Goal: Task Accomplishment & Management: Manage account settings

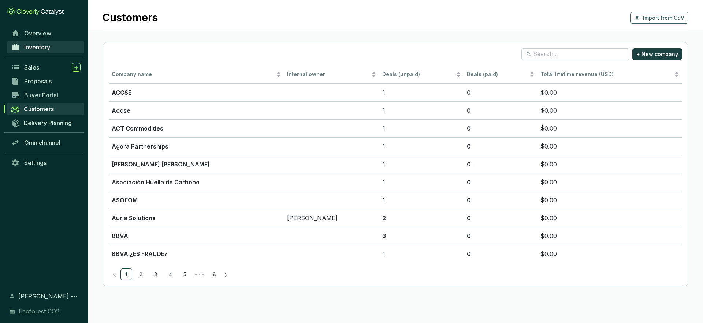
click at [34, 48] on span "Inventory" at bounding box center [37, 47] width 26 height 7
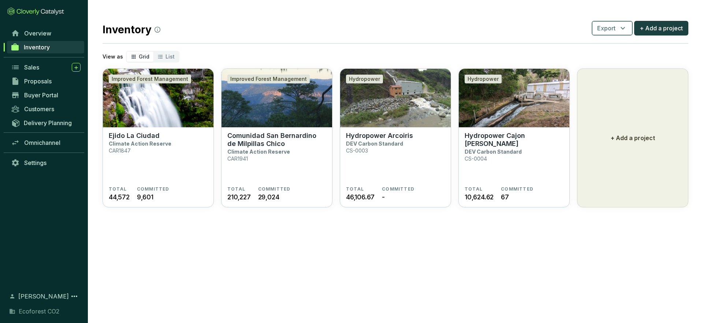
click at [627, 26] on button "Export" at bounding box center [611, 28] width 41 height 15
click at [400, 29] on div "Inventory Export + Add a project" at bounding box center [394, 28] width 585 height 18
click at [167, 53] on span "List" at bounding box center [169, 56] width 9 height 6
click at [153, 52] on input "List" at bounding box center [153, 52] width 0 height 0
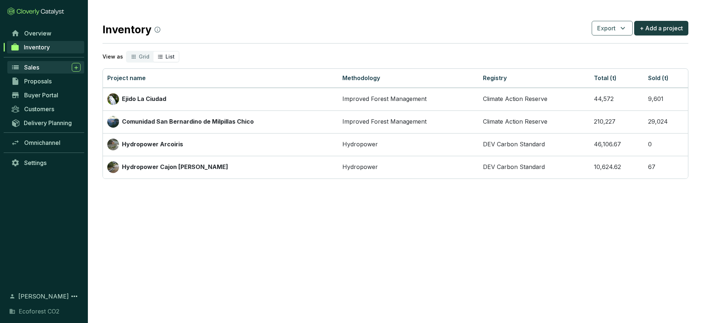
click at [44, 70] on div "Sales" at bounding box center [52, 67] width 56 height 9
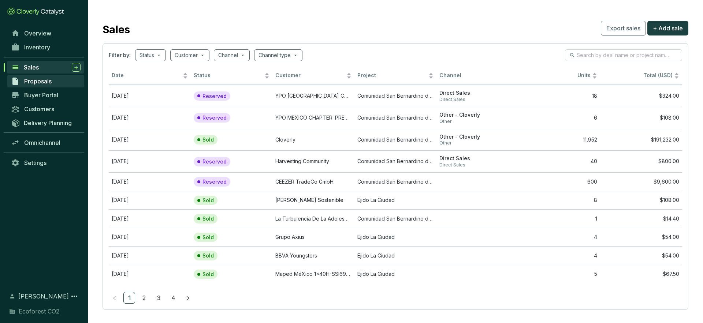
click at [49, 85] on link "Proposals" at bounding box center [45, 81] width 77 height 12
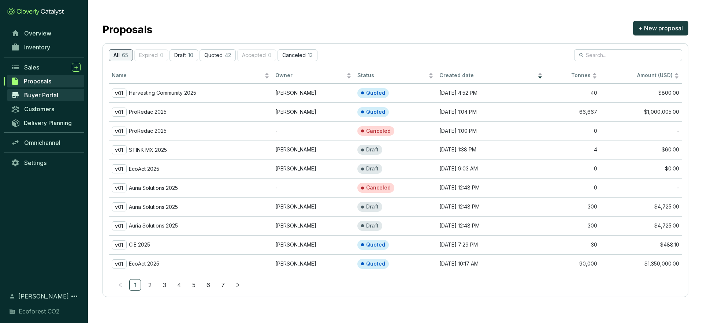
click at [61, 98] on link "Buyer Portal" at bounding box center [45, 95] width 77 height 12
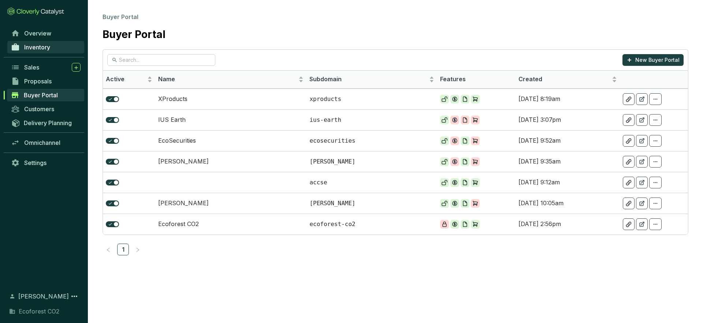
click at [48, 46] on span "Inventory" at bounding box center [37, 47] width 26 height 7
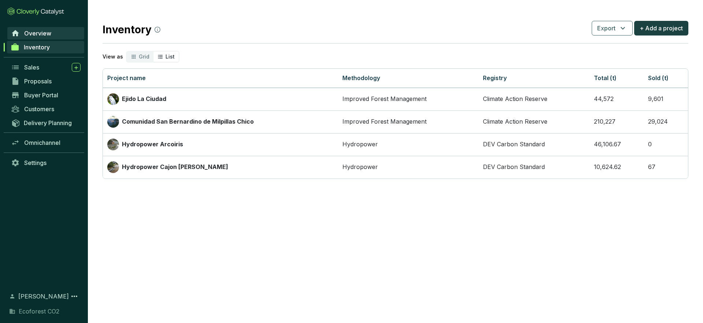
click at [50, 37] on link "Overview" at bounding box center [45, 33] width 77 height 12
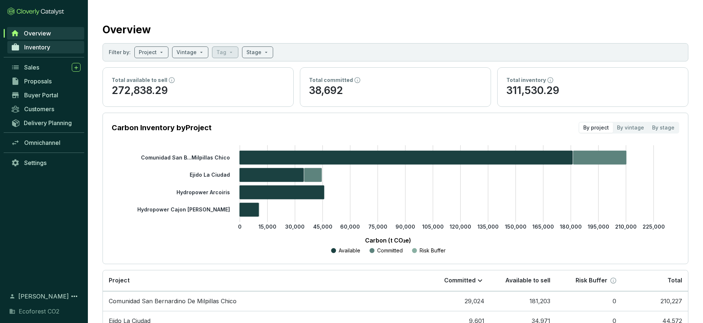
click at [59, 50] on link "Inventory" at bounding box center [45, 47] width 77 height 12
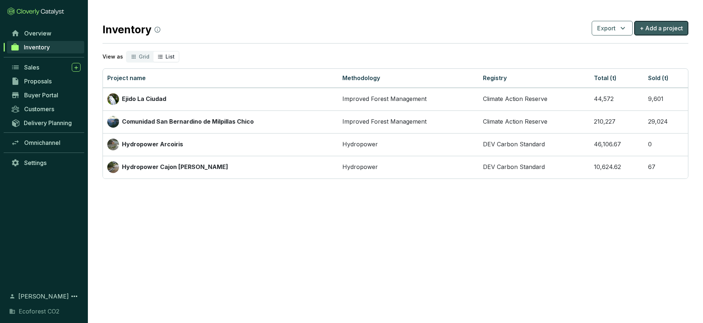
click at [678, 29] on span "+ Add a project" at bounding box center [660, 28] width 43 height 9
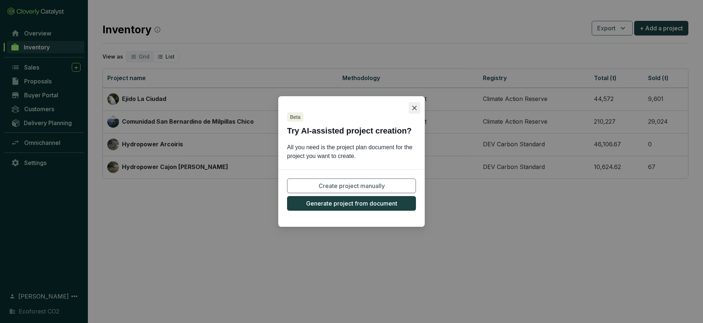
click at [414, 109] on icon "close" at bounding box center [414, 108] width 6 height 6
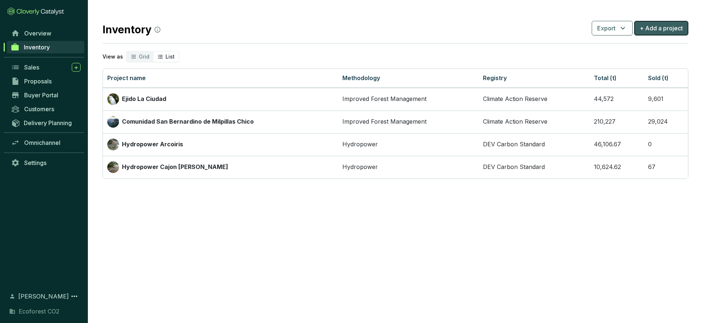
click at [670, 31] on span "+ Add a project" at bounding box center [660, 28] width 43 height 9
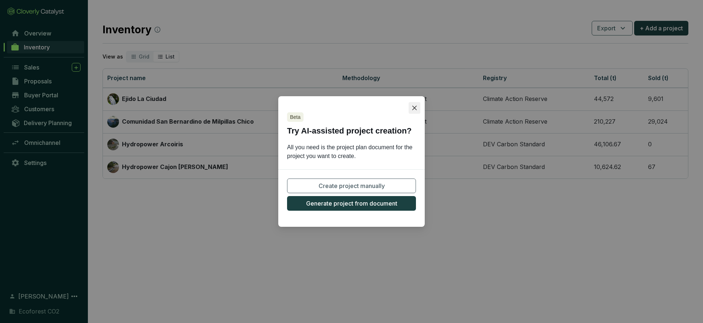
click at [412, 109] on icon "close" at bounding box center [414, 108] width 6 height 6
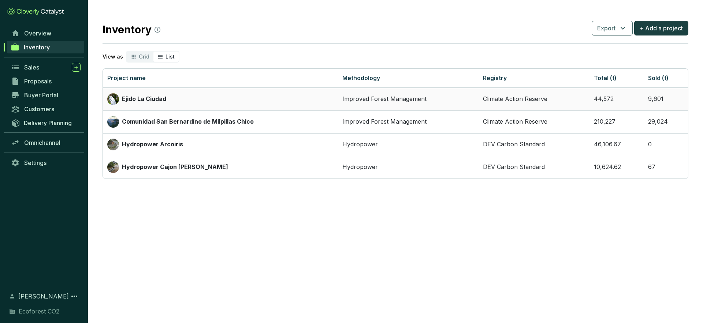
click at [207, 104] on div "Ejido La Ciudad" at bounding box center [220, 99] width 226 height 12
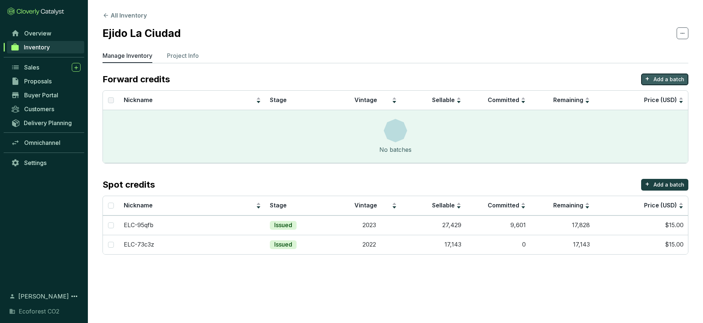
click at [676, 78] on p "Add a batch" at bounding box center [668, 79] width 31 height 7
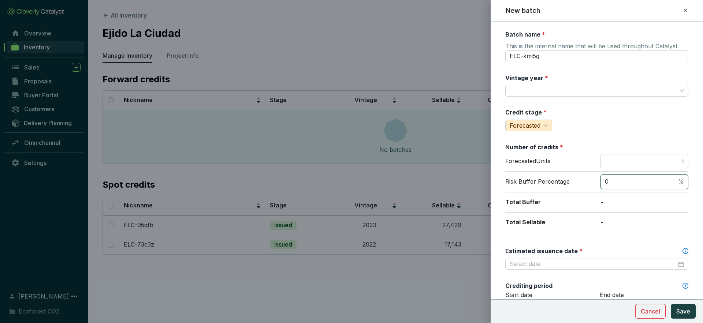
click at [630, 181] on input "0" at bounding box center [640, 182] width 72 height 8
type input "1"
type input "30"
click at [644, 135] on div "Batch name * This is the internal name that will be used throughout Catalyst. E…" at bounding box center [596, 288] width 183 height 517
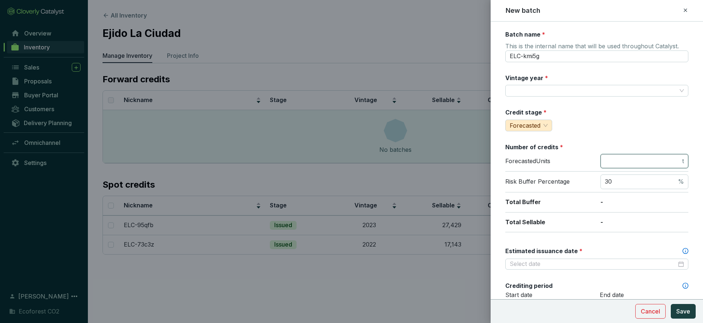
click at [632, 157] on input "number" at bounding box center [642, 161] width 76 height 8
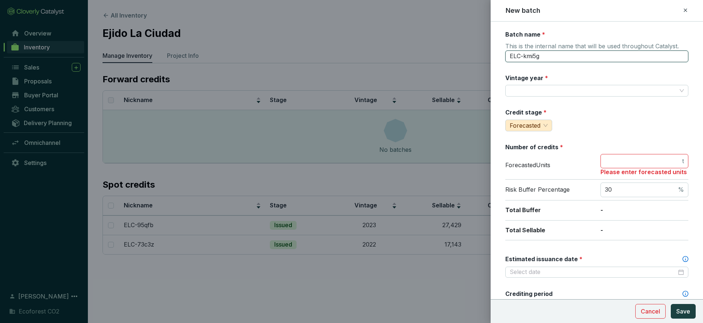
click at [572, 56] on input "ELC-kmi5g" at bounding box center [596, 56] width 183 height 12
click at [682, 9] on icon at bounding box center [685, 10] width 6 height 9
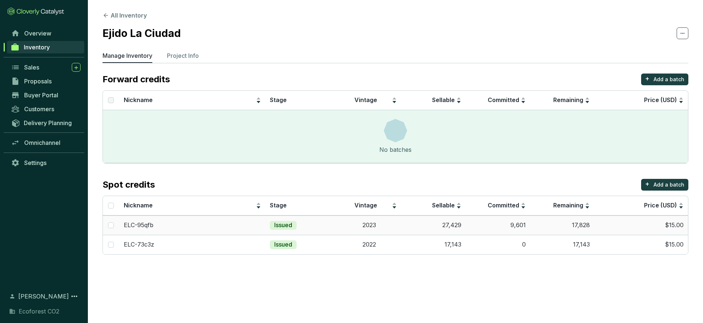
click at [549, 227] on td "17,828" at bounding box center [562, 225] width 64 height 19
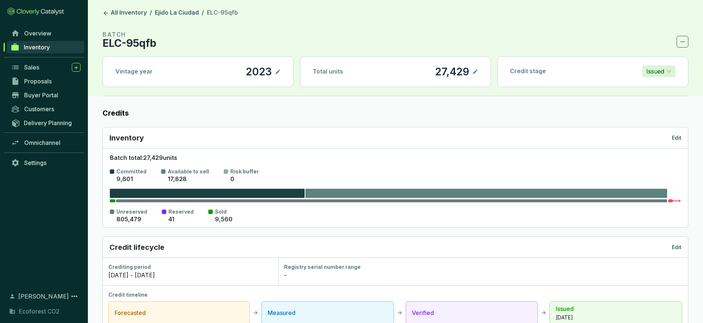
click at [277, 73] on icon at bounding box center [278, 72] width 4 height 4
click at [277, 73] on icon at bounding box center [278, 71] width 4 height 3
click at [681, 41] on icon at bounding box center [682, 41] width 6 height 9
click at [604, 1] on header "All Inventory / Ejido La Ciudad / ELC-95qfb BATCH ELC-95qfb Vintage year 2023 T…" at bounding box center [395, 48] width 615 height 96
click at [126, 41] on p "ELC-95qfb" at bounding box center [129, 43] width 54 height 9
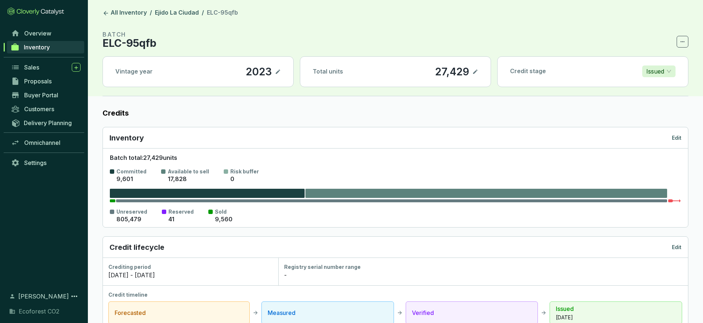
click at [136, 43] on p "ELC-95qfb" at bounding box center [129, 43] width 54 height 9
click at [106, 14] on icon at bounding box center [105, 13] width 7 height 7
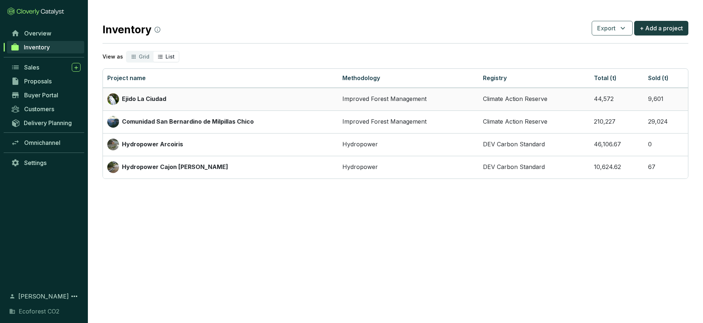
click at [557, 101] on td "Climate Action Reserve" at bounding box center [533, 99] width 111 height 23
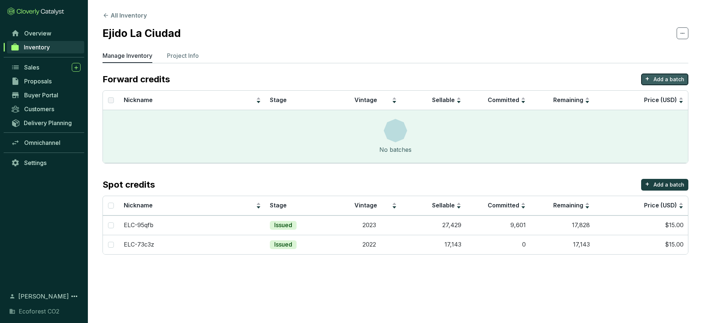
click at [657, 77] on p "Add a batch" at bounding box center [668, 79] width 31 height 7
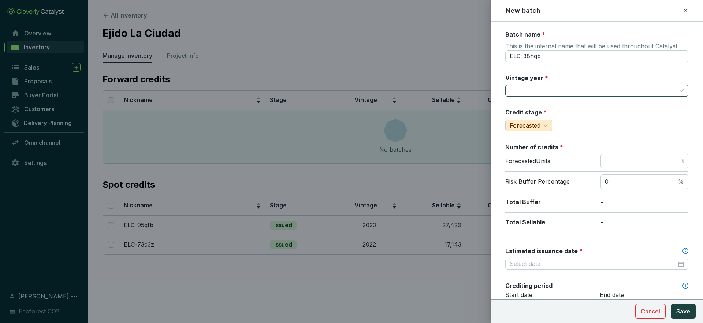
click at [556, 91] on input "Vintage year *" at bounding box center [592, 90] width 167 height 11
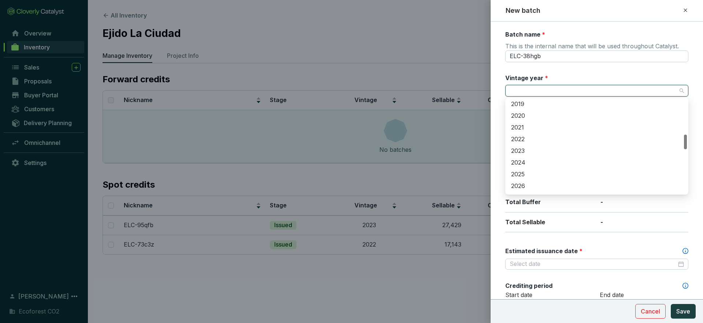
scroll to position [225, 0]
click at [522, 149] on div "2023" at bounding box center [596, 149] width 171 height 8
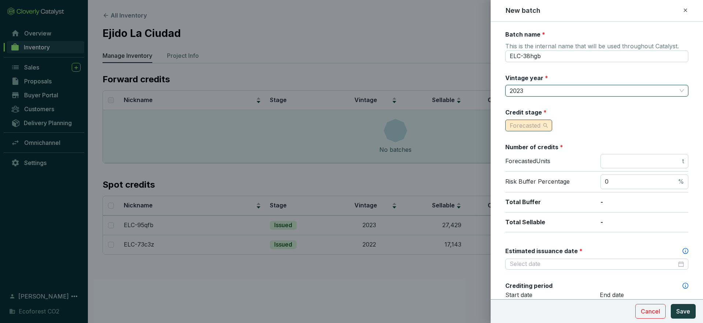
click at [548, 127] on div "Forecasted" at bounding box center [528, 126] width 47 height 12
click at [532, 154] on span "Measured" at bounding box center [525, 151] width 28 height 7
click at [622, 157] on input "number" at bounding box center [642, 161] width 76 height 8
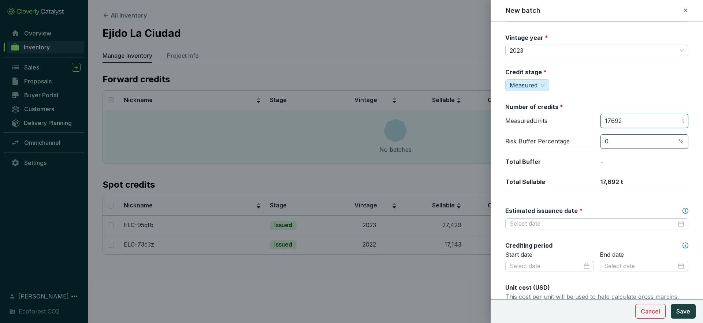
type input "17692"
click at [626, 139] on input "0" at bounding box center [640, 142] width 72 height 8
click at [609, 141] on input "030" at bounding box center [640, 142] width 72 height 8
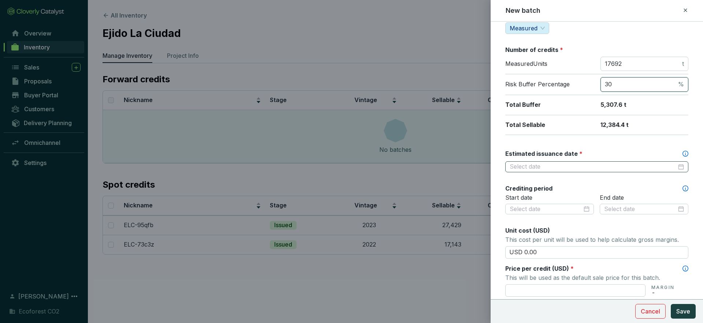
scroll to position [89, 0]
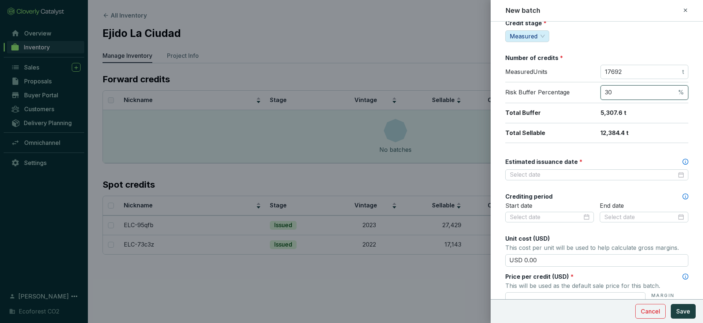
click at [620, 92] on input "30" at bounding box center [640, 93] width 72 height 8
type input "3"
click at [582, 173] on input "Estimated issuance date *" at bounding box center [592, 175] width 167 height 8
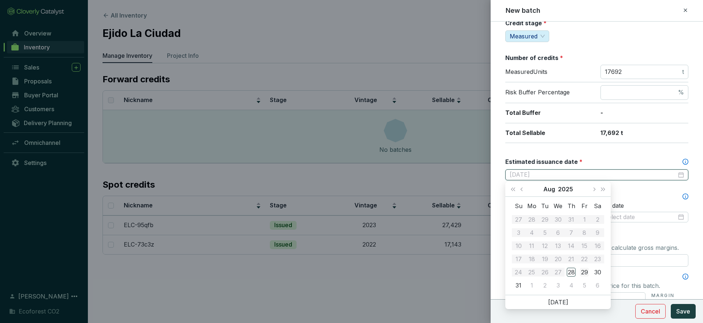
type input "2025-08-29"
click at [594, 191] on button "Next month (PageDown)" at bounding box center [594, 189] width 10 height 15
type input "2025-09-10"
click at [559, 233] on div "10" at bounding box center [557, 232] width 9 height 9
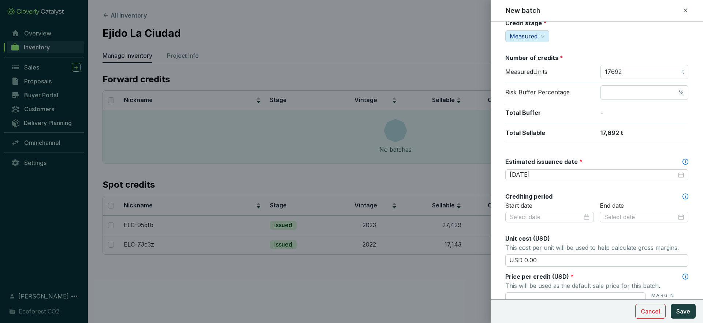
scroll to position [124, 0]
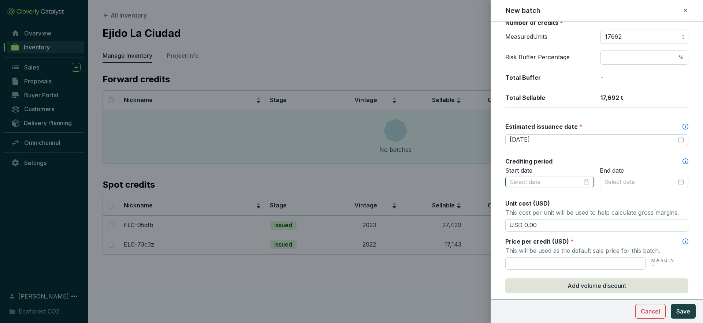
click at [559, 183] on input at bounding box center [545, 182] width 72 height 8
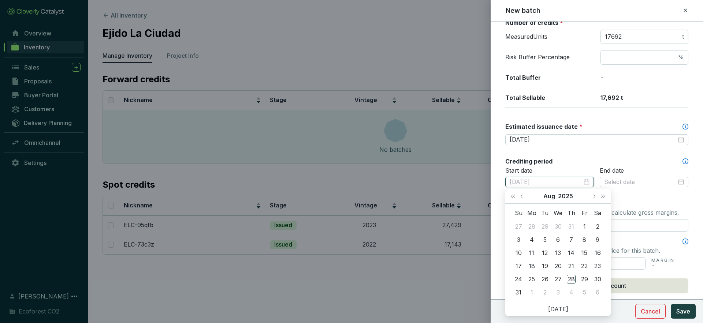
type input "2025-07-31"
click at [597, 165] on div "Crediting period" at bounding box center [596, 161] width 183 height 8
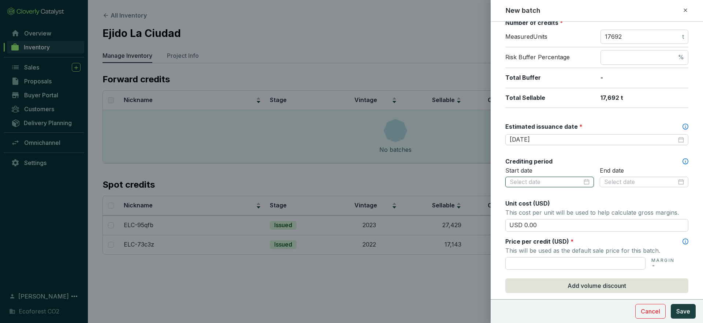
click at [573, 184] on input at bounding box center [545, 182] width 72 height 8
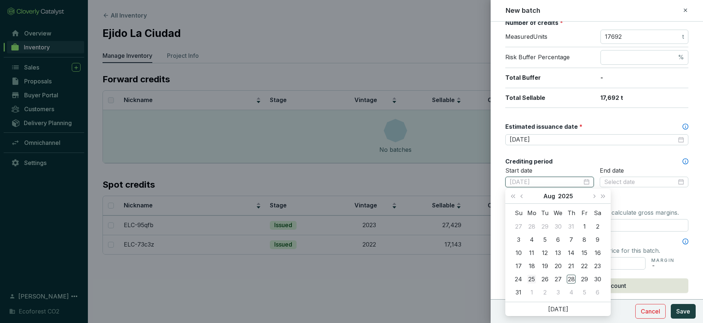
type input "2025-08-25"
click at [532, 277] on div "25" at bounding box center [531, 279] width 9 height 9
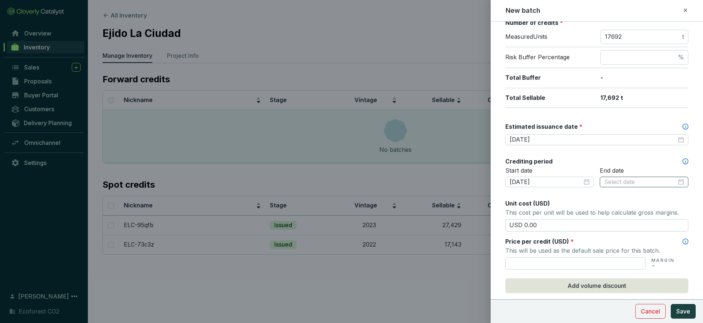
click at [680, 181] on div at bounding box center [644, 182] width 80 height 8
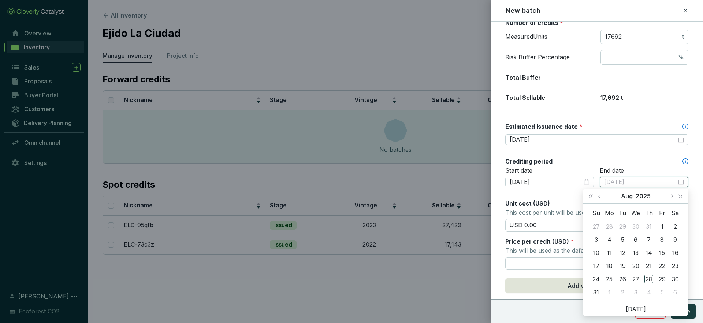
type input "2025-08-01"
click at [672, 195] on button "Next month (PageDown)" at bounding box center [671, 196] width 10 height 15
type input "2025-09-10"
click at [633, 243] on div "10" at bounding box center [635, 239] width 9 height 9
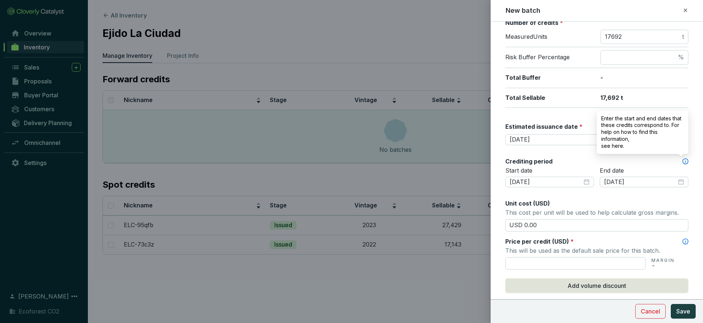
click at [684, 161] on icon at bounding box center [685, 161] width 6 height 6
click at [610, 146] on link "see here." at bounding box center [642, 146] width 83 height 7
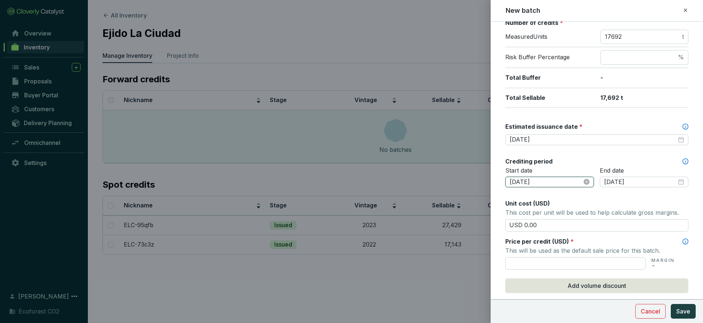
click at [581, 183] on input "2025-08-25" at bounding box center [545, 182] width 72 height 8
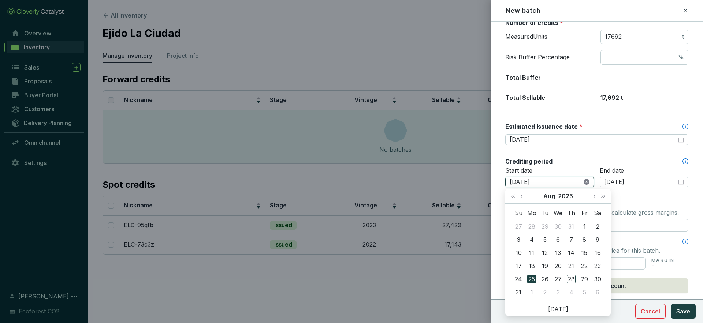
click at [587, 182] on icon "close-circle" at bounding box center [586, 182] width 6 height 6
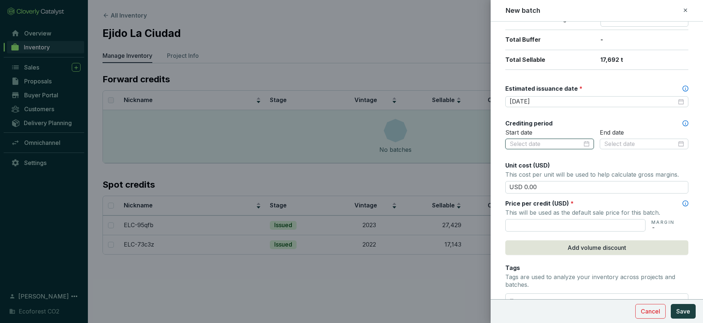
scroll to position [164, 0]
click at [590, 225] on input "text" at bounding box center [575, 224] width 140 height 12
type input "USD 15.00"
click at [557, 183] on input "USD 0.00" at bounding box center [596, 186] width 183 height 12
click at [527, 186] on input "USD 0.00" at bounding box center [596, 186] width 183 height 12
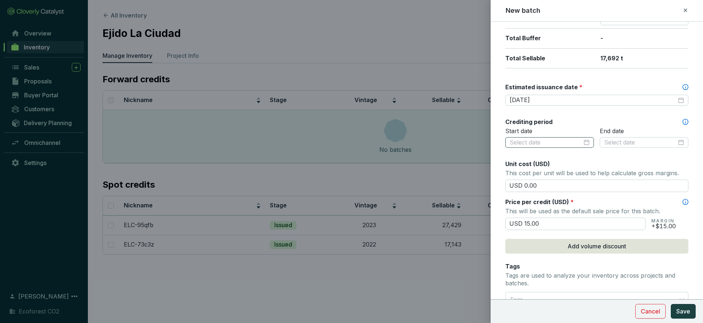
type input "USD 0.00"
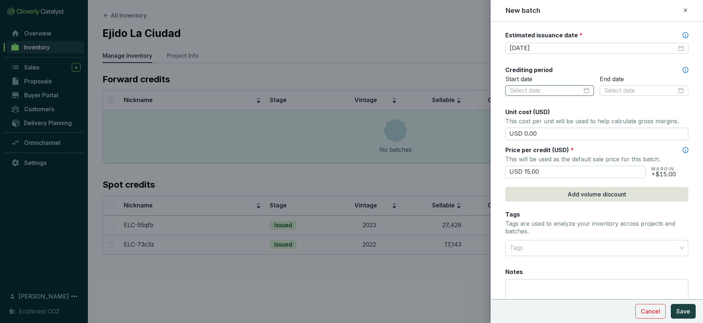
scroll to position [216, 0]
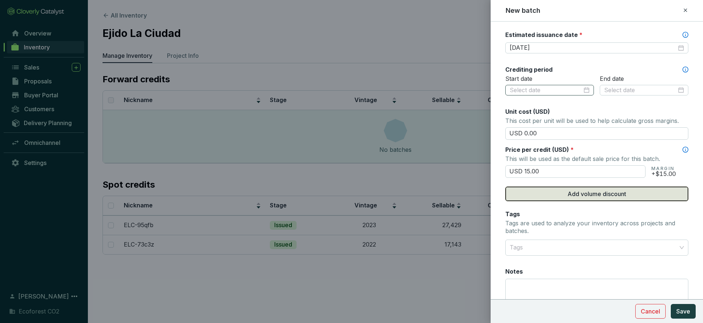
click at [596, 198] on span "Add volume discount" at bounding box center [596, 194] width 59 height 9
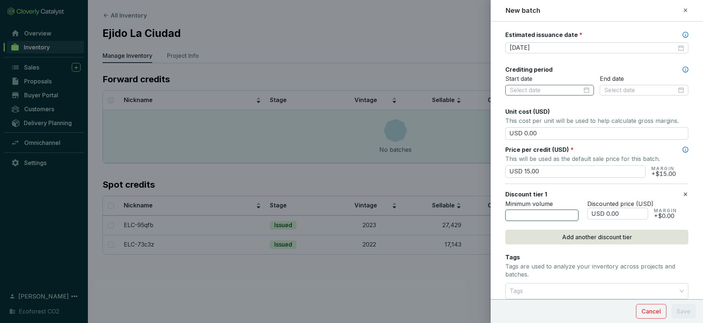
click at [541, 215] on input "number" at bounding box center [541, 216] width 73 height 12
type input "2"
type input "5000"
click at [608, 215] on input "USD 0.00" at bounding box center [617, 214] width 61 height 12
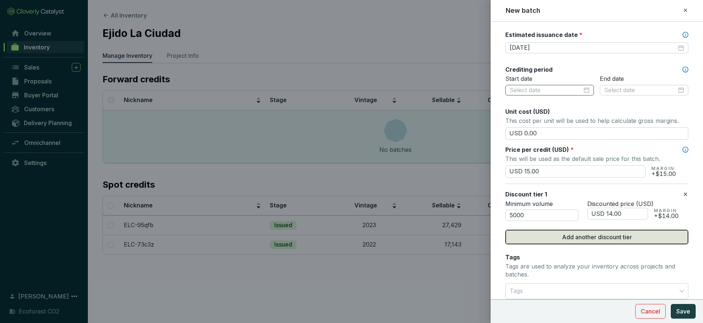
type input "USD 14.00"
click at [568, 237] on span "Add another discount tier" at bounding box center [597, 237] width 70 height 9
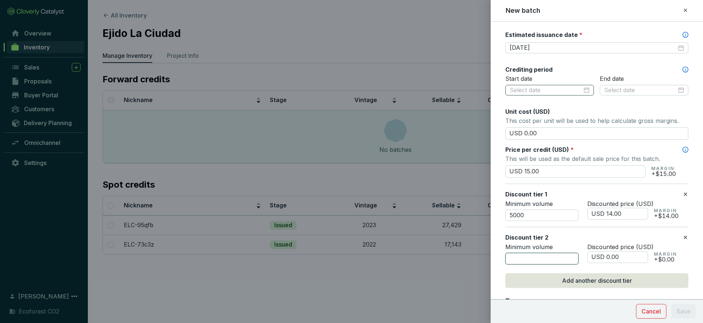
click at [519, 260] on input "number" at bounding box center [541, 259] width 73 height 12
type input "10000"
click at [608, 257] on input "USD 0.00" at bounding box center [617, 257] width 61 height 12
type input "USD 14.00"
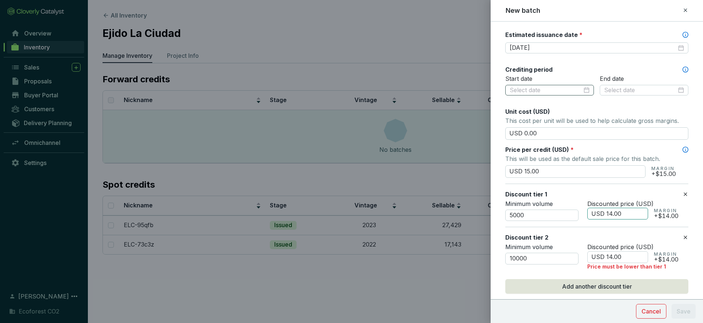
click at [616, 212] on input "USD 14.00" at bounding box center [617, 214] width 61 height 12
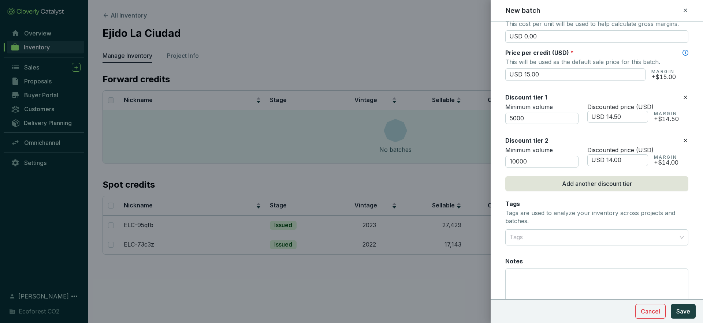
scroll to position [355, 0]
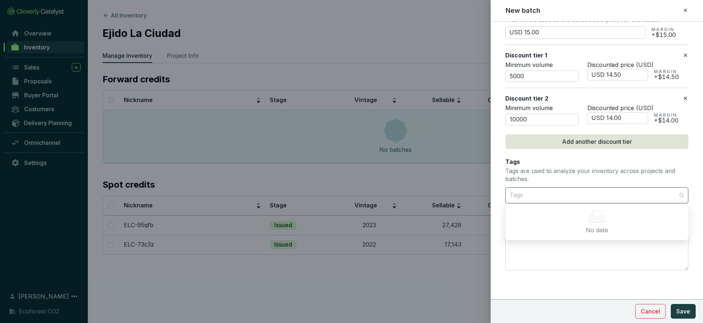
click at [569, 195] on div at bounding box center [592, 195] width 172 height 15
type input "USD 14.50"
click at [610, 158] on div "Tags Tags are used to analyze your inventory across projects and batches." at bounding box center [596, 171] width 183 height 27
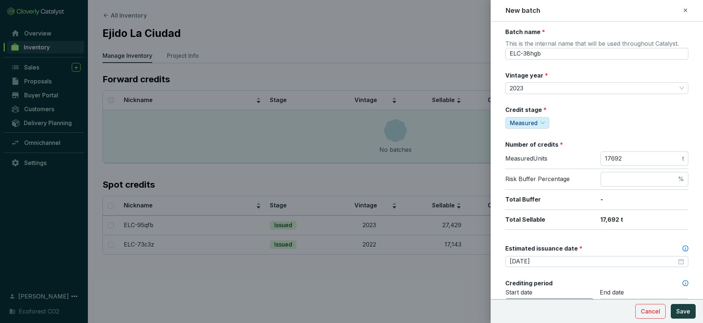
scroll to position [0, 0]
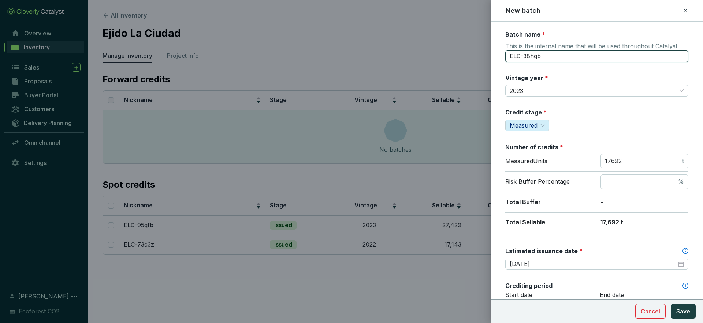
click at [542, 58] on input "ELC-38hgb" at bounding box center [596, 56] width 183 height 12
type input "S"
click at [592, 58] on input "2th Emision" at bounding box center [596, 56] width 183 height 12
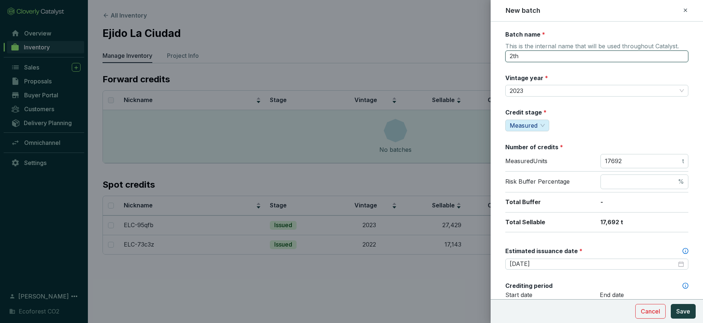
paste input "emission"
click at [521, 56] on input "2th emission" at bounding box center [596, 56] width 183 height 12
click at [549, 57] on input "2th Emission" at bounding box center [596, 56] width 183 height 12
type input "2th Issuance"
click at [682, 310] on span "Save" at bounding box center [683, 311] width 14 height 9
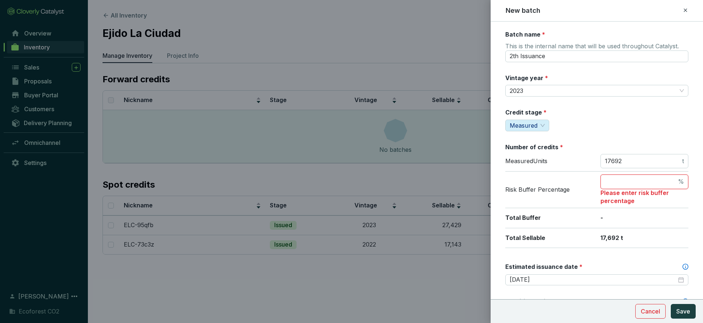
click at [641, 180] on input "number" at bounding box center [640, 182] width 72 height 8
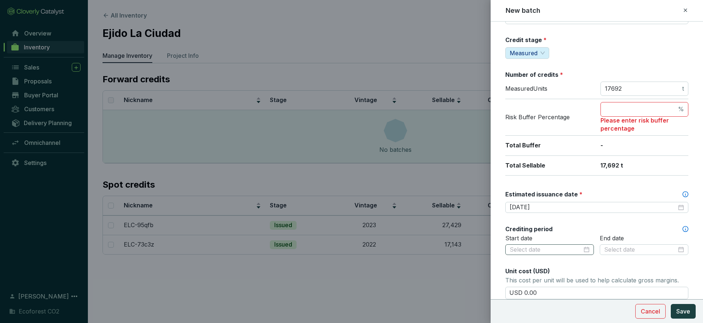
scroll to position [72, 0]
drag, startPoint x: 629, startPoint y: 89, endPoint x: 602, endPoint y: 88, distance: 27.8
click at [602, 88] on span "17692 t" at bounding box center [644, 89] width 88 height 15
drag, startPoint x: 624, startPoint y: 89, endPoint x: 603, endPoint y: 89, distance: 21.2
click at [603, 89] on span "17692 t" at bounding box center [644, 89] width 88 height 15
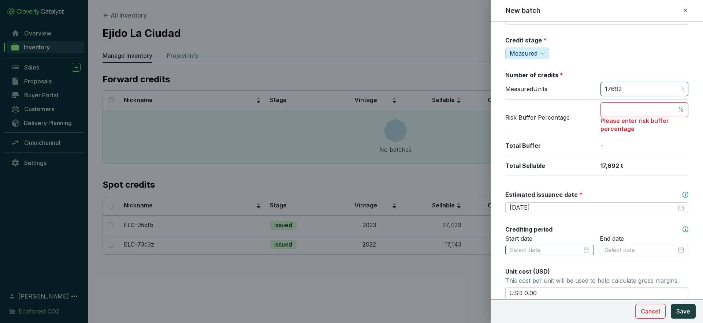
click at [634, 93] on input "17692" at bounding box center [642, 89] width 76 height 8
drag, startPoint x: 627, startPoint y: 90, endPoint x: 600, endPoint y: 90, distance: 26.7
click at [600, 90] on span "17692 t" at bounding box center [644, 89] width 88 height 15
click at [628, 86] on input "17692" at bounding box center [642, 89] width 76 height 8
click at [624, 89] on input "17692" at bounding box center [642, 89] width 76 height 8
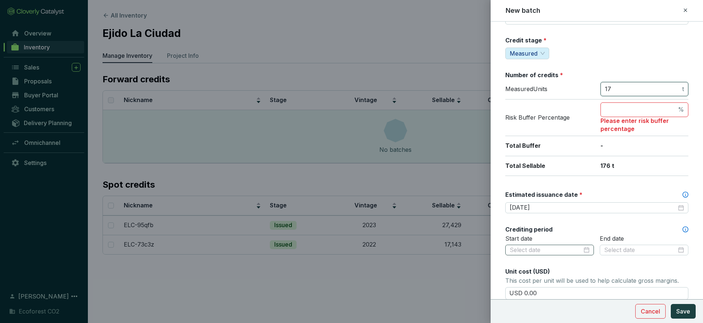
type input "1"
type input "25565"
click at [522, 54] on span "Measured" at bounding box center [523, 53] width 28 height 7
click at [570, 54] on div "Credit stage * Measured" at bounding box center [596, 47] width 183 height 23
click at [621, 110] on input "number" at bounding box center [640, 110] width 72 height 8
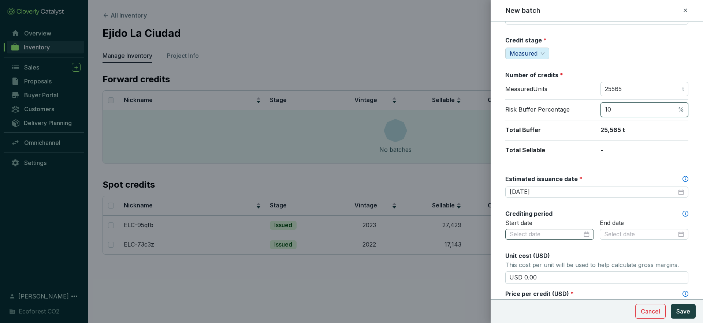
type input "1"
type input "3"
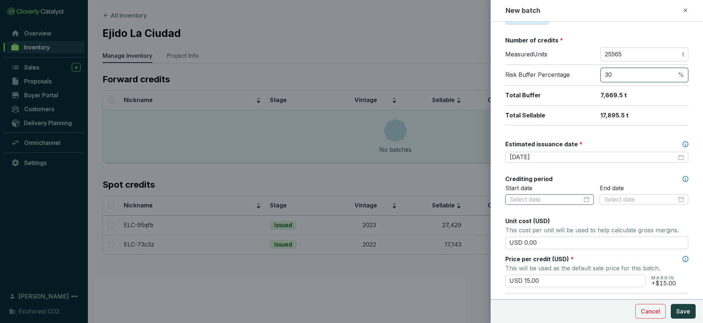
scroll to position [114, 0]
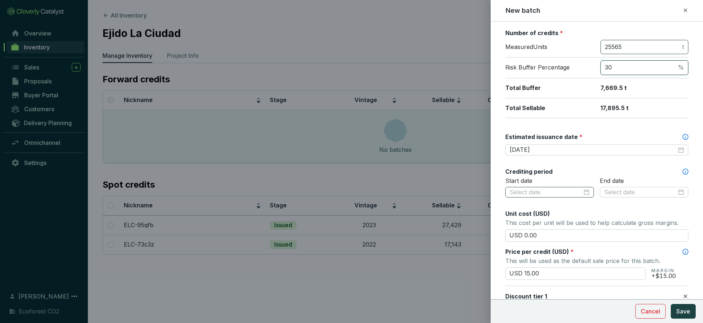
type input "30"
click at [627, 49] on input "25565" at bounding box center [642, 47] width 76 height 8
click at [621, 121] on div "Batch name * This is the internal name that will be used throughout Catalyst. 2…" at bounding box center [596, 218] width 183 height 604
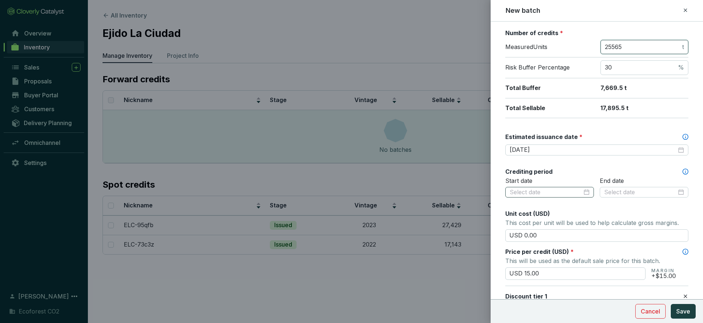
click at [626, 46] on input "25565" at bounding box center [642, 47] width 76 height 8
click at [614, 46] on input "25565" at bounding box center [642, 47] width 76 height 8
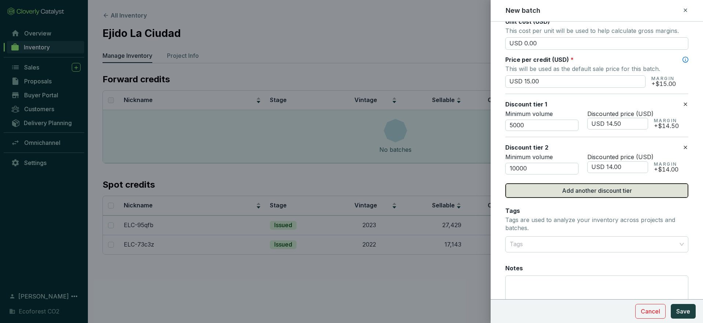
scroll to position [295, 0]
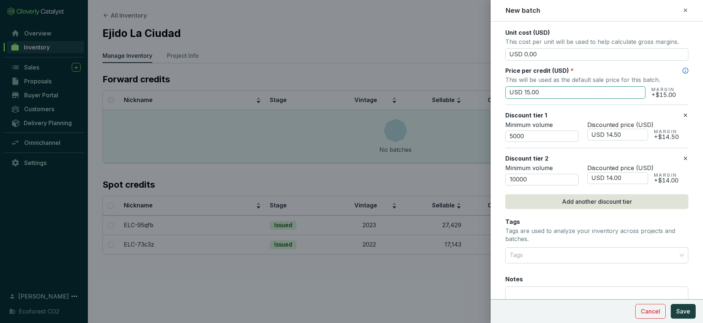
type input "25275"
click at [528, 93] on input "USD 15.00" at bounding box center [575, 92] width 140 height 12
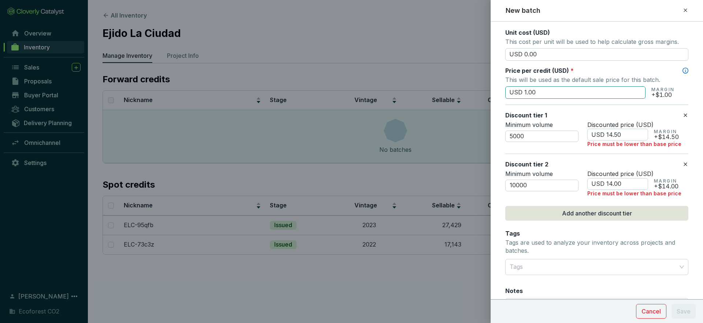
type input "USD 15.00"
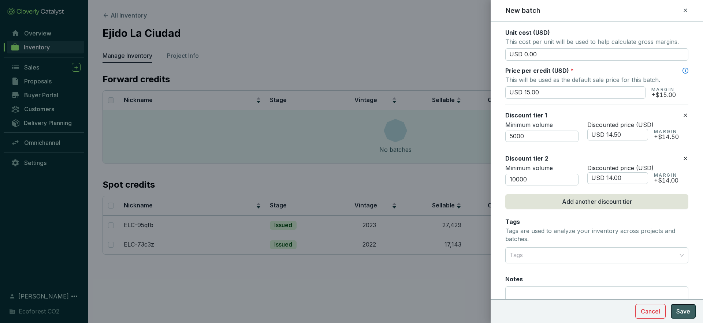
click at [692, 312] on button "Save" at bounding box center [682, 311] width 25 height 15
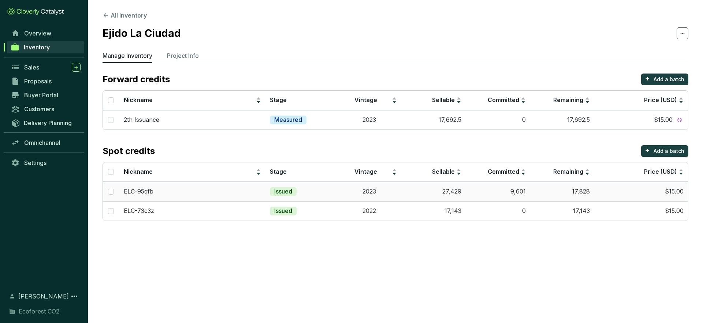
click at [639, 188] on td "$15.00" at bounding box center [641, 191] width 94 height 19
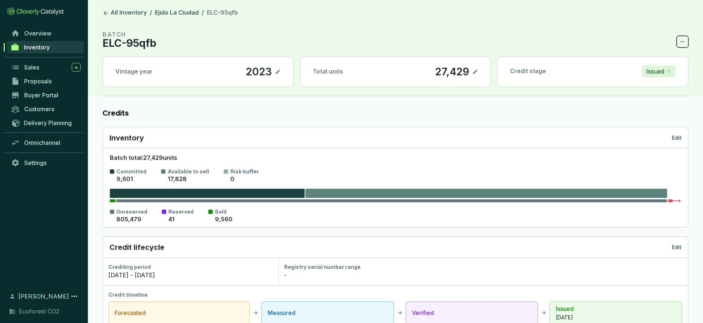
click at [678, 43] on span at bounding box center [682, 42] width 12 height 12
click at [637, 41] on section "BATCH ELC-95qfb" at bounding box center [394, 39] width 585 height 18
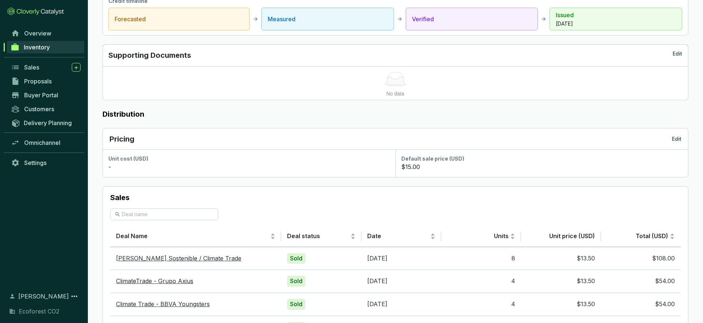
scroll to position [308, 0]
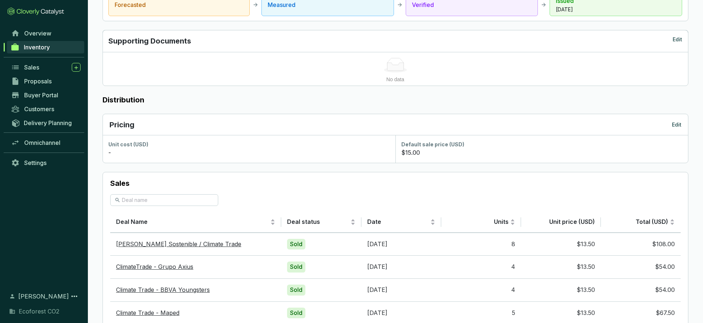
click at [671, 124] on p "Edit" at bounding box center [676, 124] width 10 height 7
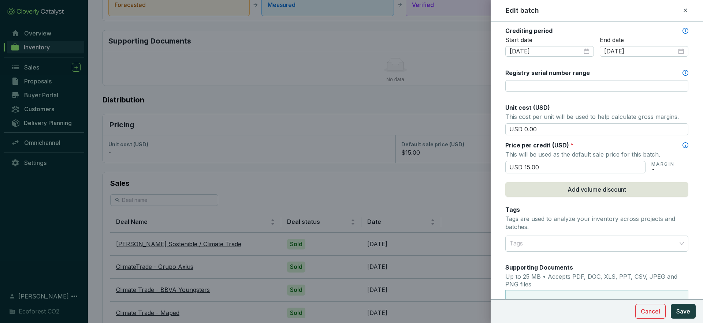
scroll to position [255, 0]
click at [604, 189] on span "Add volume discount" at bounding box center [596, 189] width 59 height 9
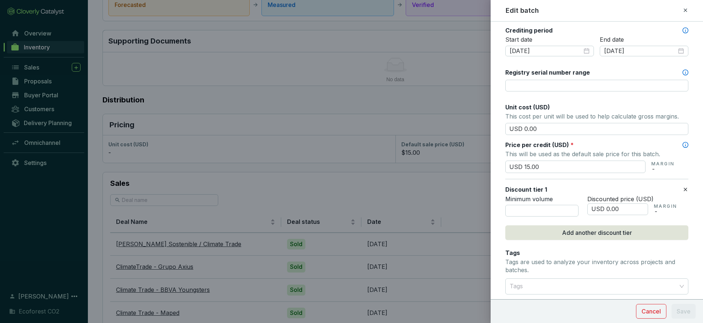
click at [685, 5] on div "Edit batch" at bounding box center [596, 11] width 212 height 22
click at [684, 7] on icon at bounding box center [685, 10] width 6 height 9
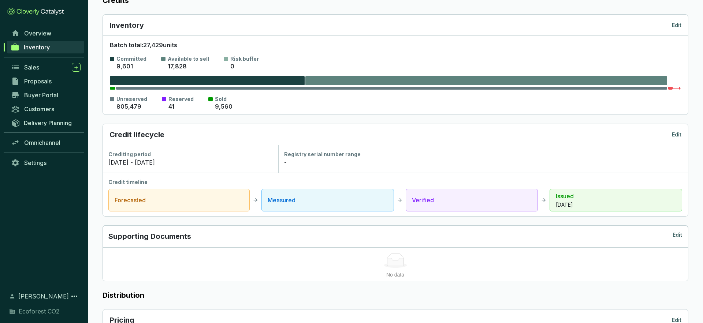
scroll to position [0, 0]
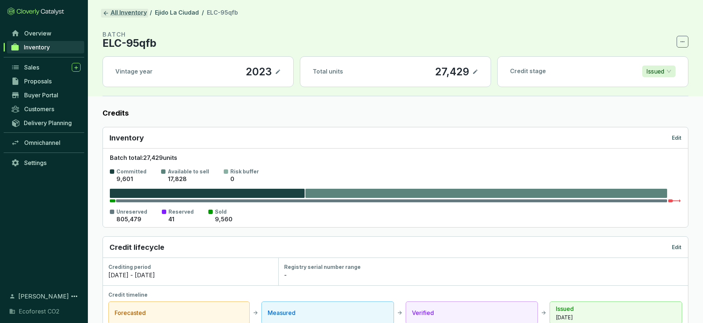
click at [110, 15] on link "All Inventory" at bounding box center [124, 13] width 47 height 9
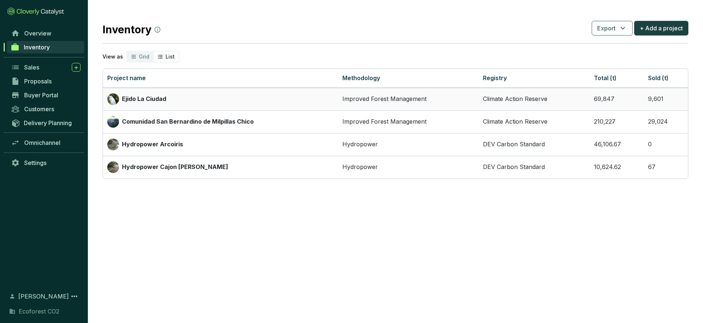
click at [259, 103] on div "Ejido La Ciudad" at bounding box center [220, 99] width 226 height 12
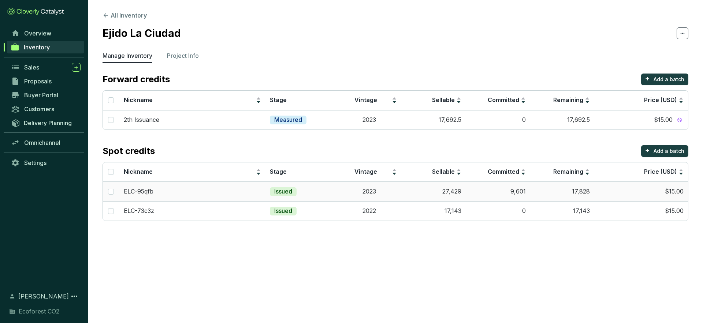
click at [662, 192] on td "$15.00" at bounding box center [641, 191] width 94 height 19
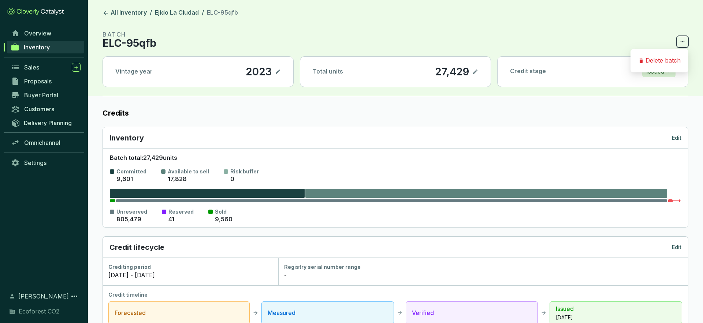
click at [683, 40] on icon at bounding box center [682, 41] width 6 height 9
click at [636, 28] on header "All Inventory / Ejido La Ciudad / ELC-95qfb BATCH ELC-95qfb Vintage year 2023 T…" at bounding box center [395, 48] width 615 height 96
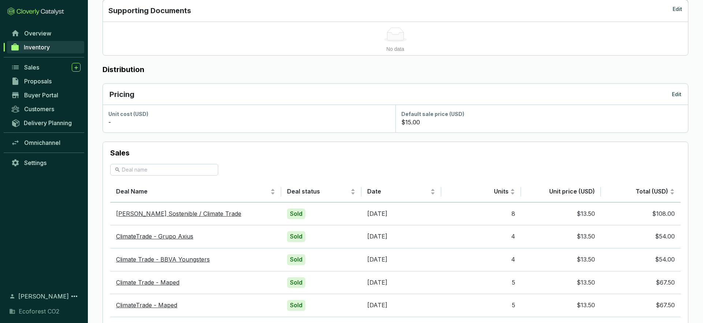
scroll to position [337, 0]
click at [674, 97] on p "Edit" at bounding box center [676, 95] width 10 height 7
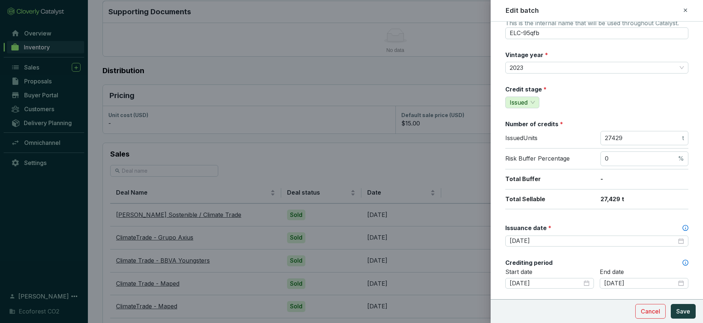
scroll to position [29, 0]
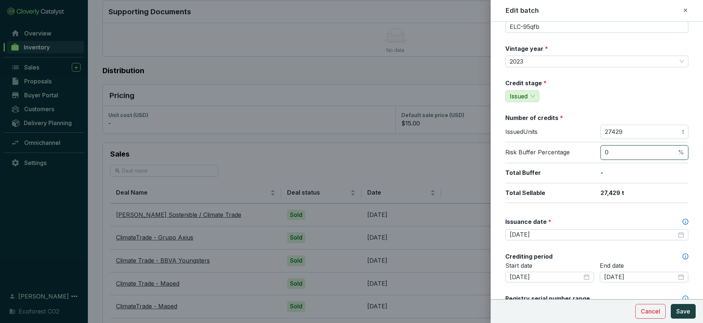
click at [612, 154] on input "0" at bounding box center [640, 153] width 72 height 8
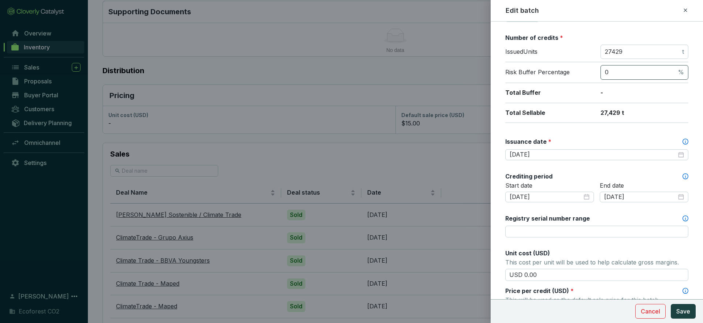
scroll to position [209, 0]
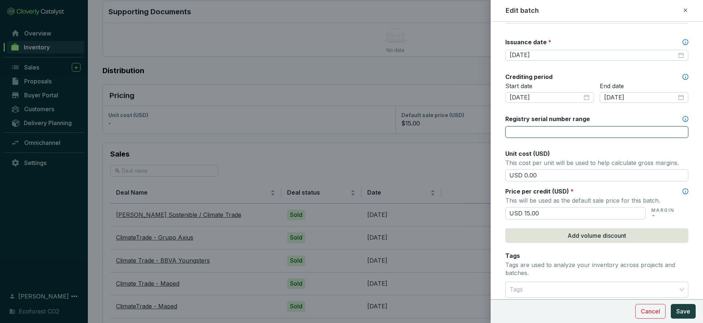
click at [585, 135] on input "Registry serial number range" at bounding box center [596, 132] width 183 height 12
click at [591, 149] on div "Batch name * This is the internal name that will be used throughout Catalyst. E…" at bounding box center [596, 132] width 183 height 622
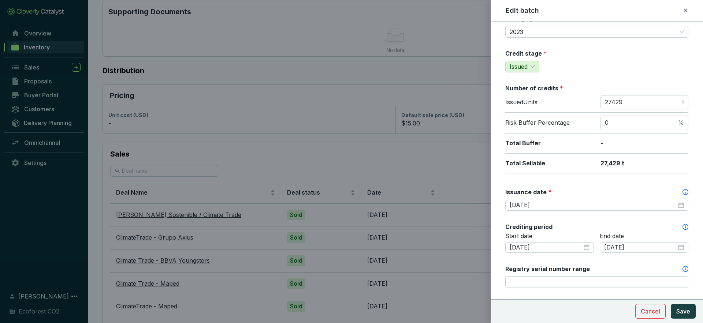
scroll to position [0, 0]
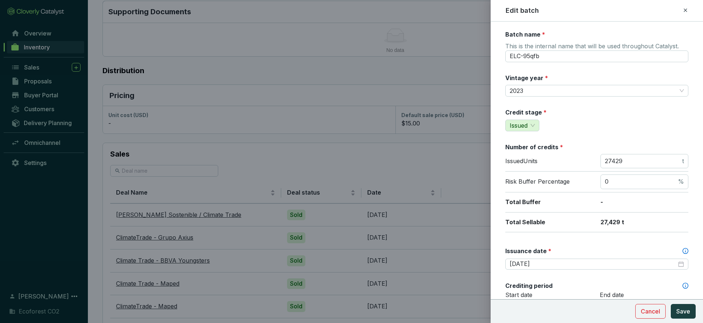
click at [686, 11] on icon at bounding box center [685, 10] width 6 height 9
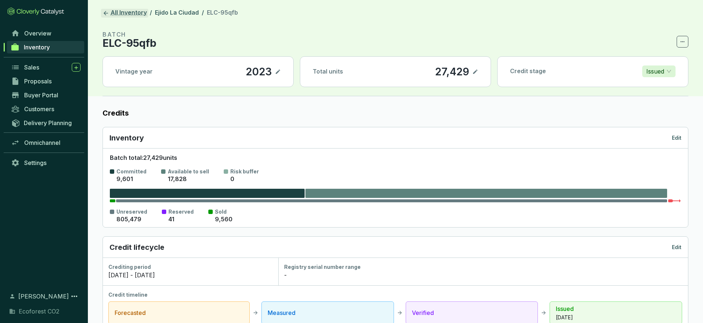
click at [105, 14] on icon at bounding box center [105, 13] width 7 height 7
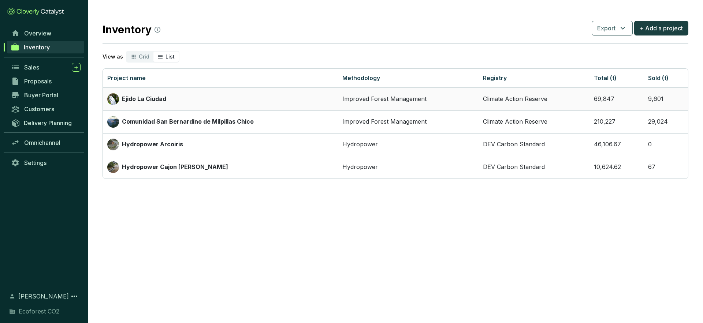
click at [276, 102] on div "Ejido La Ciudad" at bounding box center [220, 99] width 226 height 12
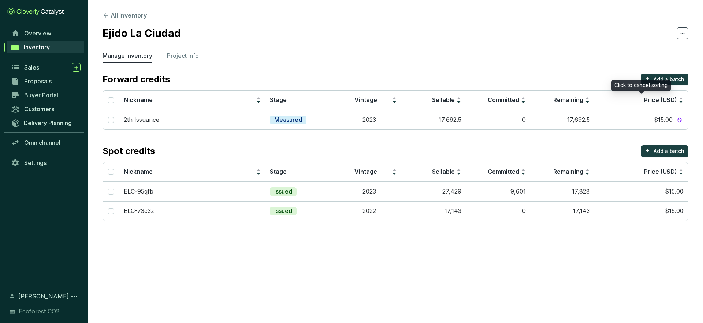
click at [663, 81] on div "Click to cancel sorting" at bounding box center [640, 86] width 59 height 12
click at [649, 96] on div "Price (USD)" at bounding box center [640, 100] width 85 height 9
click at [659, 81] on div "Click to cancel sorting" at bounding box center [640, 86] width 59 height 12
click at [673, 80] on p "Add a batch" at bounding box center [668, 79] width 31 height 7
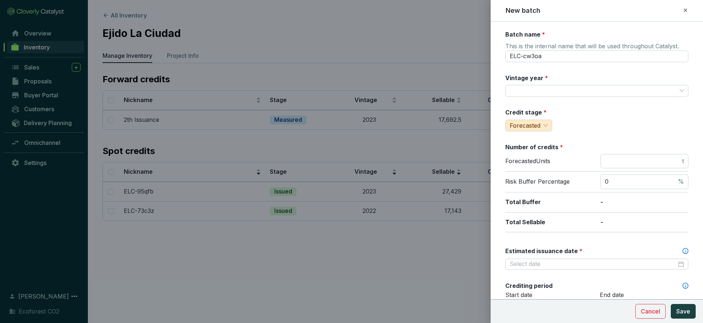
click at [467, 49] on div at bounding box center [351, 161] width 703 height 323
click at [549, 59] on input "ELC-cw3oa" at bounding box center [596, 56] width 183 height 12
type input "2th Issuance"
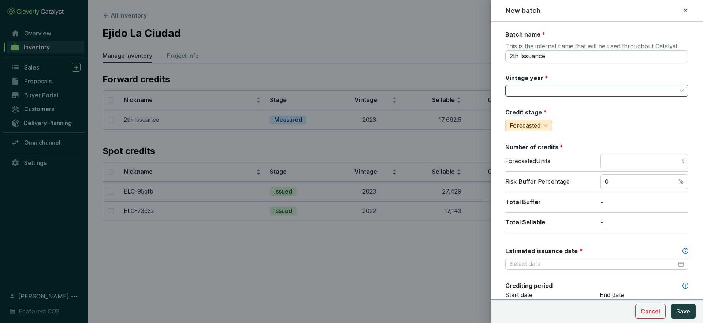
click at [533, 91] on input "Vintage year *" at bounding box center [592, 90] width 167 height 11
click at [626, 91] on input "Vintage year *" at bounding box center [592, 90] width 167 height 11
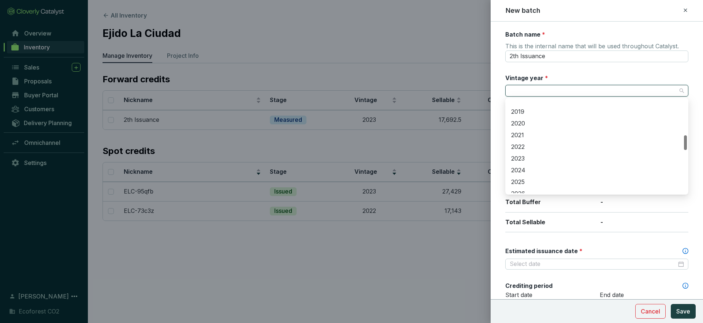
scroll to position [228, 0]
click at [526, 157] on div "2024" at bounding box center [596, 158] width 171 height 8
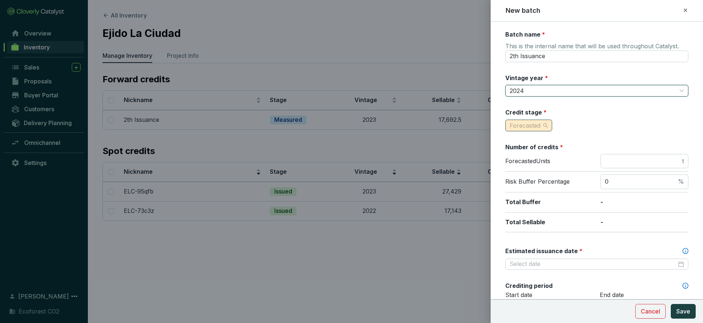
click at [546, 126] on span "Forecasted" at bounding box center [528, 125] width 38 height 11
click at [535, 152] on span "Measured" at bounding box center [525, 151] width 28 height 7
click at [620, 163] on input "number" at bounding box center [642, 161] width 76 height 8
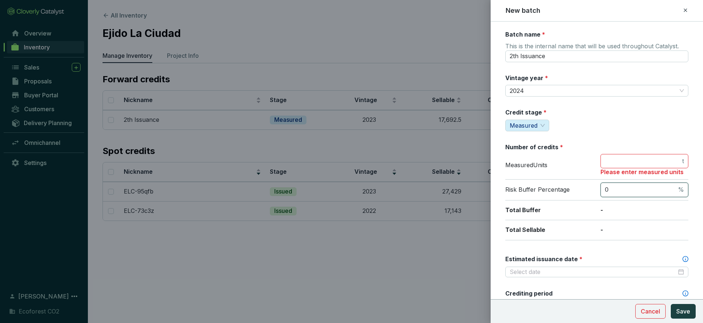
click at [615, 191] on input "0" at bounding box center [640, 190] width 72 height 8
click at [617, 165] on input "number" at bounding box center [642, 161] width 76 height 8
click at [619, 191] on input "30" at bounding box center [640, 190] width 72 height 8
type input "31"
click at [629, 162] on input "number" at bounding box center [642, 161] width 76 height 8
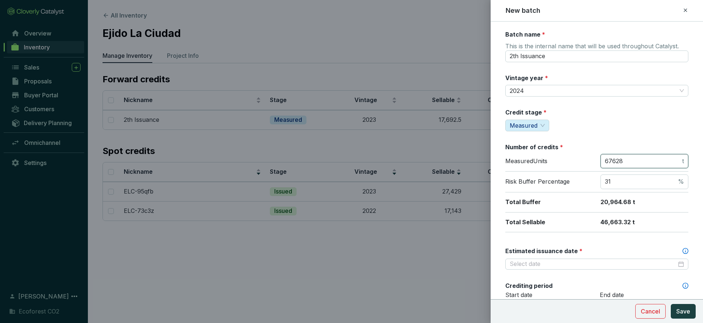
click at [615, 160] on input "67628" at bounding box center [642, 161] width 76 height 8
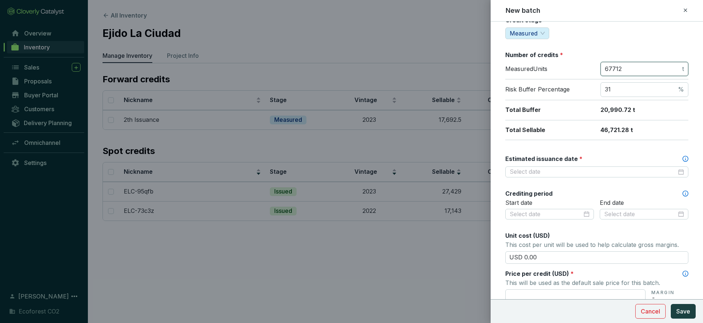
scroll to position [134, 0]
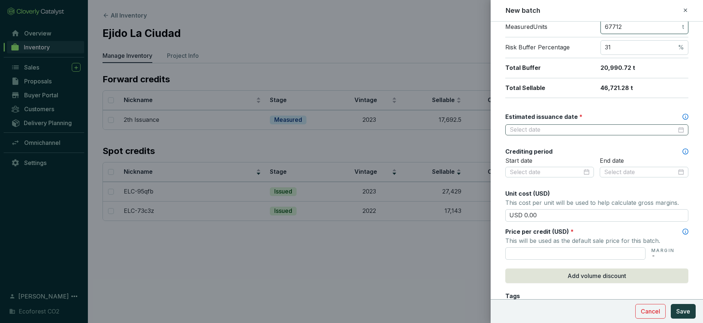
type input "67712"
click at [592, 132] on input "Estimated issuance date *" at bounding box center [592, 130] width 167 height 8
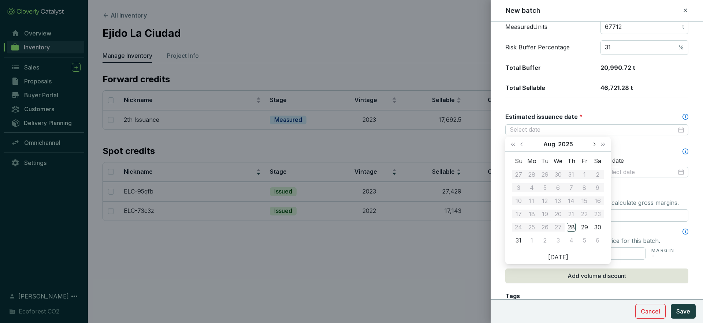
click at [595, 146] on button "Next month (PageDown)" at bounding box center [594, 144] width 10 height 15
type input "2025-09-10"
click at [558, 190] on div "10" at bounding box center [557, 187] width 9 height 9
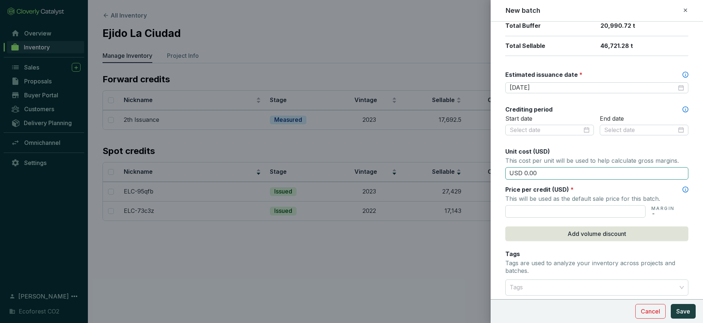
scroll to position [177, 0]
click at [554, 209] on input "text" at bounding box center [575, 211] width 140 height 12
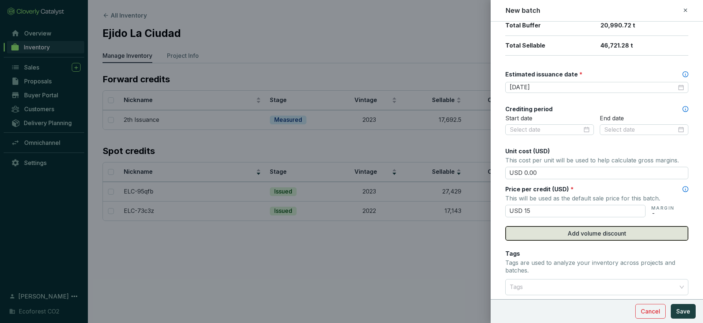
type input "USD 15.00"
click at [572, 234] on span "Add volume discount" at bounding box center [596, 233] width 59 height 9
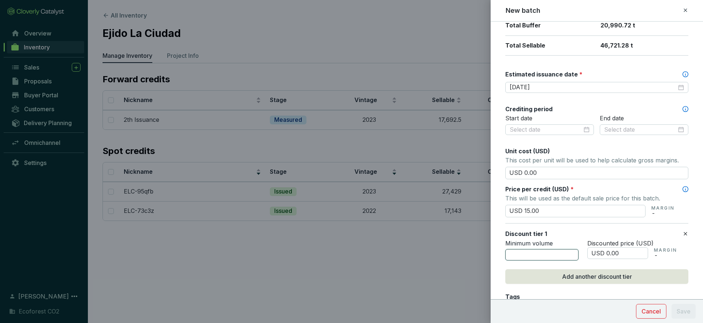
click at [558, 253] on input "number" at bounding box center [541, 255] width 73 height 12
type input "1"
type input "5000"
click at [609, 254] on input "USD 0.00" at bounding box center [617, 253] width 61 height 12
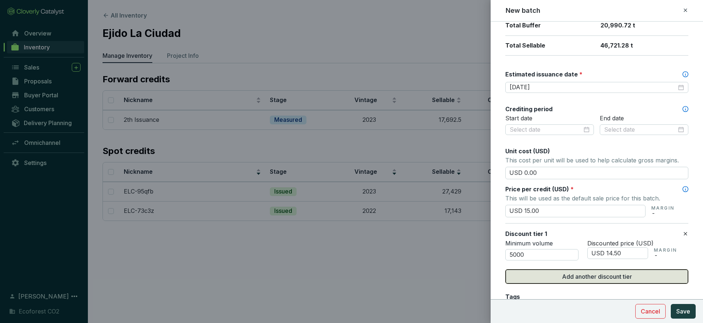
type input "USD 14.50"
click at [613, 272] on span "Add another discount tier" at bounding box center [597, 276] width 70 height 9
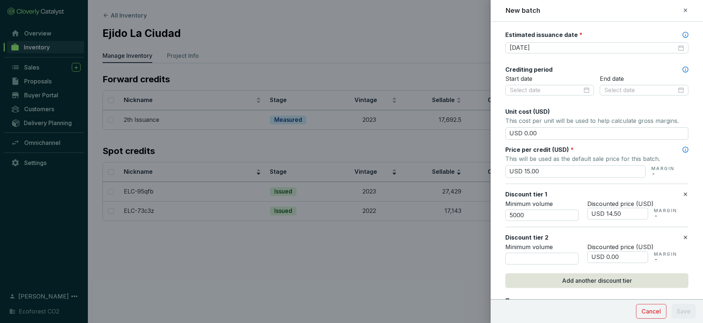
scroll to position [222, 0]
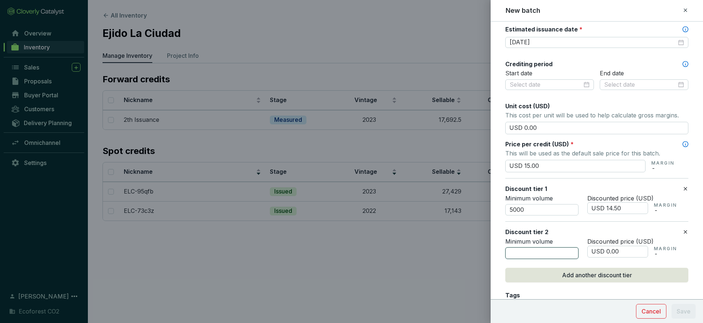
click at [549, 257] on input "number" at bounding box center [541, 253] width 73 height 12
type input "9"
type input "10000"
click at [608, 252] on input "USD 0.00" at bounding box center [617, 252] width 61 height 12
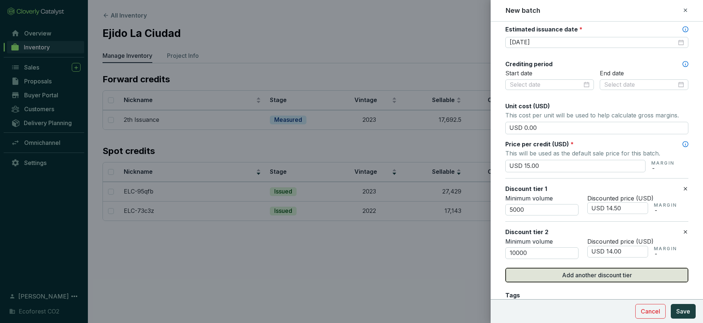
type input "USD 14.00"
click at [606, 279] on span "Add another discount tier" at bounding box center [597, 275] width 70 height 9
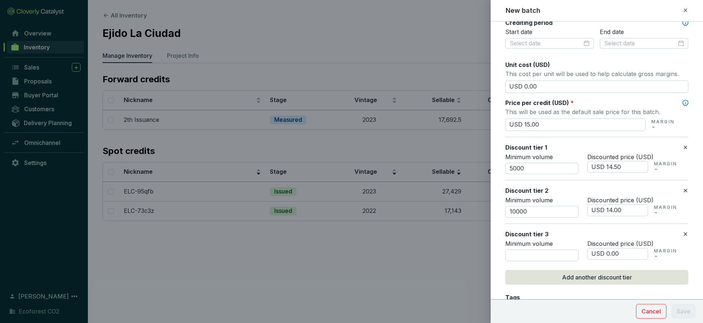
scroll to position [274, 0]
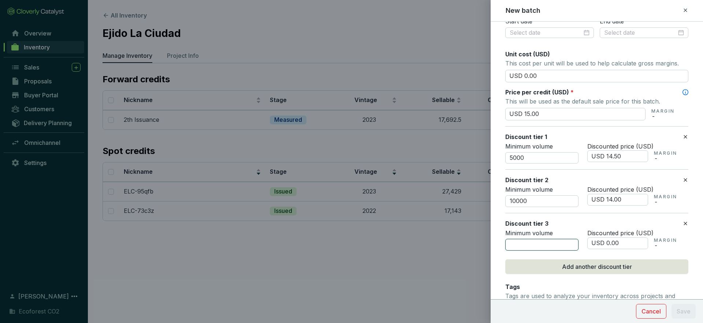
click at [534, 246] on input "number" at bounding box center [541, 245] width 73 height 12
type input "2"
type input "2500"
click at [681, 224] on div "Discount tier 3" at bounding box center [593, 224] width 177 height 8
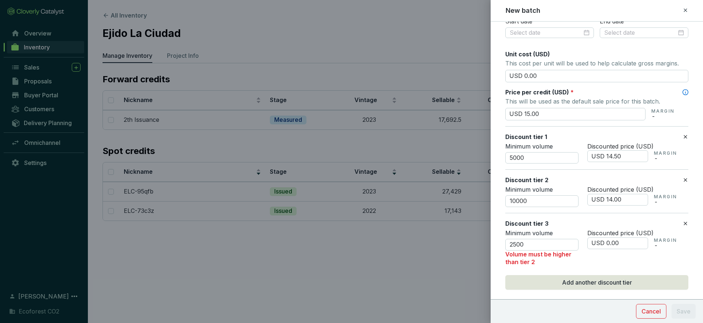
click at [683, 223] on icon at bounding box center [685, 223] width 6 height 9
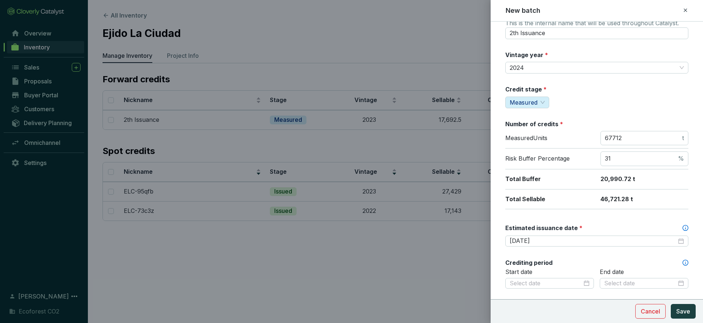
scroll to position [0, 0]
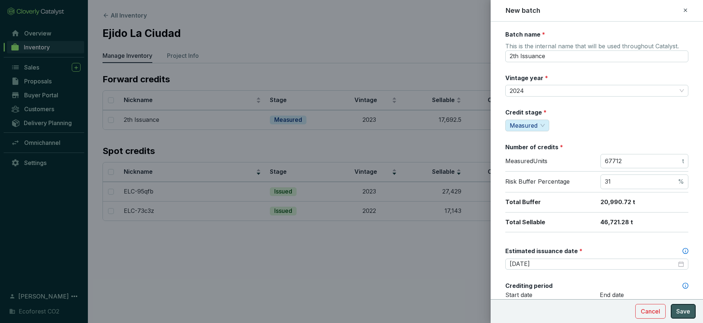
click at [678, 310] on span "Save" at bounding box center [683, 311] width 14 height 9
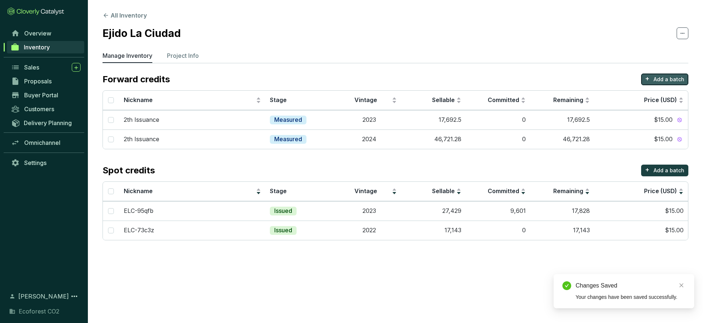
click at [666, 78] on p "Add a batch" at bounding box center [668, 79] width 31 height 7
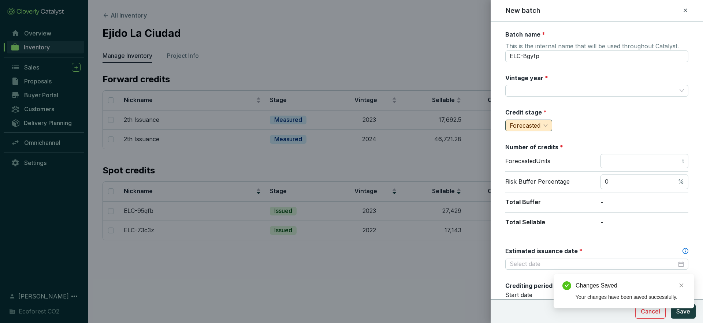
click at [540, 130] on span "Forecasted" at bounding box center [528, 125] width 38 height 11
click at [529, 153] on span "Measured" at bounding box center [525, 151] width 28 height 7
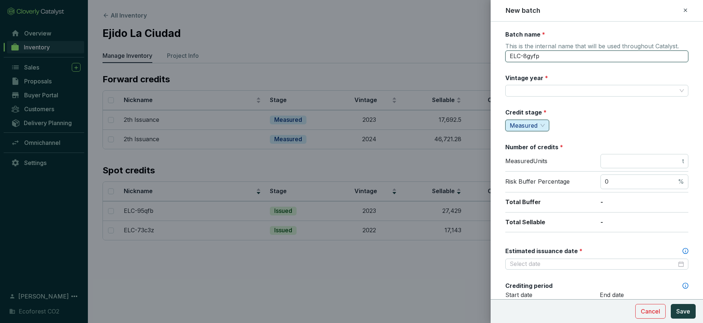
click at [561, 58] on input "ELC-8gyfp" at bounding box center [596, 56] width 183 height 12
type input "2th Issuance"
click at [553, 93] on input "Vintage year *" at bounding box center [592, 90] width 167 height 11
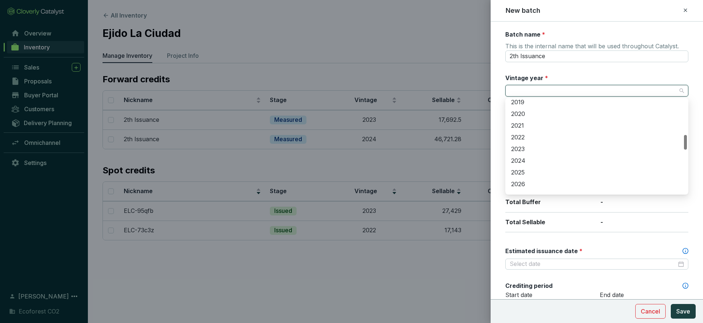
scroll to position [226, 0]
click at [524, 171] on div "2025" at bounding box center [596, 172] width 171 height 8
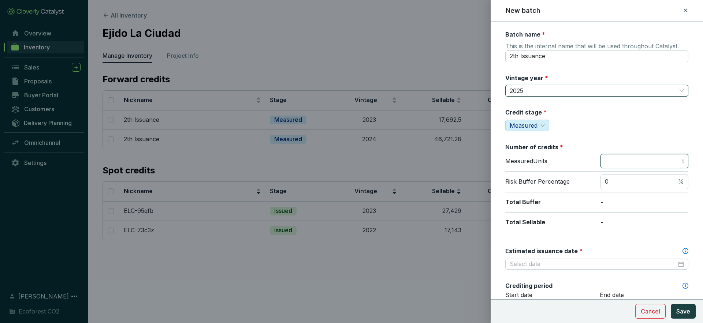
click at [621, 165] on input "number" at bounding box center [642, 161] width 76 height 8
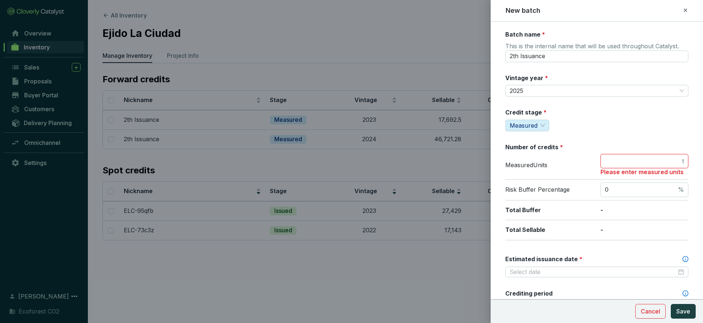
click at [611, 161] on input "number" at bounding box center [642, 161] width 76 height 8
type input "42476"
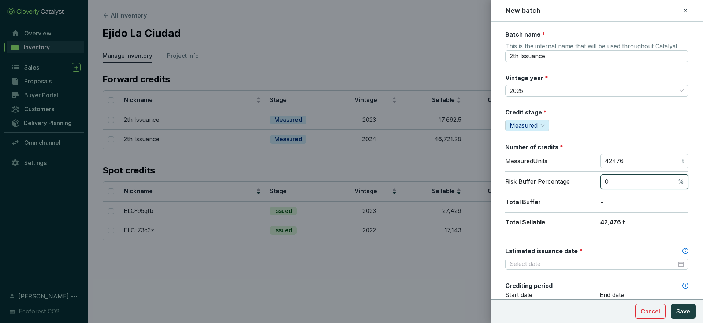
click at [617, 186] on input "0" at bounding box center [640, 182] width 72 height 8
type input "0"
type input "31"
click at [615, 162] on input "42476" at bounding box center [642, 161] width 76 height 8
type input "42601"
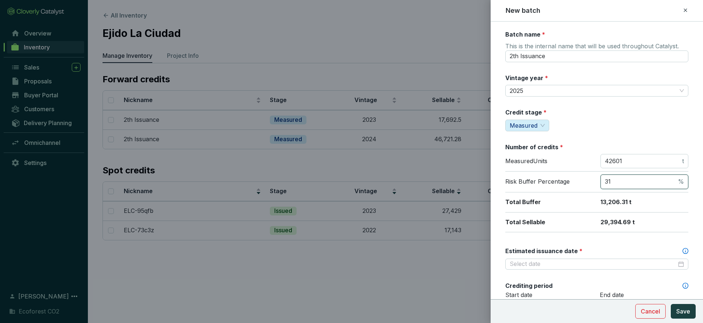
click at [619, 181] on input "31" at bounding box center [640, 182] width 72 height 8
type input "3"
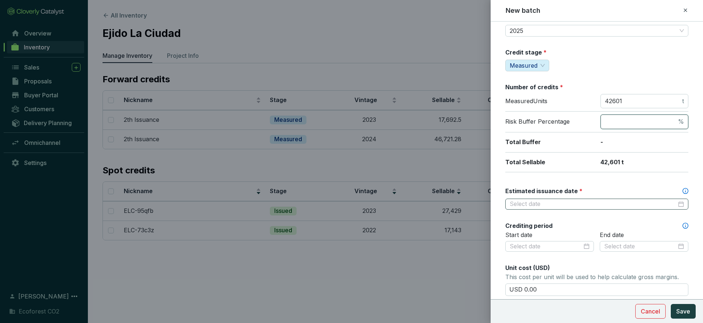
scroll to position [69, 0]
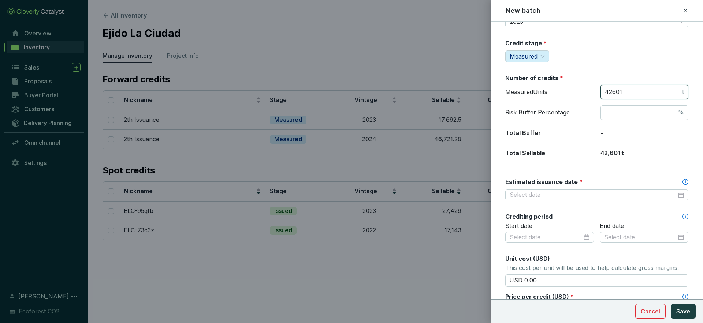
click at [629, 92] on input "42601" at bounding box center [642, 92] width 76 height 8
type input "29392"
click at [629, 197] on input "Estimated issuance date *" at bounding box center [592, 195] width 167 height 8
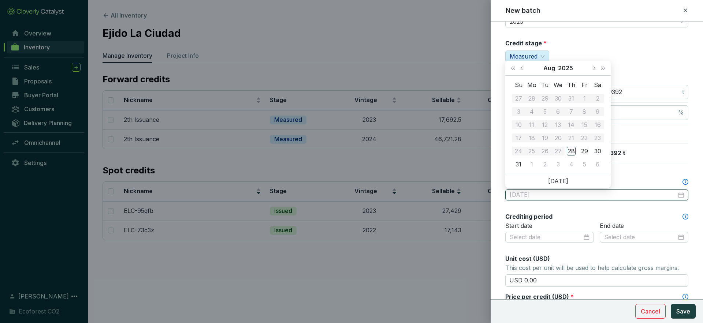
type input "2025-08-29"
click at [594, 70] on button "Next month (PageDown)" at bounding box center [594, 68] width 10 height 15
type input "2025-09-10"
click at [557, 114] on div "10" at bounding box center [557, 111] width 9 height 9
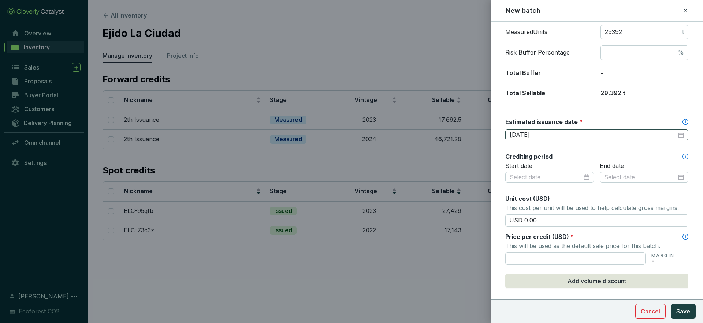
scroll to position [140, 0]
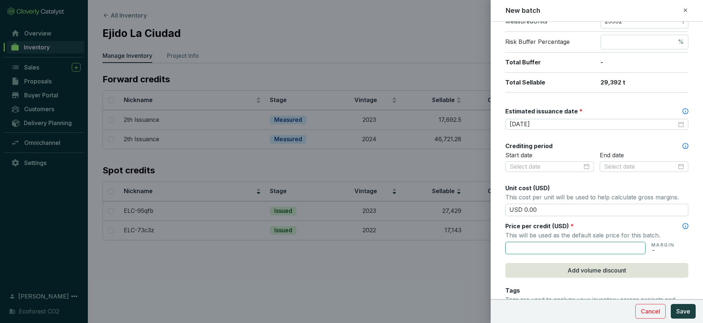
click at [553, 243] on input "text" at bounding box center [575, 248] width 140 height 12
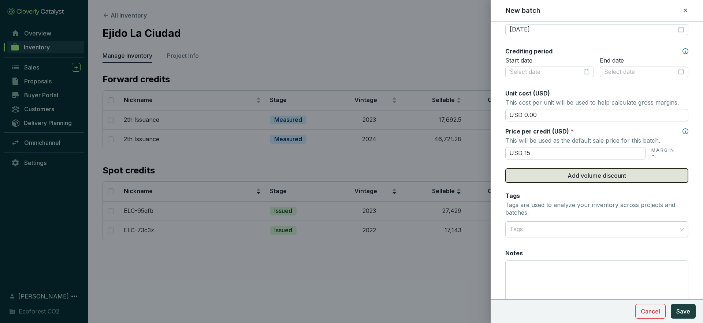
type input "USD 15.00"
click at [596, 176] on span "Add volume discount" at bounding box center [596, 175] width 59 height 9
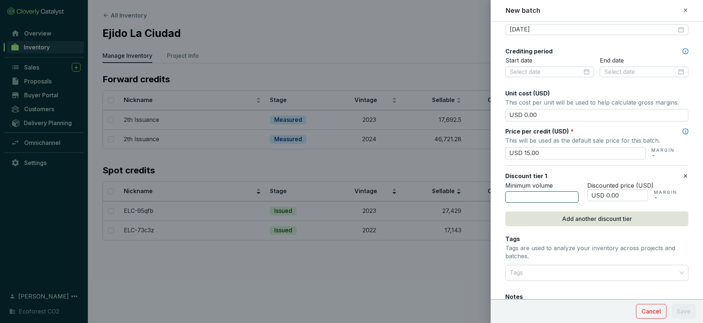
click at [554, 194] on input "number" at bounding box center [541, 197] width 73 height 12
type input "5000"
click at [608, 196] on input "USD 0.00" at bounding box center [617, 196] width 61 height 12
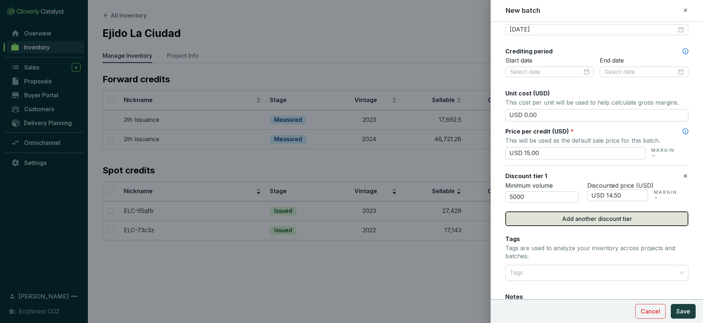
type input "USD 14.50"
click at [609, 218] on span "Add another discount tier" at bounding box center [597, 218] width 70 height 9
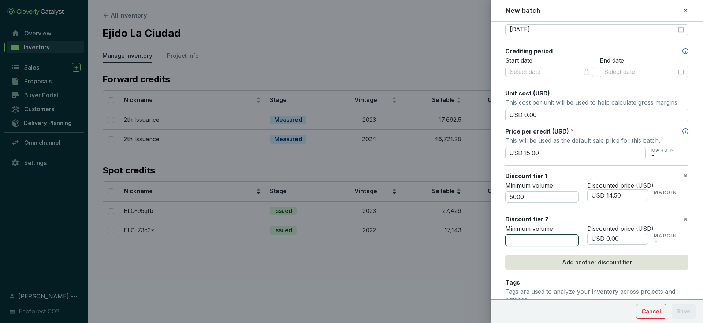
click at [527, 236] on input "number" at bounding box center [541, 241] width 73 height 12
type input "10000"
click at [608, 239] on input "USD 0.00" at bounding box center [617, 239] width 61 height 12
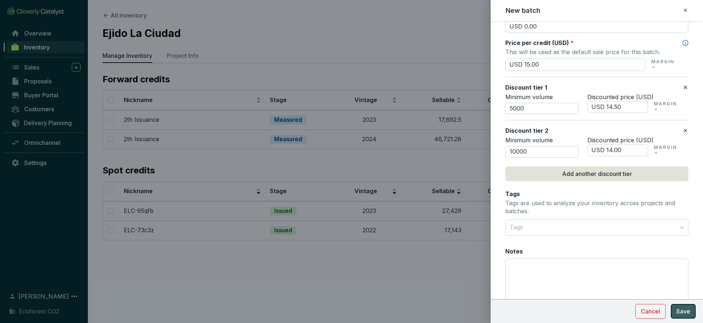
type input "USD 14.00"
click at [680, 313] on span "Save" at bounding box center [683, 311] width 14 height 9
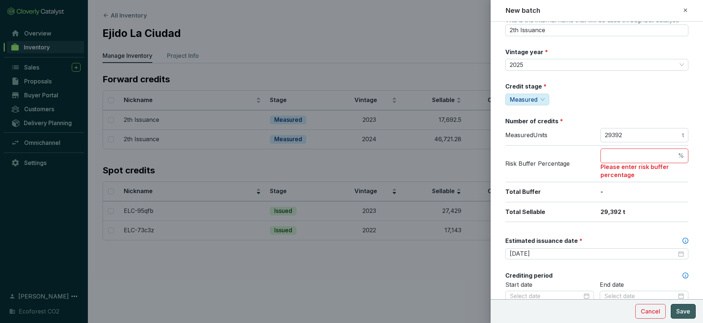
scroll to position [23, 0]
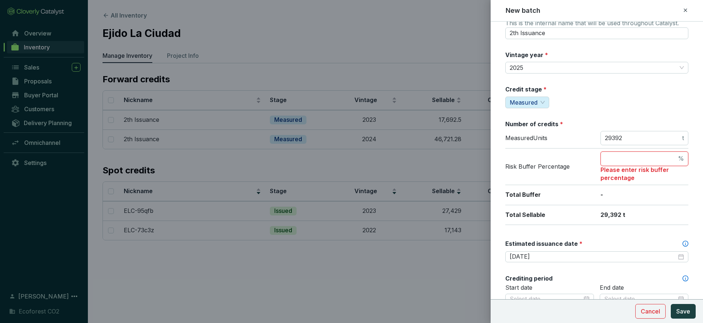
click at [645, 158] on input "number" at bounding box center [640, 159] width 72 height 8
type input "0"
click at [682, 313] on span "Save" at bounding box center [683, 311] width 14 height 9
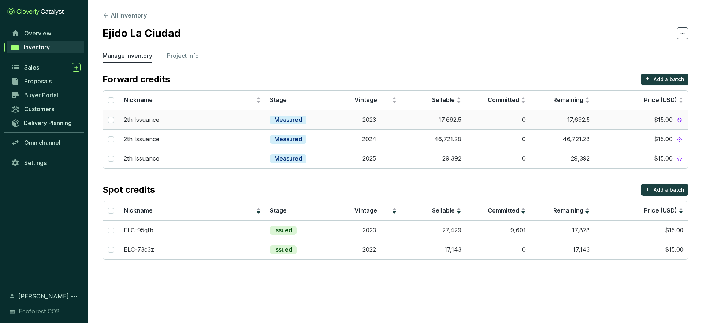
click at [633, 121] on div "$15.00" at bounding box center [640, 120] width 85 height 8
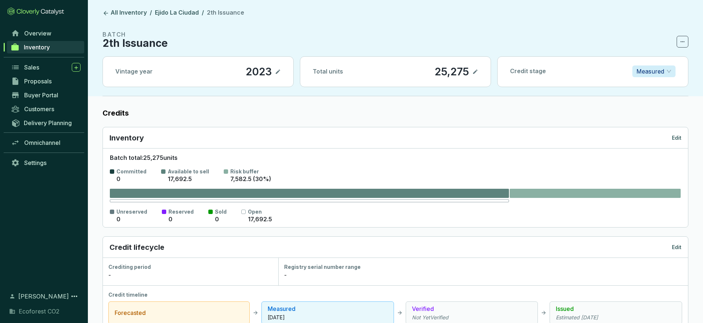
click at [679, 42] on icon at bounding box center [682, 41] width 6 height 9
click at [371, 31] on section "BATCH 2th Issuance" at bounding box center [394, 39] width 585 height 18
click at [684, 43] on icon at bounding box center [682, 41] width 6 height 9
click at [676, 57] on p "Delete batch" at bounding box center [662, 61] width 35 height 8
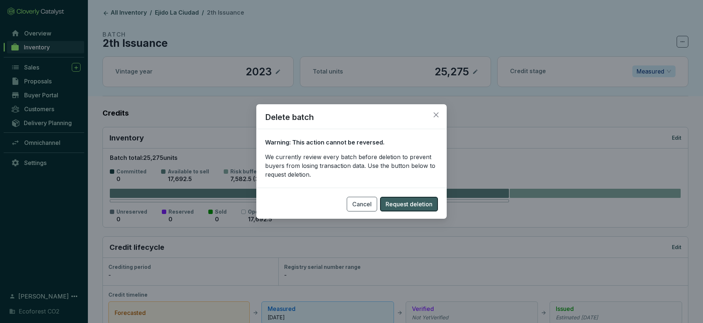
click at [419, 209] on span "Request deletion" at bounding box center [408, 204] width 47 height 9
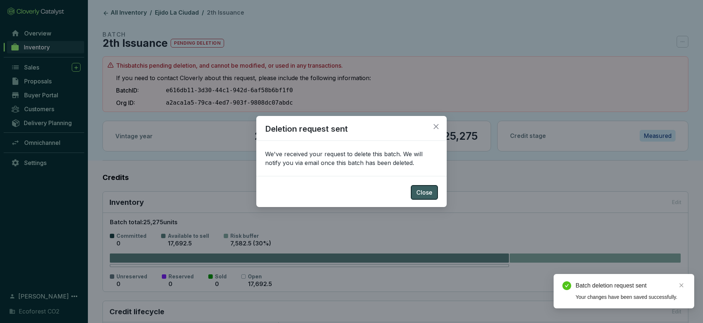
click at [430, 192] on span "Close" at bounding box center [424, 192] width 16 height 9
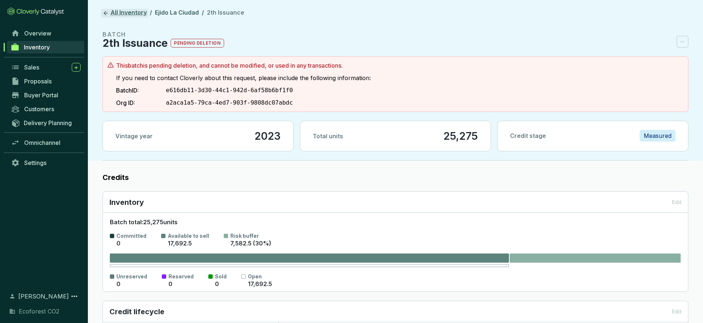
click at [104, 14] on icon at bounding box center [105, 13] width 7 height 7
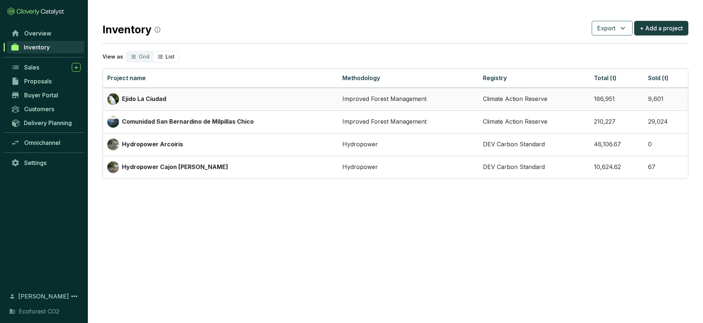
click at [307, 105] on td "Ejido La Ciudad" at bounding box center [220, 99] width 235 height 23
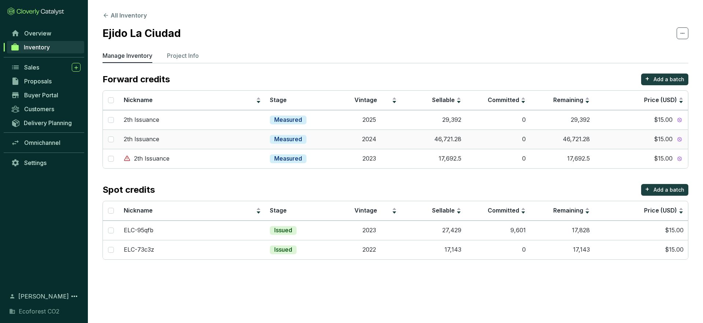
click at [675, 143] on td "$15.00" at bounding box center [641, 139] width 94 height 19
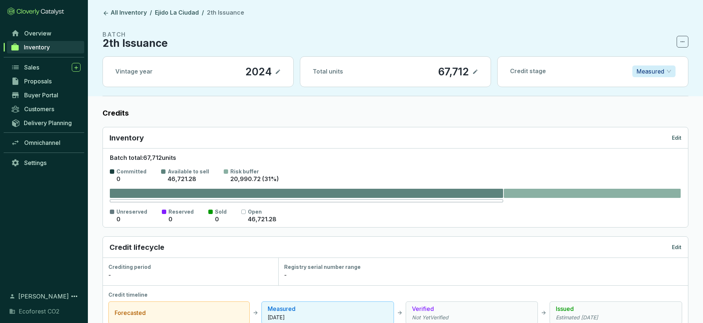
click at [683, 45] on icon at bounding box center [682, 41] width 6 height 9
click at [671, 64] on p "Delete batch" at bounding box center [662, 61] width 35 height 8
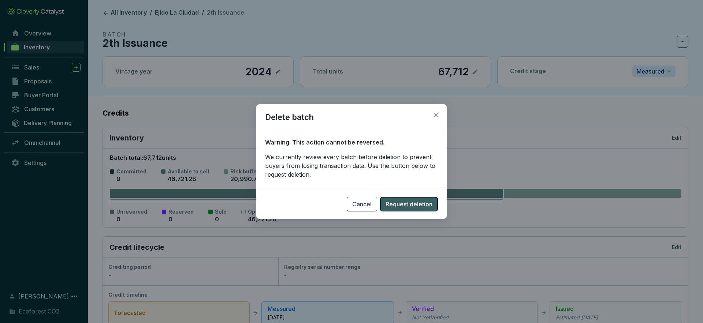
click at [420, 207] on span "Request deletion" at bounding box center [408, 204] width 47 height 9
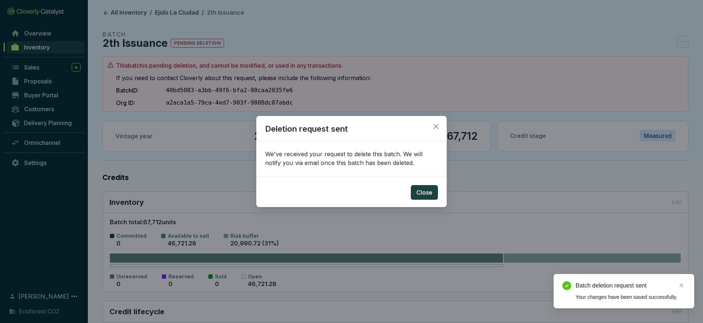
click at [493, 118] on div "Deletion request sent We've received your request to delete this batch. We will…" at bounding box center [351, 161] width 703 height 323
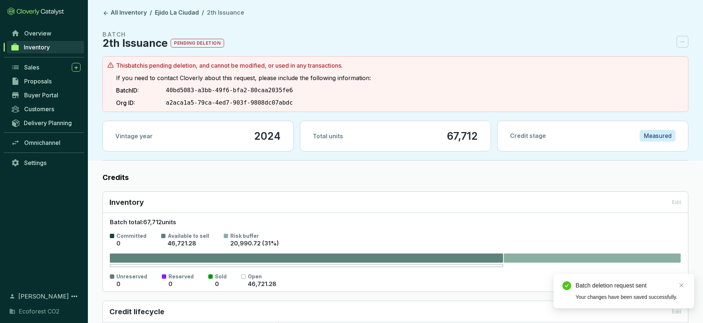
click at [478, 136] on div "Total units 67,712" at bounding box center [395, 136] width 190 height 30
click at [111, 10] on link "All Inventory" at bounding box center [124, 13] width 47 height 9
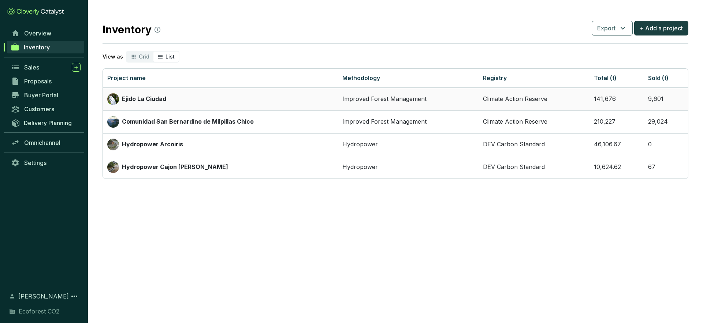
click at [579, 99] on td "Climate Action Reserve" at bounding box center [533, 99] width 111 height 23
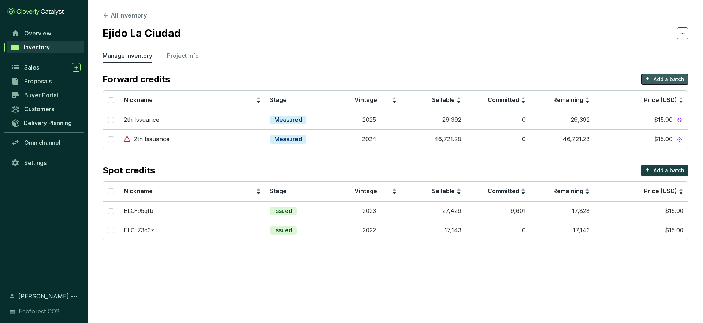
click at [681, 79] on p "Add a batch" at bounding box center [668, 79] width 31 height 7
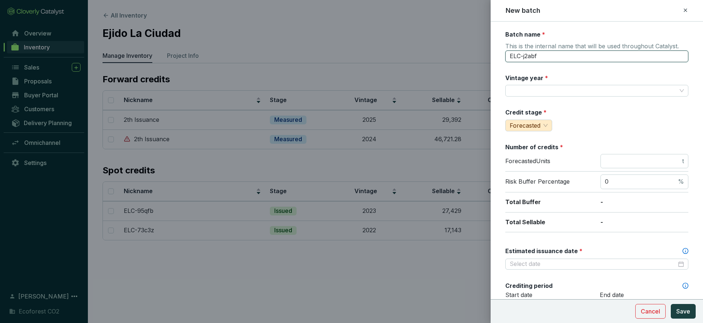
click at [561, 59] on input "ELC-j2abf" at bounding box center [596, 56] width 183 height 12
type input "2th Issuance"
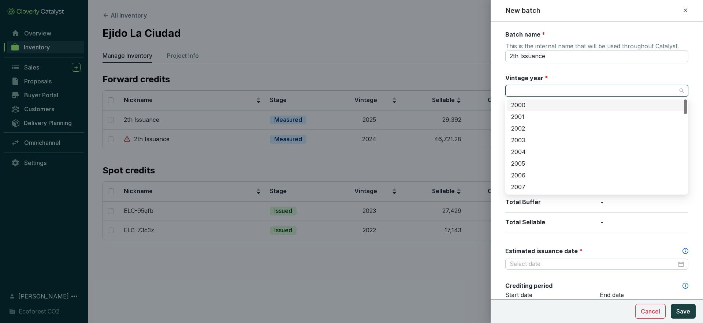
click at [544, 86] on input "Vintage year *" at bounding box center [592, 90] width 167 height 11
click at [527, 172] on div "2024" at bounding box center [596, 172] width 171 height 8
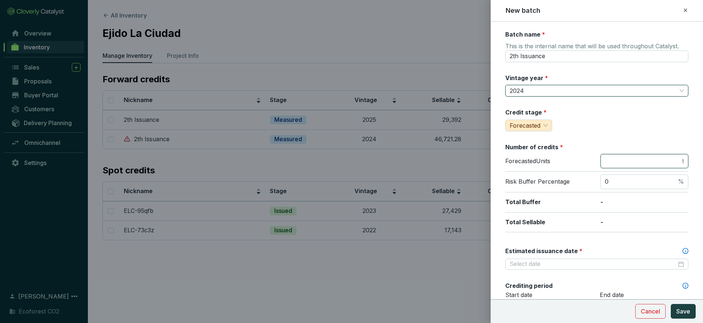
click at [613, 161] on input "number" at bounding box center [642, 161] width 76 height 8
click at [544, 124] on span "Forecasted" at bounding box center [528, 125] width 38 height 11
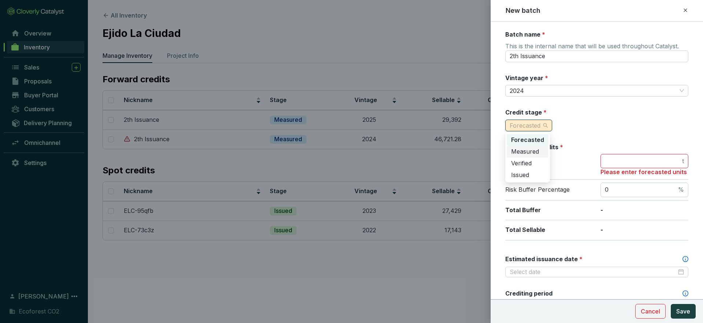
click at [539, 150] on div "Measured" at bounding box center [527, 152] width 33 height 8
click at [613, 160] on input "number" at bounding box center [642, 161] width 76 height 8
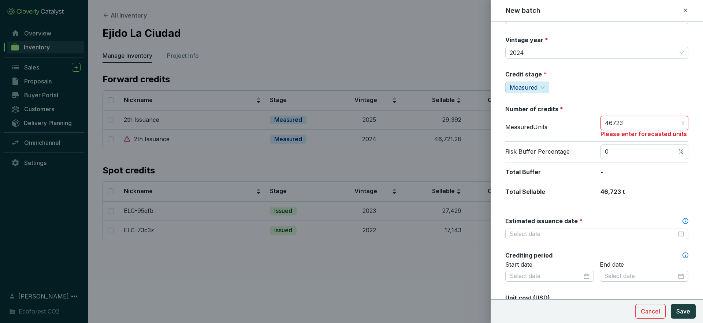
scroll to position [38, 0]
type input "46723"
click at [621, 213] on div "Batch name * This is the internal name that will be used throughout Catalyst. 2…" at bounding box center [596, 254] width 183 height 525
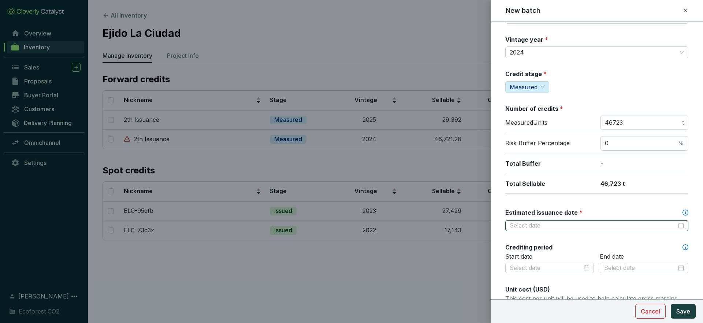
click at [624, 227] on input "Estimated issuance date *" at bounding box center [592, 226] width 167 height 8
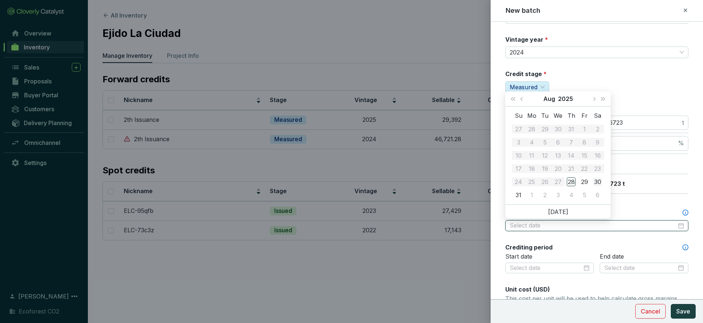
type input "2025-08-30"
click at [594, 100] on span "Next month (PageDown)" at bounding box center [594, 99] width 4 height 4
type input "2025-09-10"
click at [559, 143] on div "10" at bounding box center [557, 142] width 9 height 9
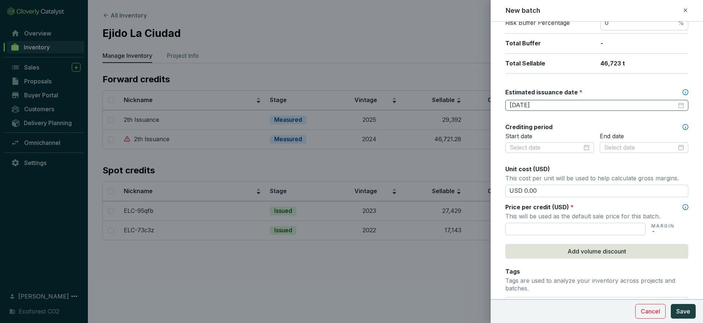
scroll to position [169, 0]
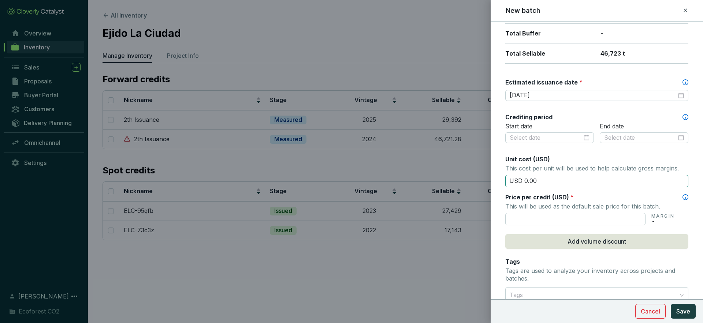
click at [554, 181] on input "USD 0.00" at bounding box center [596, 181] width 183 height 12
click at [548, 216] on input "text" at bounding box center [575, 219] width 140 height 12
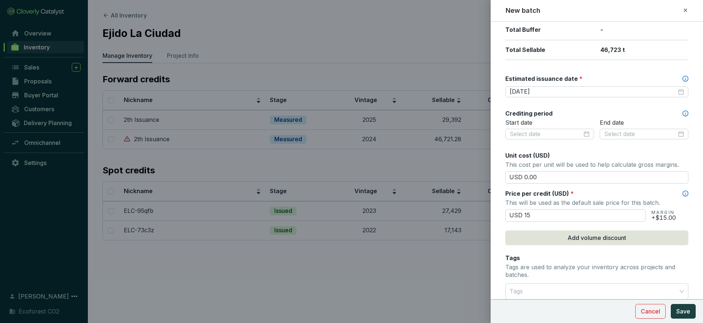
scroll to position [173, 0]
type input "USD 15.00"
click at [592, 174] on input "USD 0.00" at bounding box center [596, 176] width 183 height 12
type input "USD 0.00"
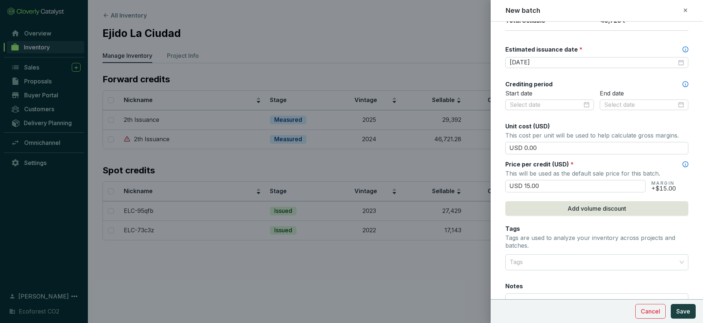
scroll to position [269, 0]
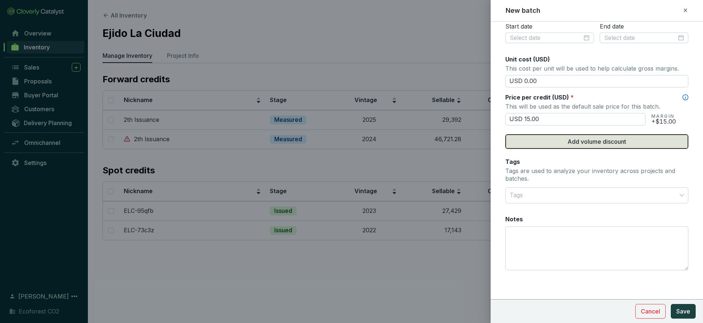
click at [602, 144] on span "Add volume discount" at bounding box center [596, 141] width 59 height 9
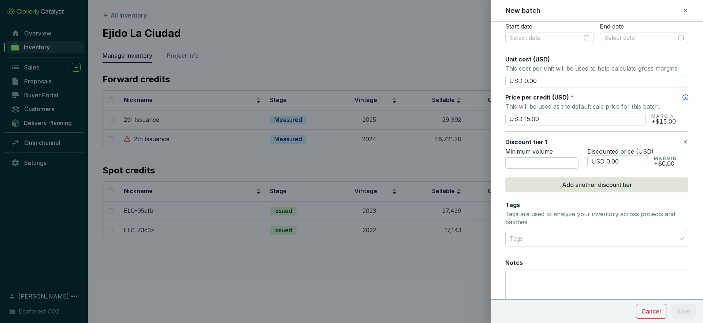
click at [686, 139] on icon at bounding box center [685, 142] width 6 height 9
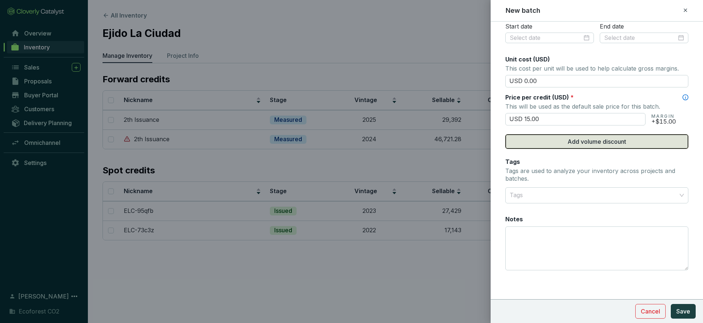
click at [674, 138] on button "Add volume discount" at bounding box center [596, 141] width 183 height 15
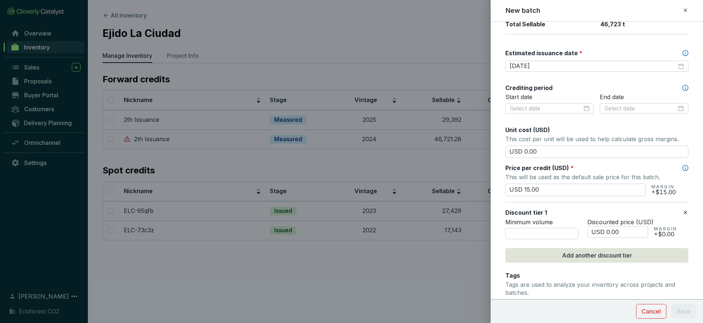
scroll to position [199, 0]
click at [591, 254] on span "Add another discount tier" at bounding box center [597, 254] width 70 height 9
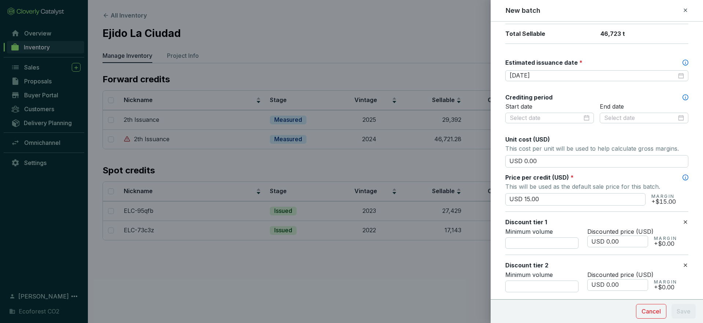
scroll to position [203, 0]
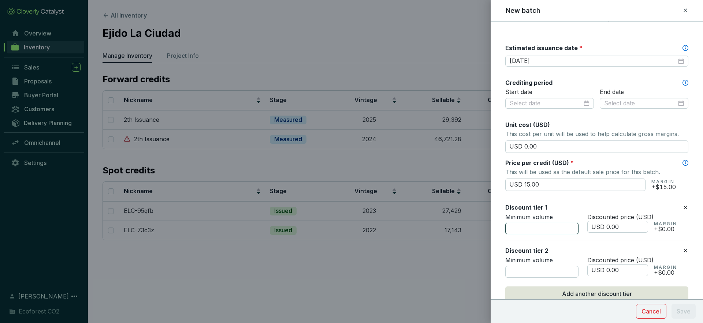
click at [565, 228] on input "number" at bounding box center [541, 229] width 73 height 12
type input "5000"
click at [606, 228] on input "USD 0.00" at bounding box center [617, 227] width 61 height 12
type input "USD 14.50"
click at [554, 270] on input "number" at bounding box center [541, 272] width 73 height 12
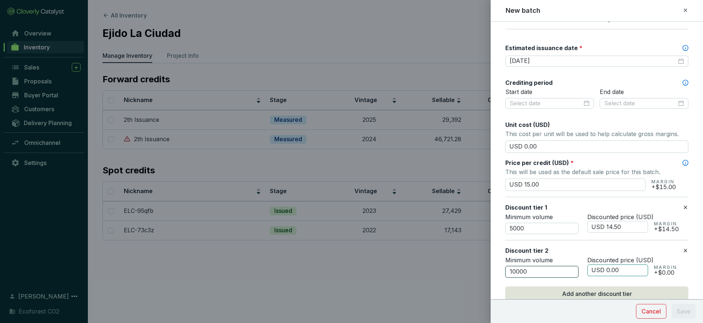
type input "10000"
click at [607, 272] on input "USD 0.00" at bounding box center [617, 271] width 61 height 12
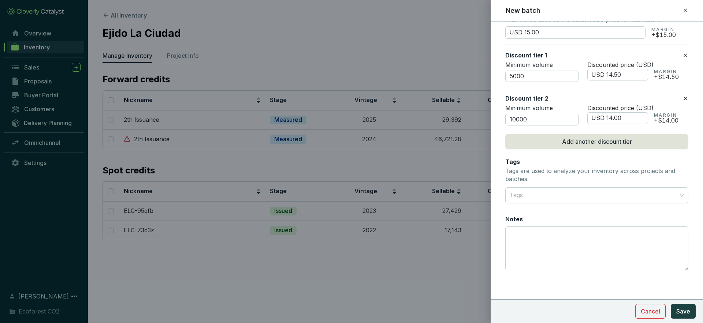
scroll to position [355, 0]
type input "USD 14.00"
click at [688, 314] on span "Save" at bounding box center [683, 311] width 14 height 9
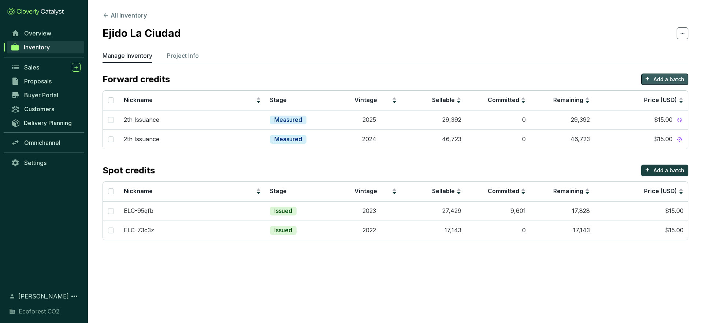
click at [665, 79] on p "Add a batch" at bounding box center [668, 79] width 31 height 7
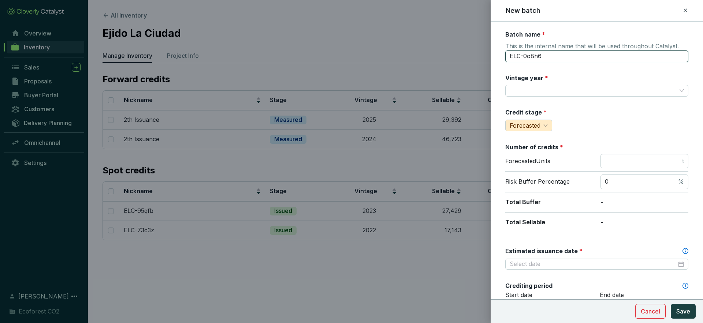
click at [563, 56] on input "ELC-0o8h6" at bounding box center [596, 56] width 183 height 12
type input "2th Issuance"
click at [552, 86] on input "Vintage year *" at bounding box center [592, 90] width 167 height 11
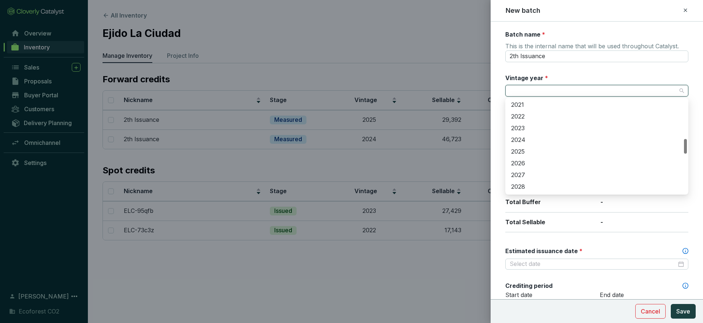
scroll to position [239, 0]
click at [528, 135] on div "2023" at bounding box center [596, 135] width 171 height 8
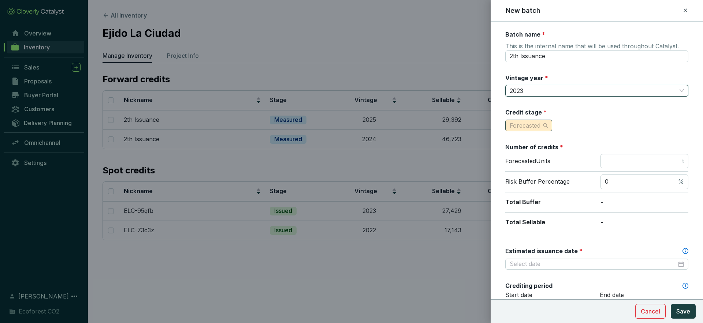
click at [547, 129] on span "Forecasted" at bounding box center [528, 125] width 38 height 11
click at [529, 150] on span "Measured" at bounding box center [525, 151] width 28 height 7
click at [637, 162] on input "number" at bounding box center [642, 161] width 76 height 8
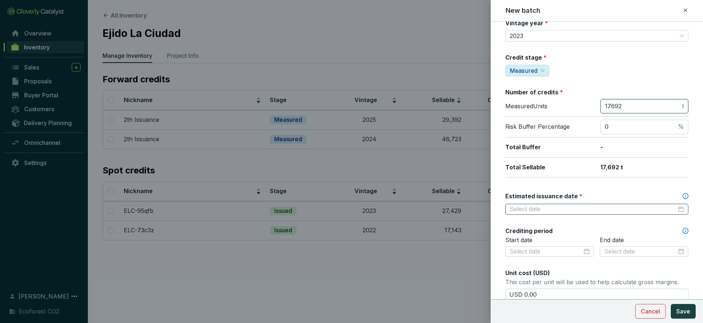
click at [596, 214] on div at bounding box center [596, 209] width 183 height 11
type input "17692"
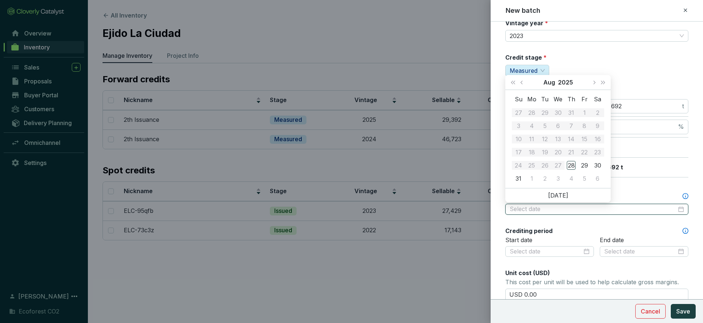
type input "2025-09-06"
type input "2025-08-30"
click at [592, 84] on button "Next month (PageDown)" at bounding box center [594, 82] width 10 height 15
type input "2025-09-10"
click at [557, 126] on div "10" at bounding box center [557, 125] width 9 height 9
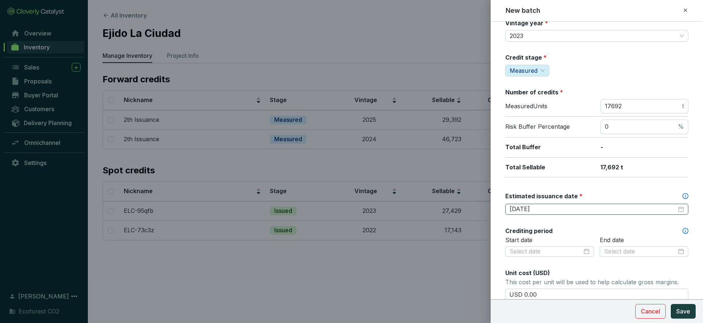
scroll to position [137, 0]
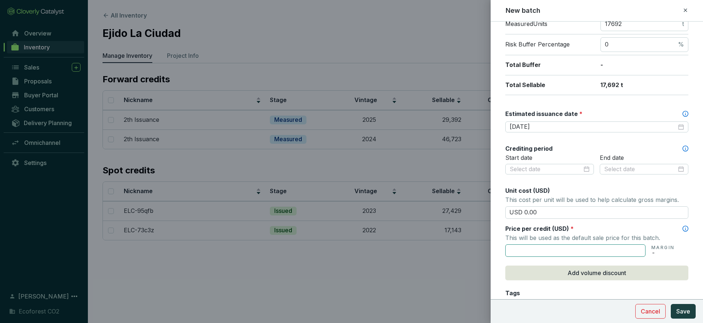
click at [554, 248] on input "text" at bounding box center [575, 250] width 140 height 12
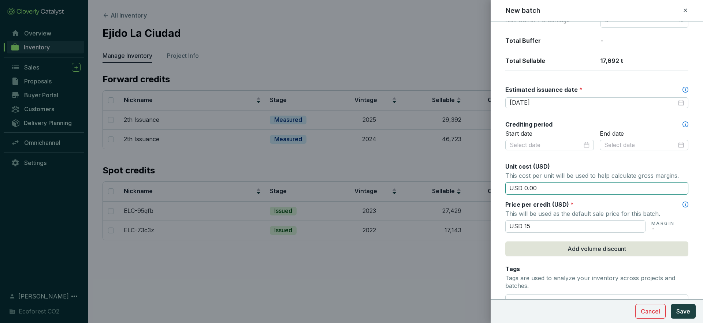
scroll to position [163, 0]
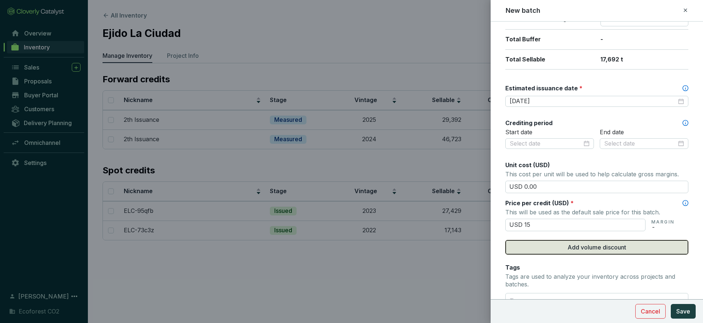
type input "USD 15.00"
click at [574, 242] on button "Add volume discount" at bounding box center [596, 247] width 183 height 15
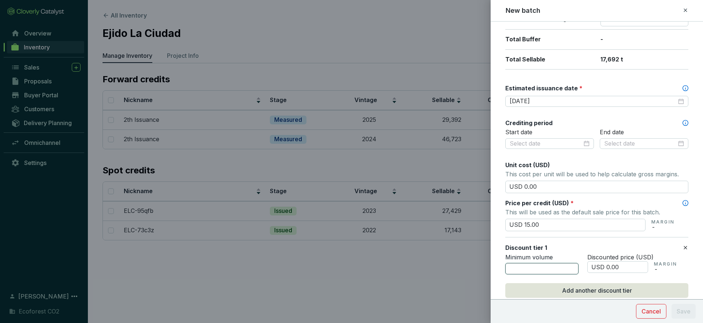
click at [557, 266] on input "number" at bounding box center [541, 269] width 73 height 12
type input "5000"
click at [607, 269] on input "USD 0.00" at bounding box center [617, 267] width 61 height 12
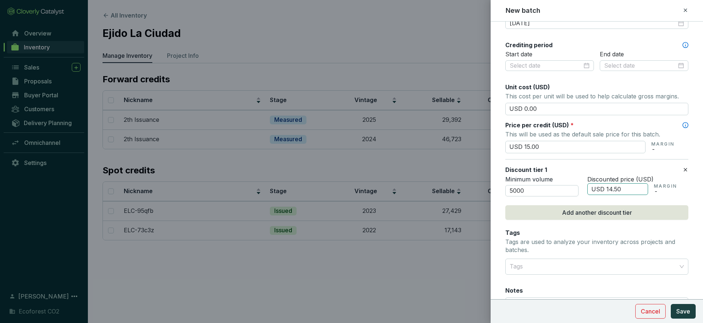
scroll to position [251, 0]
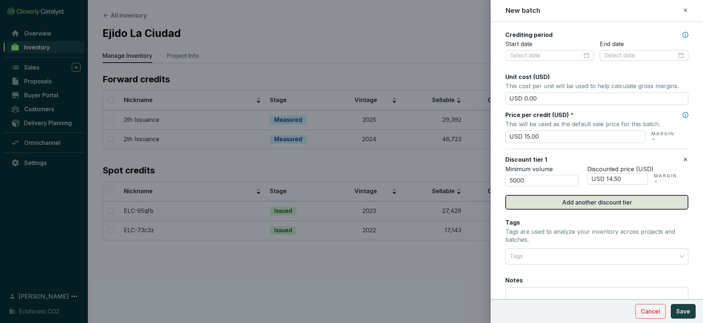
type input "USD 14.50"
click at [626, 205] on span "Add another discount tier" at bounding box center [597, 202] width 70 height 9
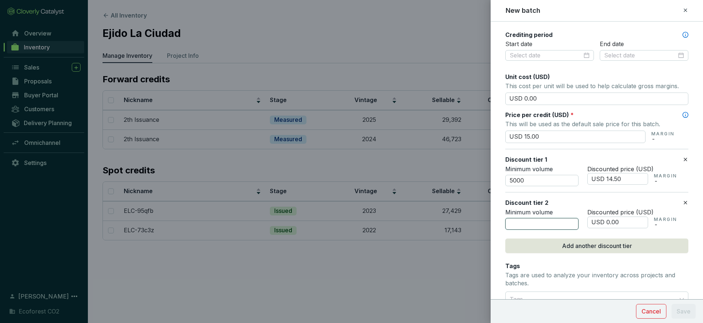
click at [532, 221] on input "number" at bounding box center [541, 224] width 73 height 12
type input "10000"
click at [609, 221] on input "USD 0.00" at bounding box center [617, 223] width 61 height 12
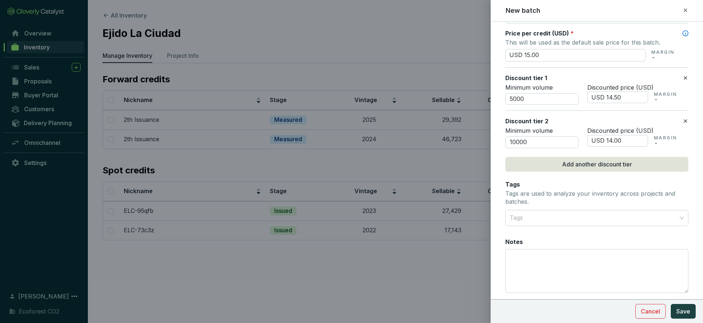
scroll to position [334, 0]
type input "USD 14.00"
click at [680, 310] on span "Save" at bounding box center [683, 311] width 14 height 9
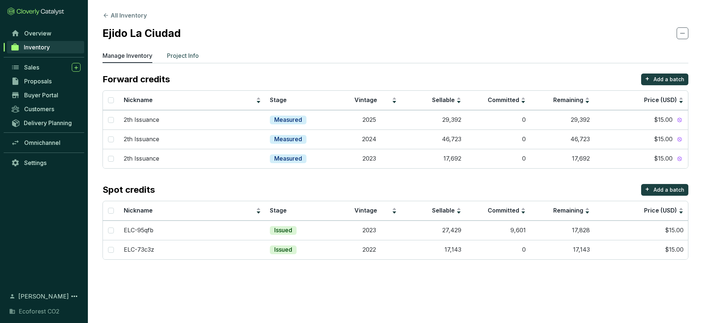
click at [199, 56] on p "Project Info" at bounding box center [183, 55] width 32 height 9
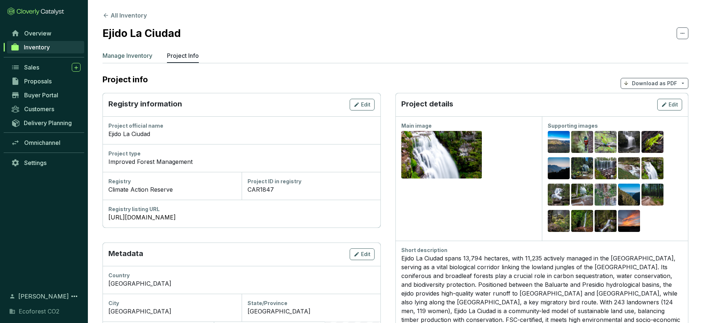
click at [133, 61] on li "Manage Inventory" at bounding box center [127, 57] width 50 height 12
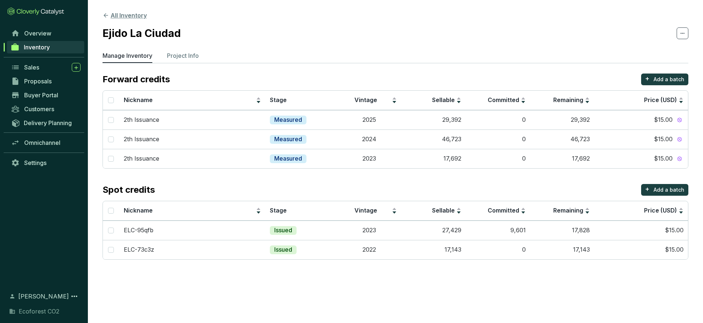
click at [105, 17] on icon at bounding box center [106, 15] width 4 height 4
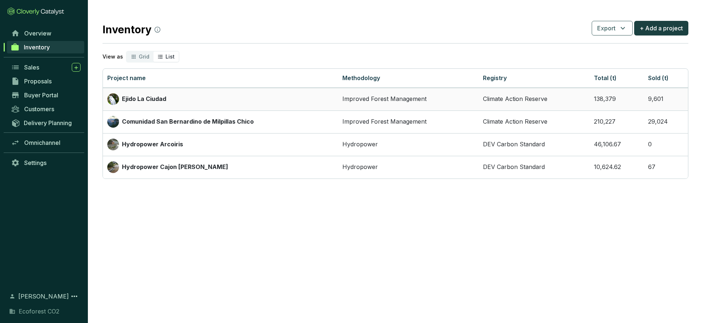
click at [173, 90] on td "Ejido La Ciudad" at bounding box center [220, 99] width 235 height 23
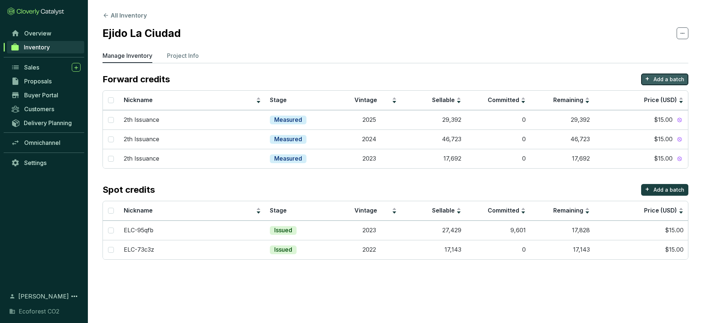
click at [660, 80] on p "Add a batch" at bounding box center [668, 79] width 31 height 7
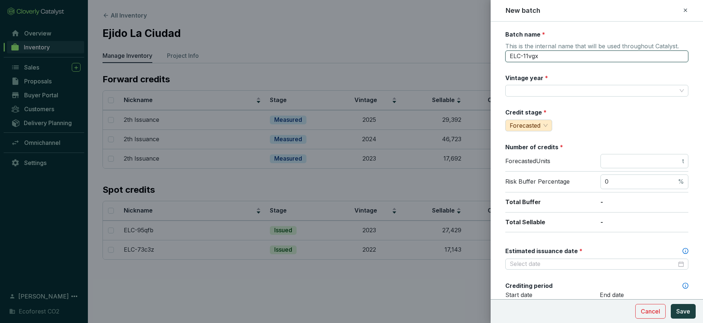
click at [551, 56] on input "ELC-11vgx" at bounding box center [596, 56] width 183 height 12
type input "2026"
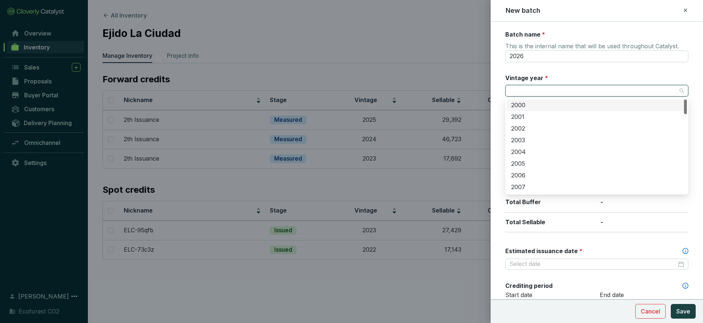
click at [546, 88] on input "Vintage year *" at bounding box center [592, 90] width 167 height 11
click at [534, 57] on input "2026" at bounding box center [596, 56] width 183 height 12
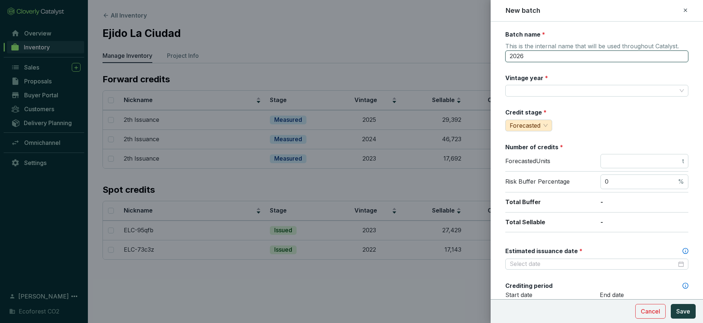
click at [534, 57] on input "2026" at bounding box center [596, 56] width 183 height 12
type input "3"
type input "2"
click at [521, 57] on input "3th issuance" at bounding box center [596, 56] width 183 height 12
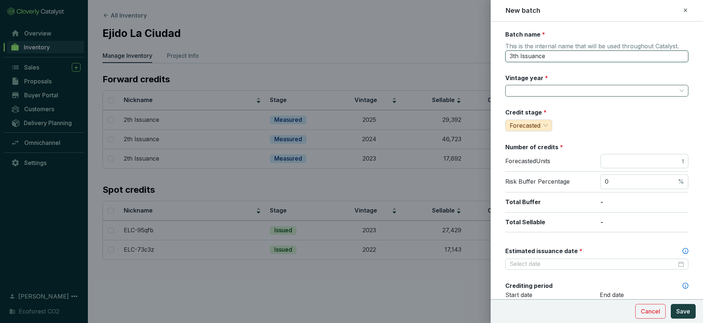
type input "3th Issuance"
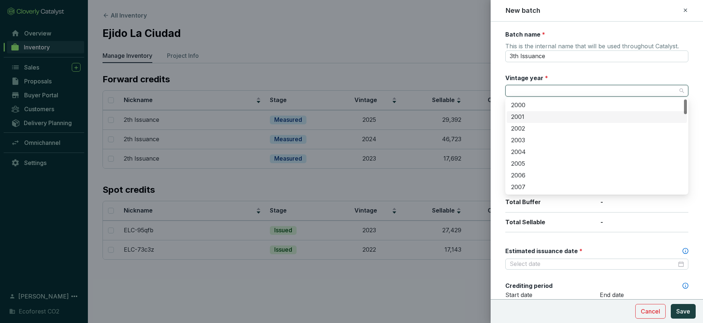
click at [533, 89] on input "Vintage year *" at bounding box center [592, 90] width 167 height 11
click at [523, 158] on div "2026" at bounding box center [596, 160] width 171 height 8
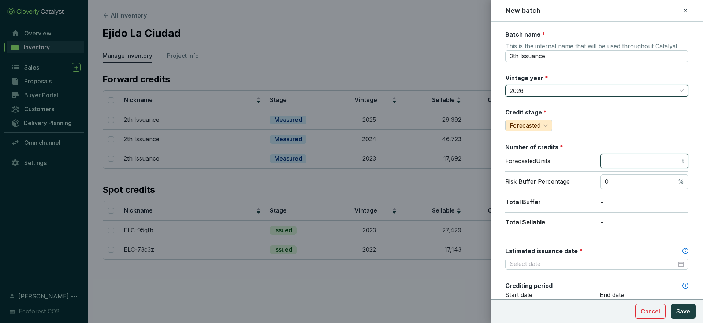
click at [613, 159] on input "number" at bounding box center [642, 161] width 76 height 8
type input "46287"
click at [604, 141] on div "Batch name * This is the internal name that will be used throughout Catalyst. 3…" at bounding box center [596, 288] width 183 height 517
click at [547, 125] on div "Forecasted" at bounding box center [528, 126] width 47 height 12
click at [574, 127] on div "Credit stage * Forecasted" at bounding box center [596, 119] width 183 height 23
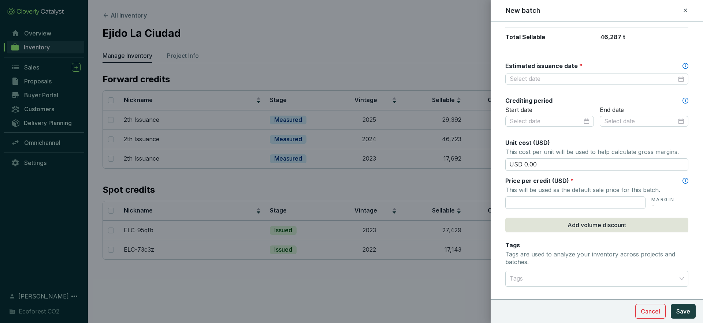
scroll to position [189, 0]
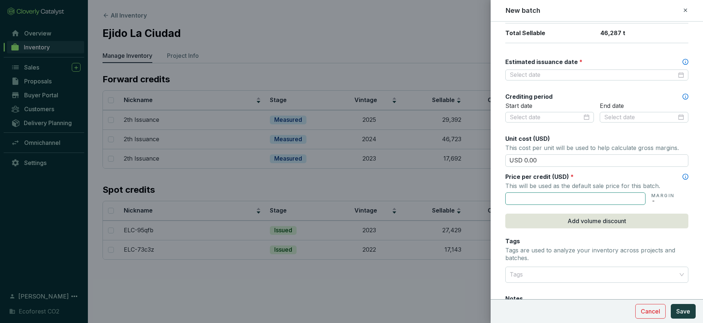
click at [566, 195] on input "text" at bounding box center [575, 198] width 140 height 12
type input "USD 16.00"
click at [685, 315] on span "Save" at bounding box center [683, 311] width 14 height 9
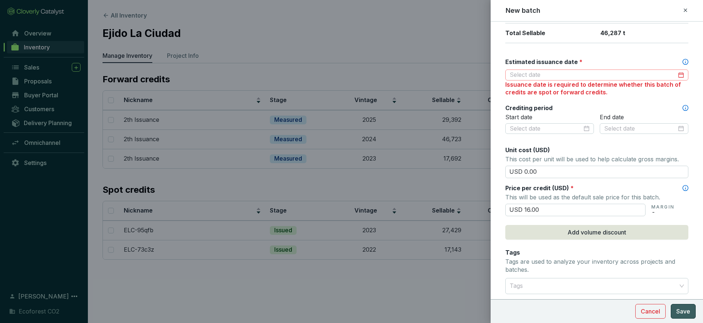
click at [612, 80] on div at bounding box center [596, 75] width 183 height 11
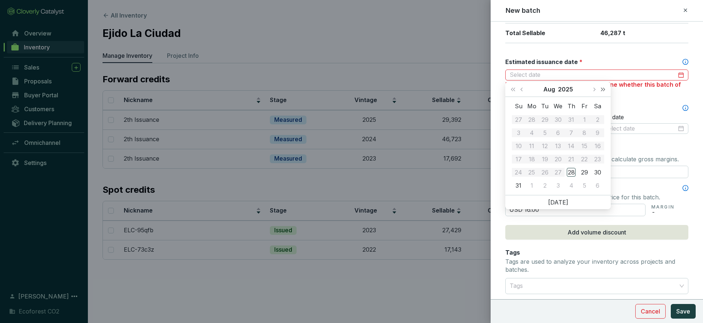
click at [601, 91] on span "Next year (Control + right)" at bounding box center [603, 89] width 4 height 4
type input "2026-07-31"
click at [595, 91] on button "Next month (PageDown)" at bounding box center [594, 89] width 10 height 15
type input "2026-09-10"
click at [569, 133] on div "10" at bounding box center [570, 132] width 9 height 9
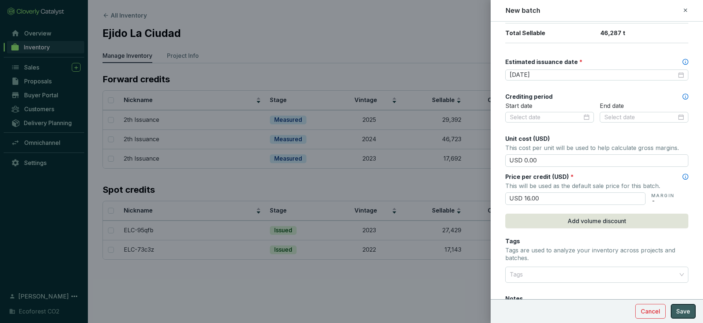
click at [683, 314] on span "Save" at bounding box center [683, 311] width 14 height 9
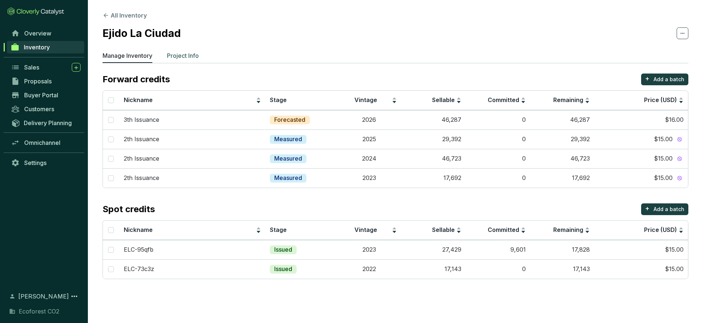
click at [190, 57] on p "Project Info" at bounding box center [183, 55] width 32 height 9
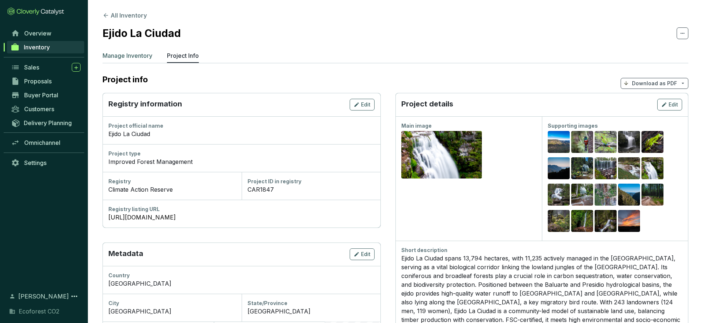
click at [134, 59] on p "Manage Inventory" at bounding box center [127, 55] width 50 height 9
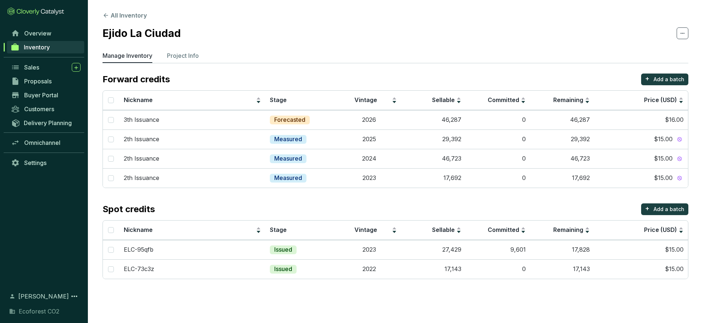
click at [105, 20] on section "All Inventory Ejido La Ciudad Manage Inventory Project Info Forward credits + A…" at bounding box center [395, 147] width 615 height 294
click at [65, 35] on link "Overview" at bounding box center [45, 33] width 77 height 12
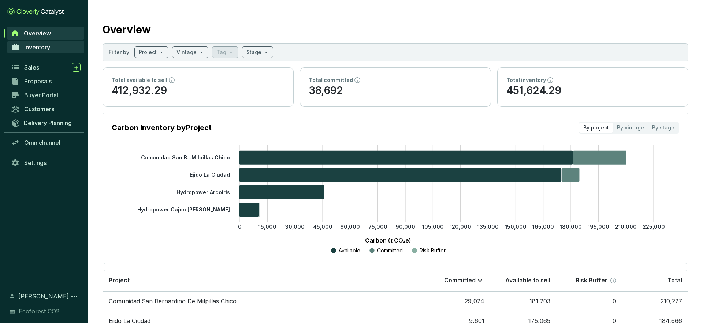
click at [51, 46] on link "Inventory" at bounding box center [45, 47] width 77 height 12
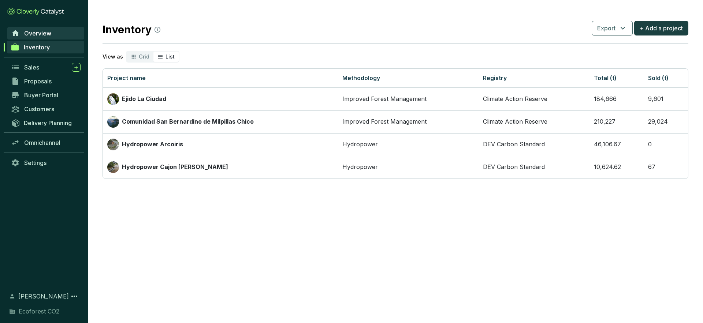
click at [55, 34] on link "Overview" at bounding box center [45, 33] width 77 height 12
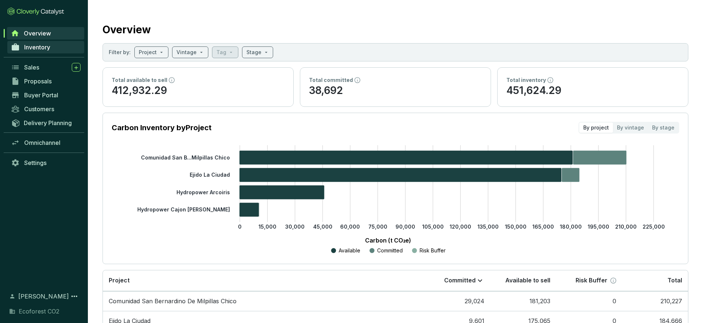
click at [71, 51] on link "Inventory" at bounding box center [45, 47] width 77 height 12
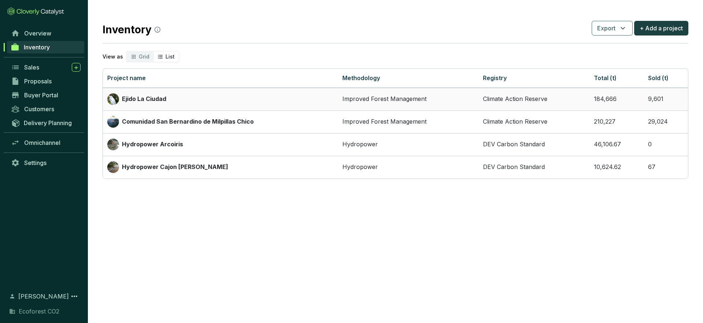
click at [257, 100] on div "Ejido La Ciudad" at bounding box center [220, 99] width 226 height 12
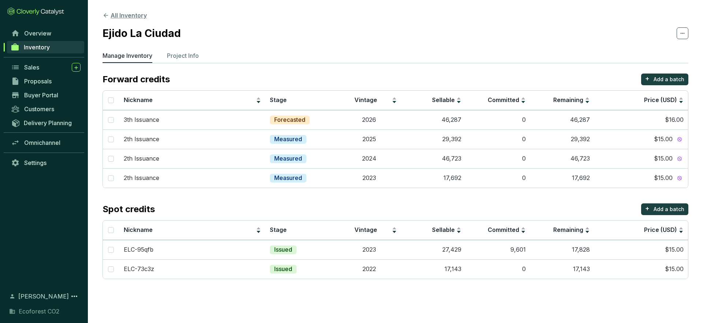
click at [108, 15] on icon at bounding box center [105, 15] width 7 height 7
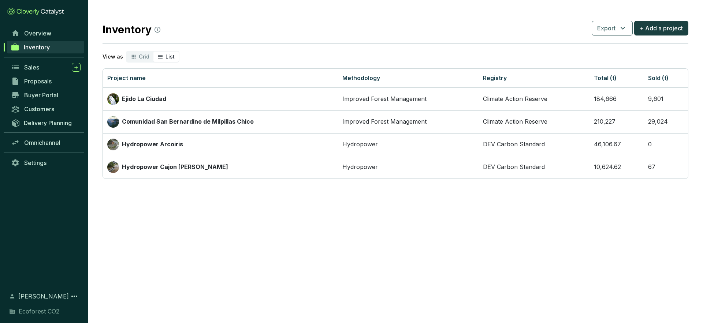
click at [70, 44] on link "Inventory" at bounding box center [45, 47] width 77 height 12
click at [55, 38] on link "Overview" at bounding box center [45, 33] width 77 height 12
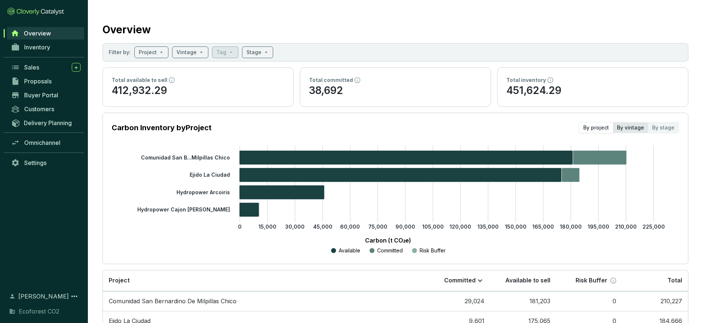
click at [636, 130] on div "By vintage" at bounding box center [630, 128] width 35 height 10
click at [613, 123] on input "By vintage" at bounding box center [613, 123] width 0 height 0
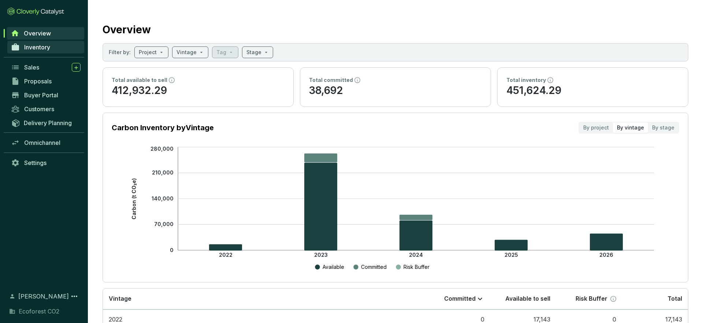
click at [41, 49] on span "Inventory" at bounding box center [37, 47] width 26 height 7
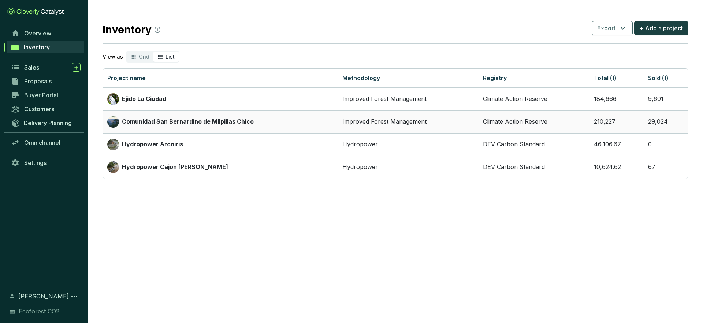
click at [193, 124] on p "Comunidad San Bernardino de Milpillas Chico" at bounding box center [188, 122] width 132 height 8
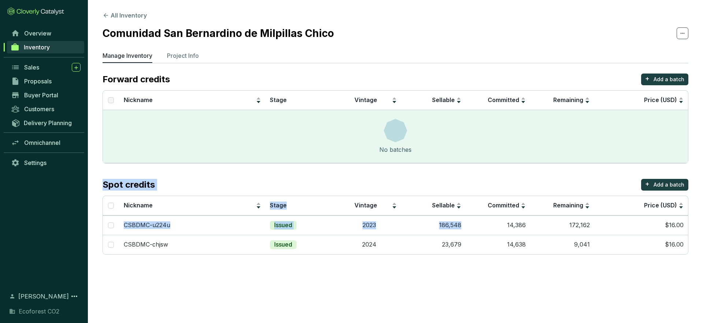
drag, startPoint x: 456, startPoint y: 233, endPoint x: 457, endPoint y: 161, distance: 72.1
click at [457, 161] on section "Forward credits + Add a batch Nickname Stage Vintage Sellable Committed Remaini…" at bounding box center [394, 164] width 585 height 181
click at [460, 184] on div "Spot credits + Add a batch" at bounding box center [394, 185] width 585 height 12
click at [677, 79] on p "Add a batch" at bounding box center [668, 79] width 31 height 7
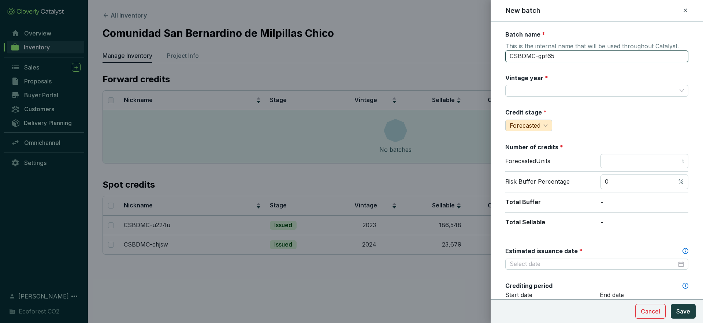
click at [568, 55] on input "CSBDMC-gpf65" at bounding box center [596, 56] width 183 height 12
type input "2th Issuance"
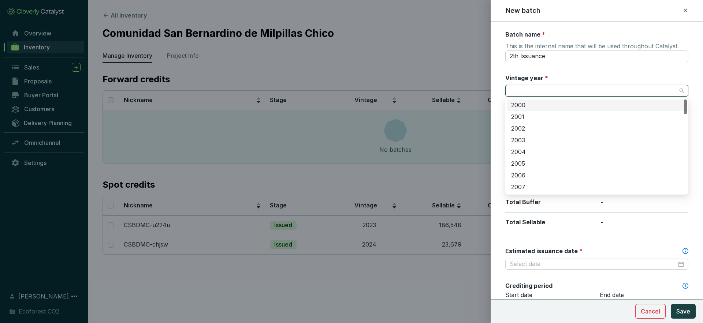
click at [531, 87] on input "Vintage year *" at bounding box center [592, 90] width 167 height 11
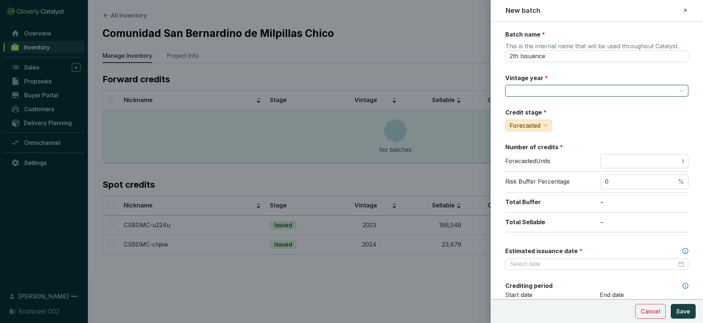
click at [611, 90] on input "Vintage year *" at bounding box center [592, 90] width 167 height 11
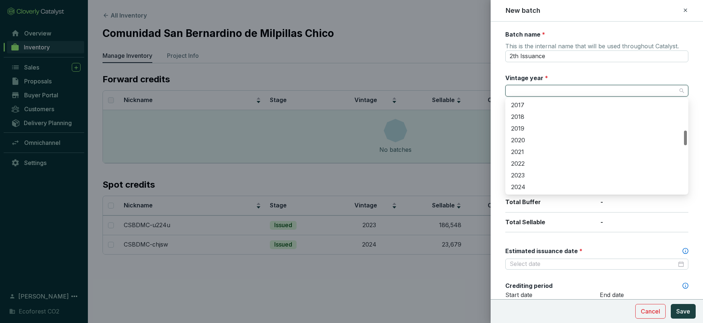
scroll to position [212, 0]
click at [527, 171] on div "2024" at bounding box center [596, 174] width 171 height 8
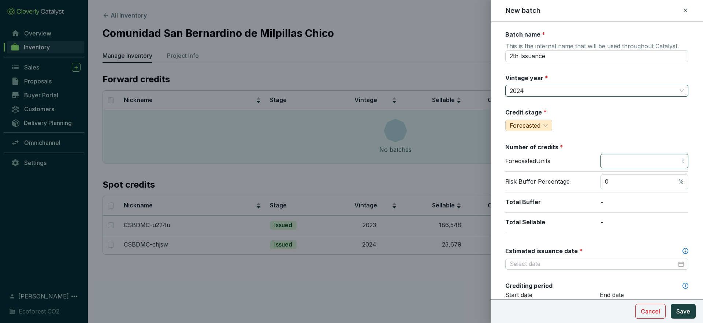
click at [622, 162] on input "number" at bounding box center [642, 161] width 76 height 8
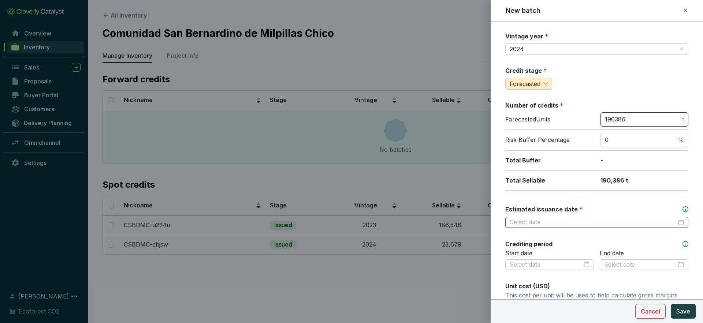
type input "190386"
click at [626, 224] on input "Estimated issuance date *" at bounding box center [592, 222] width 167 height 8
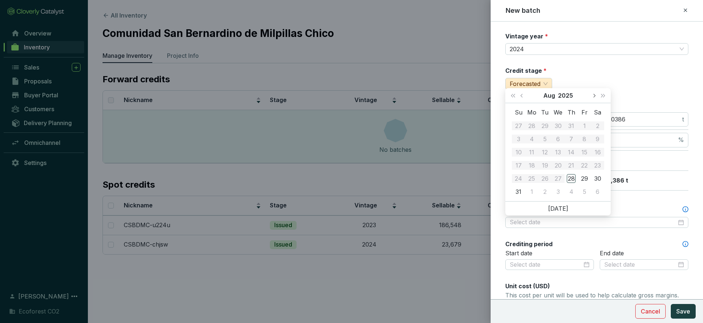
click at [595, 96] on button "Next month (PageDown)" at bounding box center [594, 95] width 10 height 15
click at [519, 193] on div "30" at bounding box center [518, 191] width 9 height 9
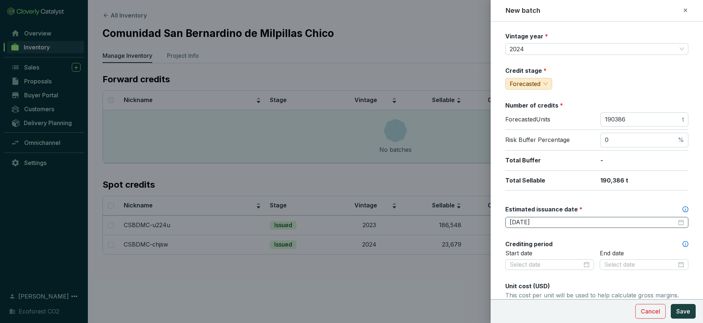
click at [681, 221] on div "2025-11-30" at bounding box center [596, 222] width 174 height 8
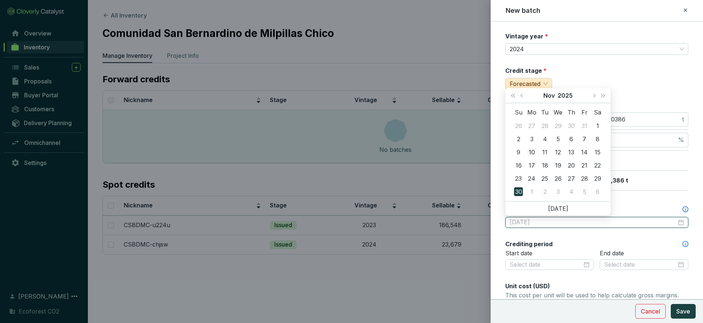
type input "2025-11-10"
click at [532, 150] on div "10" at bounding box center [531, 152] width 9 height 9
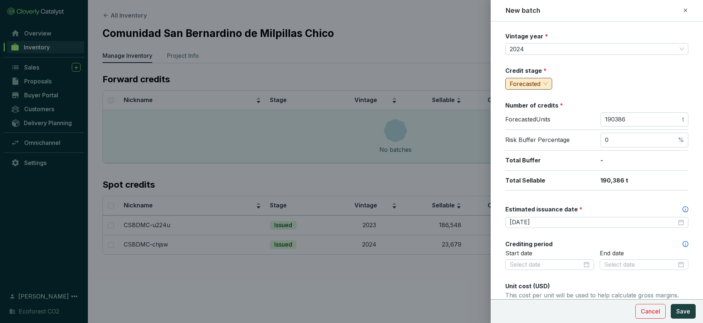
click at [541, 83] on span "Forecasted" at bounding box center [528, 83] width 38 height 11
click at [535, 112] on span "Measured" at bounding box center [525, 109] width 28 height 7
click at [541, 87] on span "Measured" at bounding box center [526, 83] width 35 height 11
click at [533, 100] on span "Forecasted" at bounding box center [526, 97] width 31 height 7
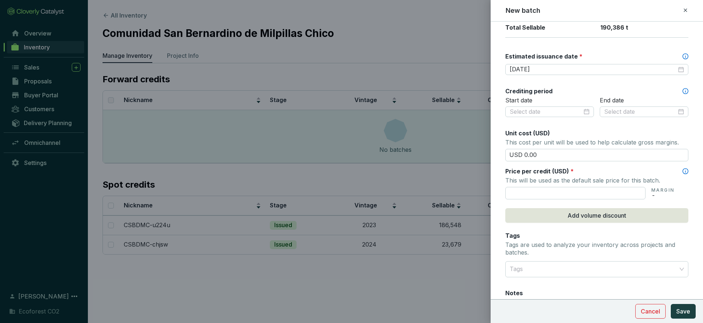
scroll to position [196, 0]
click at [551, 188] on input "text" at bounding box center [575, 192] width 140 height 12
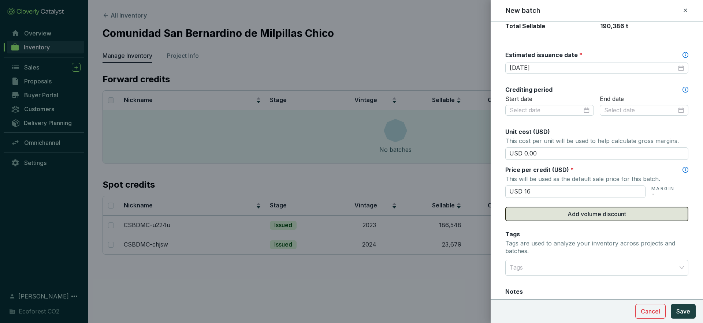
type input "USD 16.00"
click at [588, 210] on span "Add volume discount" at bounding box center [596, 214] width 59 height 9
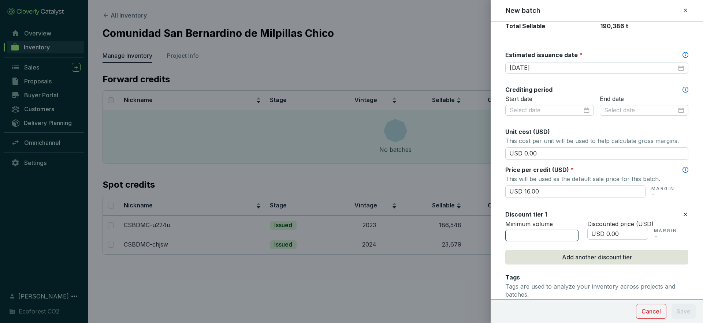
click at [562, 236] on input "number" at bounding box center [541, 236] width 73 height 12
type input "5"
type input "4000"
click at [608, 233] on input "USD 0.00" at bounding box center [617, 234] width 61 height 12
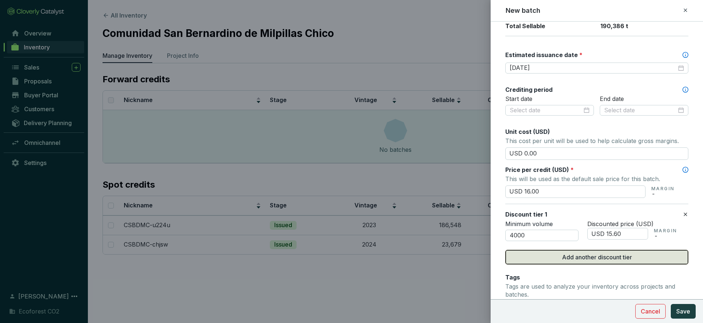
type input "USD 15.60"
click at [623, 259] on span "Add another discount tier" at bounding box center [597, 257] width 70 height 9
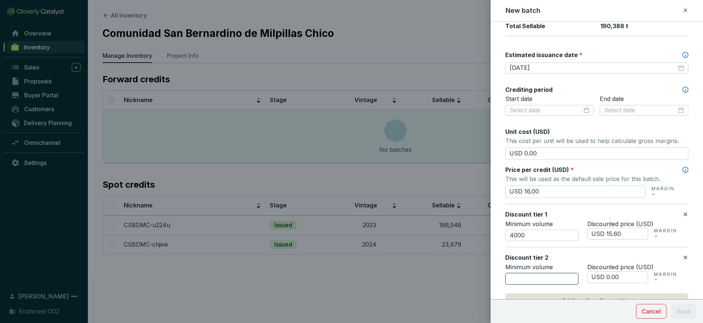
click at [533, 279] on input "number" at bounding box center [541, 279] width 73 height 12
type input "8000"
click at [608, 278] on input "USD 0.00" at bounding box center [617, 278] width 61 height 12
click at [615, 276] on input "USD 15.00" at bounding box center [617, 278] width 61 height 12
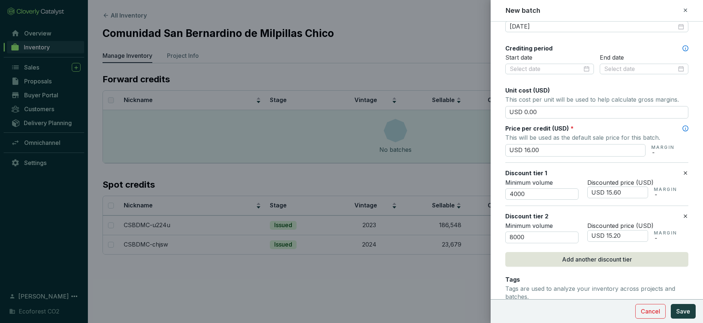
scroll to position [254, 0]
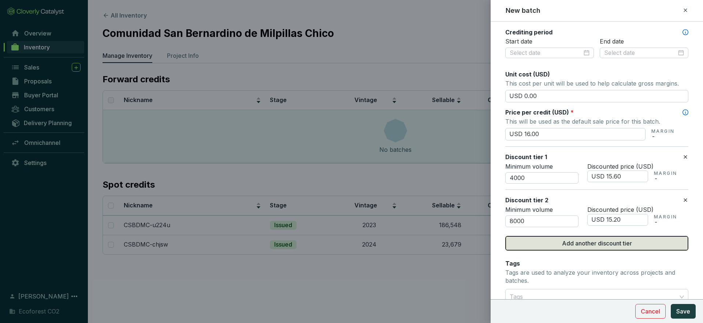
type input "USD 15.20"
click at [611, 247] on span "Add another discount tier" at bounding box center [597, 243] width 70 height 9
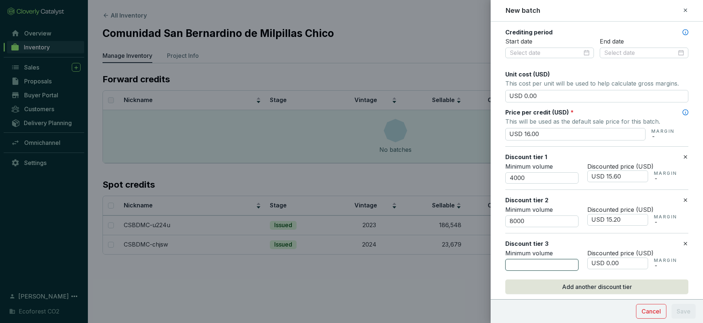
click at [532, 266] on input "number" at bounding box center [541, 265] width 73 height 12
type input "12000"
click at [608, 264] on input "USD 0.00" at bounding box center [617, 264] width 61 height 12
click at [617, 262] on input "USD 14.00" at bounding box center [617, 264] width 61 height 12
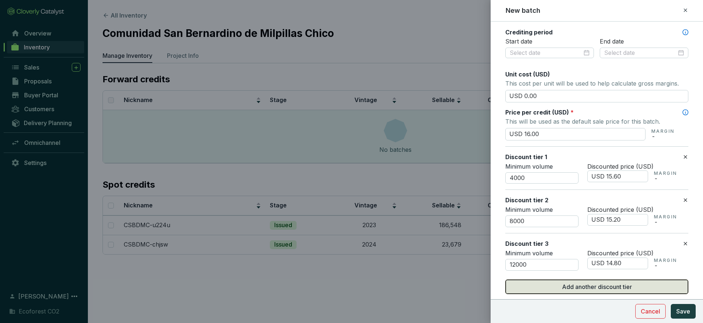
type input "USD 14.80"
click at [588, 291] on button "Add another discount tier" at bounding box center [596, 287] width 183 height 15
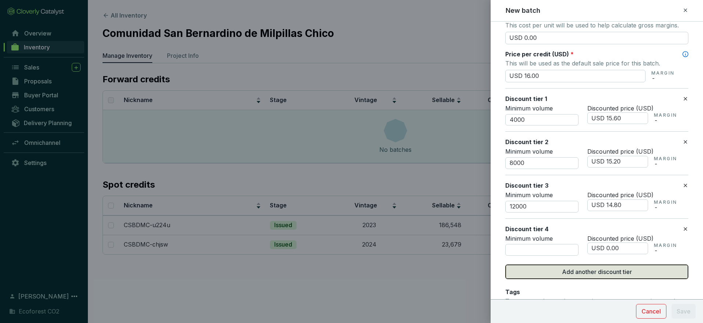
scroll to position [317, 0]
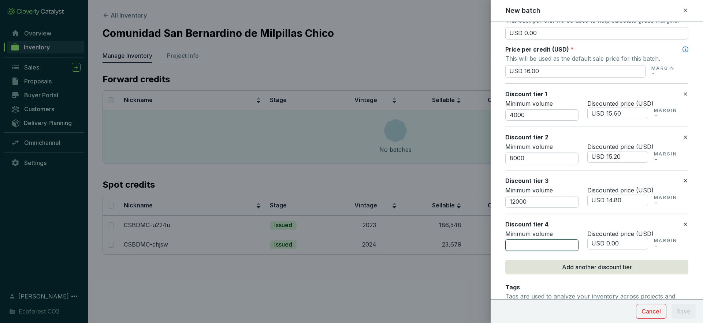
click at [535, 247] on input "number" at bounding box center [541, 245] width 73 height 12
type input "30000"
click at [608, 241] on input "USD 0.00" at bounding box center [617, 244] width 61 height 12
type input "USD 14.50"
click at [516, 245] on input "30000" at bounding box center [541, 245] width 73 height 12
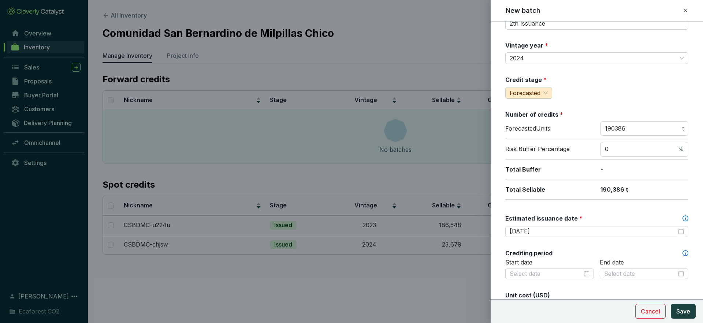
scroll to position [0, 0]
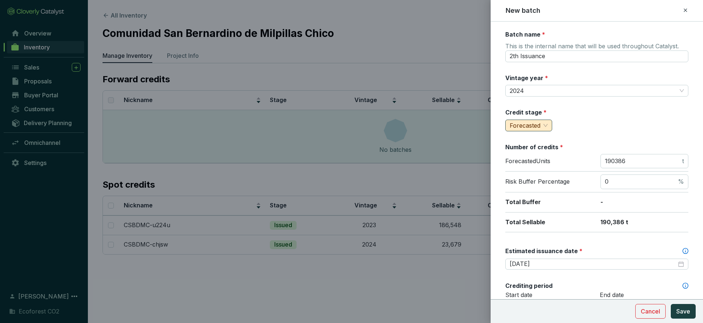
click at [545, 127] on span "Forecasted" at bounding box center [528, 125] width 38 height 11
type input "35000"
click at [535, 156] on div "Measured" at bounding box center [527, 152] width 33 height 8
click at [543, 123] on span "Measured" at bounding box center [526, 125] width 35 height 11
click at [535, 141] on span "Forecasted" at bounding box center [526, 139] width 31 height 7
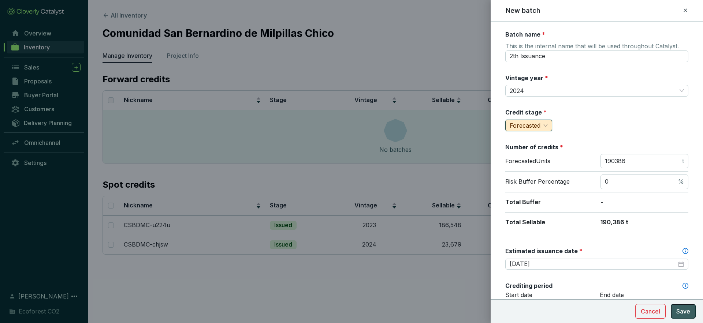
click at [684, 311] on span "Save" at bounding box center [683, 311] width 14 height 9
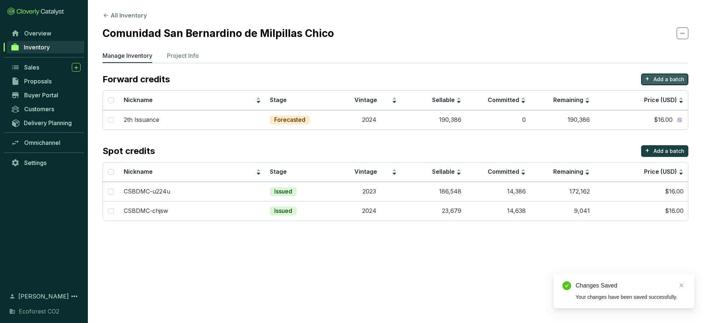
click at [660, 79] on p "Add a batch" at bounding box center [668, 79] width 31 height 7
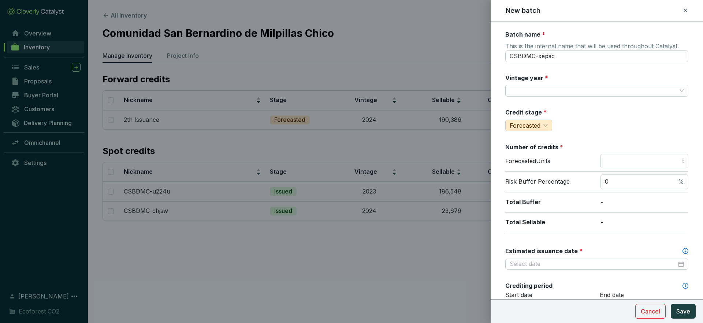
click at [685, 10] on icon at bounding box center [685, 10] width 6 height 9
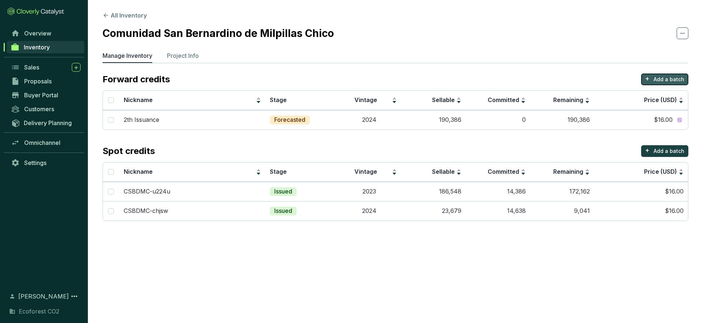
click at [662, 79] on p "Add a batch" at bounding box center [668, 79] width 31 height 7
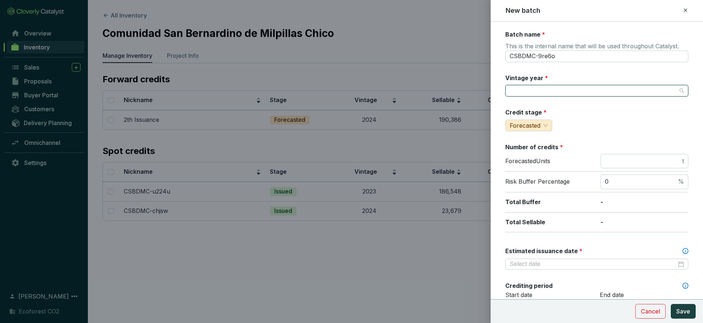
click at [539, 93] on input "Vintage year *" at bounding box center [592, 90] width 167 height 11
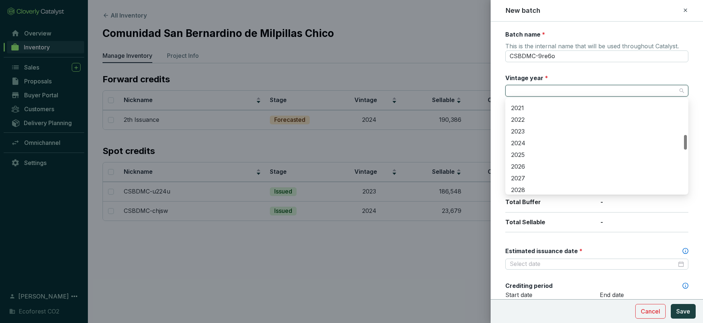
scroll to position [248, 0]
click at [526, 151] on div "2025" at bounding box center [596, 150] width 171 height 8
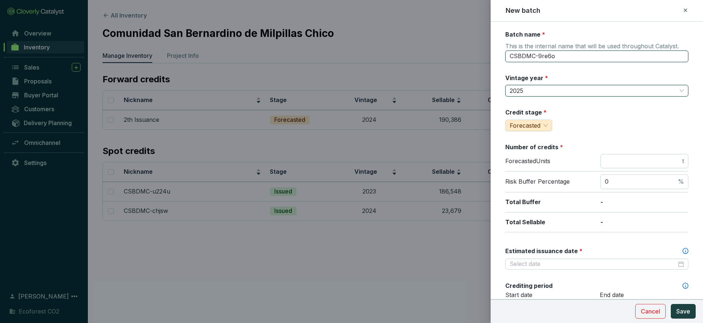
click at [564, 59] on input "CSBDMC-9re6o" at bounding box center [596, 56] width 183 height 12
type input "2th Issuance / Milpillas"
click at [620, 166] on span "t" at bounding box center [644, 161] width 88 height 15
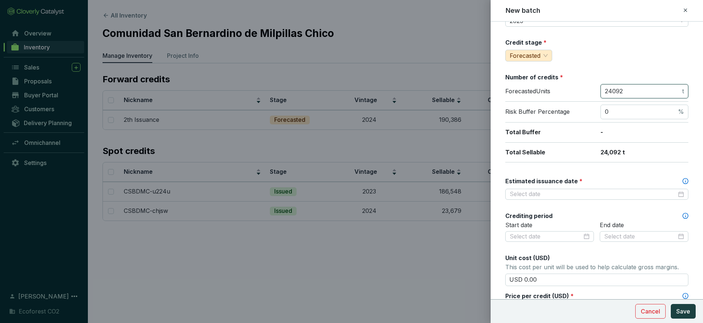
scroll to position [71, 0]
click at [682, 196] on div at bounding box center [596, 193] width 174 height 8
type input "24092"
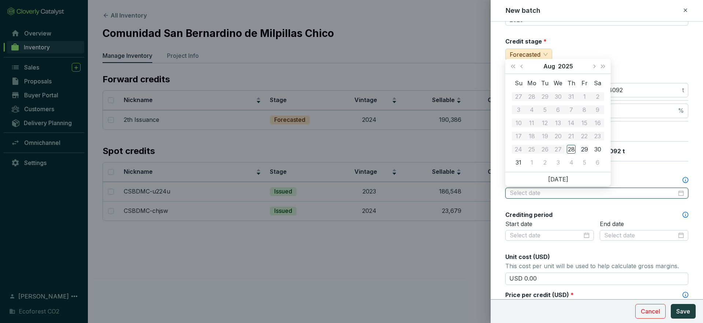
type input "2025-08-29"
type input "2025-08-28"
click at [593, 67] on span "Next month (PageDown)" at bounding box center [594, 66] width 4 height 4
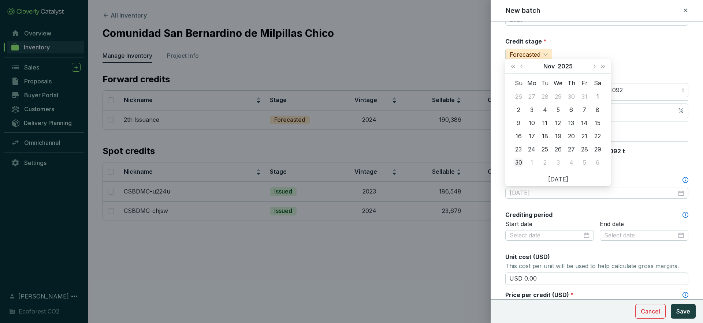
click at [518, 161] on div "30" at bounding box center [518, 162] width 9 height 9
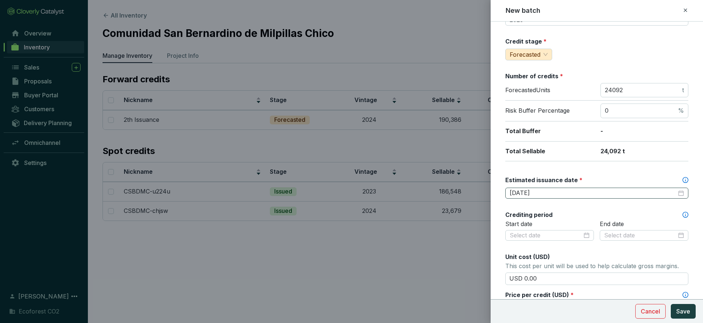
click at [681, 192] on div "2025-11-30" at bounding box center [596, 193] width 174 height 8
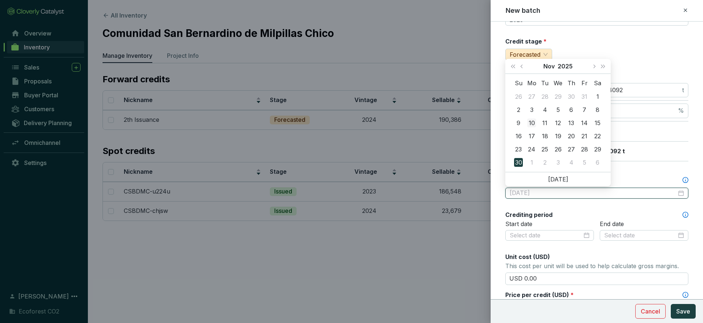
type input "2025-11-10"
click at [534, 122] on div "10" at bounding box center [531, 123] width 9 height 9
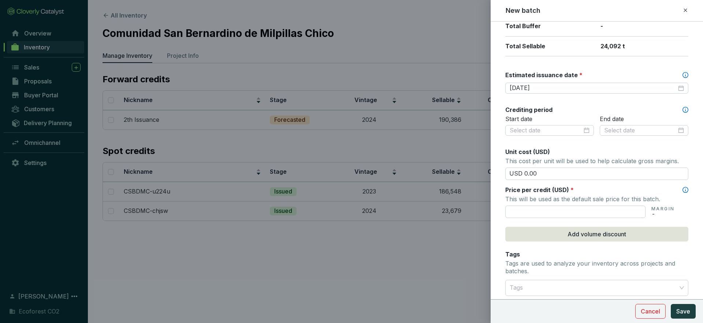
scroll to position [177, 0]
click at [549, 207] on input "text" at bounding box center [575, 211] width 140 height 12
type input "USD 16.00"
click at [545, 171] on input "USD 0.00" at bounding box center [596, 173] width 183 height 12
type input "USD 0"
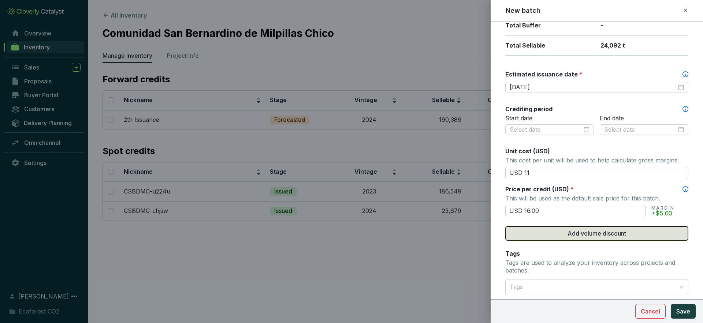
type input "USD 11.00"
click at [618, 234] on span "Add volume discount" at bounding box center [596, 233] width 59 height 9
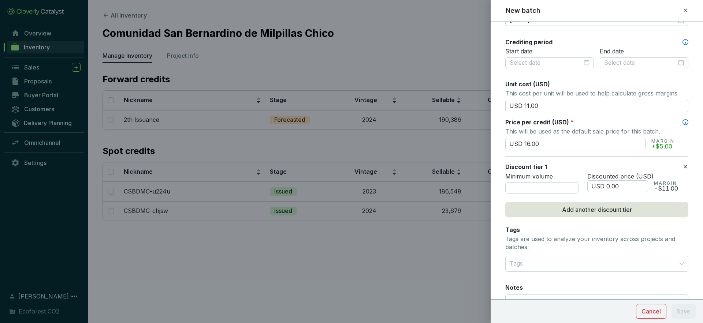
scroll to position [244, 0]
click at [566, 189] on input "number" at bounding box center [541, 188] width 73 height 12
type input "4000"
click at [607, 186] on input "USD 0.00" at bounding box center [617, 186] width 61 height 12
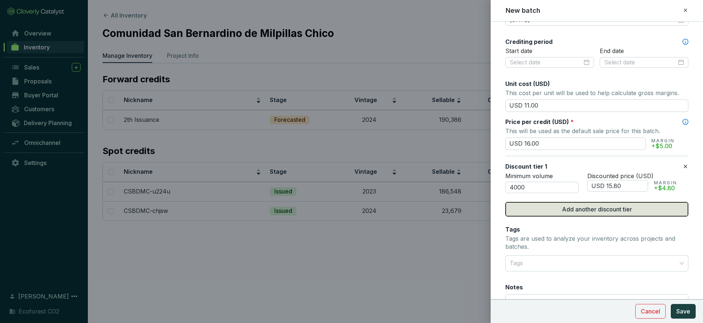
type input "USD 15.80"
click at [613, 211] on span "Add another discount tier" at bounding box center [597, 209] width 70 height 9
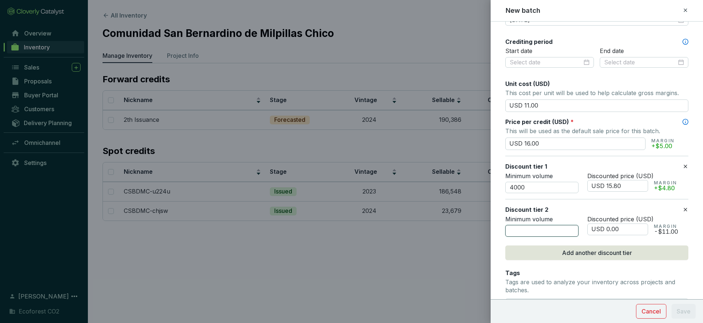
click at [555, 233] on input "number" at bounding box center [541, 231] width 73 height 12
type input "8000"
click at [608, 230] on input "USD 0.00" at bounding box center [617, 230] width 61 height 12
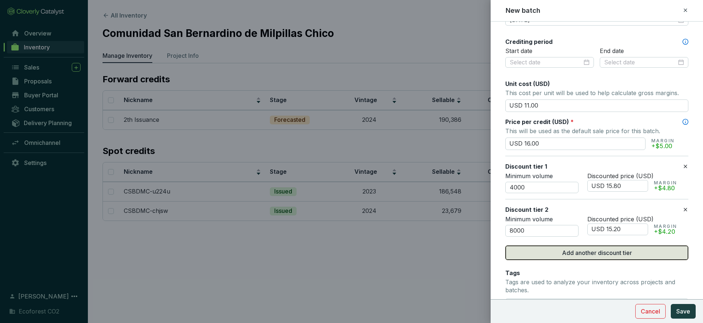
type input "USD 15.20"
click at [626, 254] on span "Add another discount tier" at bounding box center [597, 252] width 70 height 9
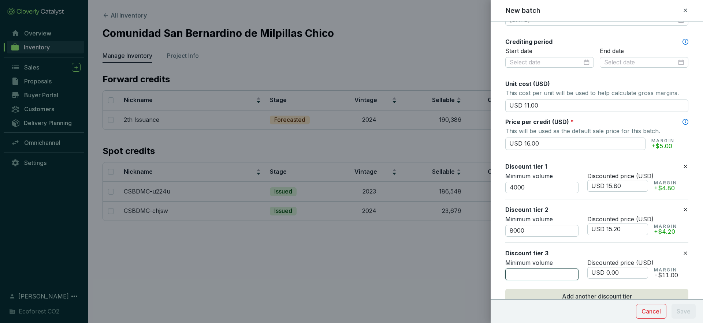
click at [535, 273] on input "number" at bounding box center [541, 275] width 73 height 12
type input "12000"
click at [609, 274] on input "USD 0.00" at bounding box center [617, 273] width 61 height 12
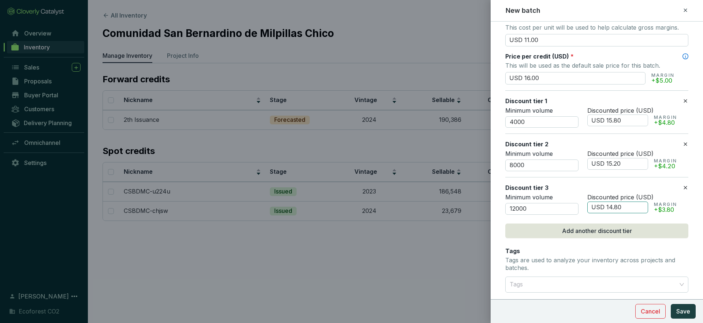
scroll to position [311, 0]
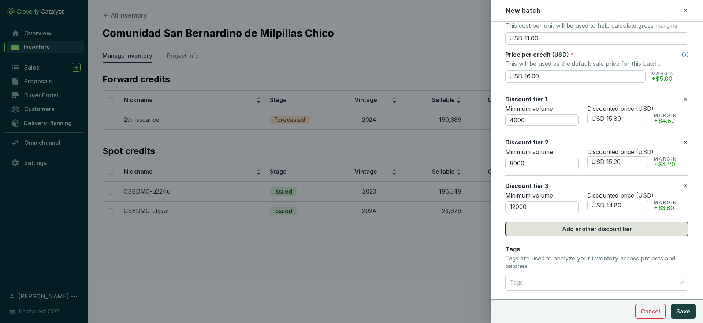
type input "USD 14.80"
click at [634, 230] on button "Add another discount tier" at bounding box center [596, 229] width 183 height 15
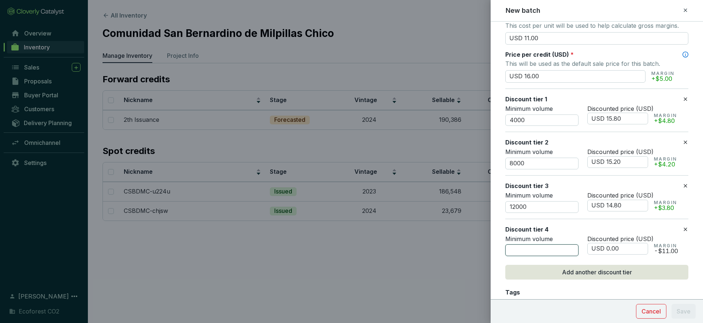
click at [531, 254] on input "number" at bounding box center [541, 250] width 73 height 12
type input "24000"
click at [609, 249] on input "USD 0.00" at bounding box center [617, 249] width 61 height 12
click at [616, 248] on input "USD 14.00" at bounding box center [617, 249] width 61 height 12
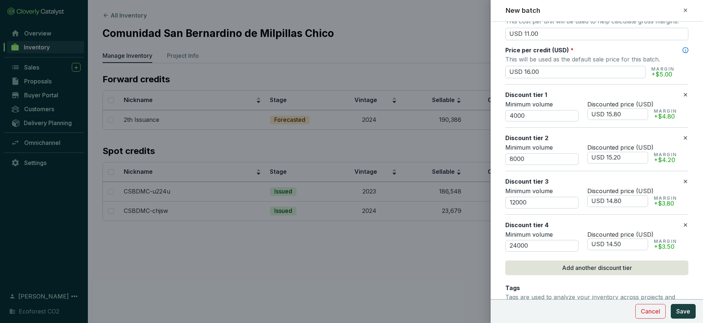
scroll to position [329, 0]
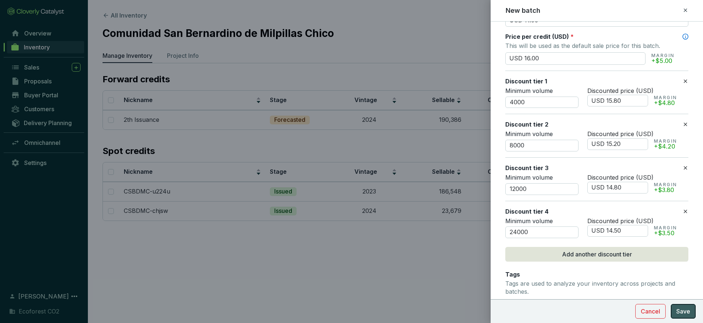
type input "USD 14.50"
click at [690, 314] on button "Save" at bounding box center [682, 311] width 25 height 15
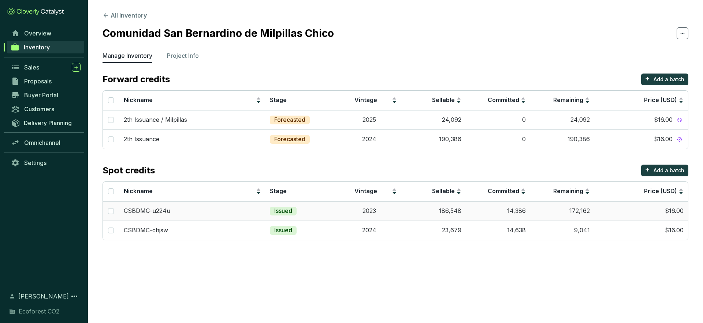
click at [400, 212] on td "2023" at bounding box center [369, 210] width 64 height 19
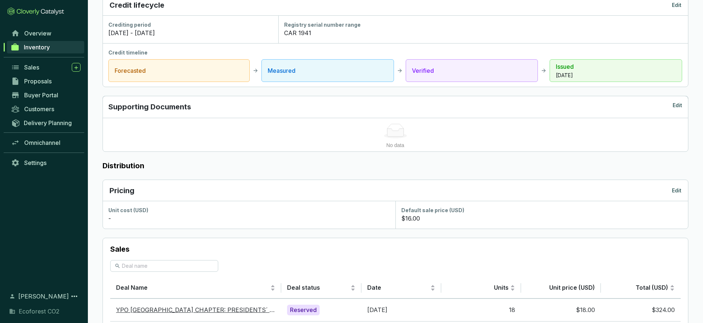
scroll to position [245, 0]
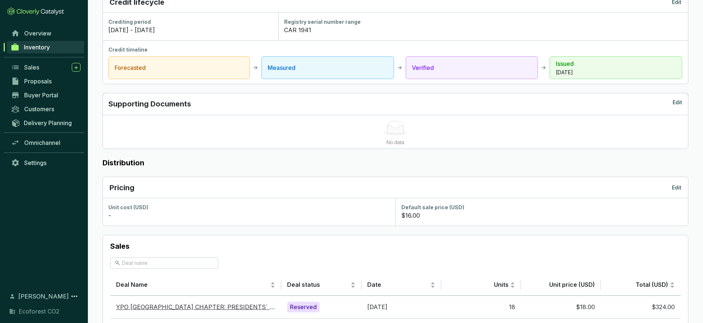
click at [675, 185] on p "Edit" at bounding box center [676, 187] width 10 height 7
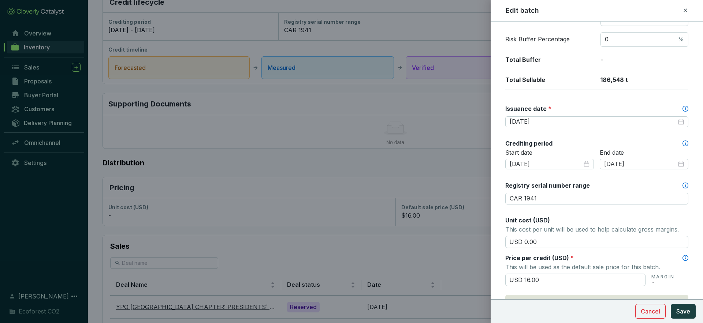
scroll to position [143, 0]
click at [527, 242] on input "USD 0.00" at bounding box center [596, 241] width 183 height 12
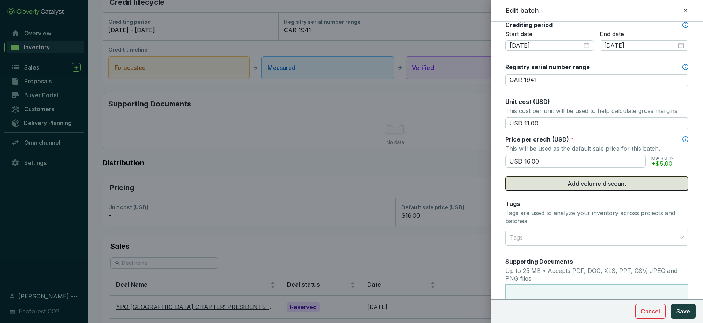
scroll to position [263, 0]
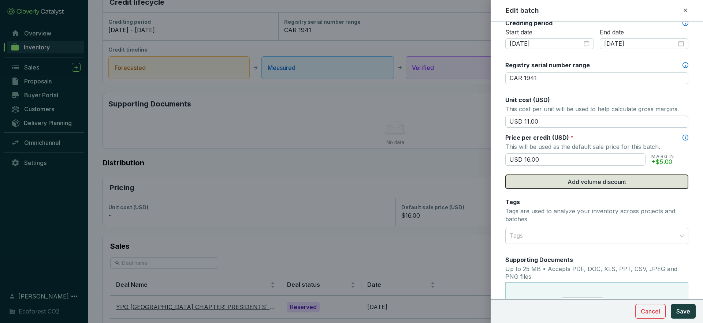
type input "USD 11.00"
click at [613, 186] on span "Add volume discount" at bounding box center [596, 181] width 59 height 9
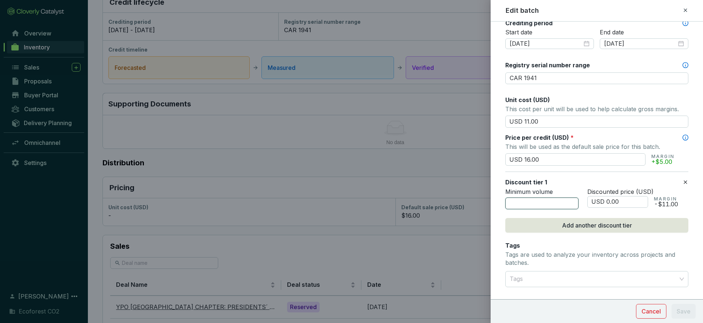
click at [550, 203] on input "number" at bounding box center [541, 204] width 73 height 12
type input "4000"
click at [608, 200] on input "USD 0.00" at bounding box center [617, 202] width 61 height 12
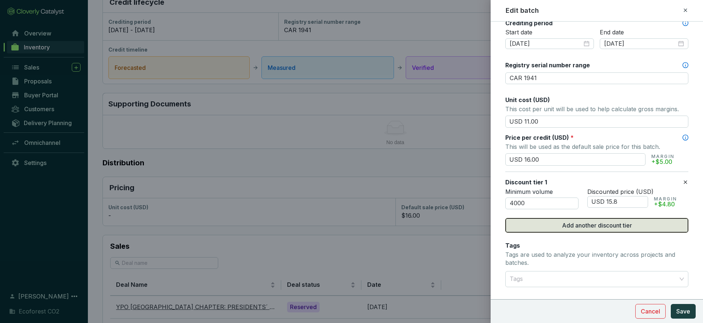
type input "USD 15.80"
click at [611, 223] on span "Add another discount tier" at bounding box center [597, 225] width 70 height 9
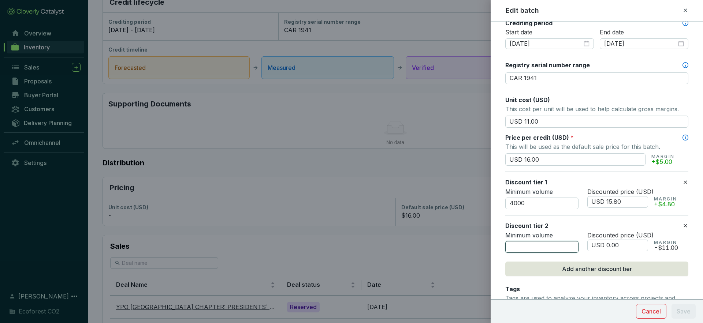
click at [516, 248] on input "number" at bounding box center [541, 247] width 73 height 12
type input "8000"
click at [609, 244] on input "USD 0.00" at bounding box center [617, 246] width 61 height 12
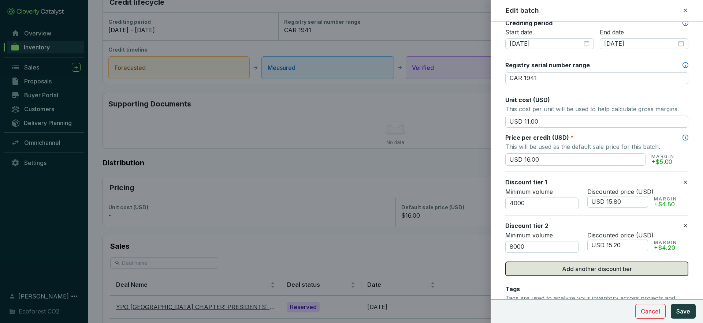
type input "USD 15.20"
click at [617, 267] on span "Add another discount tier" at bounding box center [597, 269] width 70 height 9
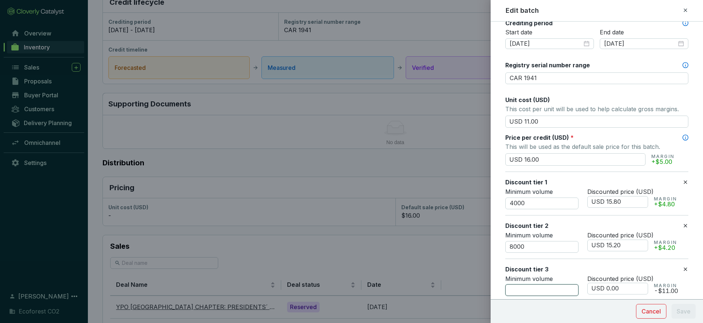
click at [533, 288] on input "number" at bounding box center [541, 290] width 73 height 12
type input "12000"
click at [607, 287] on input "USD 0.00" at bounding box center [617, 289] width 61 height 12
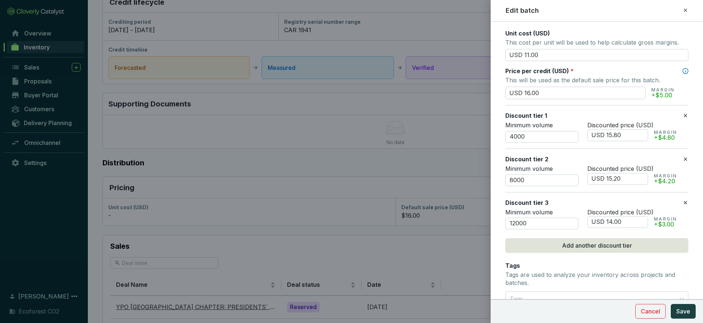
scroll to position [330, 0]
type input "USD 14.00"
click at [616, 133] on input "USD 15.80" at bounding box center [617, 134] width 61 height 12
type input "USD 15.60"
click at [616, 220] on input "USD 14.00" at bounding box center [617, 221] width 61 height 12
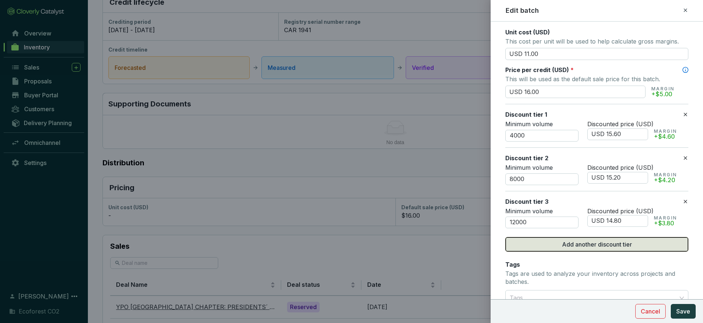
type input "USD 14.80"
click at [617, 244] on span "Add another discount tier" at bounding box center [597, 244] width 70 height 9
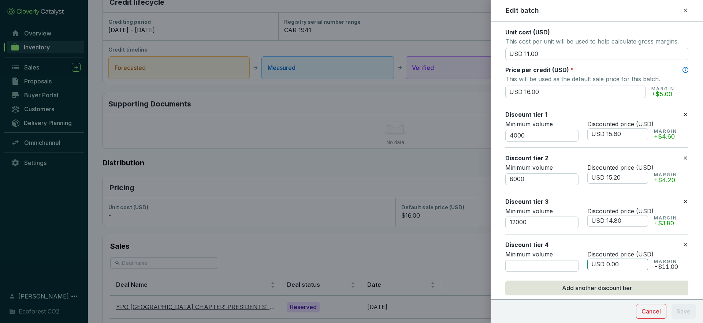
click at [608, 266] on input "USD 0.00" at bounding box center [617, 265] width 61 height 12
click at [614, 266] on input "USD 14.00" at bounding box center [617, 265] width 61 height 12
type input "USD 14.50"
click at [549, 265] on input "number" at bounding box center [541, 266] width 73 height 12
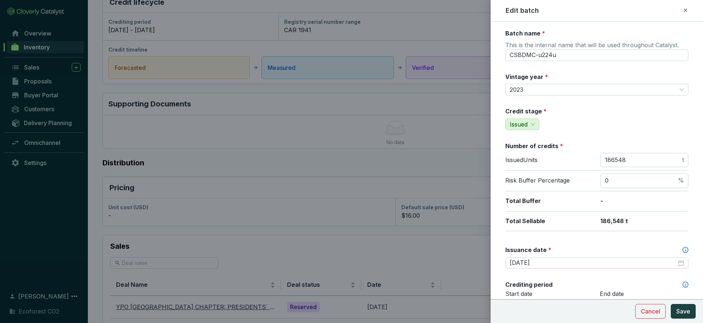
scroll to position [0, 0]
type input "20000"
click at [566, 56] on input "CSBDMC-u224u" at bounding box center [596, 56] width 183 height 12
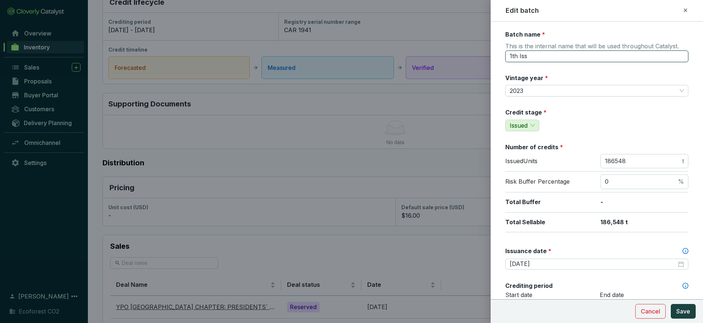
paste input "42,476"
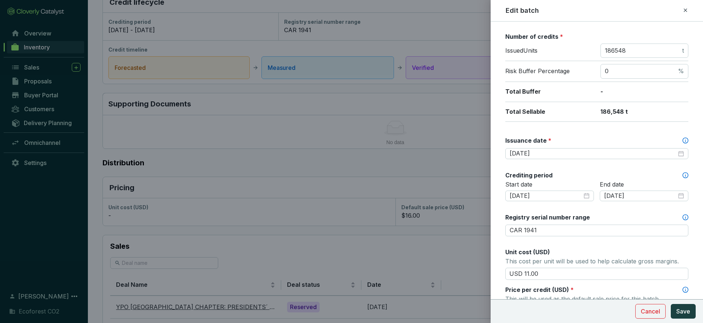
scroll to position [332, 0]
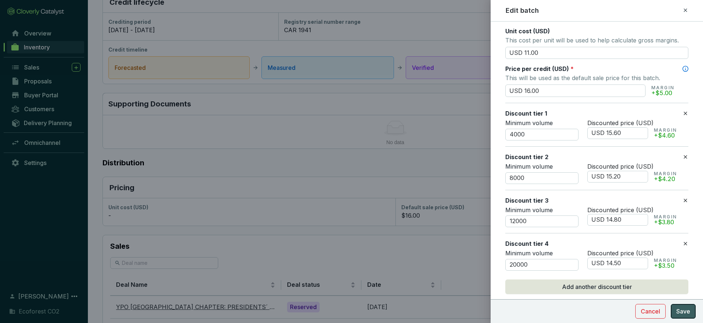
type input "1th Issuance / Milpillas"
click at [682, 314] on span "Save" at bounding box center [683, 311] width 14 height 9
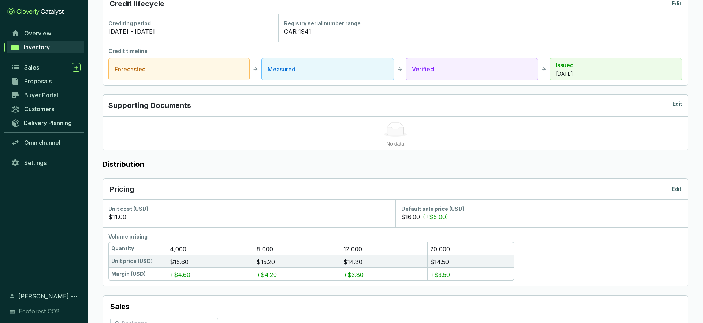
scroll to position [0, 0]
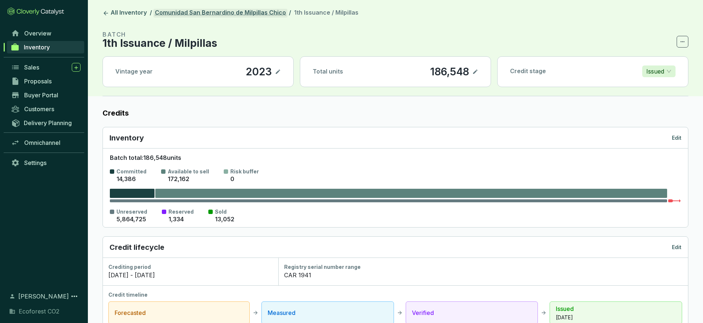
click at [177, 11] on link "Comunidad San Bernardino de Milpillas Chico" at bounding box center [220, 13] width 134 height 9
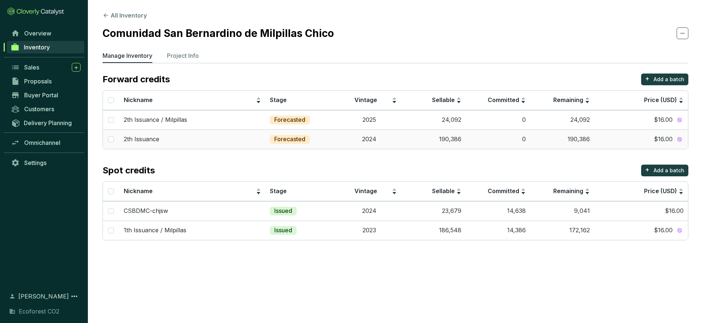
click at [644, 140] on div "$16.00" at bounding box center [640, 139] width 85 height 8
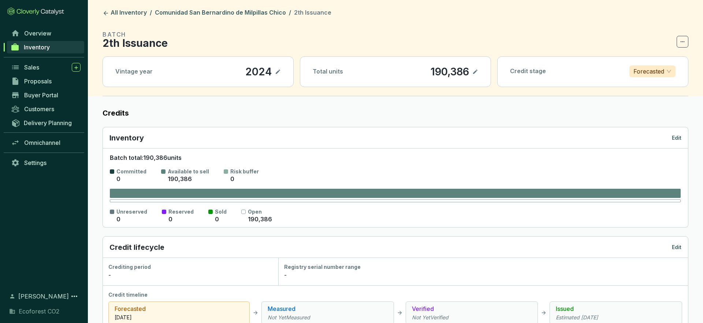
click at [682, 38] on icon at bounding box center [682, 41] width 6 height 9
click at [568, 30] on section "BATCH 2th Issuance" at bounding box center [394, 39] width 585 height 18
click at [161, 40] on p "2th Issuance" at bounding box center [134, 43] width 65 height 9
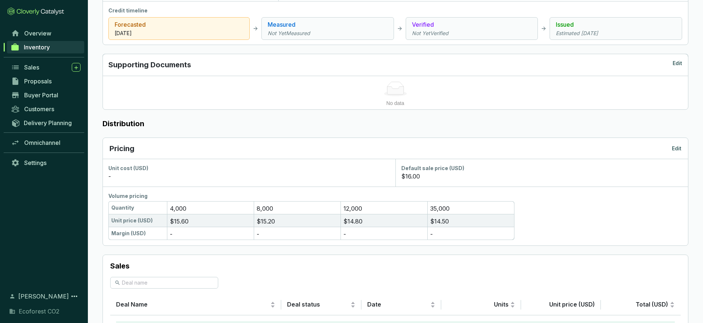
scroll to position [284, 0]
click at [675, 150] on p "Edit" at bounding box center [676, 149] width 10 height 7
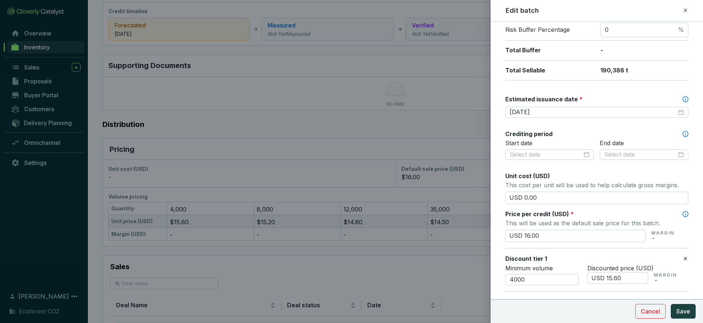
scroll to position [154, 0]
click at [544, 196] on input "USD 0.00" at bounding box center [596, 196] width 183 height 12
type input "USD 0"
type input "USD 11.00"
click at [684, 317] on button "Save" at bounding box center [682, 311] width 25 height 15
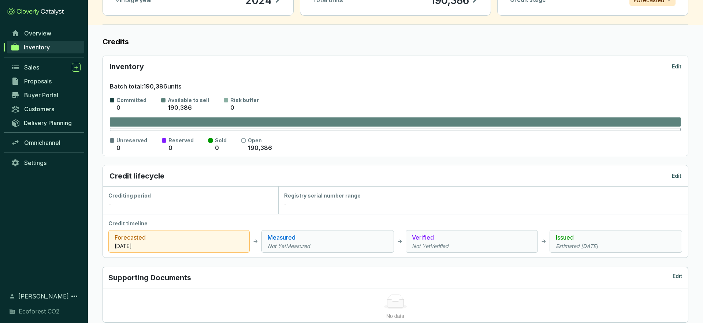
scroll to position [0, 0]
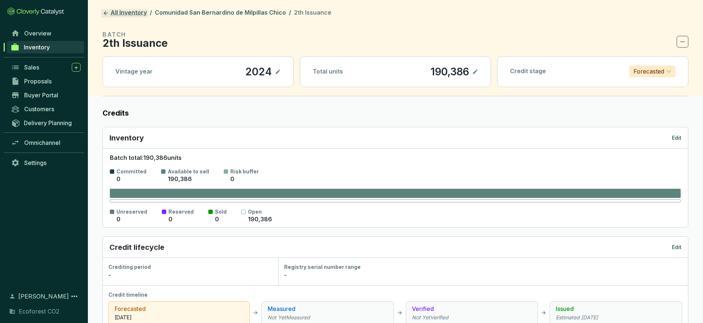
click at [105, 10] on icon at bounding box center [105, 13] width 7 height 7
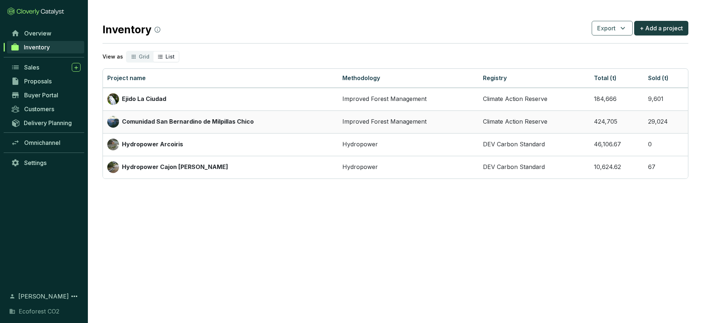
click at [202, 120] on p "Comunidad San Bernardino de Milpillas Chico" at bounding box center [188, 122] width 132 height 8
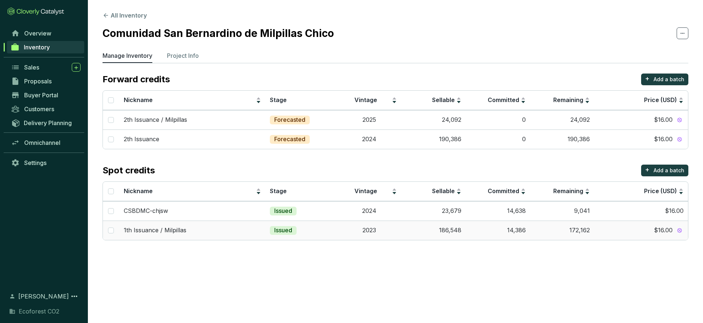
click at [618, 231] on div "$16.00" at bounding box center [640, 231] width 85 height 8
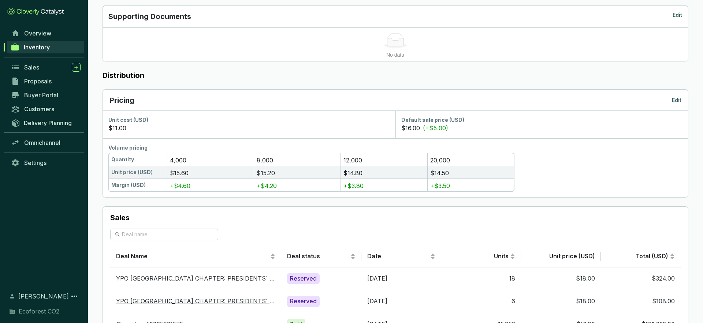
scroll to position [333, 0]
click at [675, 103] on p "Edit" at bounding box center [676, 99] width 10 height 7
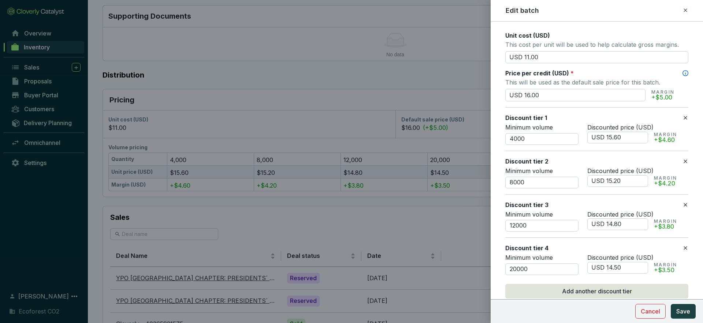
scroll to position [343, 0]
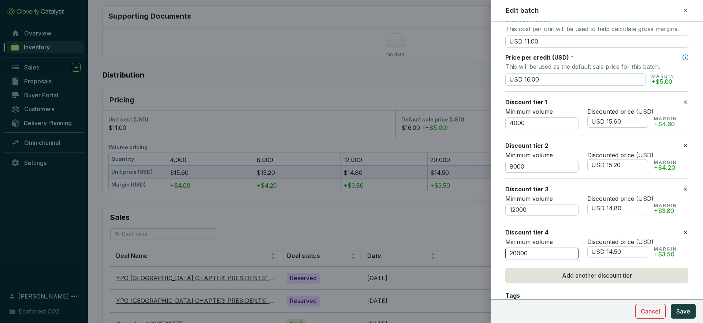
click at [517, 253] on input "20000" at bounding box center [541, 254] width 73 height 12
type input "32000"
click at [683, 312] on span "Save" at bounding box center [683, 311] width 14 height 9
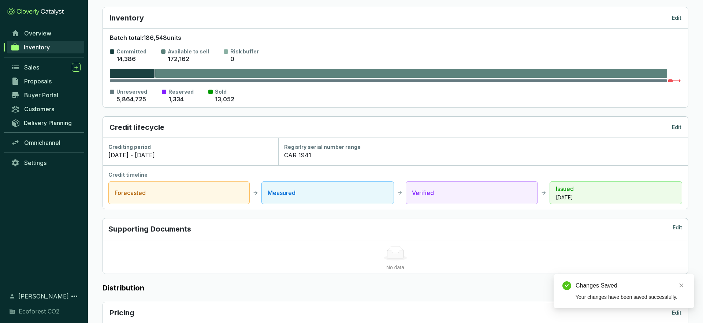
scroll to position [0, 0]
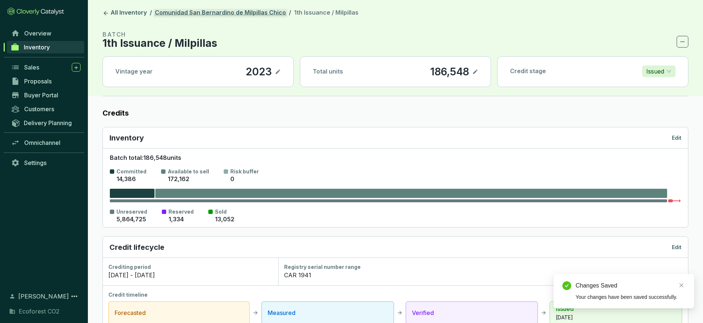
click at [179, 15] on link "Comunidad San Bernardino de Milpillas Chico" at bounding box center [220, 13] width 134 height 9
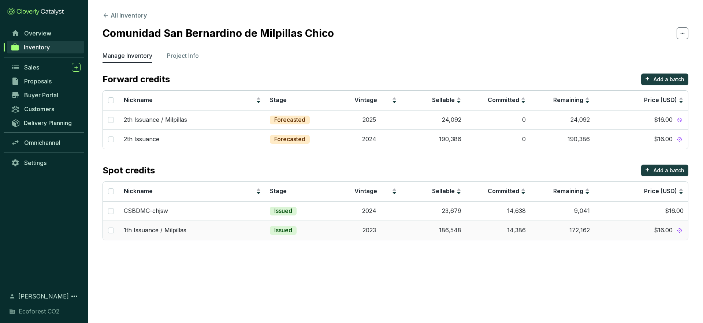
click at [633, 231] on div "$16.00" at bounding box center [640, 231] width 85 height 8
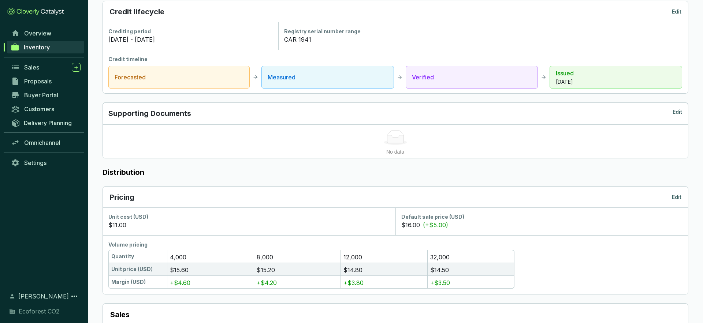
scroll to position [237, 0]
click at [675, 198] on p "Edit" at bounding box center [676, 195] width 10 height 7
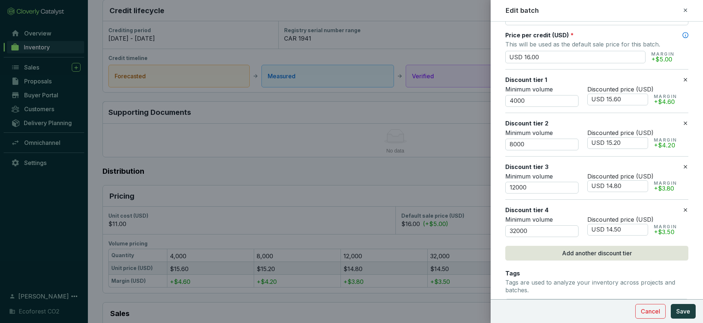
scroll to position [366, 0]
click at [516, 230] on input "32000" at bounding box center [541, 231] width 73 height 12
click at [514, 230] on input "32000" at bounding box center [541, 231] width 73 height 12
type input "20000"
click at [685, 317] on button "Save" at bounding box center [682, 311] width 25 height 15
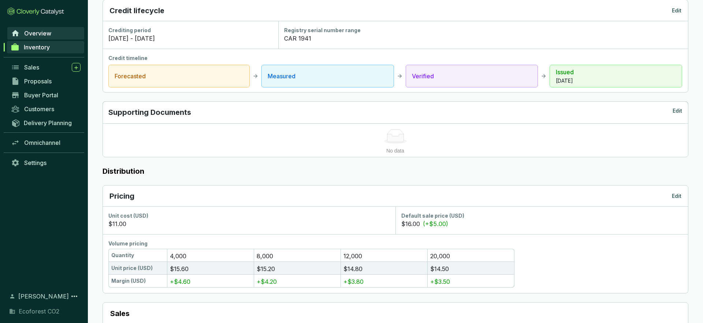
click at [45, 32] on span "Overview" at bounding box center [37, 33] width 27 height 7
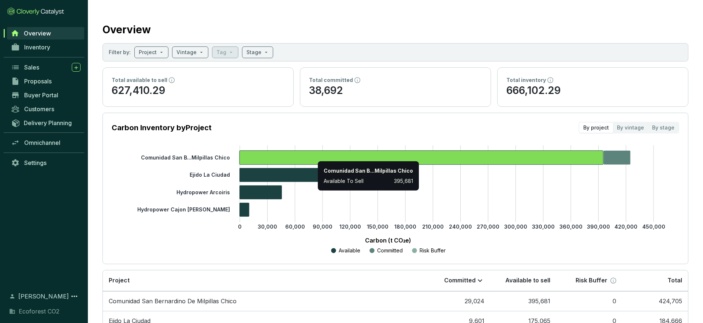
click at [314, 161] on icon at bounding box center [421, 158] width 364 height 14
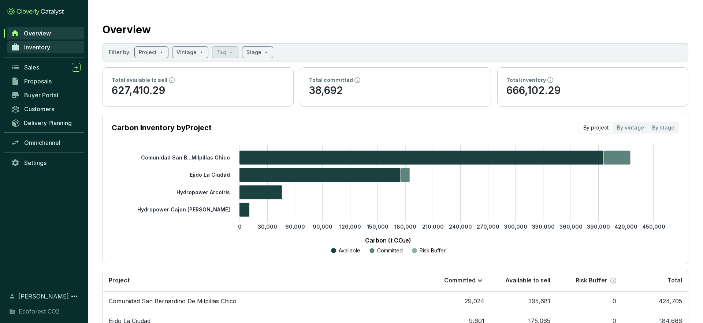
click at [66, 51] on link "Inventory" at bounding box center [45, 47] width 77 height 12
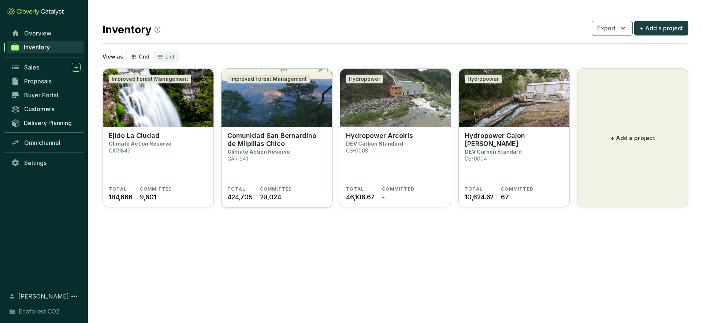
click at [292, 172] on section "Comunidad San Bernardino de Milpillas Chico Climate Action Reserve CAR1941" at bounding box center [276, 159] width 99 height 55
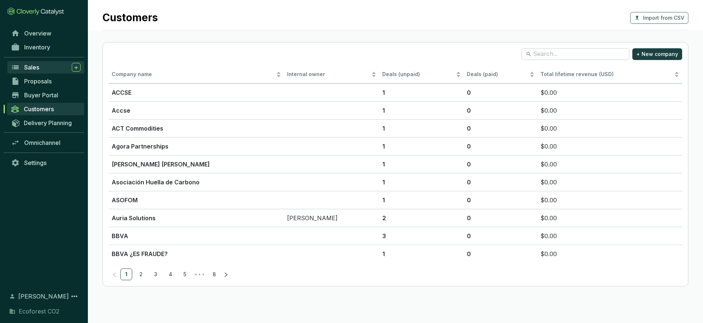
click at [49, 65] on div "Sales" at bounding box center [52, 67] width 56 height 9
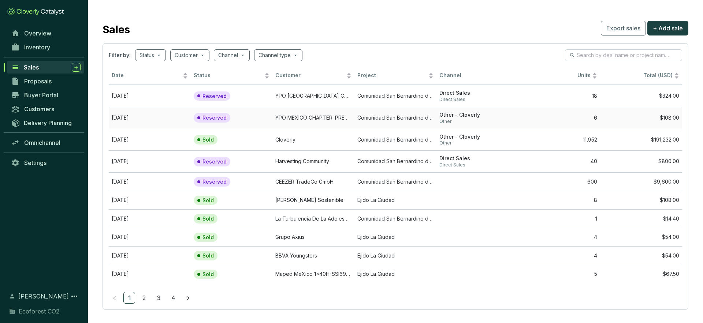
scroll to position [6, 0]
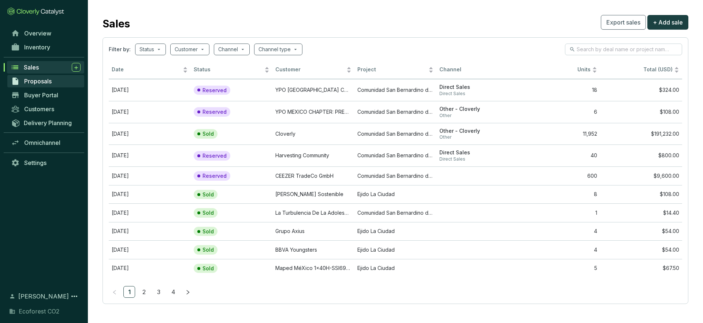
click at [44, 84] on span "Proposals" at bounding box center [37, 81] width 27 height 7
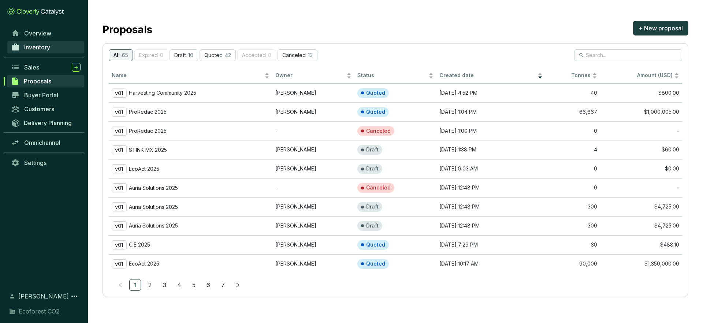
click at [39, 52] on link "Inventory" at bounding box center [45, 47] width 77 height 12
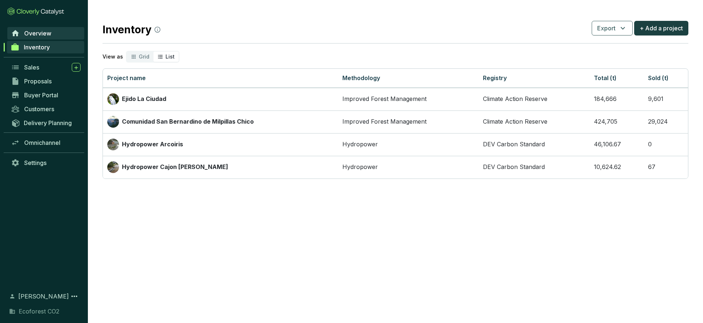
click at [46, 32] on span "Overview" at bounding box center [37, 33] width 27 height 7
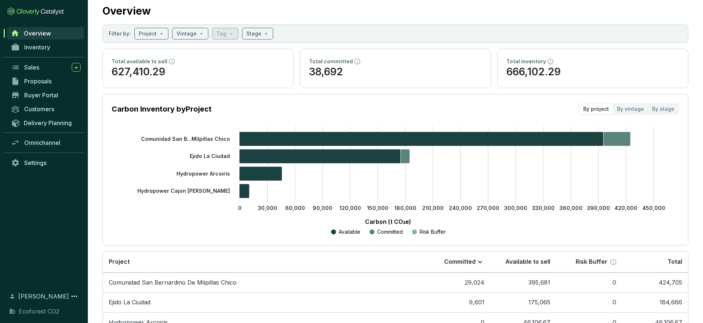
scroll to position [14, 0]
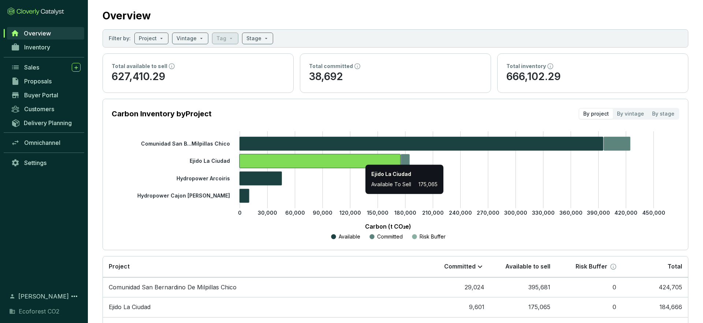
click at [362, 162] on icon at bounding box center [319, 161] width 161 height 14
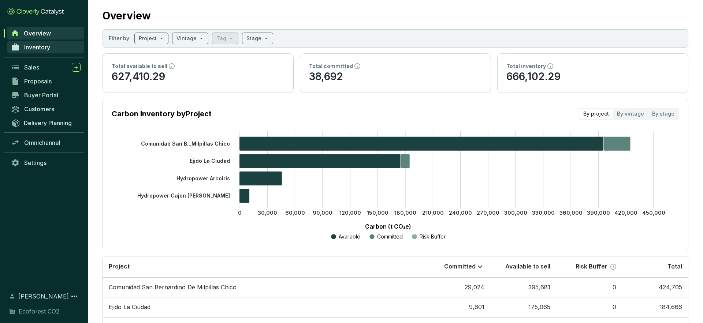
click at [45, 51] on link "Inventory" at bounding box center [45, 47] width 77 height 12
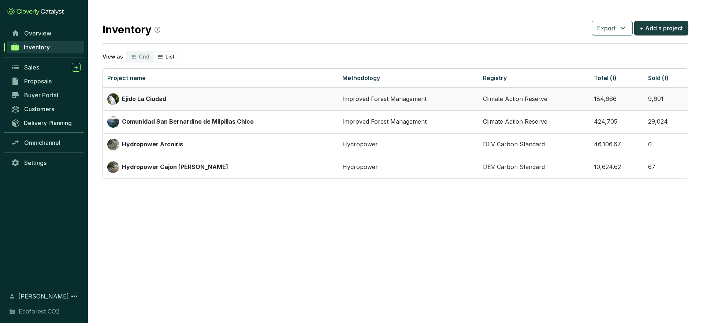
click at [195, 100] on div "Ejido La Ciudad" at bounding box center [220, 99] width 226 height 12
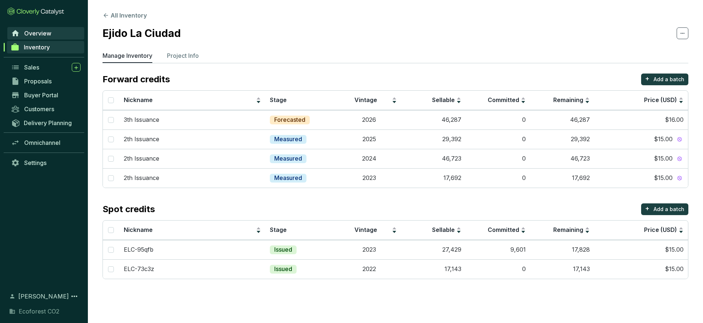
click at [41, 31] on span "Overview" at bounding box center [37, 33] width 27 height 7
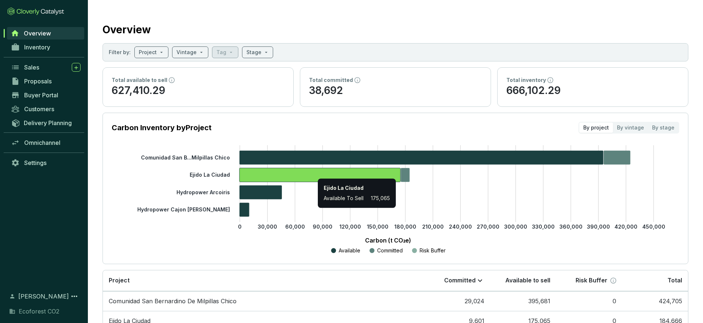
click at [314, 172] on icon at bounding box center [319, 175] width 161 height 14
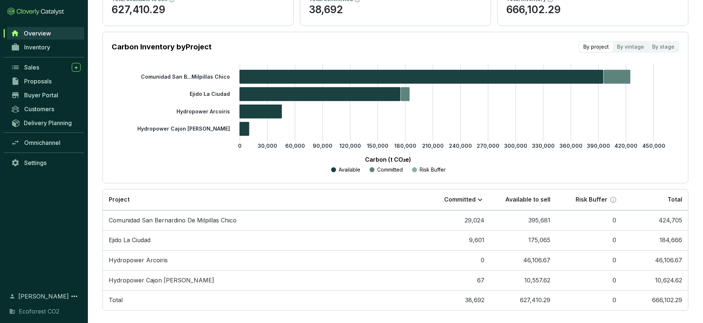
scroll to position [87, 0]
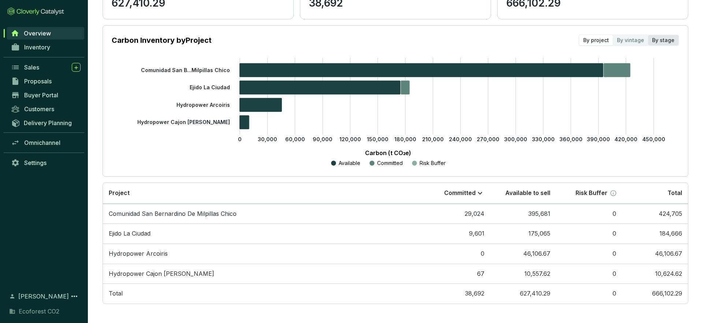
click at [663, 40] on div "By stage" at bounding box center [663, 40] width 30 height 10
click at [648, 35] on input "By stage" at bounding box center [648, 35] width 0 height 0
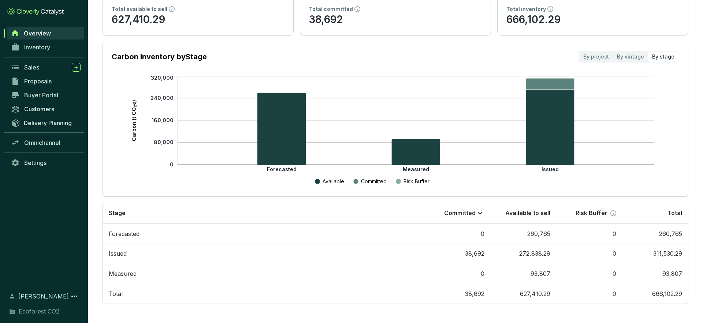
scroll to position [0, 0]
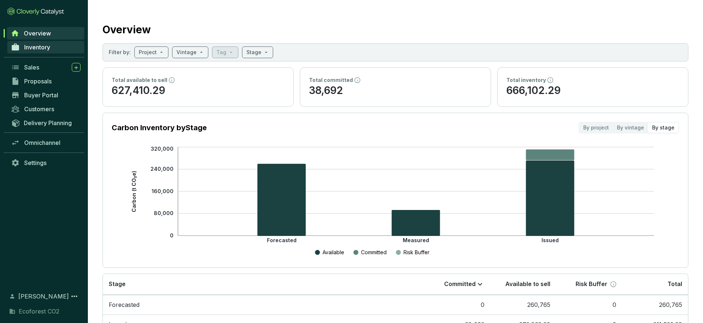
click at [33, 47] on span "Inventory" at bounding box center [37, 47] width 26 height 7
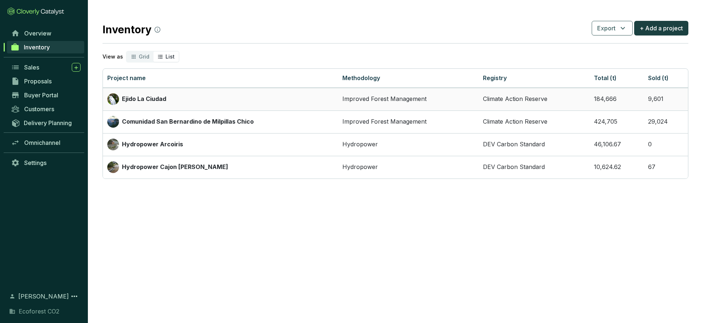
click at [405, 98] on td "Improved Forest Management" at bounding box center [408, 99] width 141 height 23
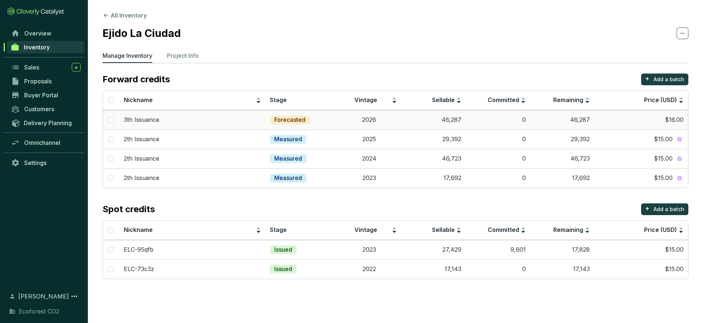
click at [613, 117] on td "$16.00" at bounding box center [641, 119] width 94 height 19
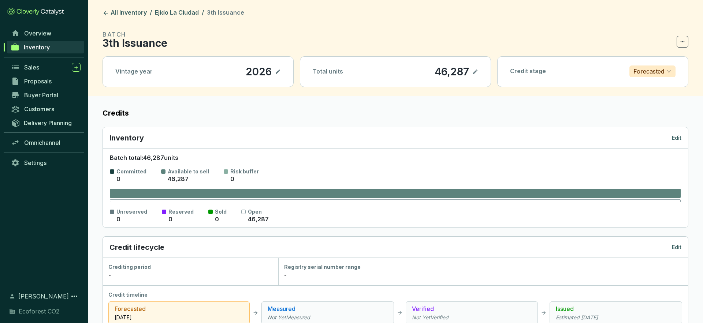
click at [683, 39] on icon at bounding box center [682, 41] width 6 height 9
click at [660, 63] on p "Delete batch" at bounding box center [662, 61] width 35 height 8
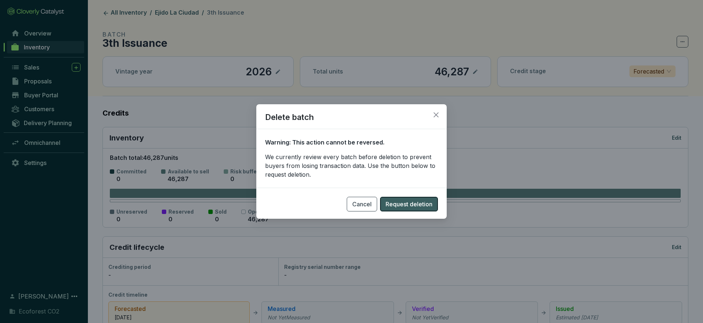
click at [426, 209] on button "Request deletion" at bounding box center [409, 204] width 58 height 15
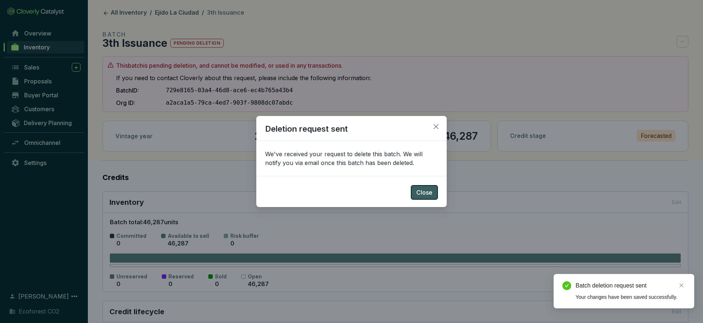
click at [427, 196] on span "Close" at bounding box center [424, 192] width 16 height 9
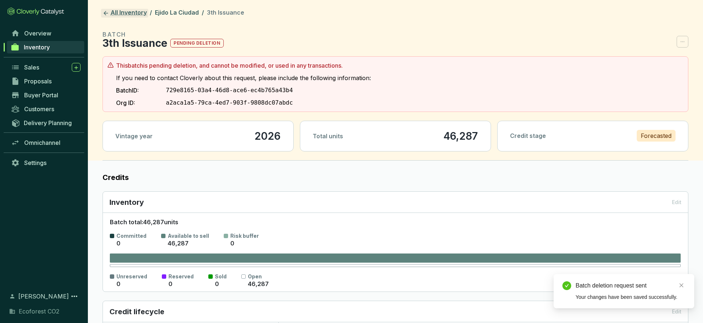
click at [107, 12] on icon at bounding box center [105, 13] width 7 height 7
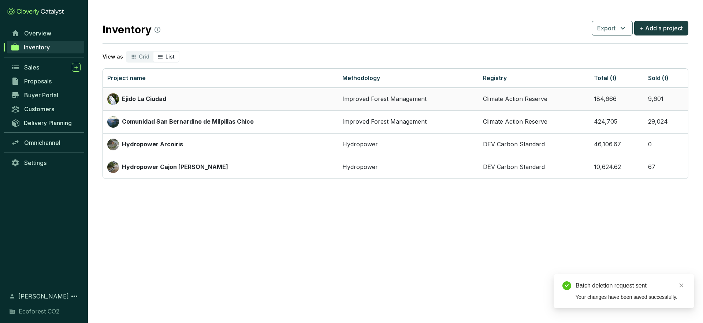
click at [257, 95] on div "Ejido La Ciudad" at bounding box center [220, 99] width 226 height 12
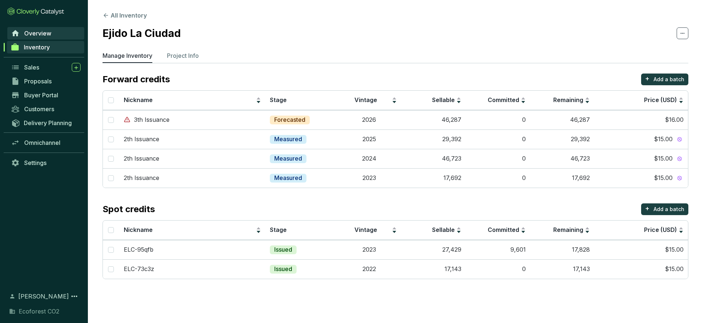
click at [58, 34] on link "Overview" at bounding box center [45, 33] width 77 height 12
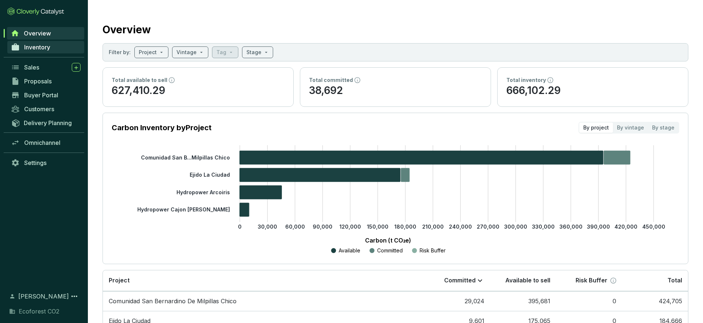
click at [51, 46] on link "Inventory" at bounding box center [45, 47] width 77 height 12
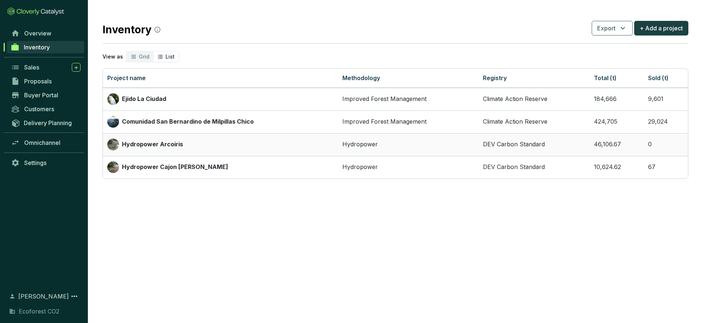
click at [193, 140] on div "Hydropower Arcoiris" at bounding box center [220, 145] width 226 height 12
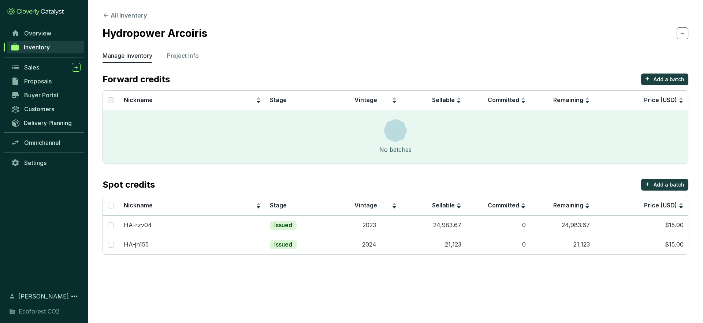
click at [101, 11] on section "All Inventory Hydropower Arcoiris Manage Inventory Project Info Forward credits…" at bounding box center [395, 134] width 615 height 269
click at [105, 14] on icon at bounding box center [105, 15] width 7 height 7
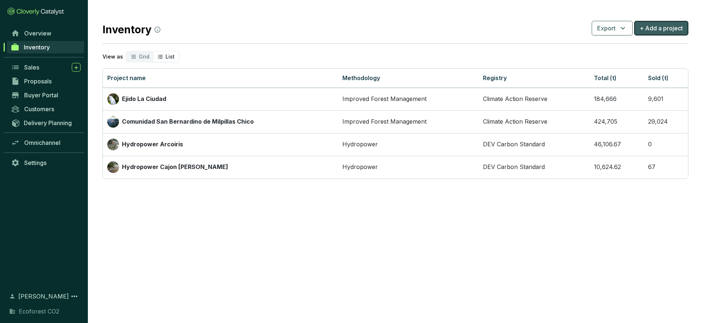
click at [653, 33] on button "+ Add a project" at bounding box center [661, 28] width 54 height 15
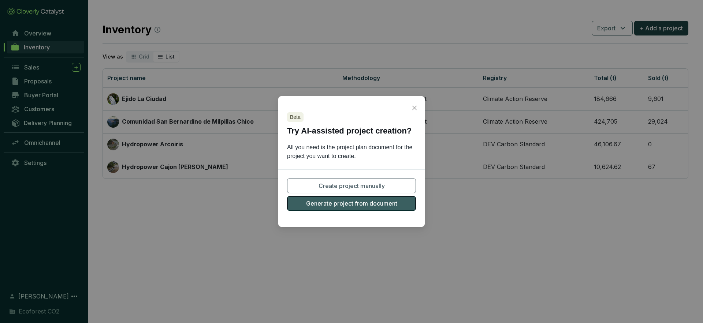
click at [355, 209] on button "Generate project from document" at bounding box center [351, 203] width 129 height 15
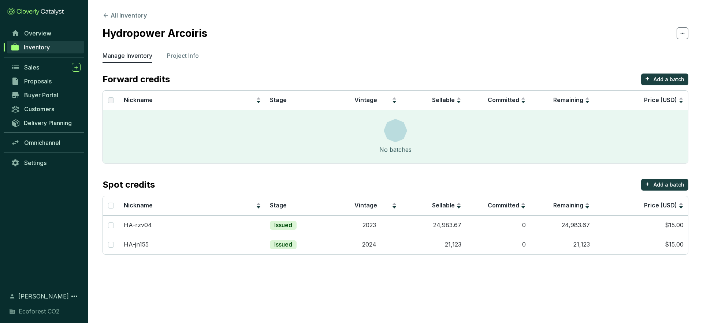
click at [30, 49] on span "Inventory" at bounding box center [37, 47] width 26 height 7
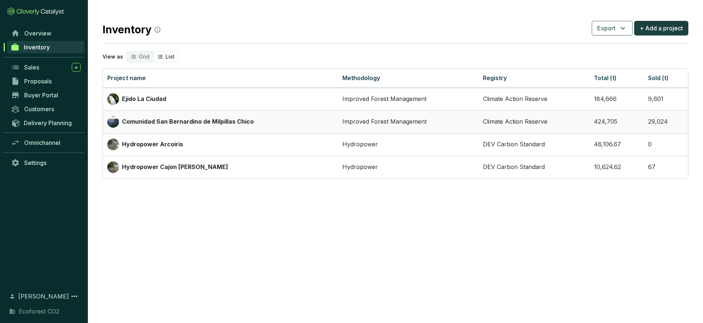
click at [257, 121] on div "Comunidad San Bernardino de Milpillas Chico" at bounding box center [220, 122] width 226 height 12
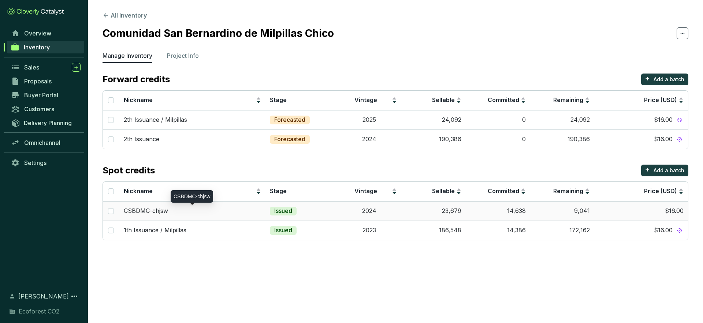
click at [209, 214] on div "CSBDMC-chjsw" at bounding box center [193, 211] width 138 height 8
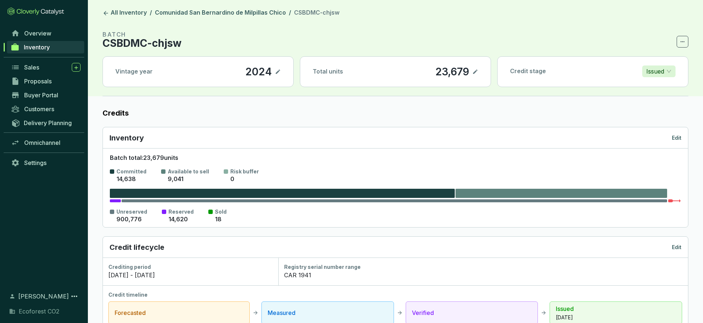
click at [161, 46] on p "CSBDMC-chjsw" at bounding box center [141, 43] width 79 height 9
click at [105, 12] on icon at bounding box center [106, 13] width 4 height 4
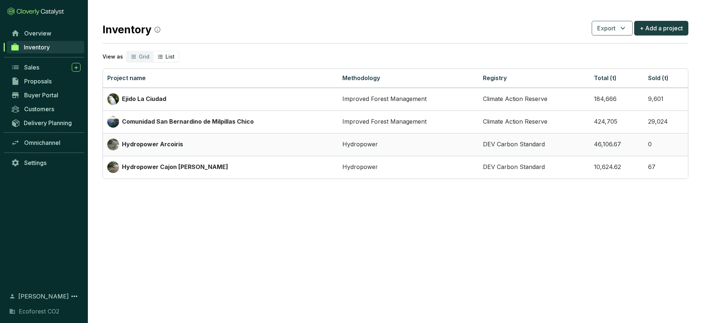
click at [280, 146] on div "Hydropower Arcoiris" at bounding box center [220, 145] width 226 height 12
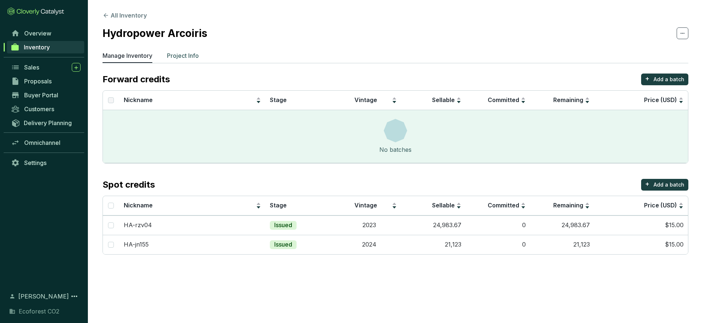
click at [195, 57] on p "Project Info" at bounding box center [183, 55] width 32 height 9
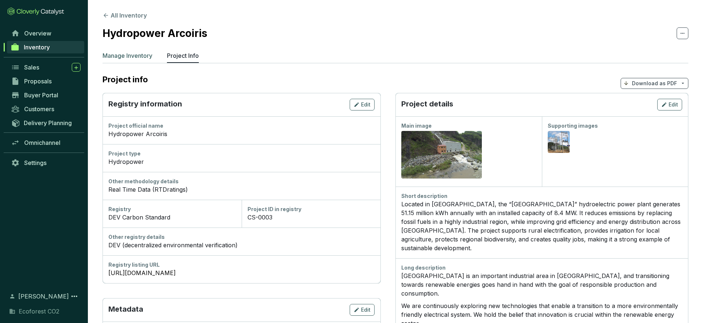
click at [127, 60] on li "Manage Inventory" at bounding box center [127, 57] width 50 height 12
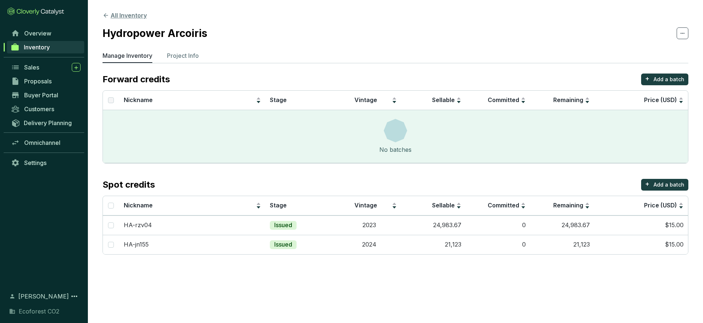
click at [106, 18] on icon at bounding box center [105, 15] width 7 height 7
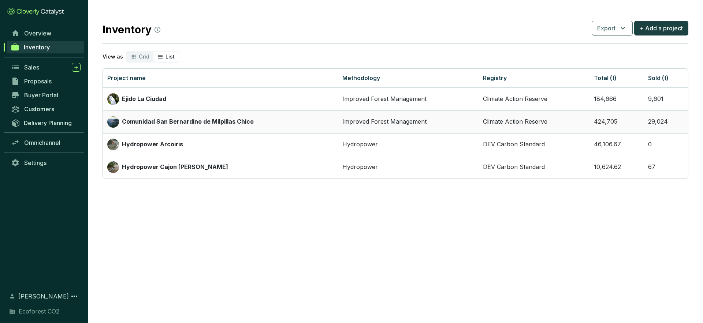
click at [175, 124] on p "Comunidad San Bernardino de Milpillas Chico" at bounding box center [188, 122] width 132 height 8
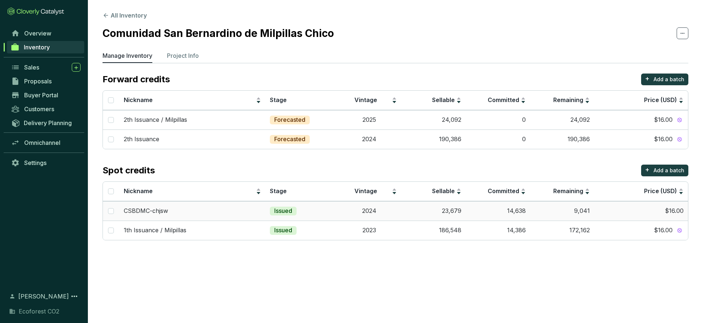
click at [382, 214] on td "2024" at bounding box center [369, 210] width 64 height 19
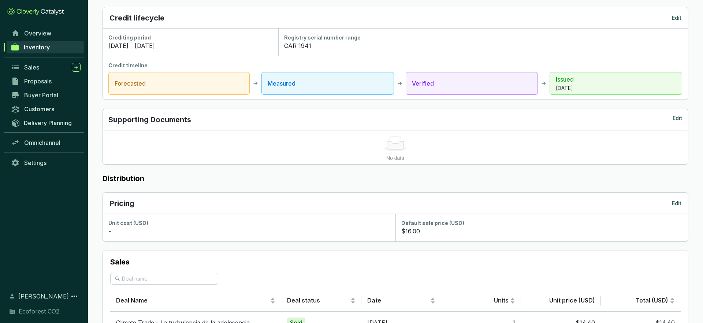
scroll to position [231, 0]
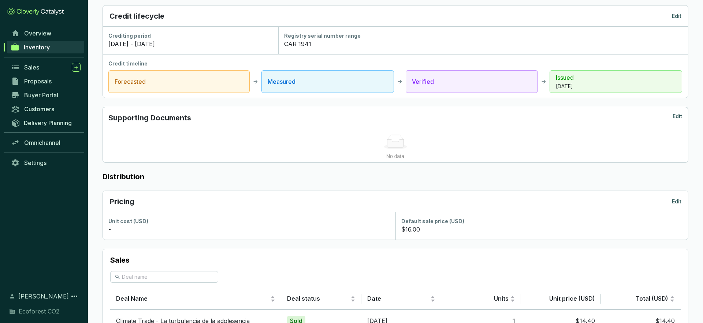
click at [678, 197] on div "Pricing Edit" at bounding box center [395, 201] width 572 height 10
click at [677, 201] on p "Edit" at bounding box center [676, 201] width 10 height 7
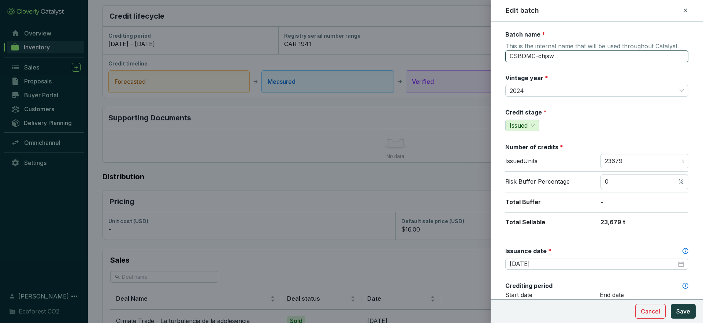
click at [565, 56] on input "CSBDMC-chjsw" at bounding box center [596, 56] width 183 height 12
type input "1th Issuance / Milpillas"
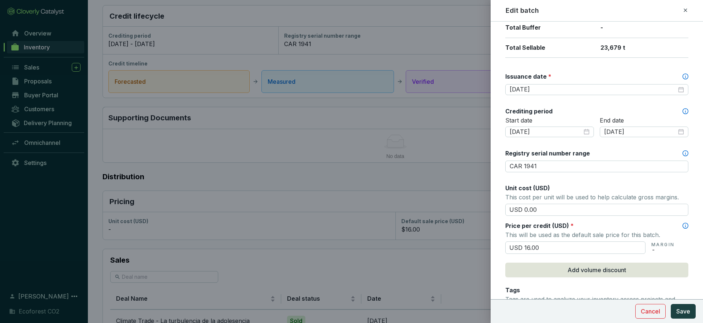
scroll to position [176, 0]
click at [539, 208] on input "USD 0.00" at bounding box center [596, 208] width 183 height 12
type input "USD 0"
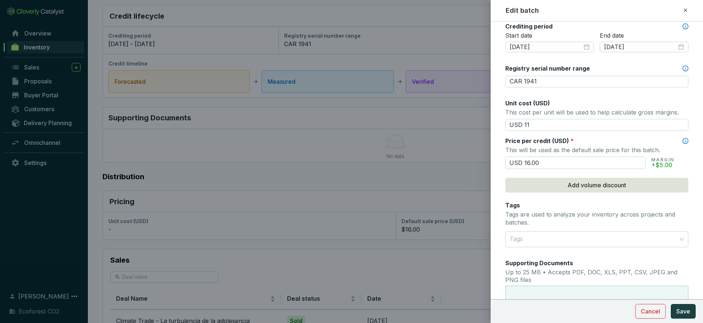
scroll to position [263, 0]
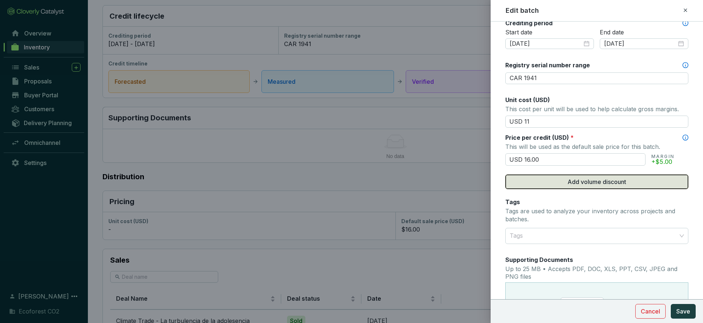
type input "USD 11.00"
click at [589, 186] on span "Add volume discount" at bounding box center [596, 181] width 59 height 9
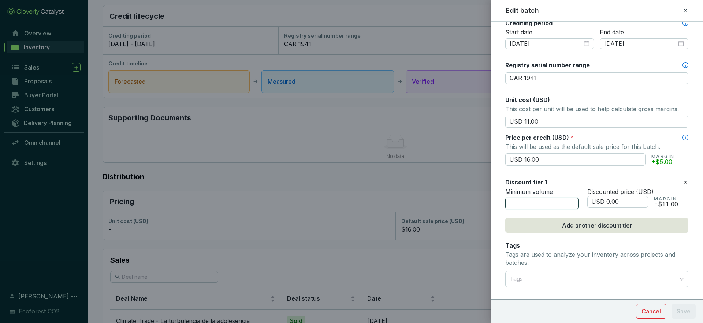
click at [570, 206] on input "number" at bounding box center [541, 204] width 73 height 12
type input "4000"
click at [608, 201] on input "USD 0.00" at bounding box center [617, 202] width 61 height 12
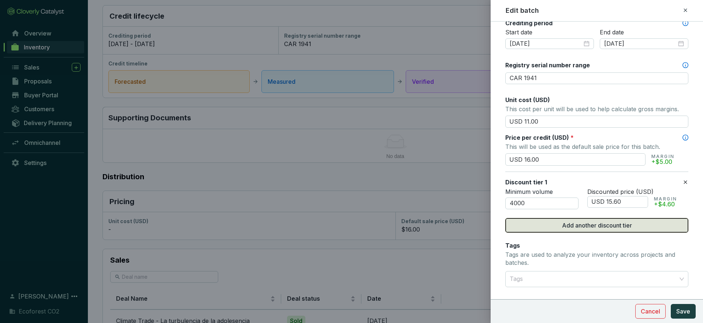
type input "USD 15.60"
click at [622, 224] on span "Add another discount tier" at bounding box center [597, 225] width 70 height 9
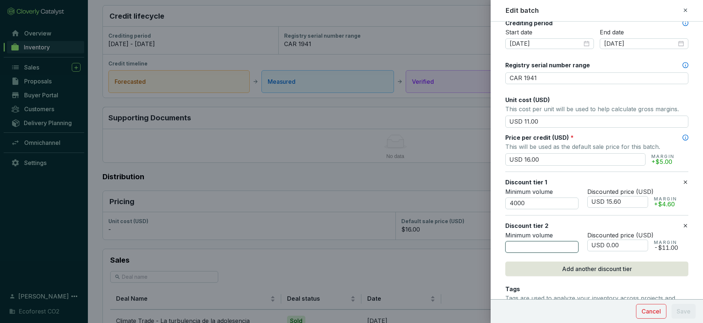
click at [514, 245] on input "number" at bounding box center [541, 247] width 73 height 12
type input "8000"
click at [610, 246] on input "USD 0.00" at bounding box center [617, 246] width 61 height 12
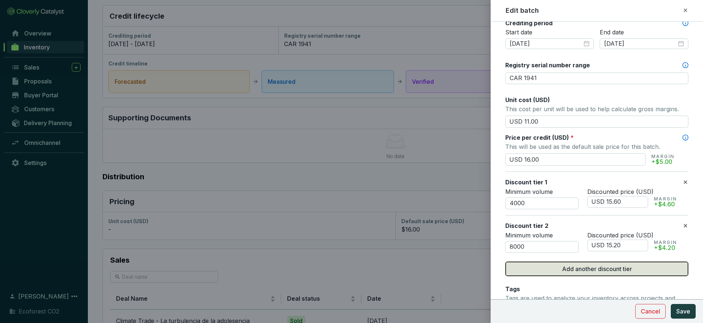
type input "USD 15.20"
click at [607, 267] on span "Add another discount tier" at bounding box center [597, 269] width 70 height 9
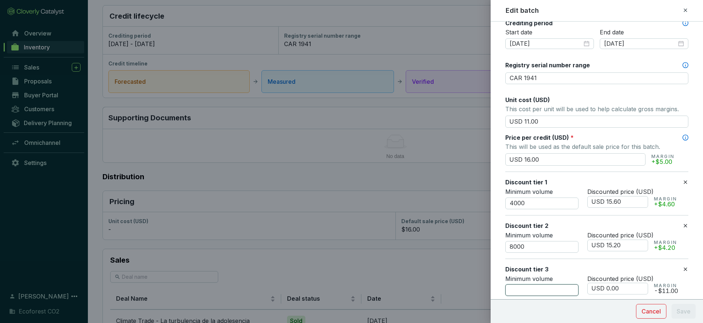
click at [515, 286] on input "number" at bounding box center [541, 290] width 73 height 12
type input "12000"
click at [607, 286] on input "USD 0.00" at bounding box center [617, 289] width 61 height 12
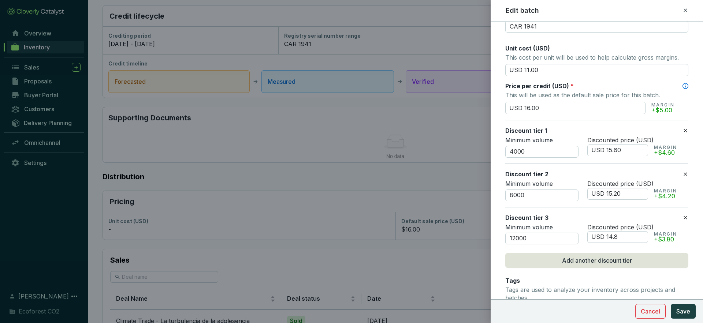
scroll to position [317, 0]
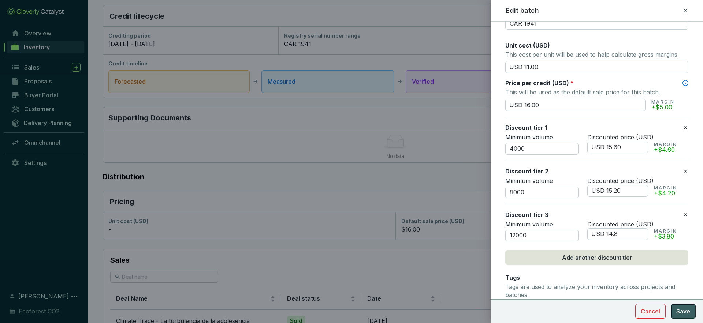
type input "USD 14.80"
click at [677, 310] on span "Save" at bounding box center [683, 311] width 14 height 9
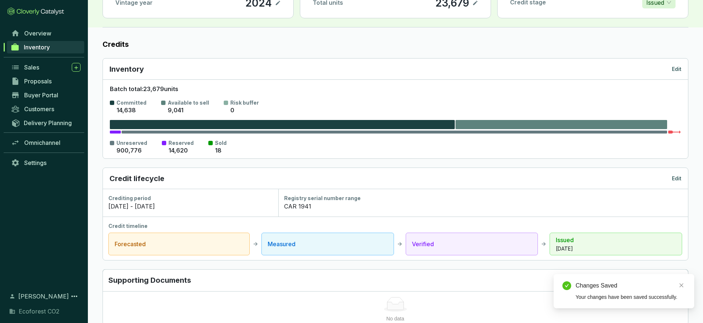
scroll to position [0, 0]
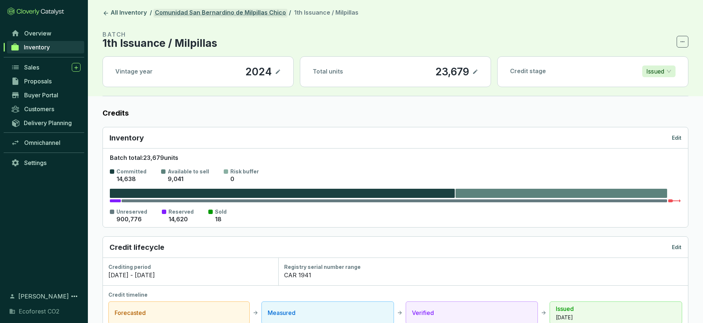
click at [202, 14] on link "Comunidad San Bernardino de Milpillas Chico" at bounding box center [220, 13] width 134 height 9
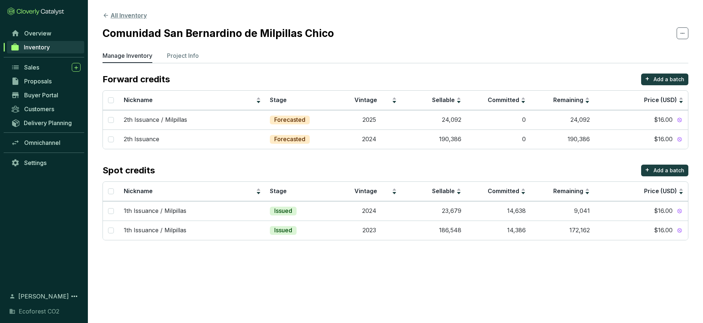
click at [114, 14] on button "All Inventory" at bounding box center [124, 15] width 44 height 9
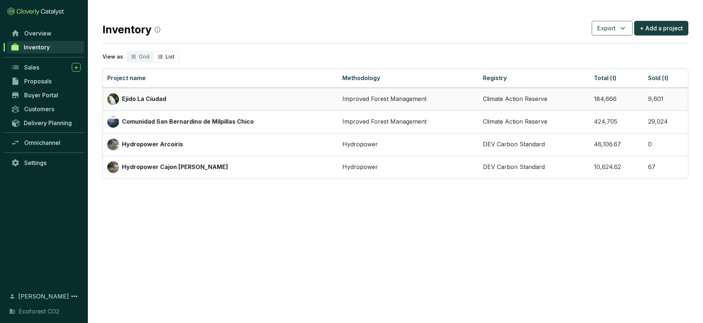
click at [154, 96] on p "Ejido La Ciudad" at bounding box center [144, 99] width 44 height 8
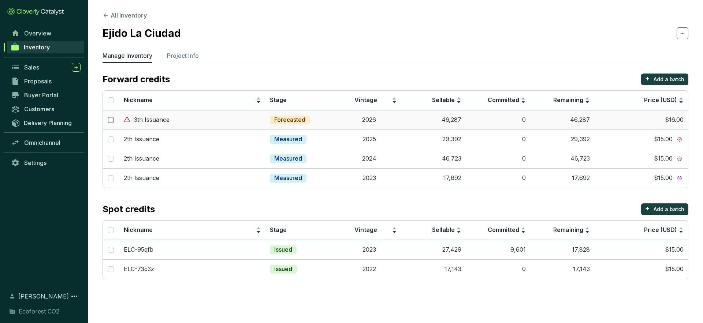
click at [111, 120] on input "checkbox" at bounding box center [111, 120] width 6 height 6
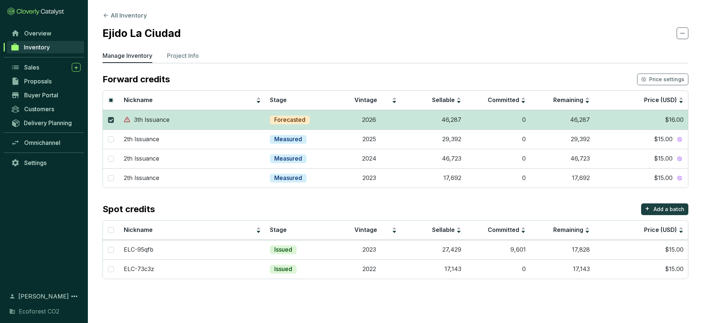
click at [111, 121] on input "checkbox" at bounding box center [111, 120] width 6 height 6
checkbox input "false"
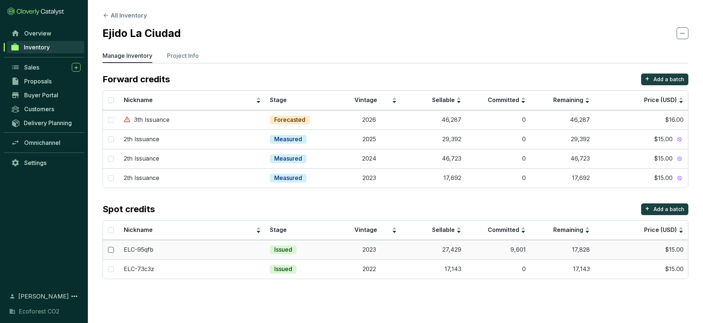
click at [112, 252] on input "checkbox" at bounding box center [111, 250] width 6 height 6
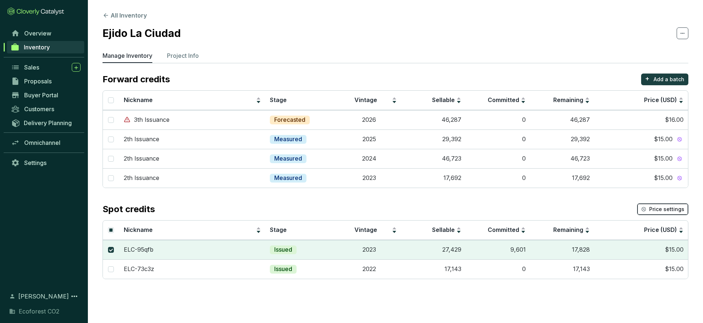
click at [667, 211] on span "Price settings" at bounding box center [666, 209] width 35 height 7
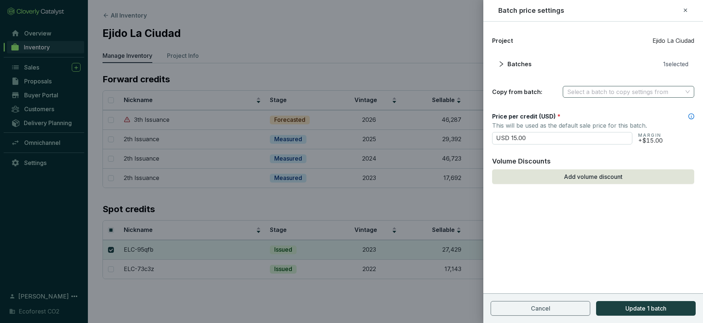
click at [574, 93] on input "search" at bounding box center [624, 91] width 115 height 11
click at [552, 87] on div "Copy from batch: Select a batch to copy settings from" at bounding box center [593, 92] width 202 height 12
click at [572, 87] on input "search" at bounding box center [624, 91] width 115 height 11
click at [551, 89] on div "Copy from batch: Select a batch to copy settings from" at bounding box center [593, 92] width 202 height 12
click at [522, 66] on span "Batches" at bounding box center [519, 64] width 24 height 9
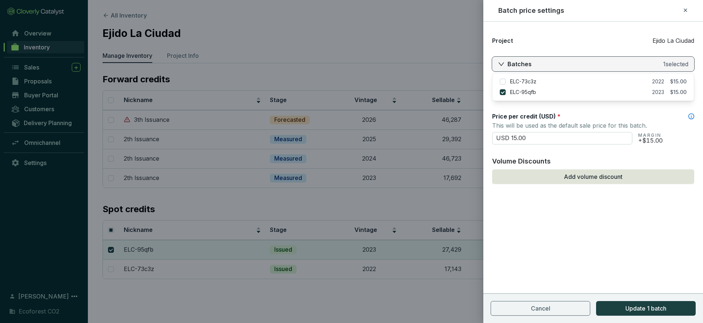
click at [522, 66] on span "Batches" at bounding box center [519, 64] width 24 height 9
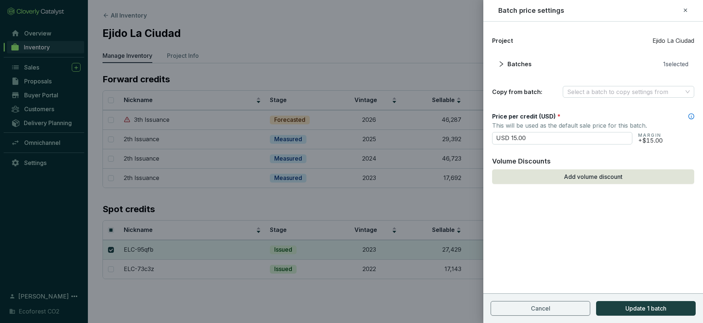
click at [686, 11] on icon at bounding box center [684, 9] width 3 height 3
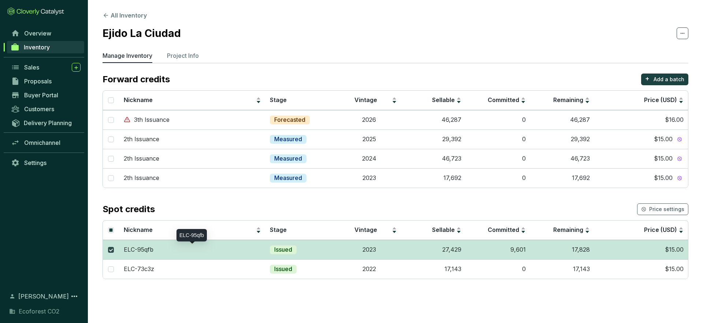
click at [114, 249] on input "checkbox" at bounding box center [111, 250] width 6 height 6
checkbox input "false"
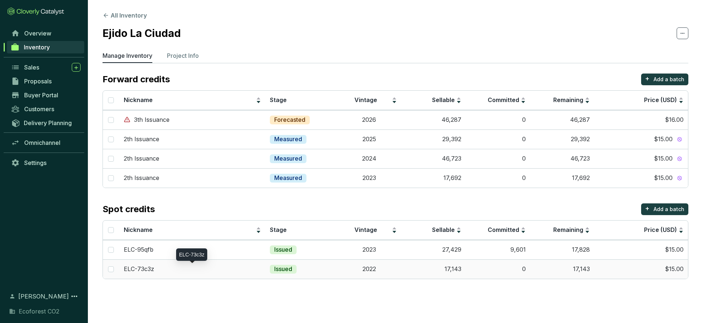
click at [174, 270] on div "ELC-73c3z" at bounding box center [193, 269] width 138 height 8
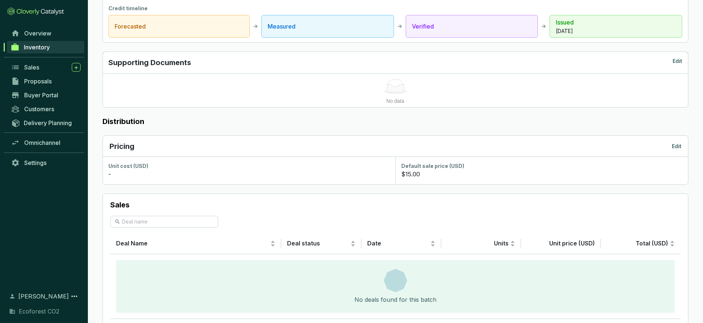
scroll to position [287, 0]
click at [675, 145] on p "Edit" at bounding box center [676, 145] width 10 height 7
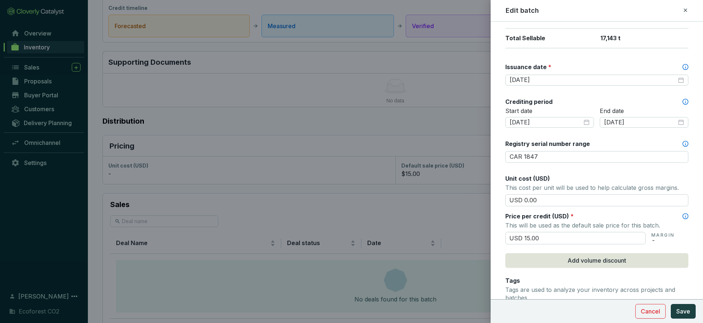
scroll to position [184, 0]
click at [526, 199] on input "USD 0.00" at bounding box center [596, 200] width 183 height 12
type input "USD 11.00"
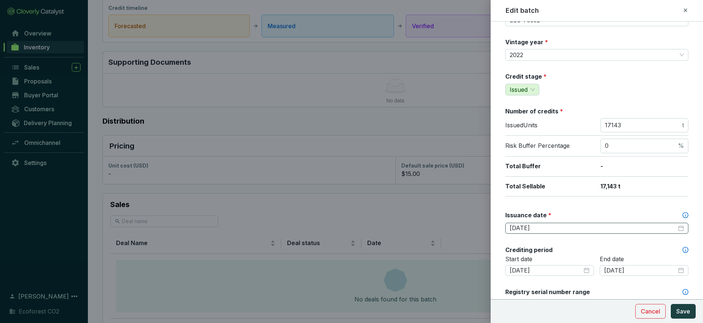
scroll to position [0, 0]
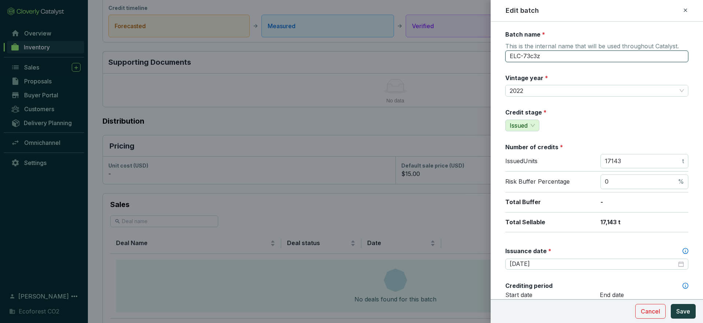
click at [542, 58] on input "ELC-73c3z" at bounding box center [596, 56] width 183 height 12
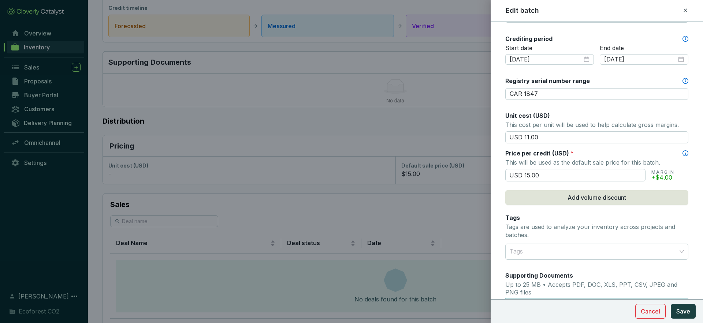
scroll to position [260, 0]
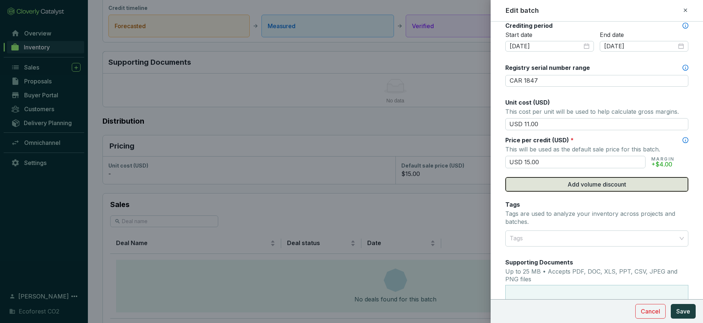
type input "1th Issuance / Ejido la Ciudad"
click at [594, 187] on span "Add volume discount" at bounding box center [596, 184] width 59 height 9
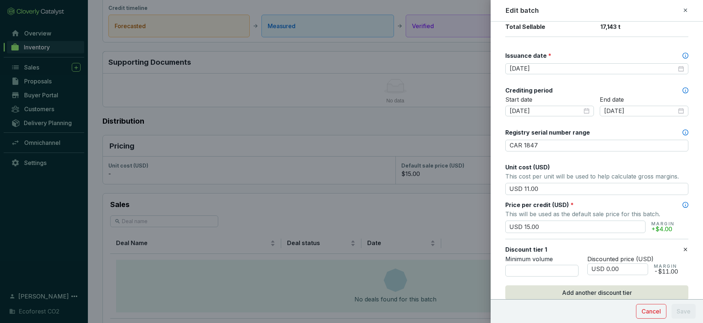
scroll to position [202, 0]
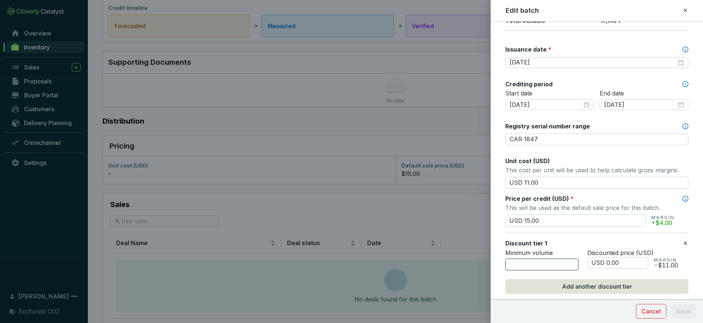
click at [538, 261] on input "number" at bounding box center [541, 265] width 73 height 12
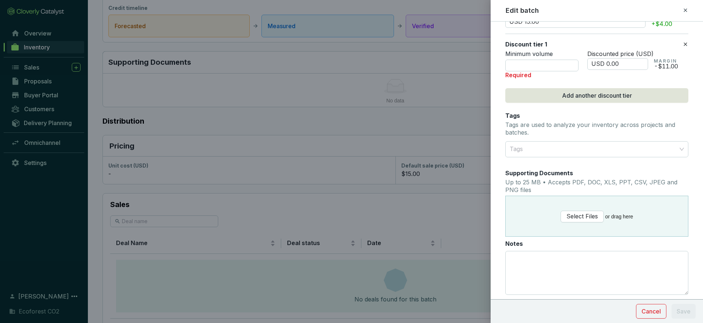
scroll to position [403, 0]
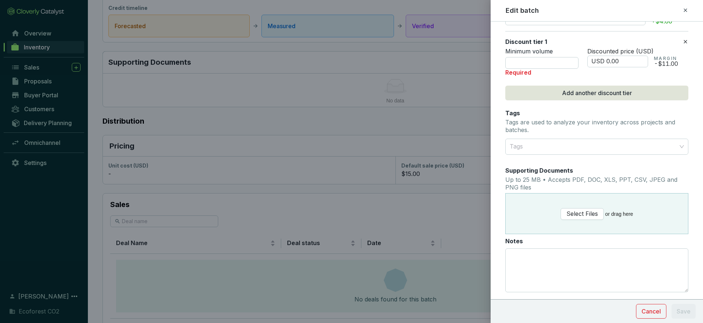
click at [684, 45] on icon at bounding box center [685, 41] width 6 height 9
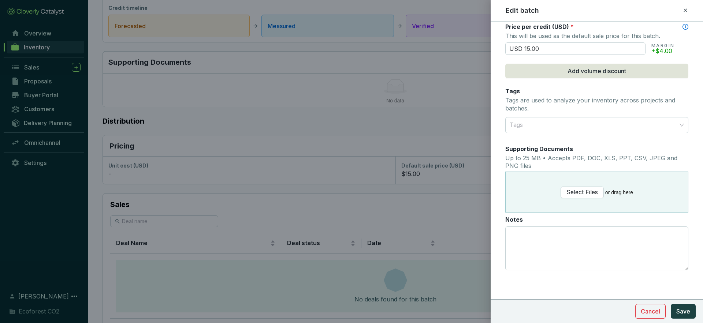
scroll to position [374, 0]
click at [693, 310] on button "Save" at bounding box center [682, 311] width 25 height 15
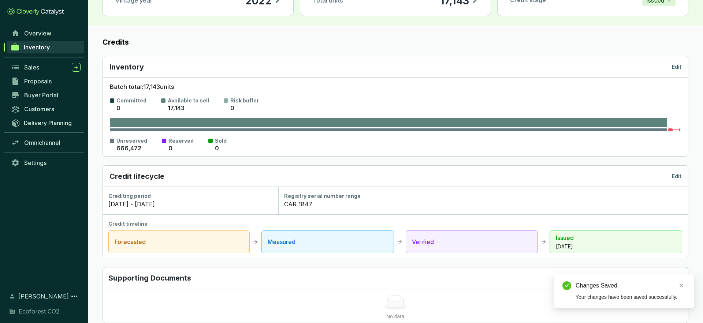
scroll to position [0, 0]
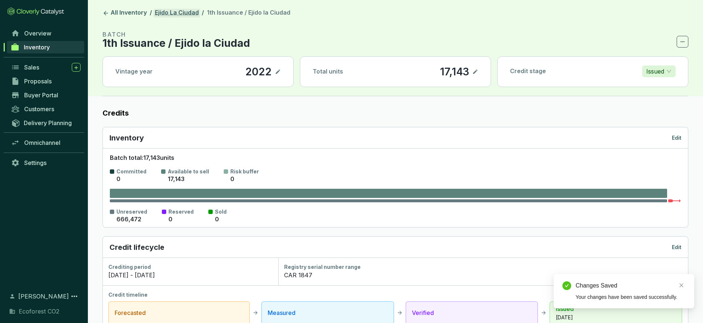
click at [169, 11] on link "Ejido La Ciudad" at bounding box center [176, 13] width 47 height 9
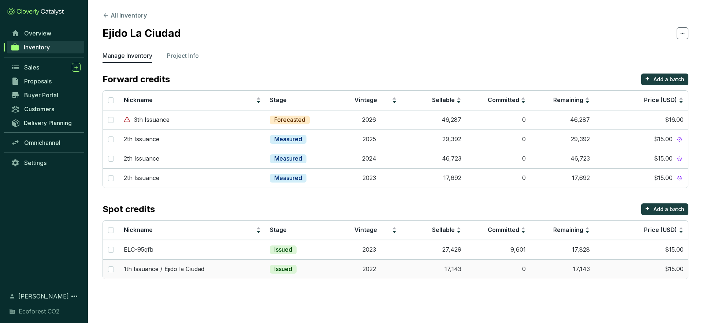
click at [578, 266] on td "17,143" at bounding box center [562, 268] width 64 height 19
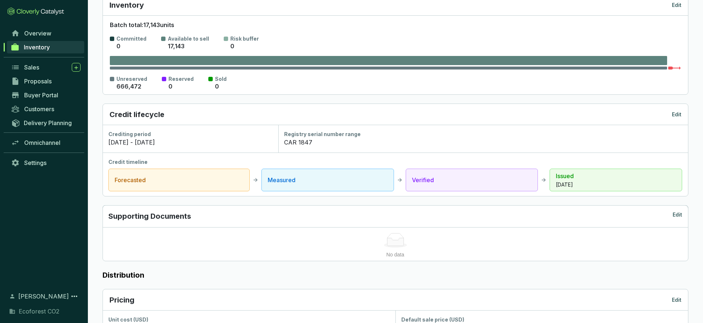
scroll to position [179, 0]
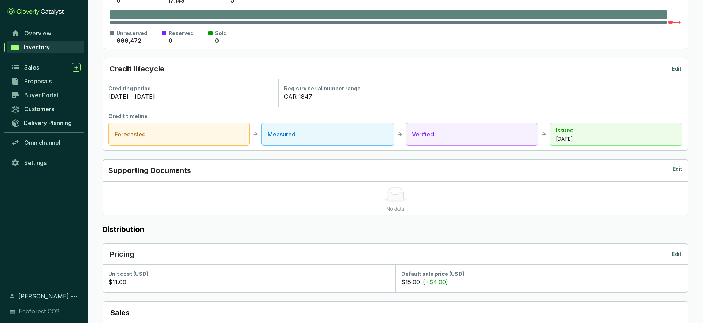
click at [675, 253] on p "Edit" at bounding box center [676, 254] width 10 height 7
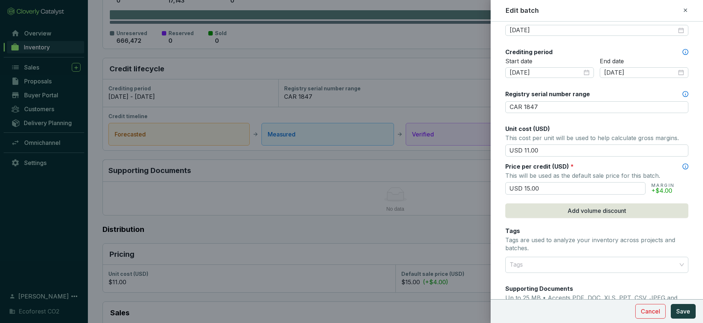
scroll to position [235, 0]
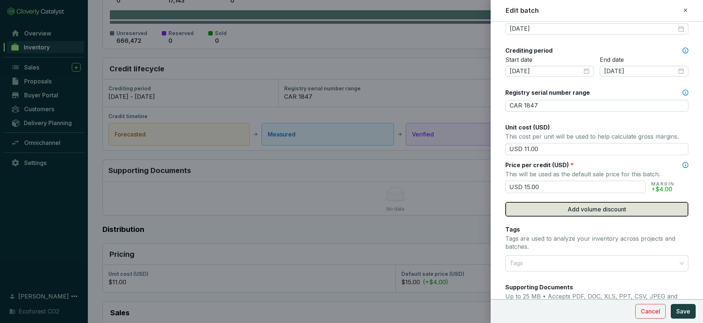
click at [557, 206] on button "Add volume discount" at bounding box center [596, 209] width 183 height 15
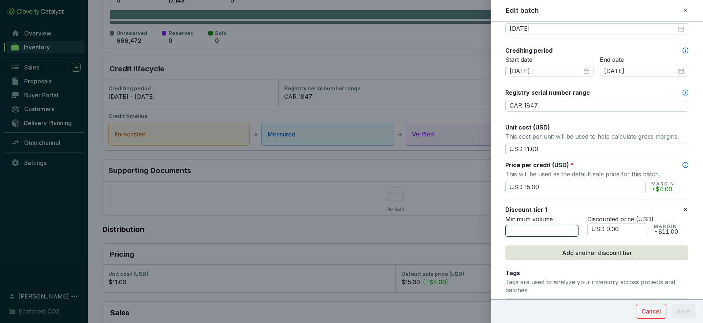
click at [547, 228] on input "number" at bounding box center [541, 231] width 73 height 12
type input "1000"
click at [609, 228] on input "USD 0.00" at bounding box center [617, 230] width 61 height 12
click at [613, 229] on input "USD 14.00" at bounding box center [617, 230] width 61 height 12
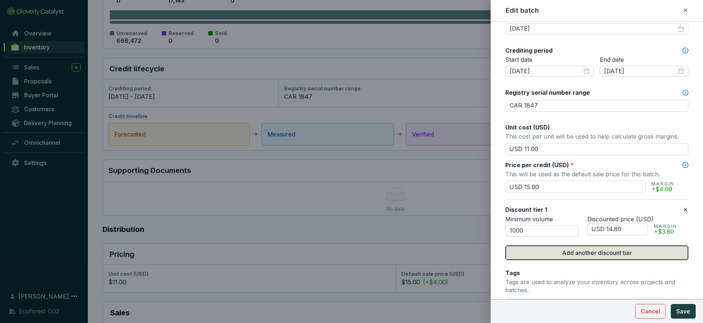
type input "USD 14.80"
click at [584, 257] on span "Add another discount tier" at bounding box center [597, 252] width 70 height 9
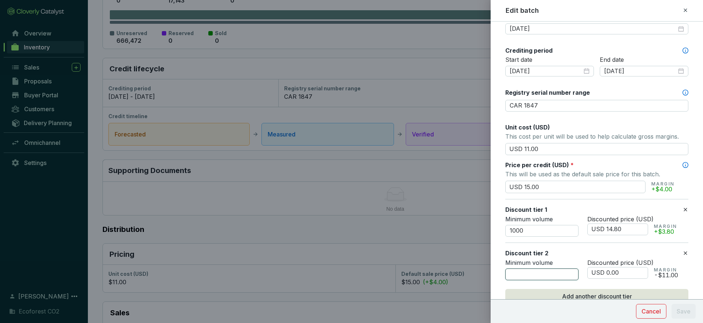
click at [528, 269] on input "number" at bounding box center [541, 275] width 73 height 12
type input "3000"
click at [609, 274] on input "USD 0.00" at bounding box center [617, 273] width 61 height 12
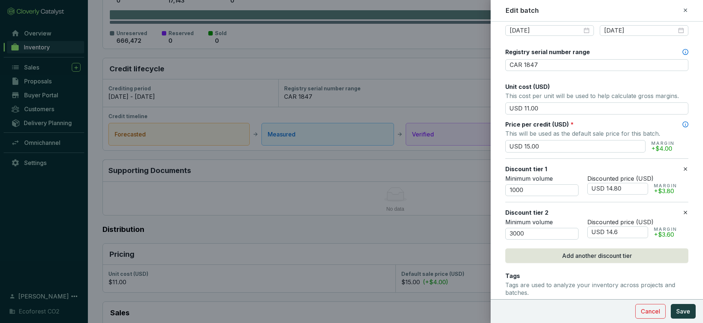
scroll to position [277, 0]
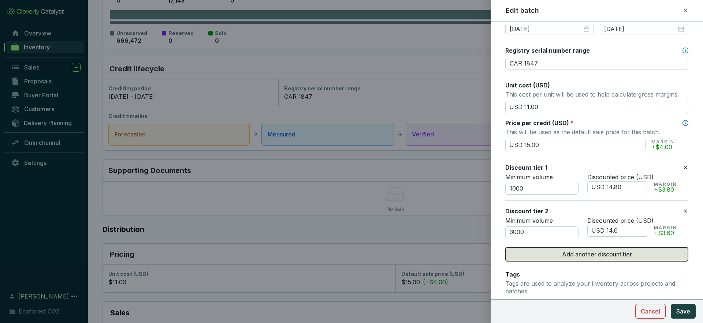
type input "USD 14.60"
click at [618, 258] on span "Add another discount tier" at bounding box center [597, 254] width 70 height 9
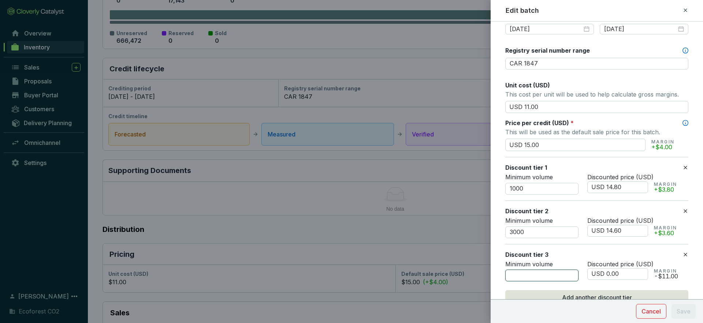
click at [525, 276] on input "number" at bounding box center [541, 276] width 73 height 12
type input "6000"
click at [608, 274] on input "USD 0.00" at bounding box center [617, 274] width 61 height 12
type input "USD 14.00"
click at [512, 188] on input "1000" at bounding box center [541, 189] width 73 height 12
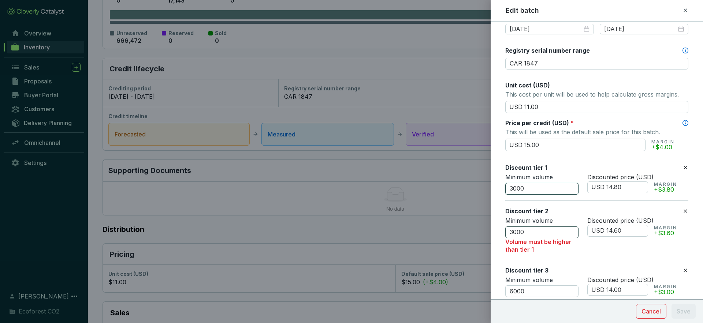
type input "3000"
click at [511, 228] on input "3000" at bounding box center [541, 233] width 73 height 12
type input "5"
type input "3000"
click at [512, 187] on input "3000" at bounding box center [541, 189] width 73 height 12
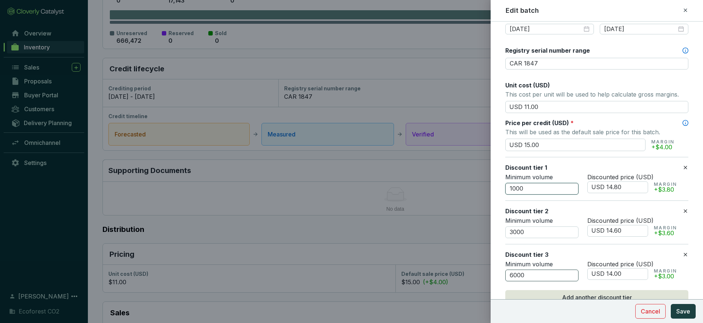
type input "1000"
click at [510, 276] on input "6000" at bounding box center [541, 276] width 73 height 12
click at [513, 276] on input "6000" at bounding box center [541, 276] width 73 height 12
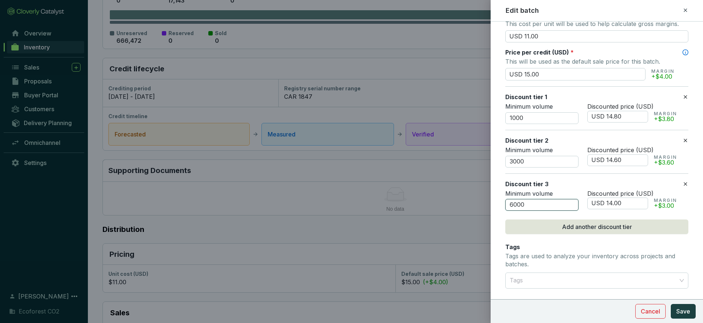
scroll to position [348, 0]
click at [617, 159] on input "USD 14.60" at bounding box center [617, 160] width 61 height 12
drag, startPoint x: 528, startPoint y: 205, endPoint x: 494, endPoint y: 205, distance: 33.3
click at [494, 205] on form "Batch name * This is the internal name that will be used throughout Catalyst. 1…" at bounding box center [596, 76] width 212 height 788
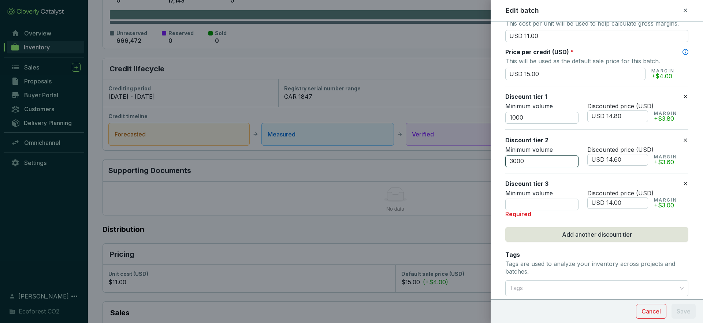
drag, startPoint x: 525, startPoint y: 161, endPoint x: 494, endPoint y: 161, distance: 31.8
click at [494, 161] on form "Batch name * This is the internal name that will be used throughout Catalyst. 1…" at bounding box center [596, 80] width 212 height 796
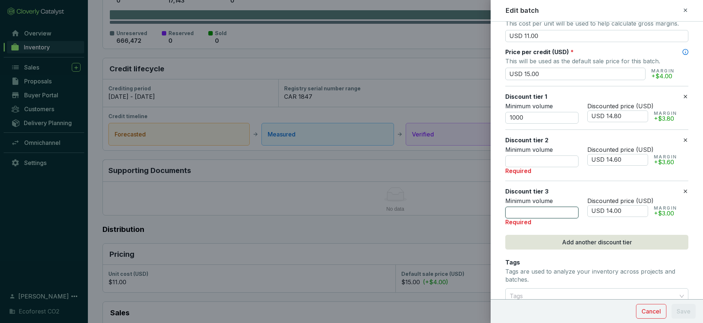
click at [517, 211] on input "number" at bounding box center [541, 213] width 73 height 12
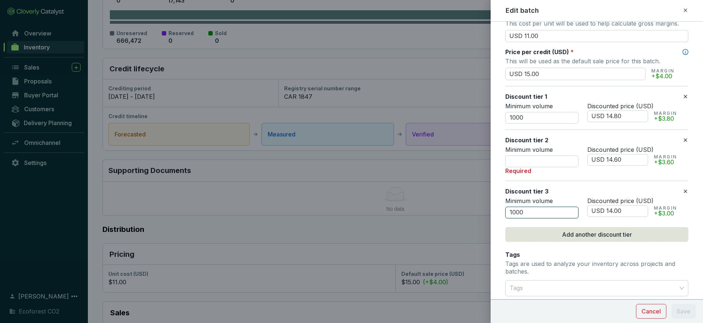
type input "1000"
click at [680, 193] on div "Discount tier 3" at bounding box center [593, 191] width 177 height 8
click at [683, 192] on icon at bounding box center [685, 191] width 6 height 9
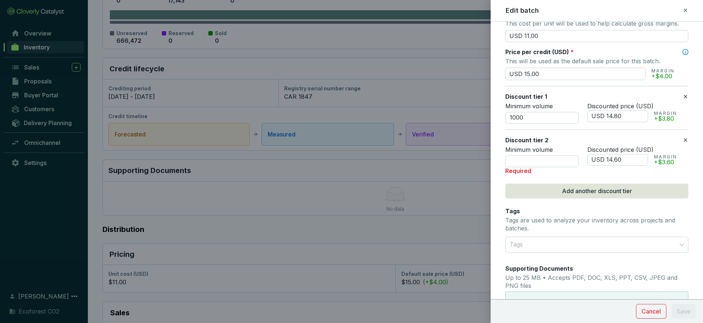
click at [686, 142] on icon at bounding box center [685, 140] width 6 height 9
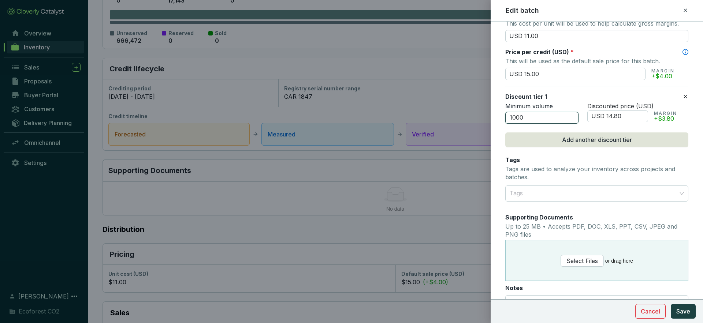
click at [534, 118] on input "1000" at bounding box center [541, 118] width 73 height 12
type input "1"
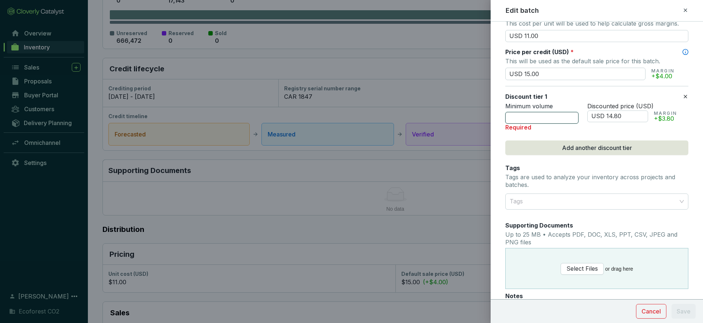
type input "5"
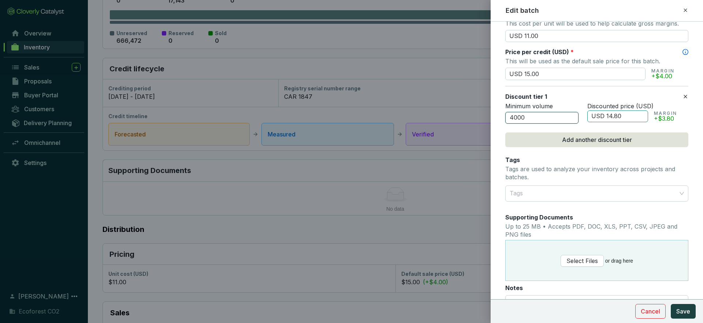
type input "4000"
click at [621, 117] on input "USD 14.80" at bounding box center [617, 117] width 61 height 12
type input "USD 14.50"
click at [613, 138] on span "Add another discount tier" at bounding box center [597, 139] width 70 height 9
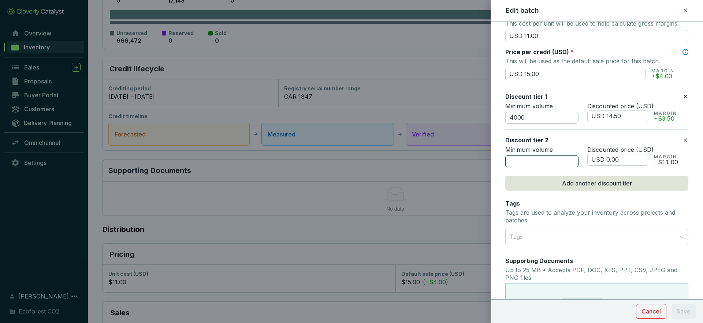
click at [512, 158] on input "number" at bounding box center [541, 162] width 73 height 12
type input "8000"
click at [609, 159] on input "USD 0.00" at bounding box center [617, 160] width 61 height 12
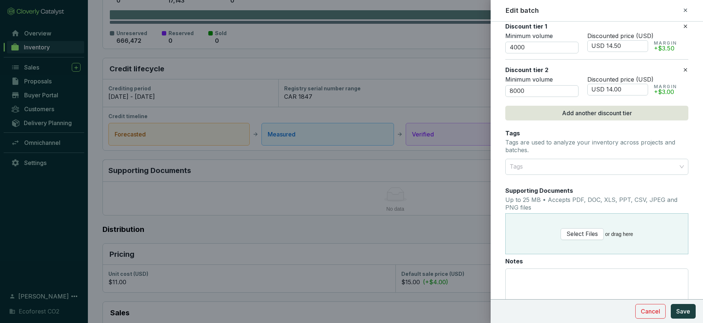
scroll to position [434, 0]
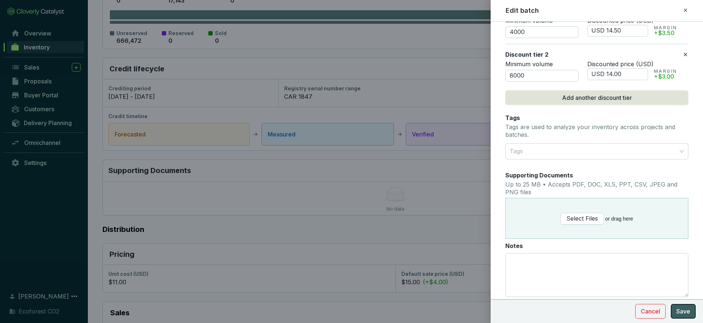
type input "USD 14.00"
click at [686, 310] on span "Save" at bounding box center [683, 311] width 14 height 9
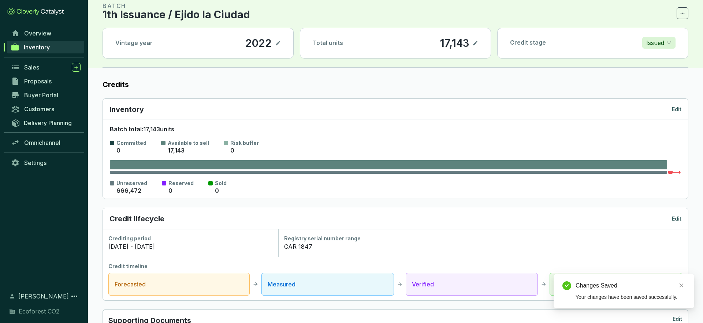
scroll to position [0, 0]
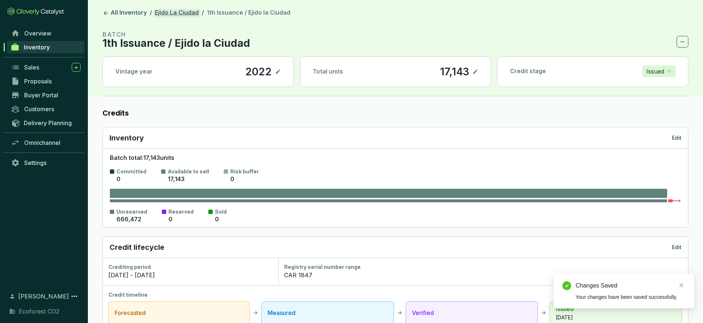
click at [171, 15] on link "Ejido La Ciudad" at bounding box center [176, 13] width 47 height 9
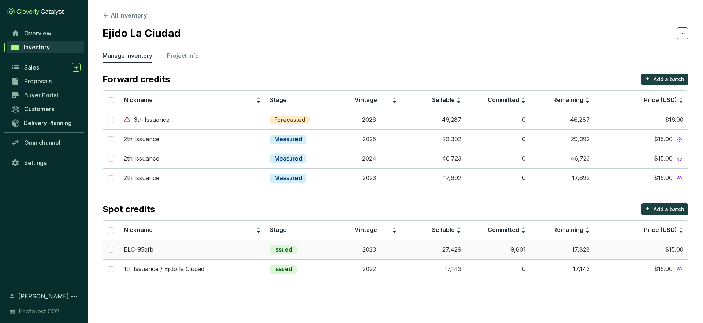
click at [673, 250] on td "$15.00" at bounding box center [641, 249] width 94 height 19
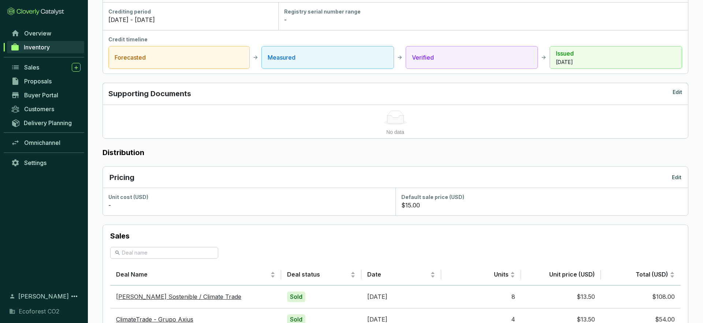
scroll to position [267, 0]
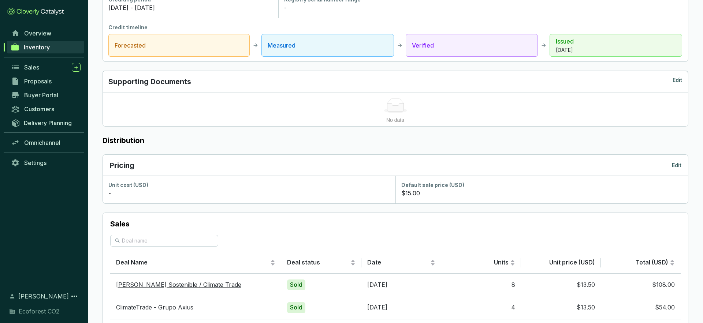
click at [678, 163] on p "Edit" at bounding box center [676, 165] width 10 height 7
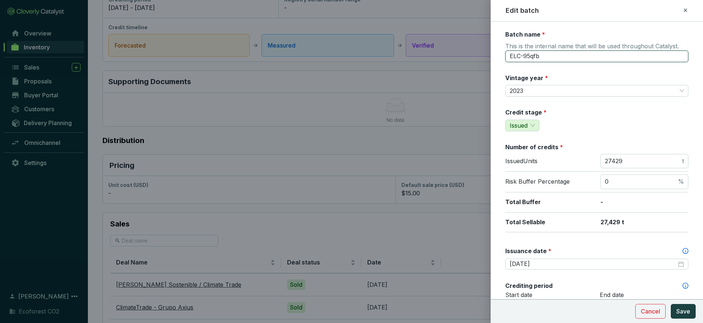
click at [578, 58] on input "ELC-95qfb" at bounding box center [596, 56] width 183 height 12
type input "1th Issuance / Ejido la Ciudad"
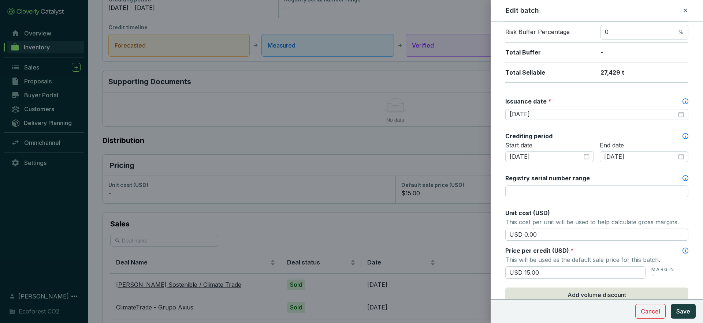
scroll to position [166, 0]
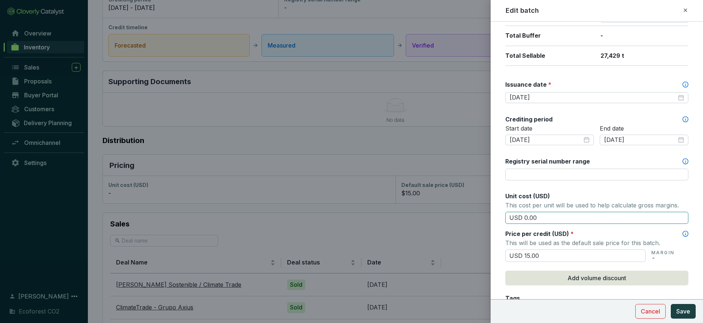
click at [527, 217] on input "USD 0.00" at bounding box center [596, 218] width 183 height 12
type input "USD 11.00"
click at [594, 277] on span "Add volume discount" at bounding box center [596, 278] width 59 height 9
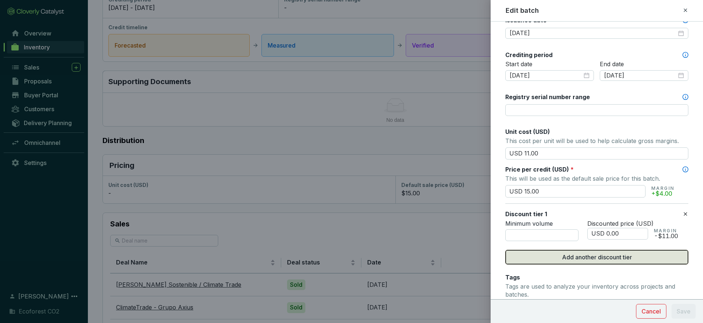
scroll to position [237, 0]
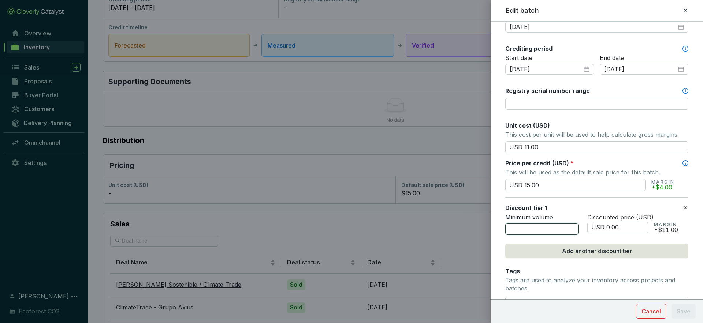
click at [561, 230] on input "number" at bounding box center [541, 229] width 73 height 12
type input "4000"
click at [609, 227] on input "USD 0.00" at bounding box center [617, 228] width 61 height 12
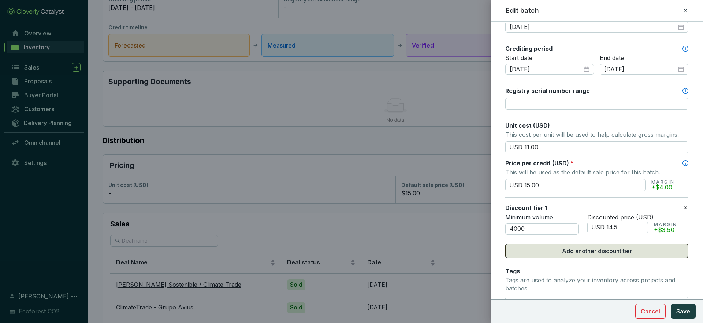
type input "USD 14.50"
click at [611, 254] on span "Add another discount tier" at bounding box center [597, 251] width 70 height 9
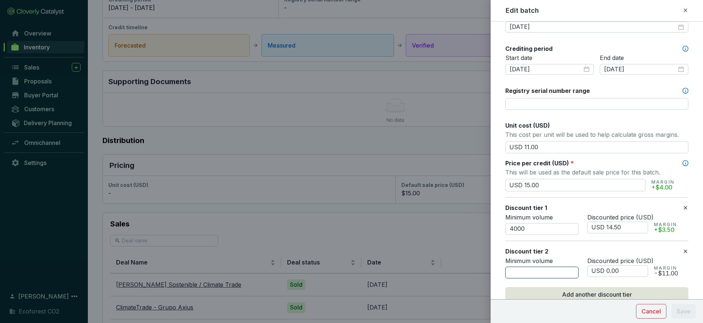
click at [520, 268] on input "number" at bounding box center [541, 273] width 73 height 12
type input "8000"
click at [609, 272] on input "USD 0.00" at bounding box center [617, 271] width 61 height 12
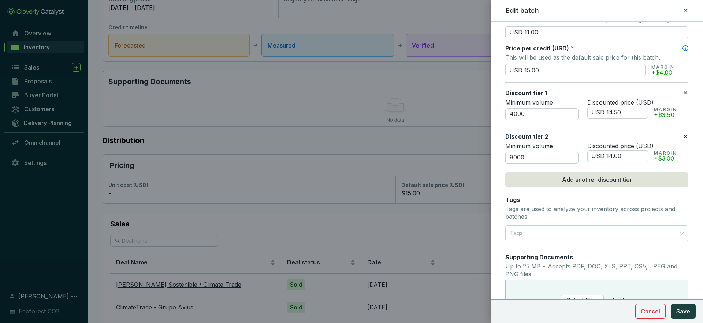
scroll to position [359, 0]
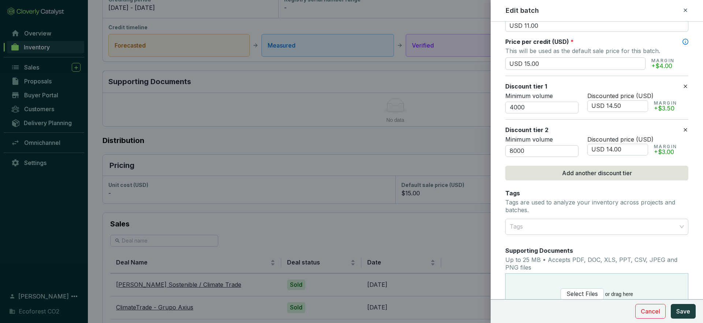
type input "USD 14.00"
click at [687, 310] on section "Cancel Save" at bounding box center [596, 311] width 212 height 24
click at [688, 310] on span "Save" at bounding box center [683, 311] width 14 height 9
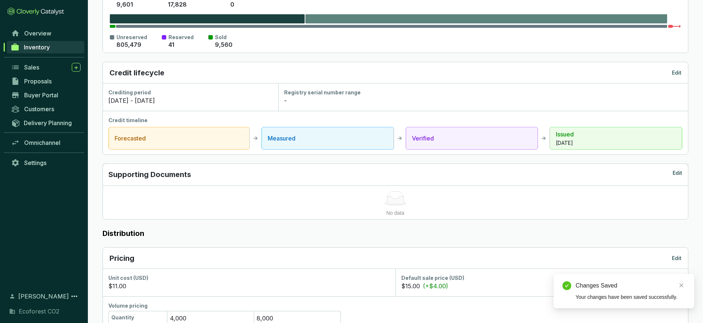
scroll to position [0, 0]
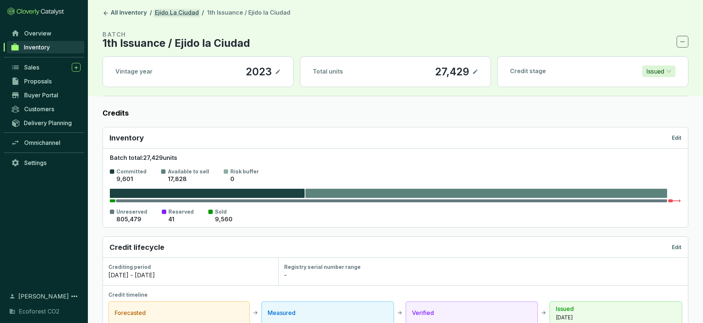
click at [186, 12] on link "Ejido La Ciudad" at bounding box center [176, 13] width 47 height 9
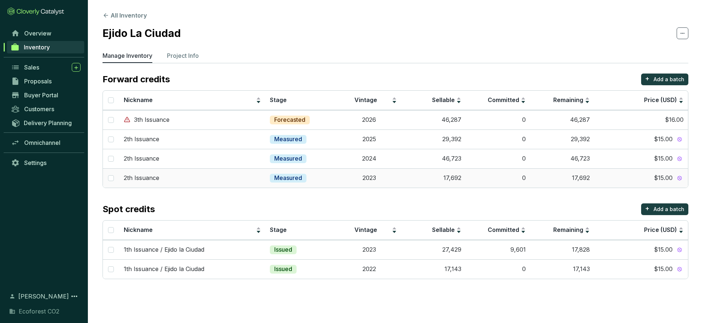
click at [642, 180] on div "$15.00" at bounding box center [640, 178] width 85 height 8
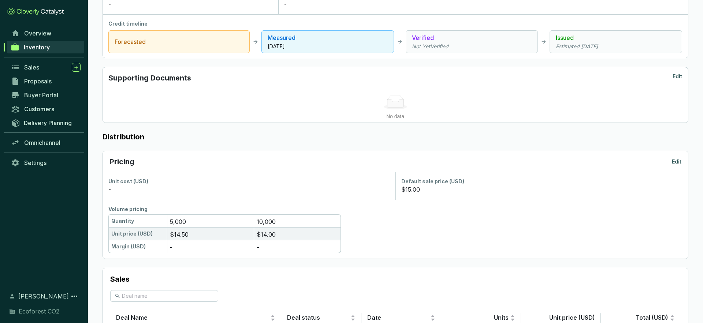
scroll to position [273, 0]
click at [678, 161] on p "Edit" at bounding box center [676, 159] width 10 height 7
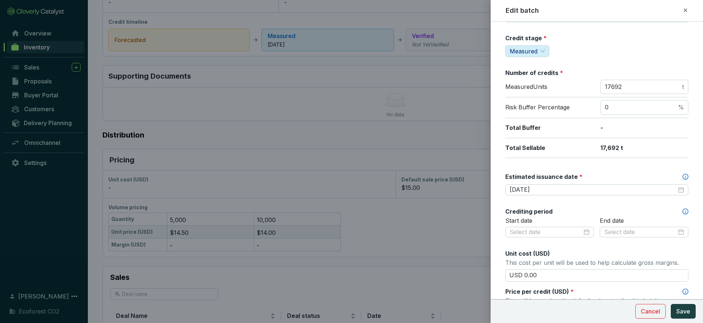
scroll to position [78, 0]
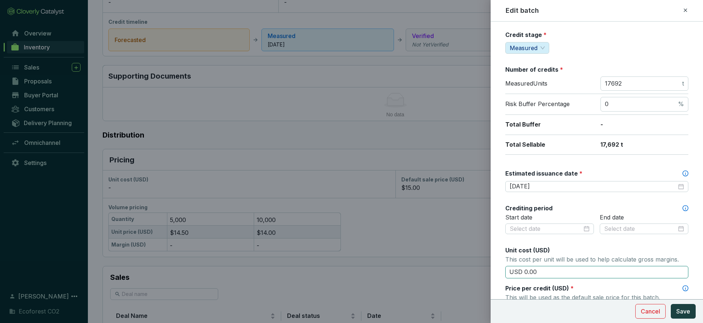
click at [537, 272] on input "USD 0.00" at bounding box center [596, 272] width 183 height 12
type input "USD 0"
type input "USD 11.40"
click at [677, 310] on span "Save" at bounding box center [683, 311] width 14 height 9
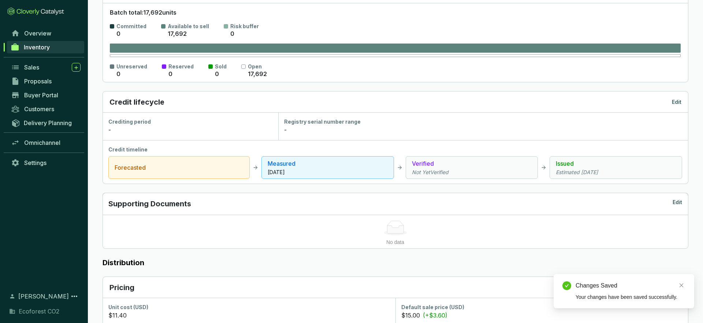
scroll to position [0, 0]
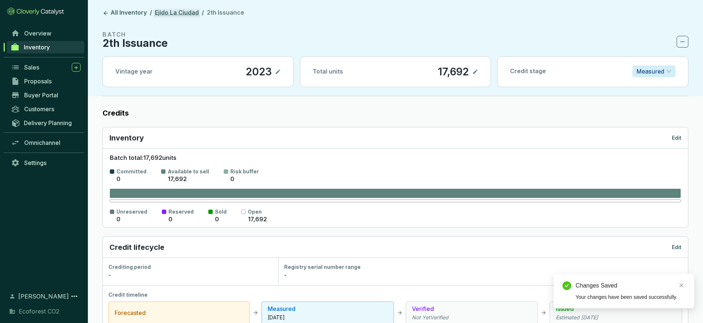
click at [179, 14] on link "Ejido La Ciudad" at bounding box center [176, 13] width 47 height 9
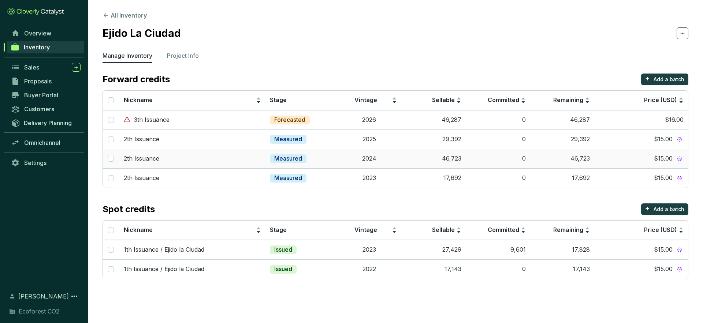
click at [614, 160] on div "$15.00" at bounding box center [640, 159] width 85 height 8
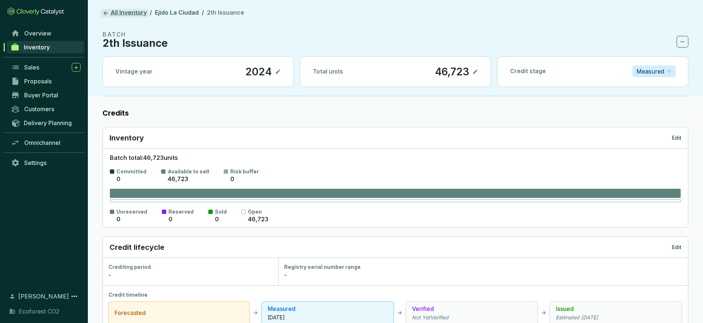
click at [107, 13] on icon at bounding box center [106, 13] width 4 height 4
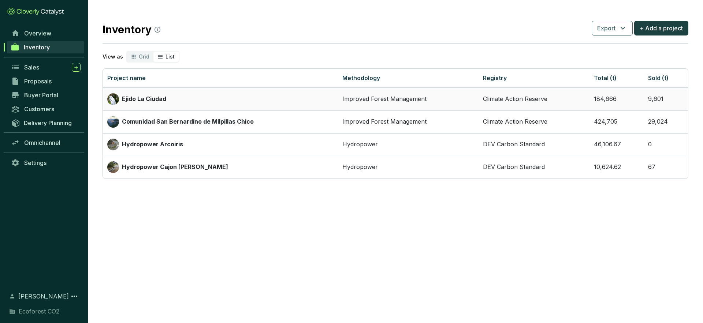
click at [177, 100] on div "Ejido La Ciudad" at bounding box center [220, 99] width 226 height 12
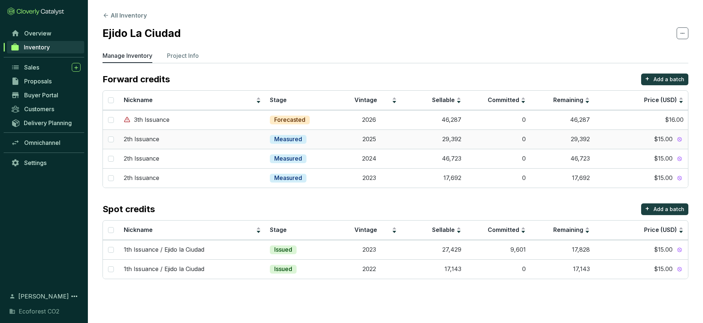
click at [669, 139] on span "$15.00" at bounding box center [663, 139] width 19 height 8
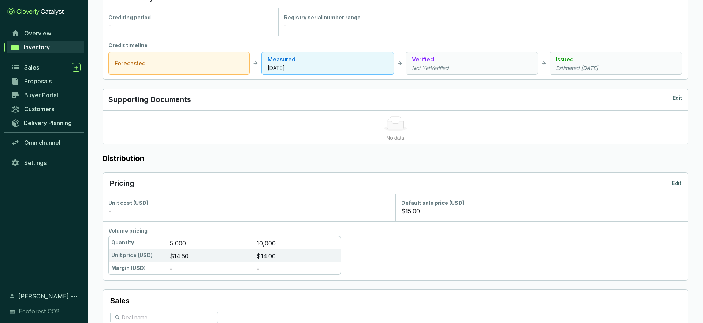
scroll to position [280, 0]
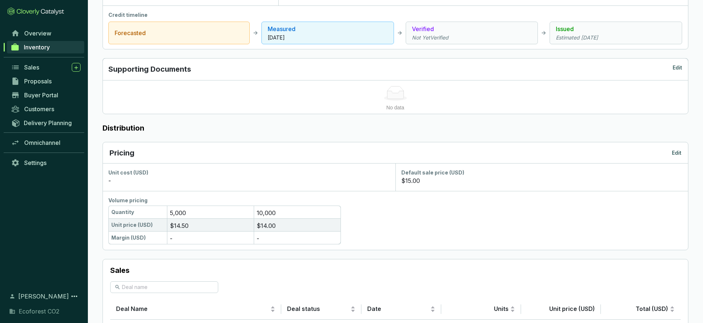
click at [681, 150] on p "Edit" at bounding box center [676, 152] width 10 height 7
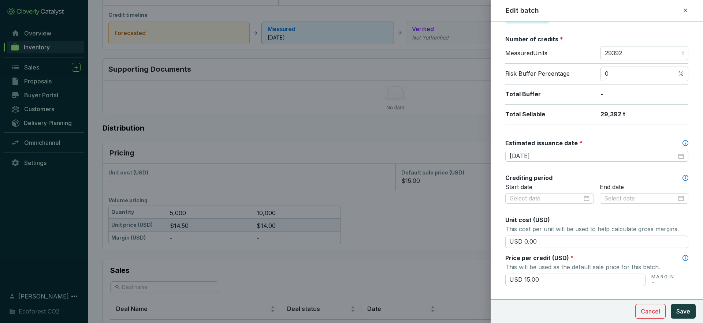
scroll to position [109, 0]
click at [536, 279] on input "USD 15.00" at bounding box center [575, 279] width 140 height 12
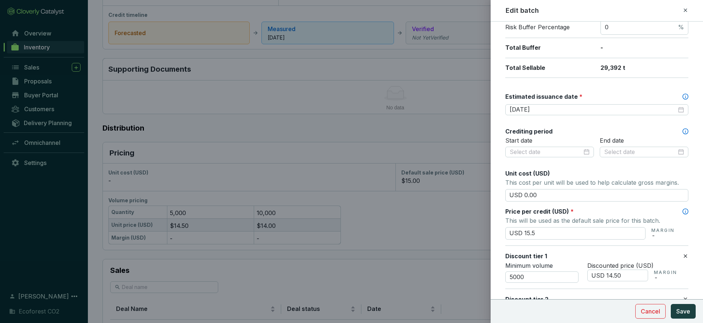
scroll to position [155, 0]
type input "USD 15.50"
click at [527, 196] on input "USD 0.00" at bounding box center [596, 194] width 183 height 12
type input "USD 11.40"
click at [691, 310] on button "Save" at bounding box center [682, 311] width 25 height 15
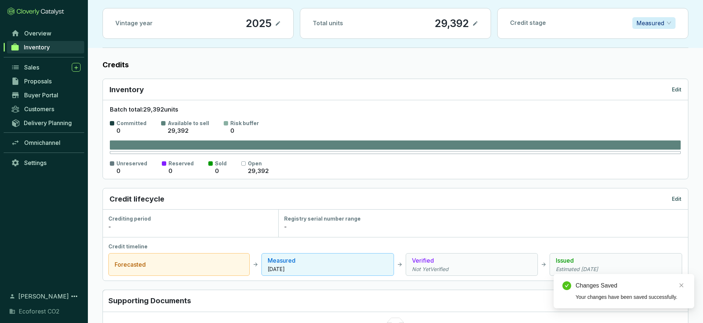
scroll to position [0, 0]
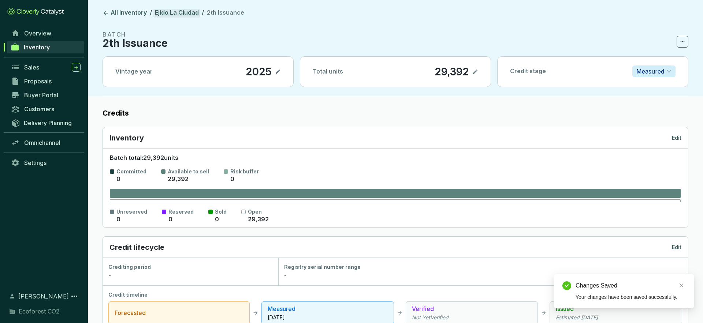
click at [168, 11] on link "Ejido La Ciudad" at bounding box center [176, 13] width 47 height 9
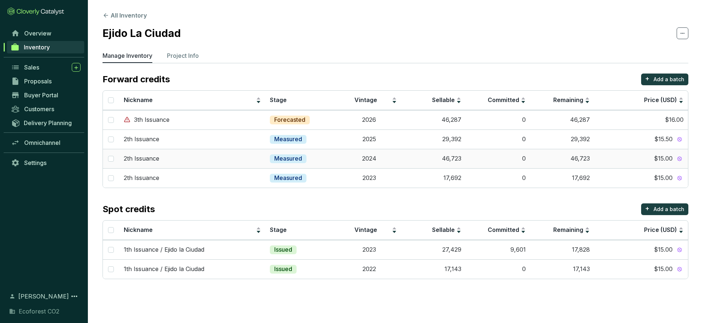
click at [401, 164] on td "46,723" at bounding box center [433, 158] width 64 height 19
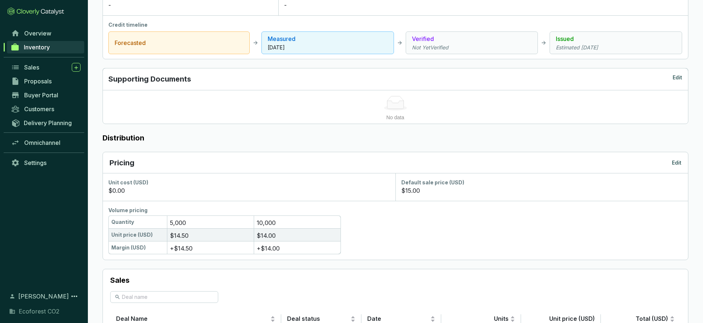
scroll to position [271, 0]
click at [675, 162] on p "Edit" at bounding box center [676, 161] width 10 height 7
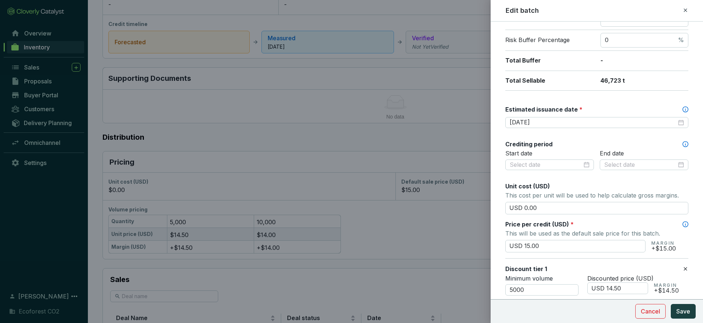
scroll to position [142, 0]
click at [526, 207] on input "USD 0.00" at bounding box center [596, 207] width 183 height 12
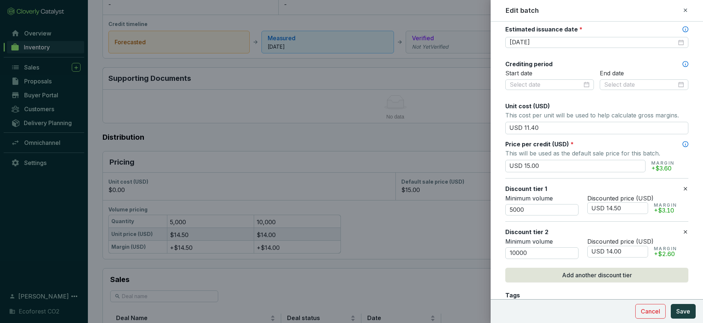
scroll to position [228, 0]
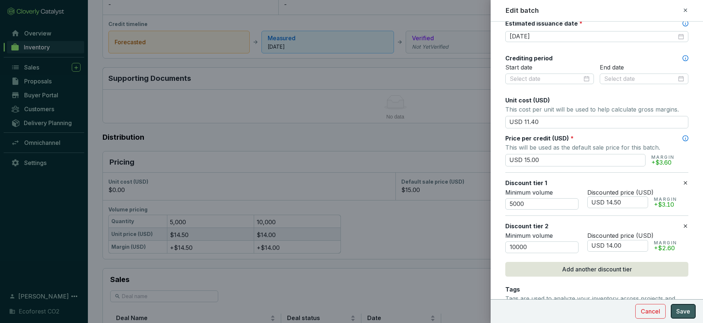
type input "USD 11.40"
click at [690, 310] on button "Save" at bounding box center [682, 311] width 25 height 15
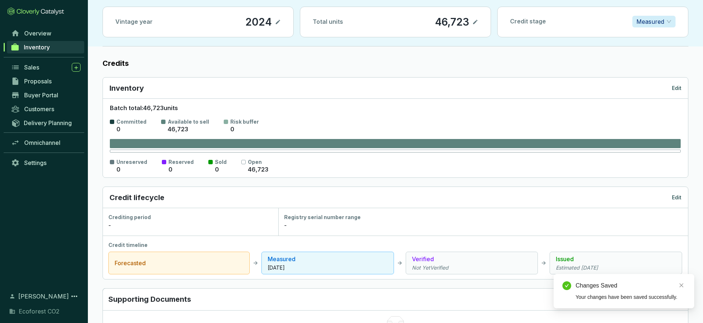
scroll to position [0, 0]
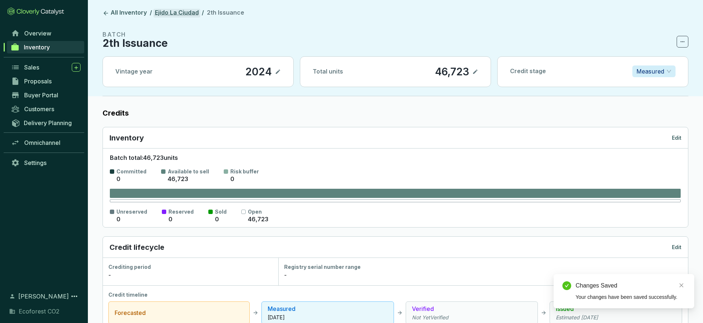
click at [162, 14] on link "Ejido La Ciudad" at bounding box center [176, 13] width 47 height 9
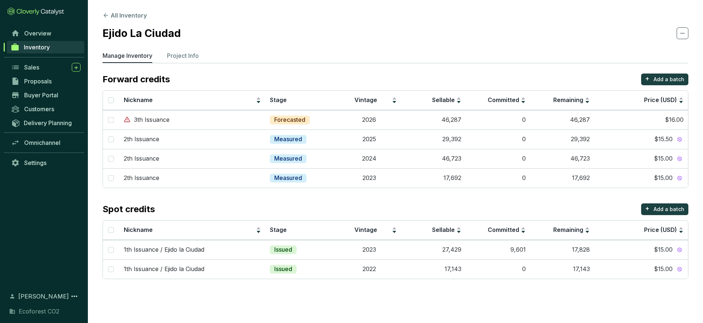
click at [44, 48] on span "Inventory" at bounding box center [37, 47] width 26 height 7
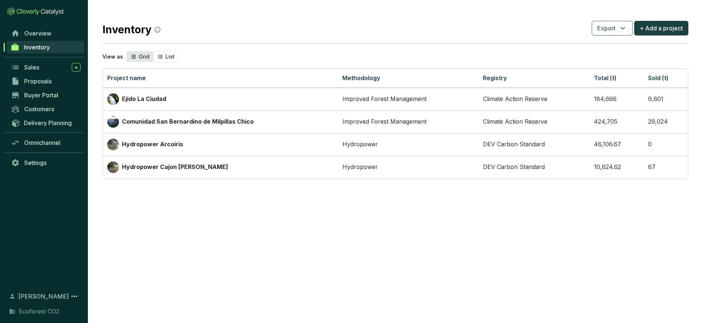
click at [140, 56] on span "Grid" at bounding box center [144, 56] width 11 height 6
click at [127, 52] on input "Grid" at bounding box center [127, 52] width 0 height 0
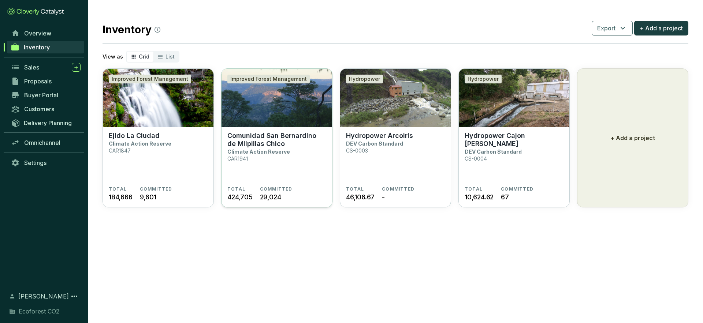
click at [294, 154] on section "Comunidad San Bernardino de Milpillas Chico Climate Action Reserve CAR1941" at bounding box center [276, 159] width 99 height 55
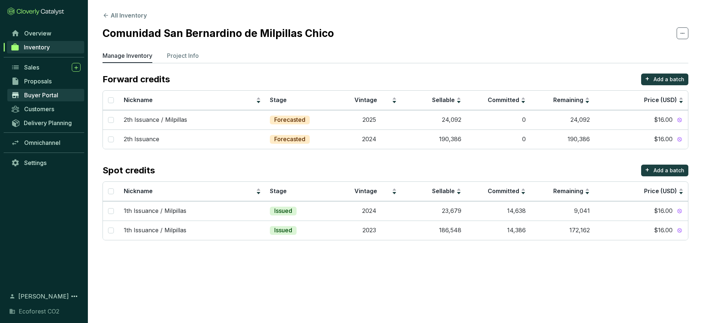
click at [48, 93] on span "Buyer Portal" at bounding box center [41, 94] width 34 height 7
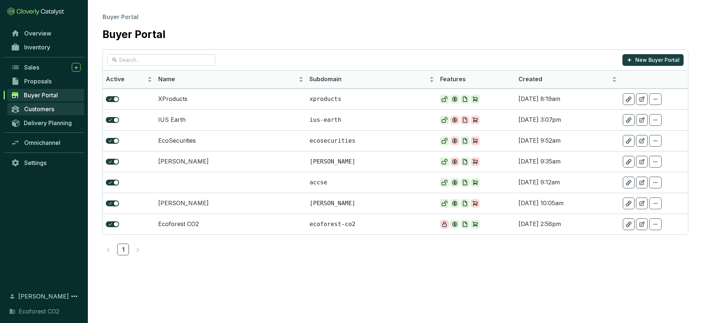
click at [40, 111] on span "Customers" at bounding box center [39, 108] width 30 height 7
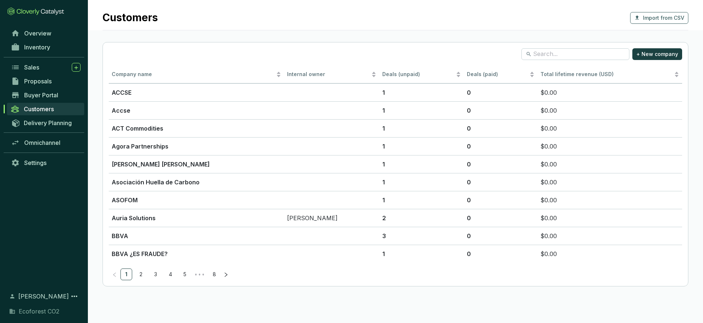
click at [46, 129] on div "Delivery Planning" at bounding box center [44, 123] width 88 height 14
click at [47, 142] on span "Omnichannel" at bounding box center [42, 142] width 36 height 7
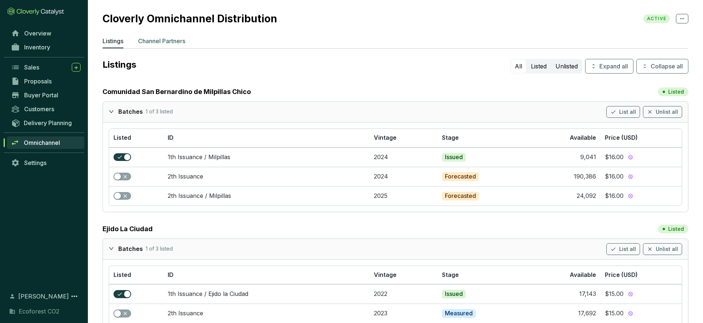
click at [174, 44] on p "Channel Partners" at bounding box center [161, 41] width 47 height 9
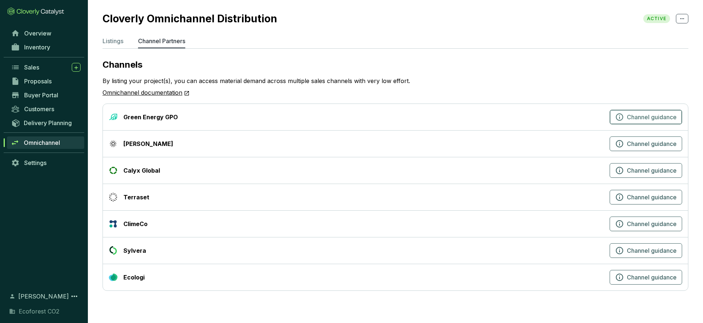
click at [647, 121] on button "Channel guidance" at bounding box center [645, 117] width 72 height 15
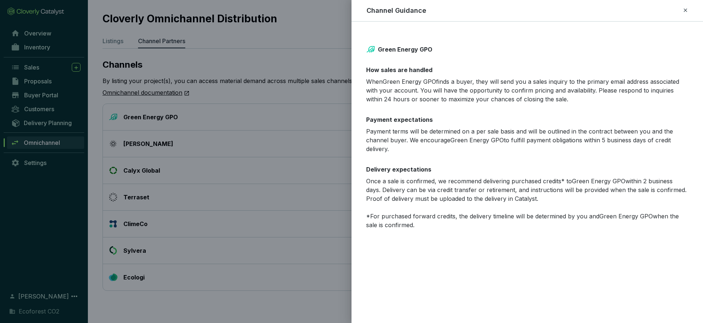
click at [684, 10] on icon at bounding box center [684, 9] width 3 height 3
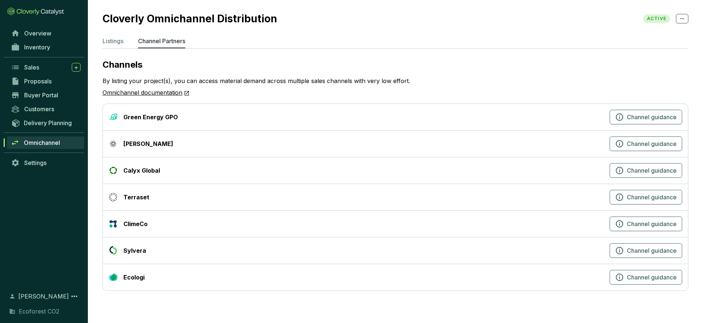
click at [157, 198] on div "Terraset" at bounding box center [358, 197] width 498 height 9
click at [625, 201] on button "Channel guidance" at bounding box center [645, 197] width 72 height 15
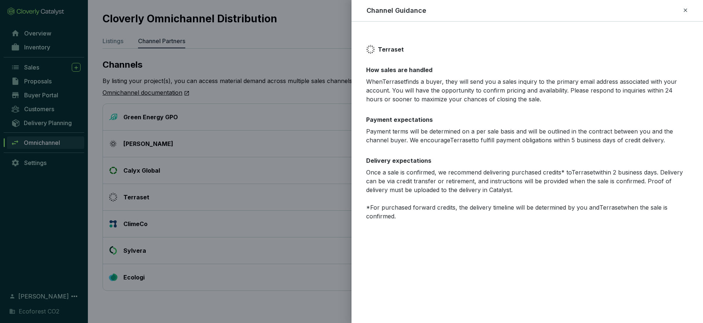
click at [682, 9] on icon at bounding box center [685, 10] width 6 height 9
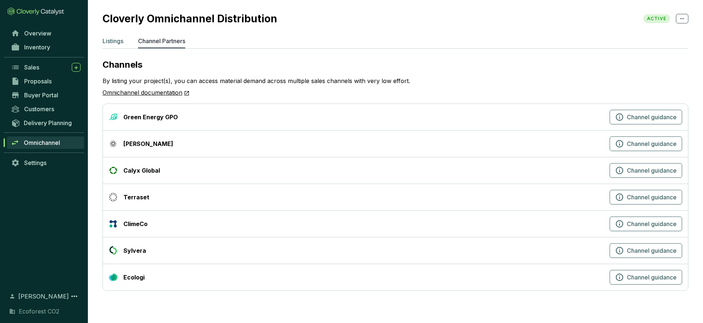
click at [108, 41] on p "Listings" at bounding box center [112, 41] width 21 height 9
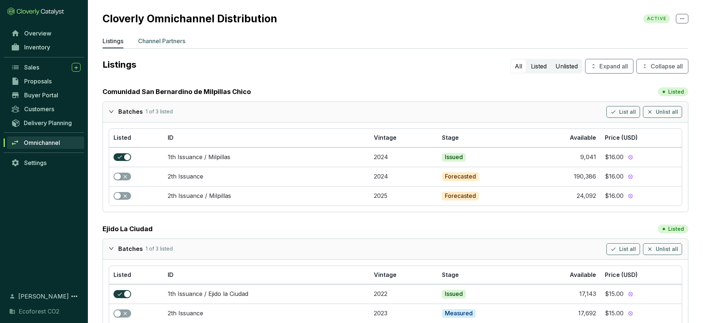
click at [170, 39] on p "Channel Partners" at bounding box center [161, 41] width 47 height 9
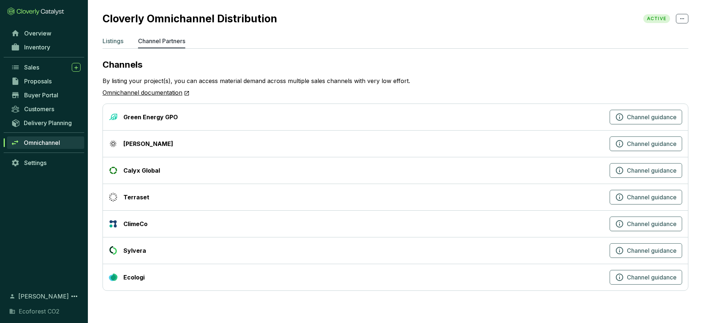
click at [123, 39] on p "Listings" at bounding box center [112, 41] width 21 height 9
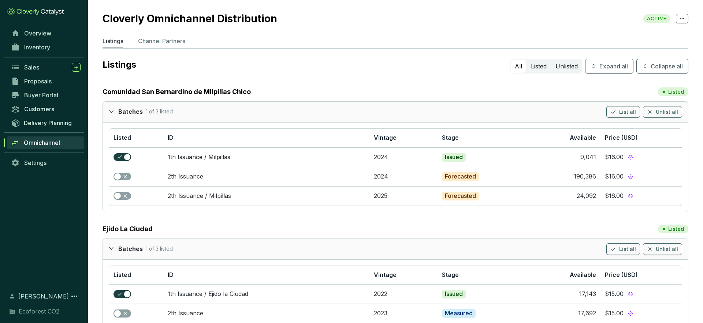
click at [58, 149] on div "Omnichannel" at bounding box center [44, 143] width 88 height 14
click at [48, 129] on div "Delivery Planning" at bounding box center [44, 126] width 88 height 20
click at [48, 124] on span "Delivery Planning" at bounding box center [48, 122] width 48 height 7
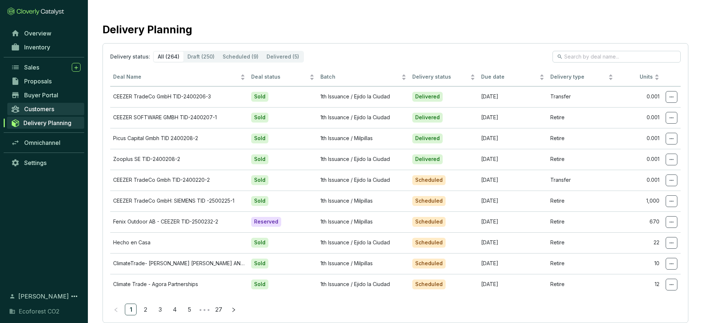
click at [50, 107] on span "Customers" at bounding box center [39, 108] width 30 height 7
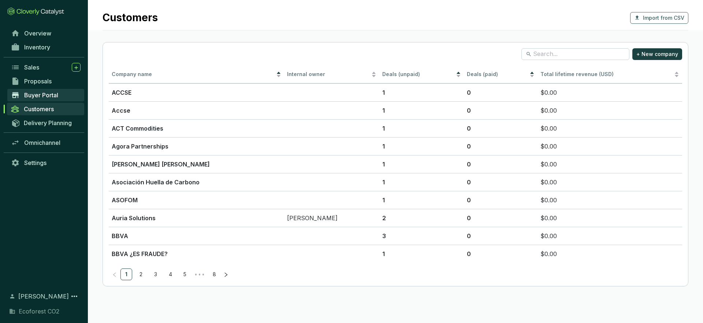
click at [52, 97] on span "Buyer Portal" at bounding box center [41, 94] width 34 height 7
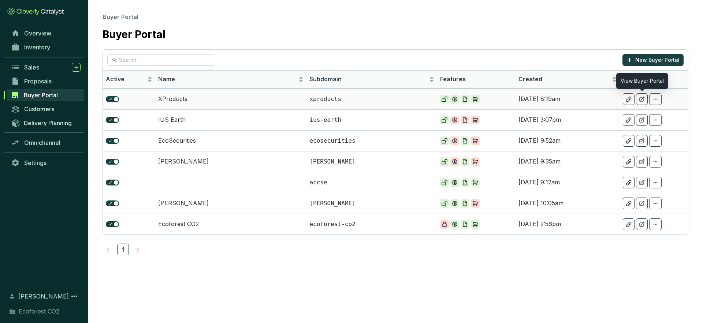
click at [640, 98] on icon at bounding box center [642, 99] width 6 height 6
click at [577, 100] on td "[DATE] 8:19am" at bounding box center [567, 99] width 104 height 21
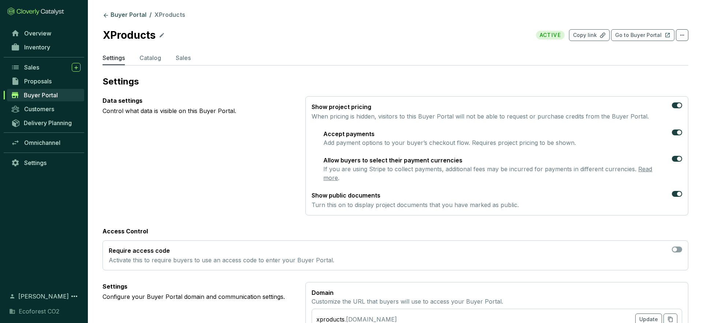
click at [684, 34] on icon at bounding box center [682, 35] width 6 height 9
click at [568, 51] on section "Buyer Portal / XProducts XProducts ACTIVE Copy link Go to Buyer Portal Settings…" at bounding box center [395, 305] width 615 height 611
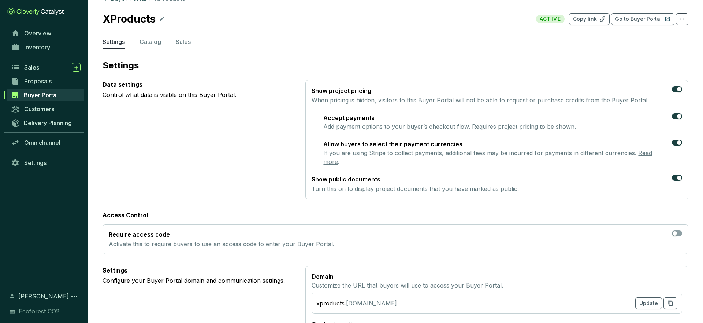
scroll to position [19, 0]
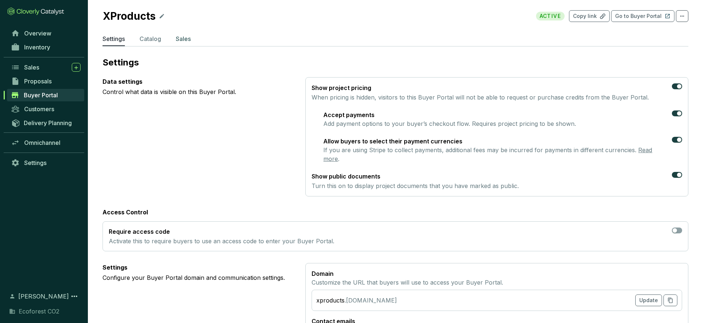
click at [183, 40] on p "Sales" at bounding box center [183, 38] width 15 height 9
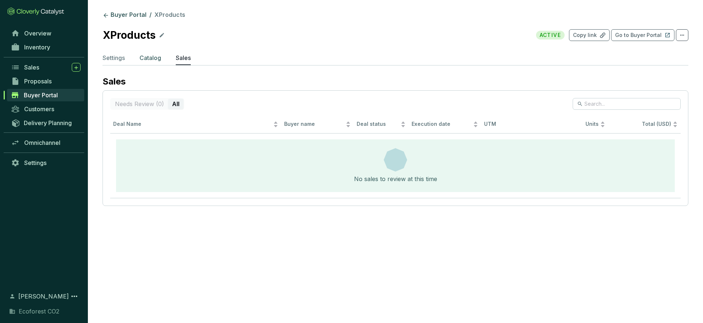
click at [161, 60] on p "Catalog" at bounding box center [150, 57] width 22 height 9
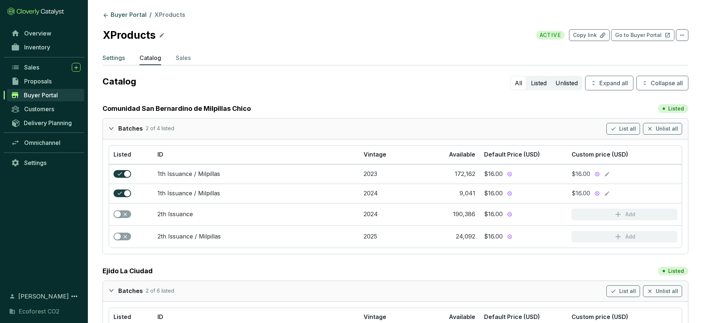
click at [115, 59] on p "Settings" at bounding box center [113, 57] width 22 height 9
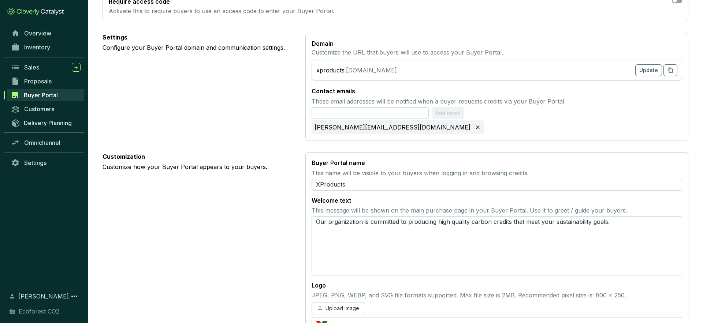
scroll to position [280, 0]
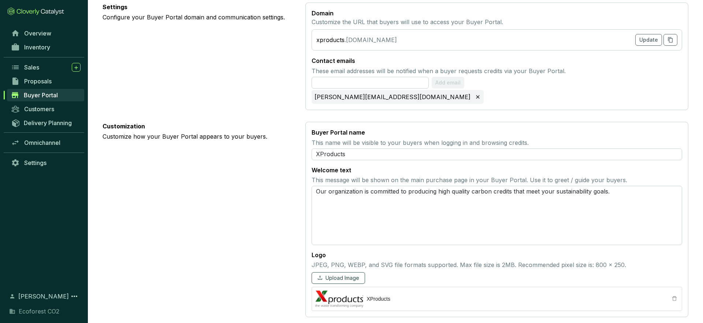
click at [355, 274] on span "Upload Image" at bounding box center [342, 277] width 34 height 7
click at [347, 149] on input "XProducts" at bounding box center [496, 155] width 370 height 12
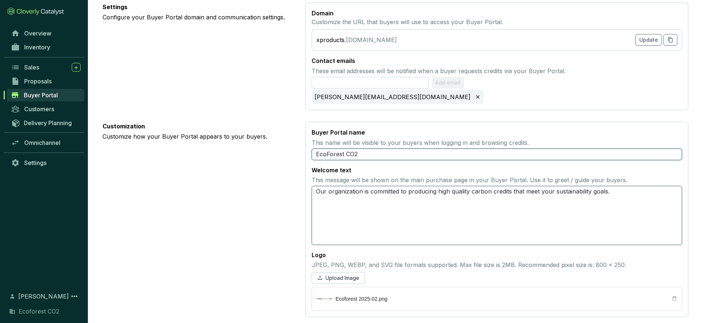
type input "EcoForest CO2"
click at [373, 189] on textarea "Our organization is committed to producing high quality carbon credits that mee…" at bounding box center [496, 215] width 370 height 59
click at [614, 186] on textarea "Our organization is committed to producing high quality carbon credits that mee…" at bounding box center [496, 215] width 370 height 59
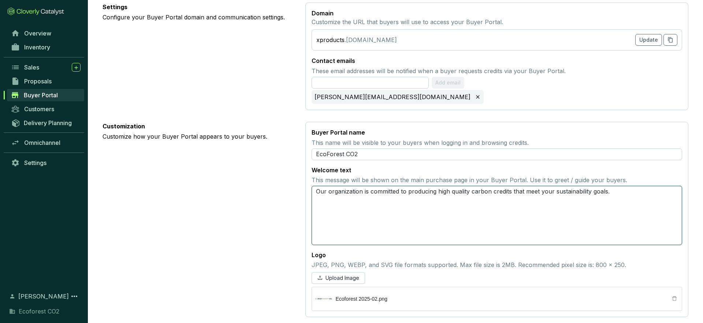
type textarea "Our organization is committed to producing high quality carbon credits that mee…"
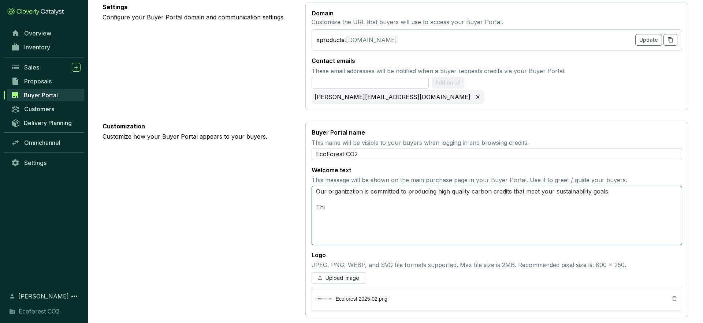
type textarea "Our organization is committed to producing high quality carbon credits that mee…"
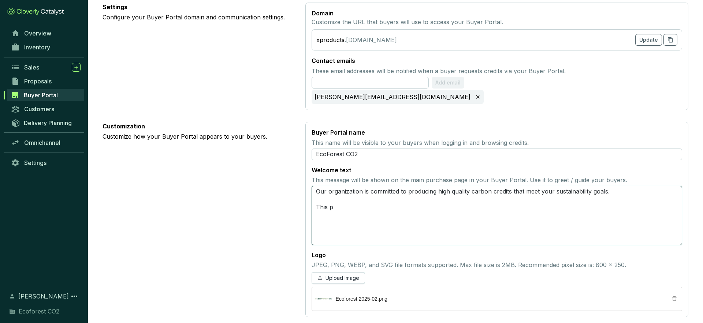
type textarea "Our organization is committed to producing high quality carbon credits that mee…"
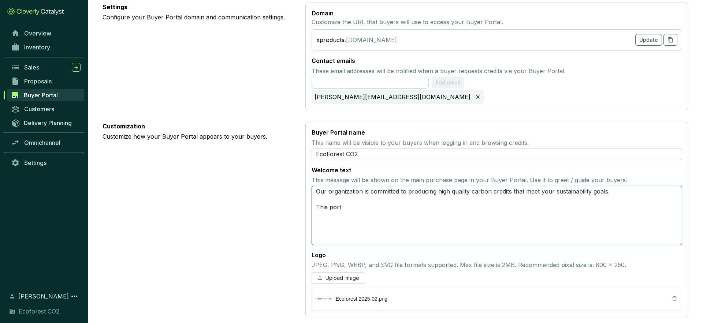
type textarea "Our organization is committed to producing high quality carbon credits that mee…"
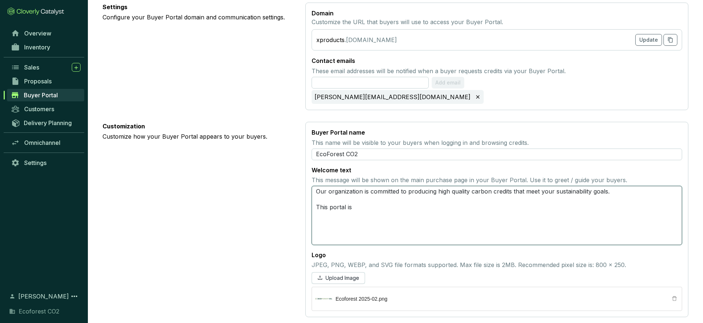
type textarea "Our organization is committed to producing high quality carbon credits that mee…"
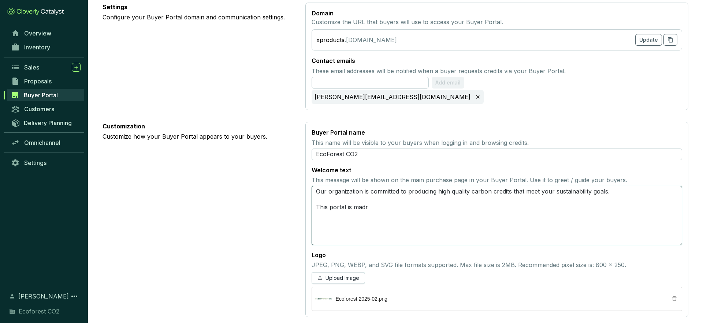
type textarea "Our organization is committed to producing high quality carbon credits that mee…"
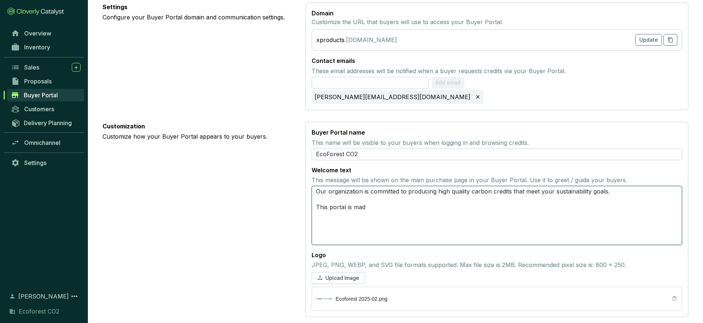
type textarea "Our organization is committed to producing high quality carbon credits that mee…"
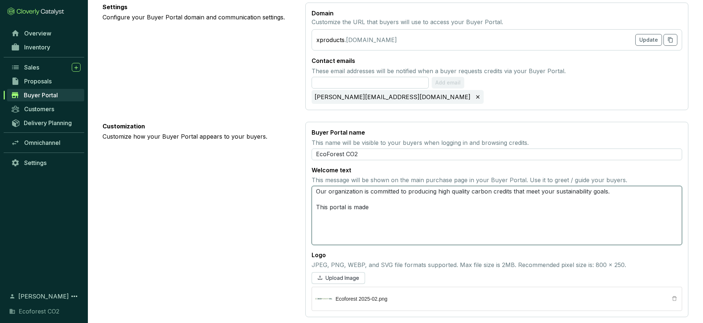
type textarea "Our organization is committed to producing high quality carbon credits that mee…"
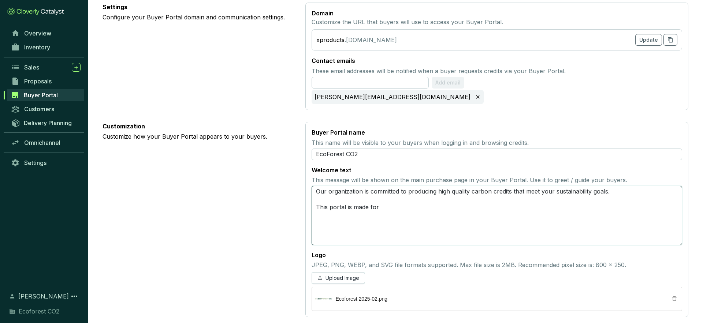
type textarea "Our organization is committed to producing high quality carbon credits that mee…"
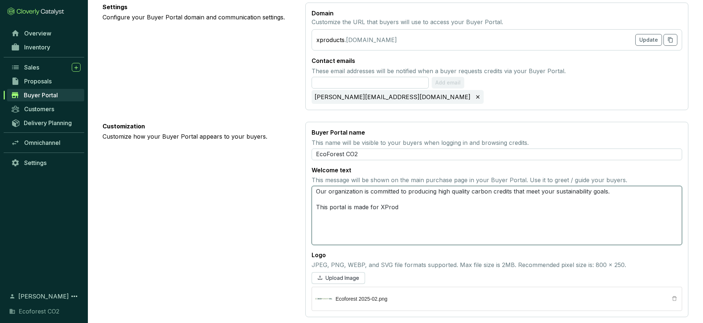
type textarea "Our organization is committed to producing high quality carbon credits that mee…"
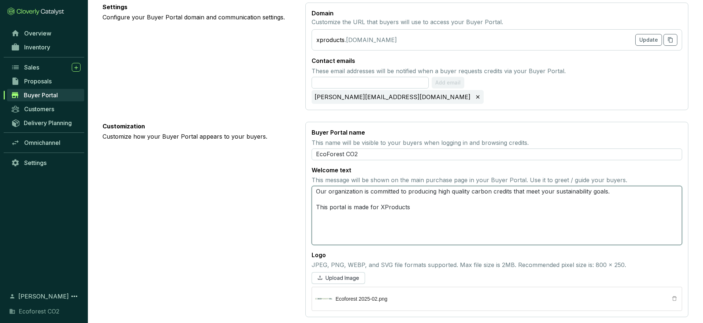
type textarea "Our organization is committed to producing high quality carbon credits that mee…"
click at [254, 218] on div "Customization Customize how your Buyer Portal appears to your buyers." at bounding box center [197, 219] width 191 height 195
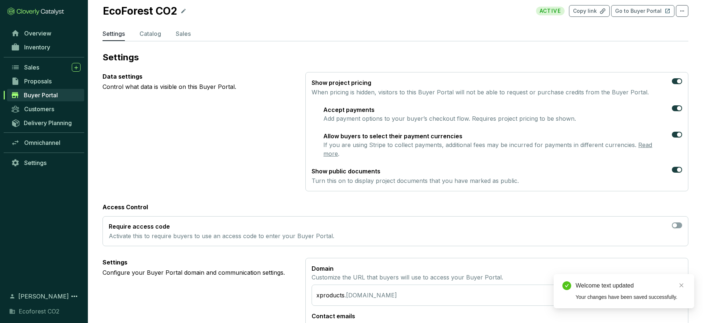
scroll to position [0, 0]
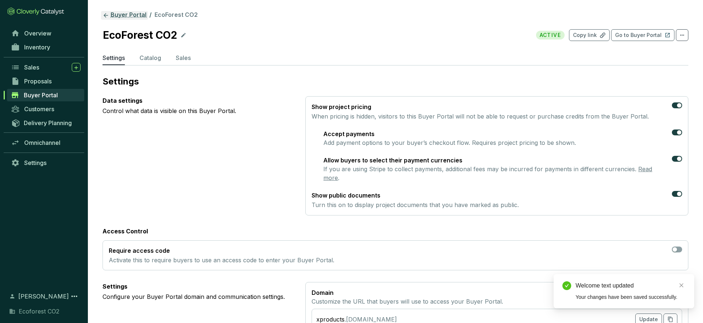
click at [108, 15] on icon at bounding box center [105, 15] width 7 height 7
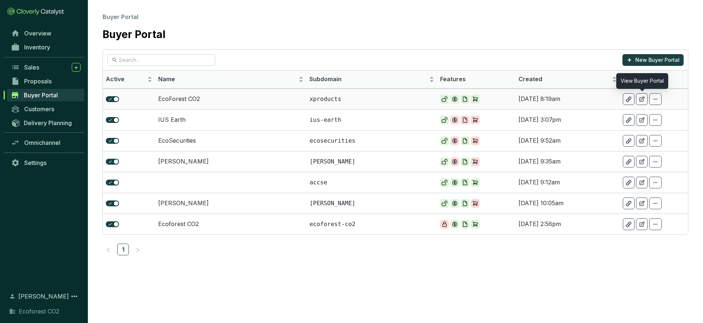
click at [639, 97] on icon at bounding box center [642, 99] width 6 height 6
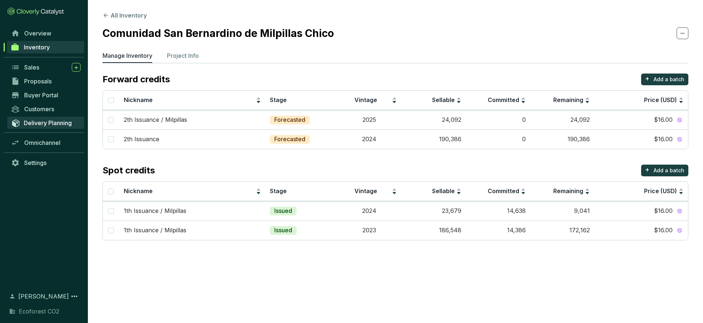
click at [56, 123] on span "Delivery Planning" at bounding box center [48, 122] width 48 height 7
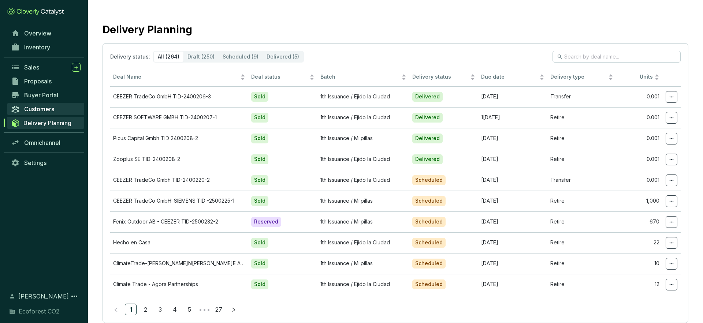
click at [57, 112] on link "Customers" at bounding box center [45, 109] width 77 height 12
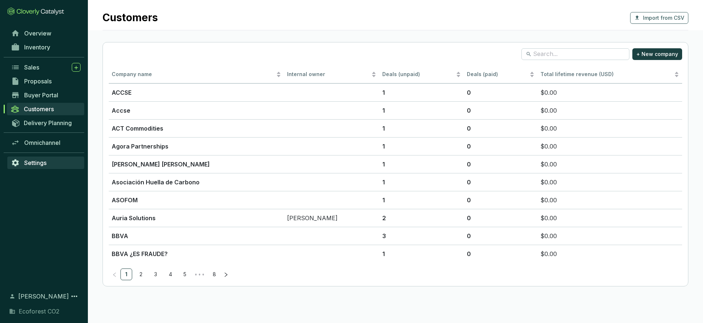
click at [44, 161] on span "Settings" at bounding box center [35, 162] width 22 height 7
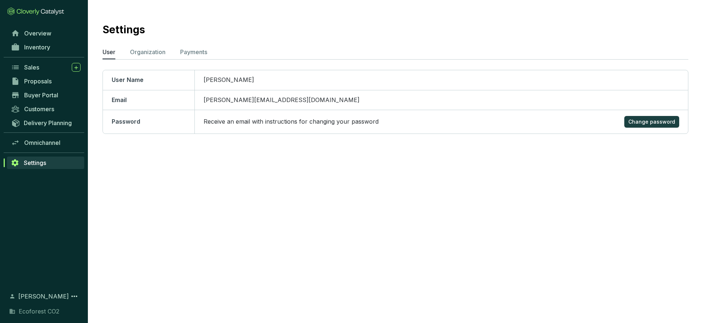
click at [154, 61] on section "Settings User Organization Payments User Name Eugenio Jimenez Dominguez Email e…" at bounding box center [395, 84] width 615 height 168
click at [154, 57] on li "Organization" at bounding box center [147, 54] width 35 height 12
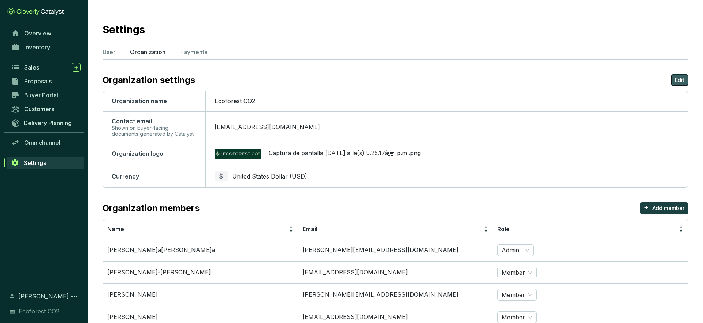
click at [684, 80] on button "Edit" at bounding box center [679, 80] width 18 height 12
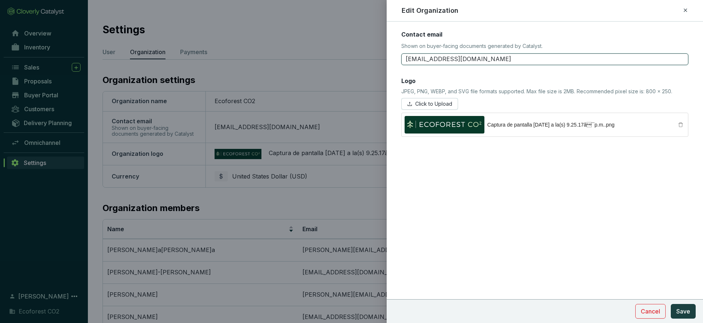
click at [422, 58] on input "fatima@ecoforestco2.com" at bounding box center [544, 59] width 287 height 12
type input "eugenio@ecoforestco2.com"
click at [447, 105] on span "Click to Upload" at bounding box center [433, 103] width 37 height 7
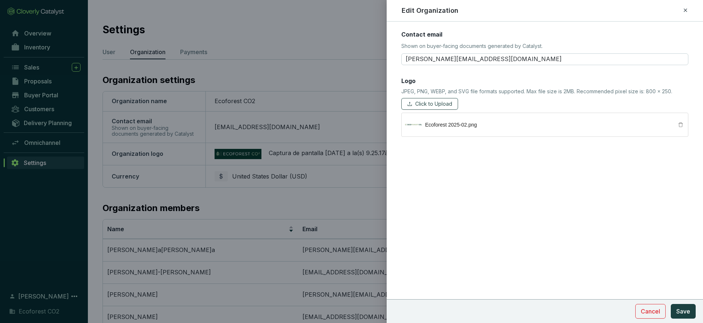
click at [445, 108] on button "Click to Upload" at bounding box center [429, 104] width 57 height 12
click at [430, 106] on span "Click to Upload" at bounding box center [433, 103] width 37 height 7
click at [685, 311] on span "Save" at bounding box center [683, 311] width 14 height 9
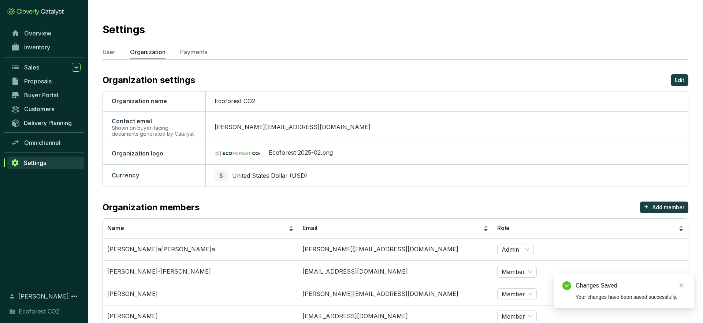
scroll to position [46, 0]
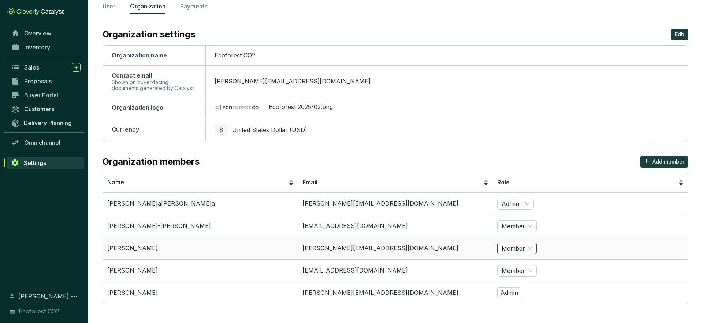
click at [529, 250] on span "Member" at bounding box center [516, 248] width 31 height 11
click at [514, 150] on section "Settings User Organization Payments Organization settings Edit Organization nam…" at bounding box center [395, 138] width 615 height 369
click at [677, 32] on p "Edit" at bounding box center [679, 34] width 10 height 7
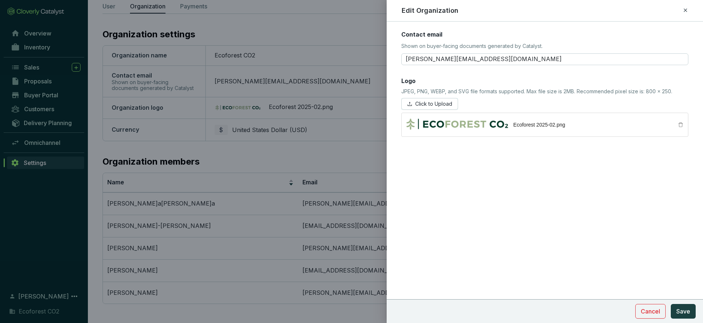
click at [687, 11] on icon at bounding box center [685, 10] width 6 height 9
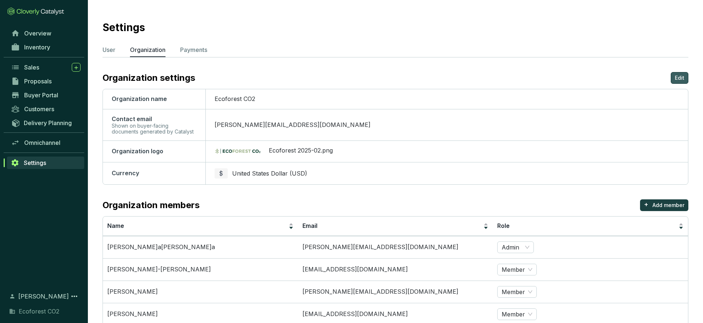
scroll to position [0, 0]
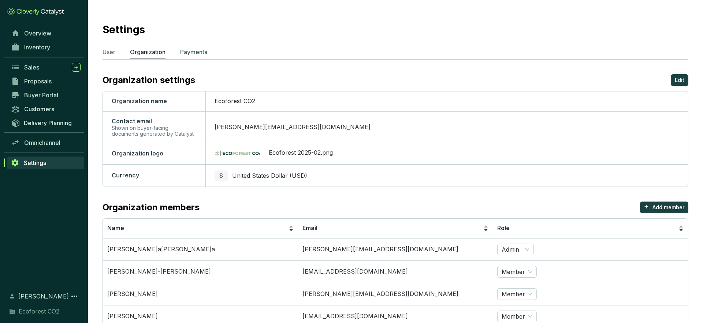
click at [193, 57] on li "Payments" at bounding box center [193, 54] width 27 height 12
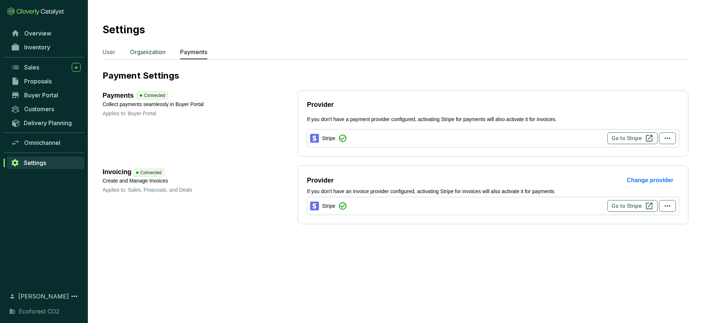
click at [153, 56] on p "Organization" at bounding box center [147, 52] width 35 height 9
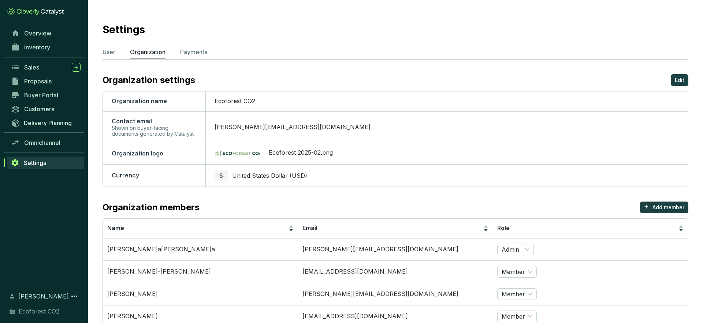
click at [119, 52] on ul "User Organization Payments" at bounding box center [394, 54] width 585 height 12
click at [111, 52] on p "User" at bounding box center [108, 52] width 13 height 9
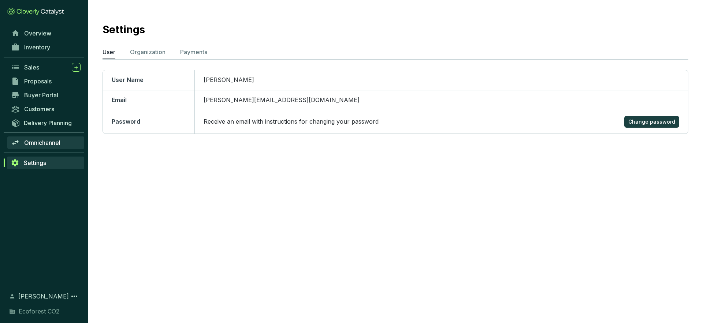
click at [58, 143] on span "Omnichannel" at bounding box center [42, 142] width 36 height 7
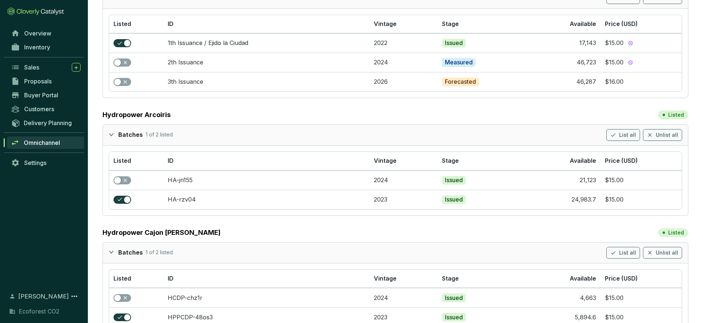
scroll to position [243, 0]
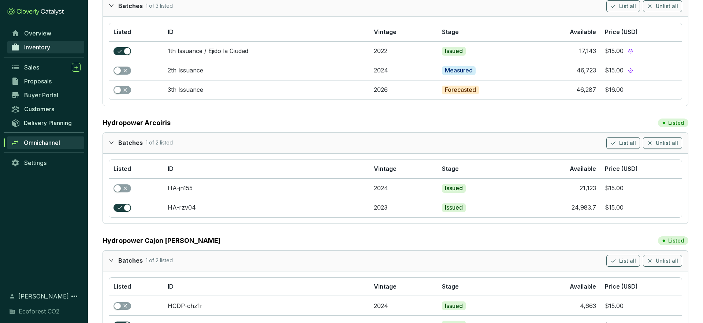
click at [55, 50] on link "Inventory" at bounding box center [45, 47] width 77 height 12
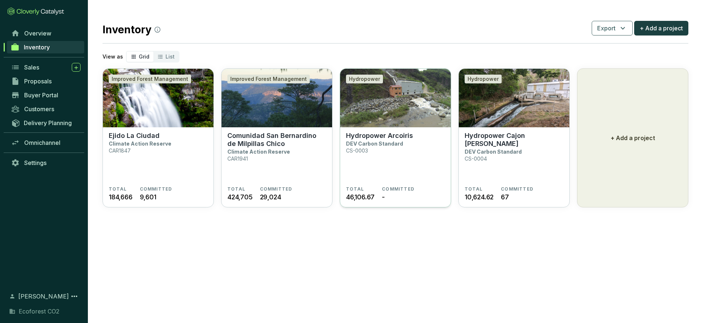
click at [383, 150] on section "Hydropower Arcoiris DEV Carbon Standard CS-0003" at bounding box center [395, 159] width 99 height 55
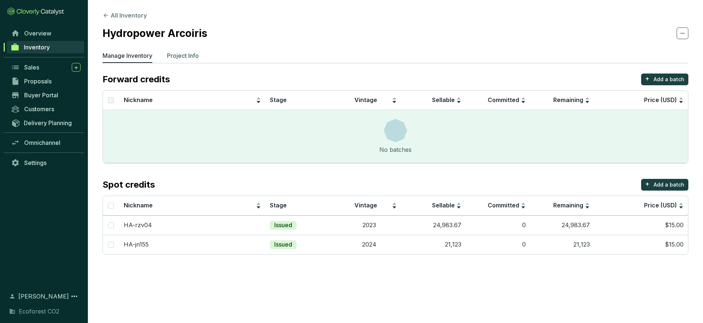
click at [192, 57] on p "Project Info" at bounding box center [183, 55] width 32 height 9
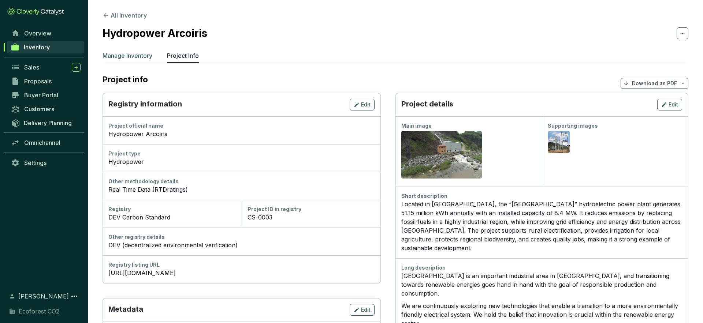
click at [142, 60] on p "Manage Inventory" at bounding box center [127, 55] width 50 height 9
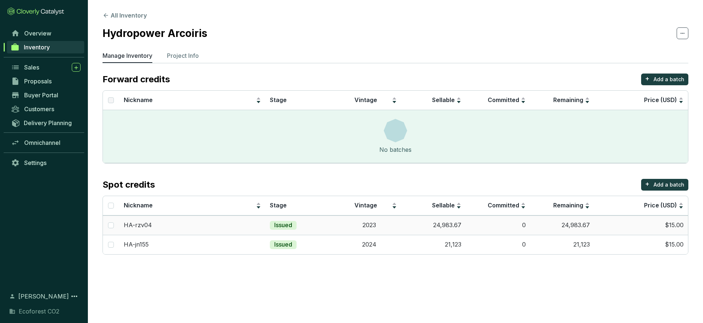
click at [452, 224] on td "24,983.67" at bounding box center [433, 225] width 64 height 19
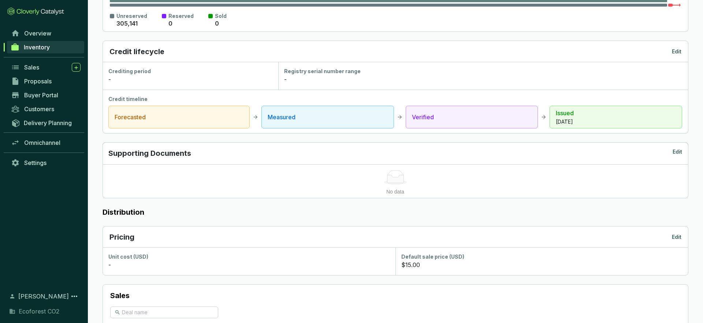
scroll to position [203, 0]
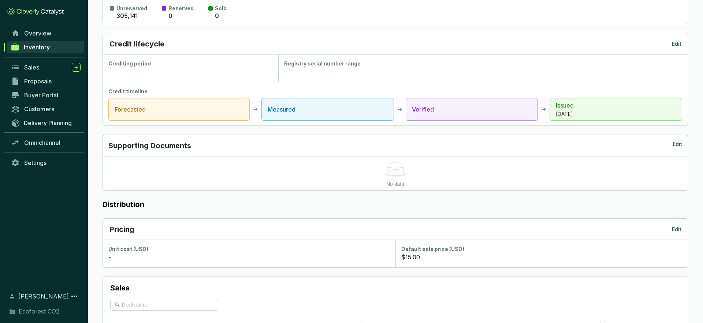
click at [680, 227] on p "Edit" at bounding box center [676, 229] width 10 height 7
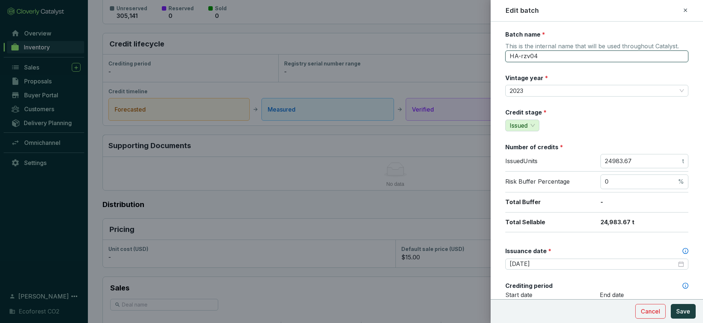
click at [546, 57] on input "HA-rzv04" at bounding box center [596, 56] width 183 height 12
type input "1th Issuance / Arcoiris"
drag, startPoint x: 632, startPoint y: 162, endPoint x: 602, endPoint y: 162, distance: 29.3
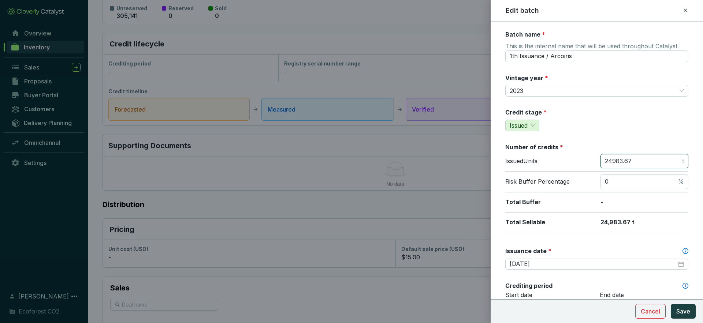
click at [603, 162] on span "24983.67 t" at bounding box center [644, 161] width 88 height 15
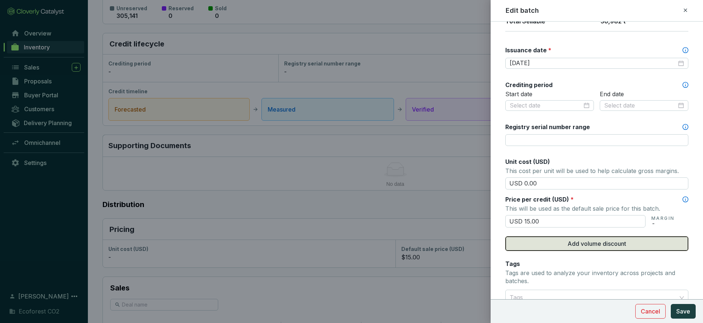
scroll to position [218, 0]
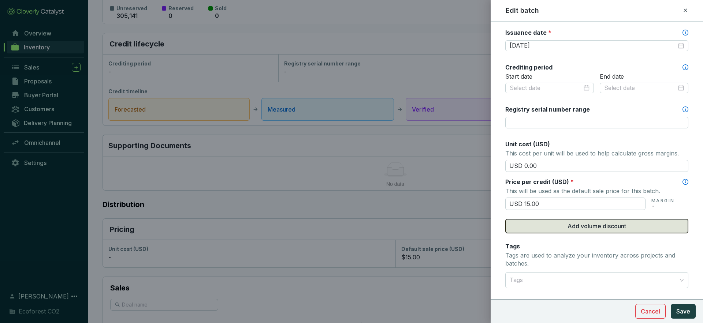
type input "30982"
click at [551, 228] on button "Add volume discount" at bounding box center [596, 226] width 183 height 15
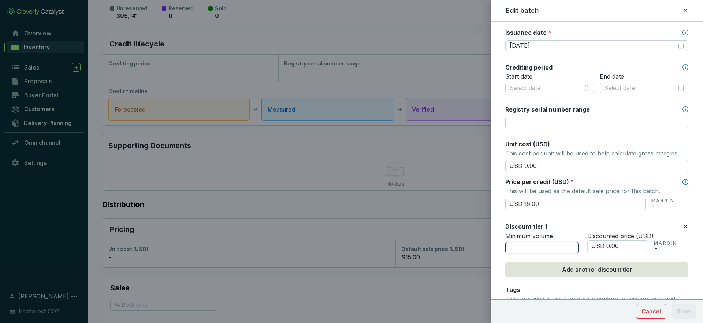
click at [554, 250] on input "number" at bounding box center [541, 248] width 73 height 12
click at [608, 245] on input "USD 0.00" at bounding box center [617, 246] width 61 height 12
click at [529, 248] on input "10000" at bounding box center [541, 248] width 73 height 12
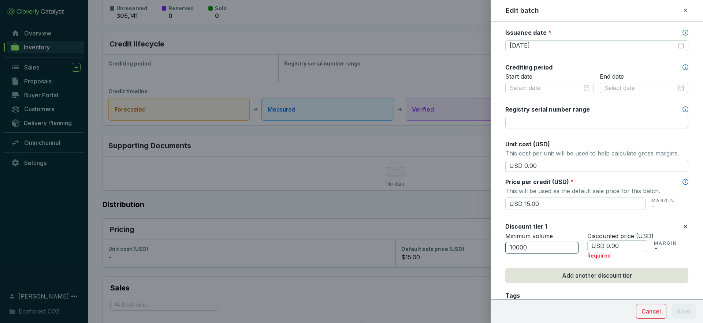
click at [529, 248] on input "10000" at bounding box center [541, 248] width 73 height 12
type input "1"
type input "5000"
click at [609, 246] on input "USD 0.00" at bounding box center [617, 246] width 61 height 12
type input "USD 0.00"
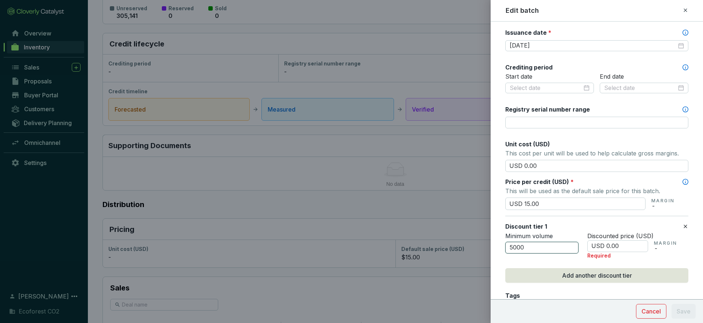
click at [513, 246] on input "5000" at bounding box center [541, 248] width 73 height 12
type input "4000"
click at [608, 247] on input "USD 0.00" at bounding box center [617, 246] width 61 height 12
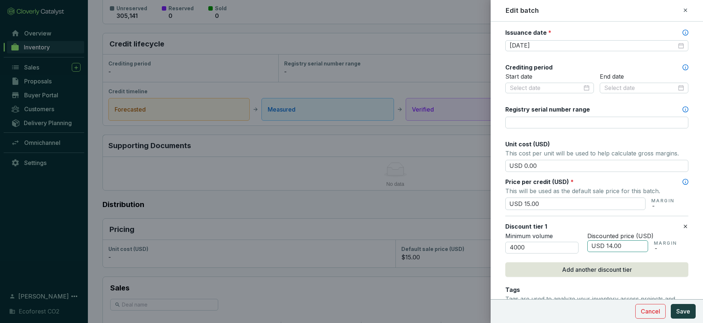
click at [619, 246] on input "USD 14.00" at bounding box center [617, 246] width 61 height 12
type input "USD 14.50"
click at [622, 274] on button "Add another discount tier" at bounding box center [596, 269] width 183 height 15
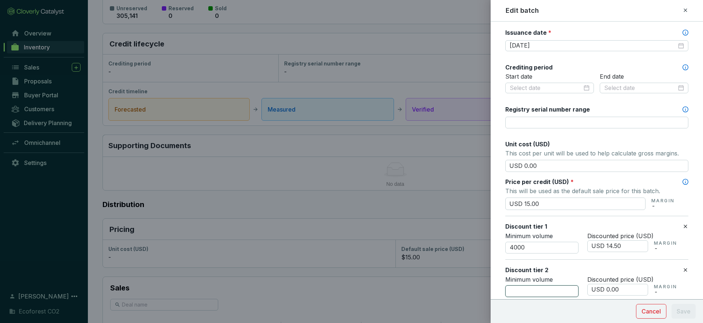
click at [518, 287] on input "number" at bounding box center [541, 291] width 73 height 12
type input "8000"
click at [608, 291] on input "USD 0.00" at bounding box center [617, 290] width 61 height 12
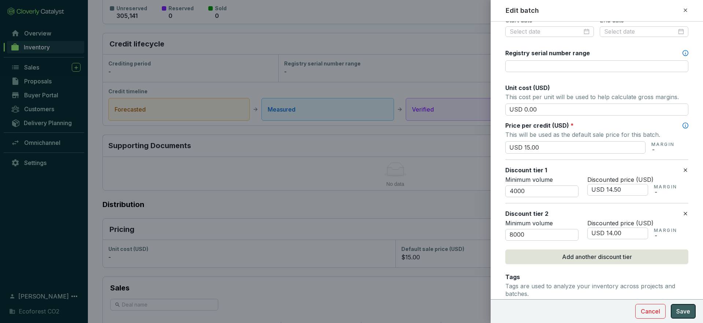
scroll to position [278, 0]
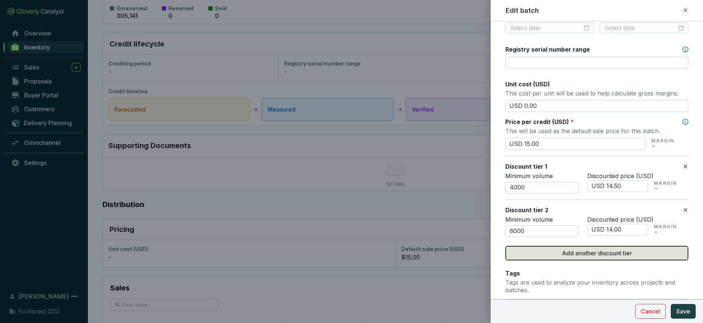
type input "USD 14.00"
click at [573, 252] on span "Add another discount tier" at bounding box center [597, 253] width 70 height 9
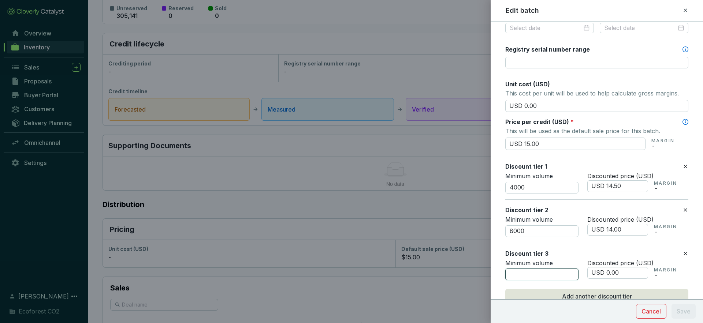
click at [531, 273] on input "number" at bounding box center [541, 275] width 73 height 12
type input "1"
click at [609, 273] on input "USD 0.00" at bounding box center [617, 273] width 61 height 12
click at [531, 274] on input "2000" at bounding box center [541, 275] width 73 height 12
type input "20000"
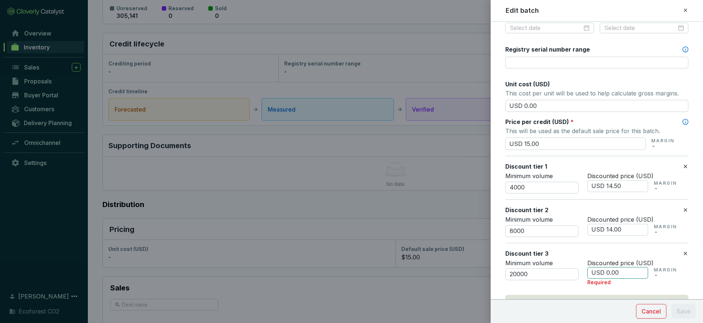
click at [609, 272] on input "USD 0.00" at bounding box center [617, 273] width 61 height 12
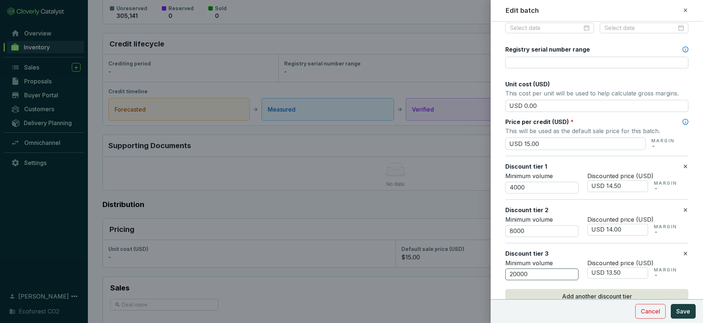
type input "USD 13.50"
click at [513, 274] on input "20000" at bounding box center [541, 275] width 73 height 12
click at [519, 274] on input "30000" at bounding box center [541, 275] width 73 height 12
type input "30900"
click at [687, 313] on span "Save" at bounding box center [683, 311] width 14 height 9
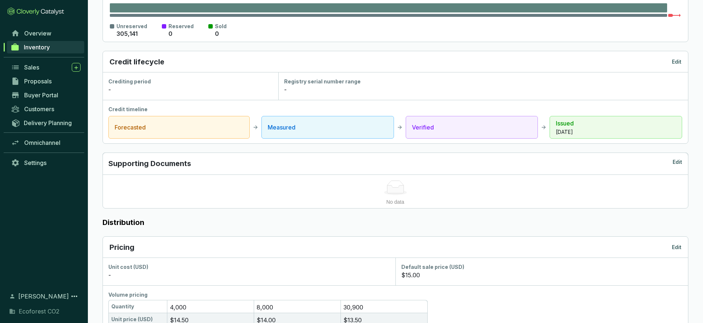
scroll to position [0, 0]
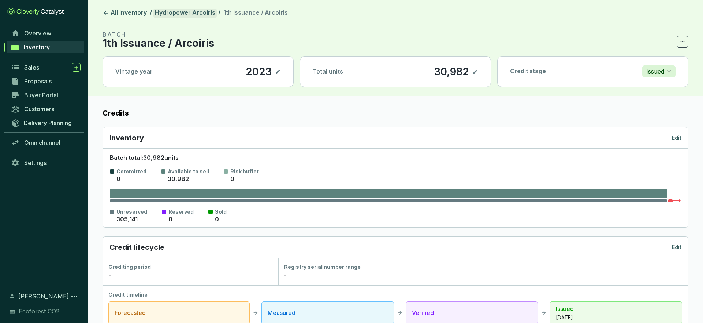
click at [190, 15] on link "Hydropower Arcoiris" at bounding box center [184, 13] width 63 height 9
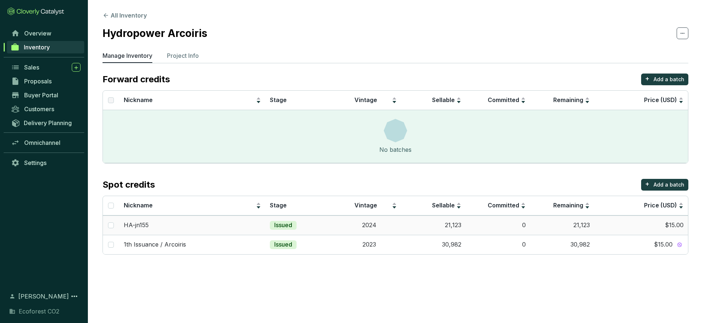
click at [289, 225] on p "Issued" at bounding box center [283, 225] width 18 height 8
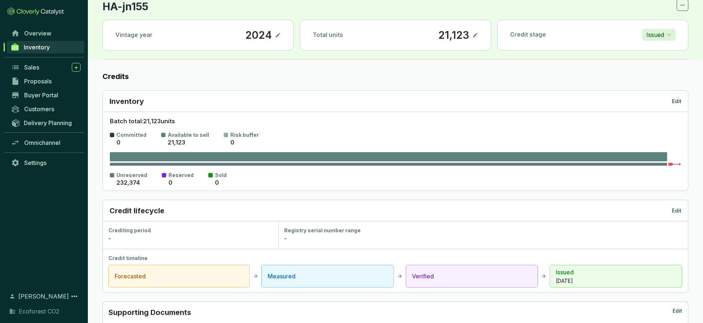
scroll to position [48, 0]
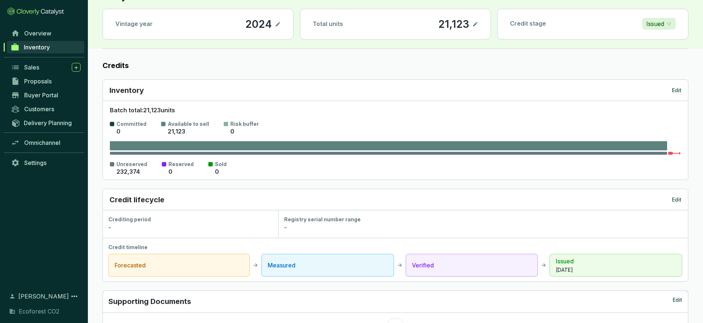
click at [675, 198] on p "Edit" at bounding box center [676, 199] width 10 height 7
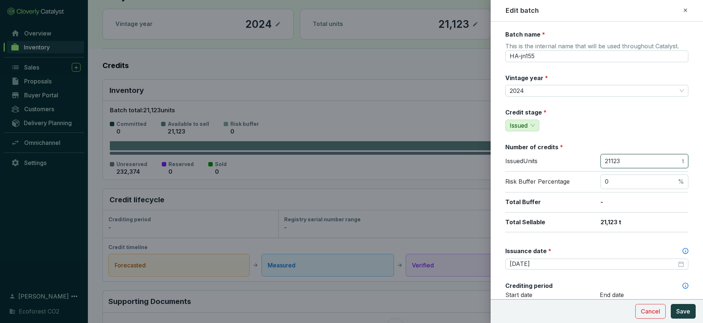
drag, startPoint x: 622, startPoint y: 160, endPoint x: 568, endPoint y: 162, distance: 54.2
click at [568, 162] on div "Issued Units 21123 t" at bounding box center [596, 163] width 183 height 18
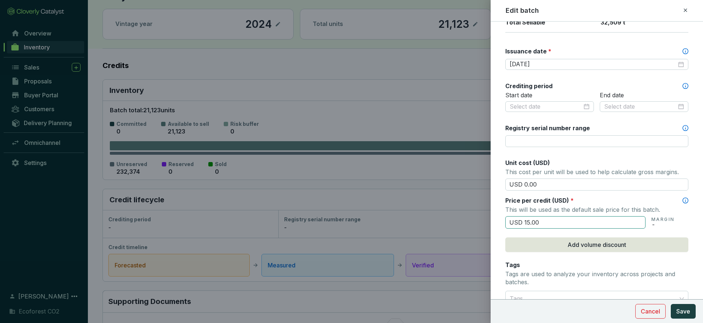
scroll to position [211, 0]
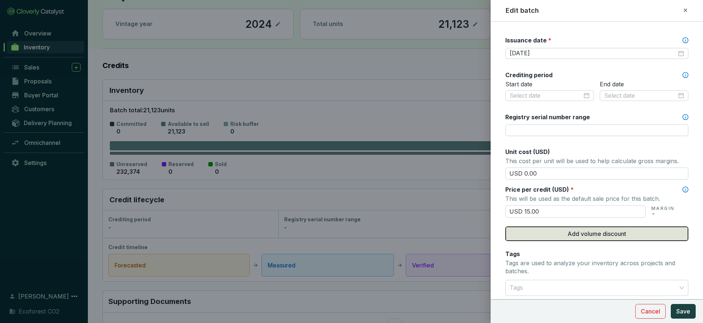
type input "32509"
click at [559, 239] on button "Add volume discount" at bounding box center [596, 234] width 183 height 15
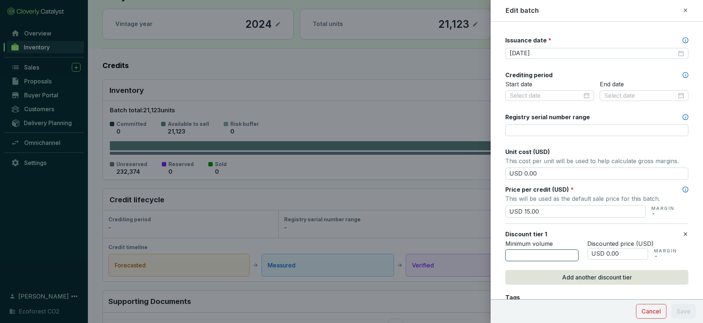
click at [539, 253] on input "number" at bounding box center [541, 256] width 73 height 12
type input "4000"
click at [591, 280] on span "Add another discount tier" at bounding box center [597, 277] width 70 height 9
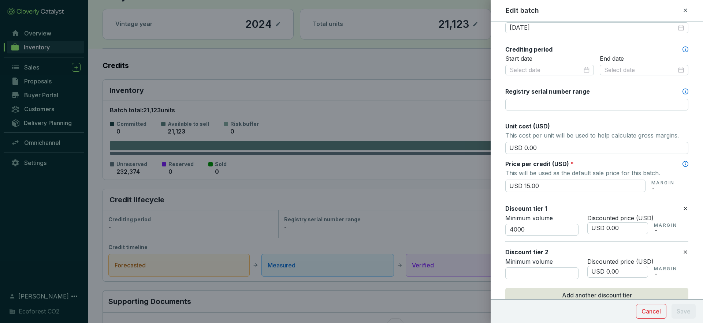
scroll to position [237, 0]
click at [529, 278] on input "number" at bounding box center [541, 273] width 73 height 12
type input "8000"
click at [608, 228] on input "USD 0.00" at bounding box center [617, 228] width 61 height 12
click at [616, 228] on input "USD 14.00" at bounding box center [617, 228] width 61 height 12
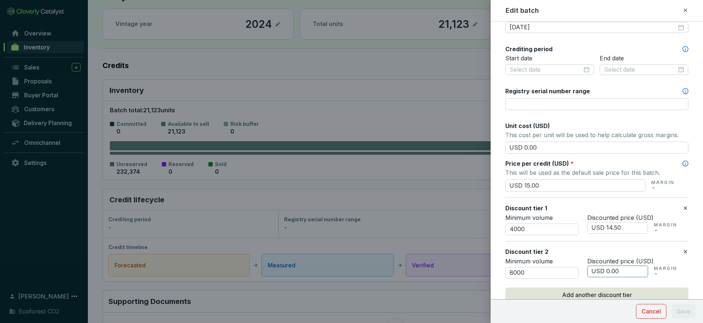
type input "USD 14.50"
click at [609, 271] on input "USD 0.00" at bounding box center [617, 272] width 61 height 12
type input "USD 14.00"
click at [588, 291] on span "Add another discount tier" at bounding box center [597, 295] width 70 height 9
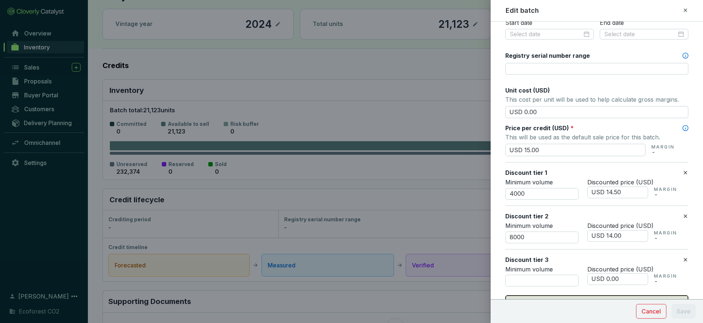
scroll to position [273, 0]
click at [535, 276] on input "number" at bounding box center [541, 280] width 73 height 12
type input "30900"
click at [609, 278] on input "USD 0.00" at bounding box center [617, 278] width 61 height 12
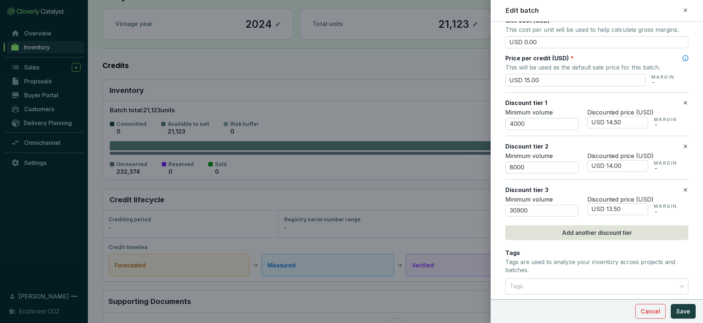
scroll to position [346, 0]
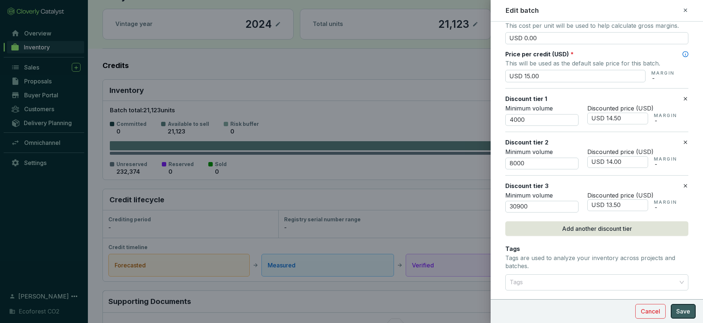
type input "USD 13.50"
click at [685, 315] on span "Save" at bounding box center [683, 311] width 14 height 9
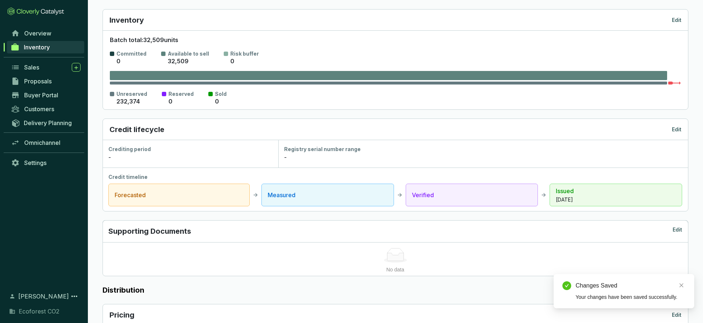
scroll to position [0, 0]
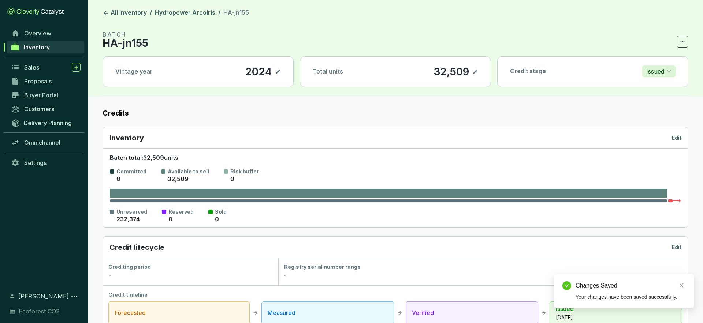
click at [678, 245] on p "Edit" at bounding box center [676, 247] width 10 height 7
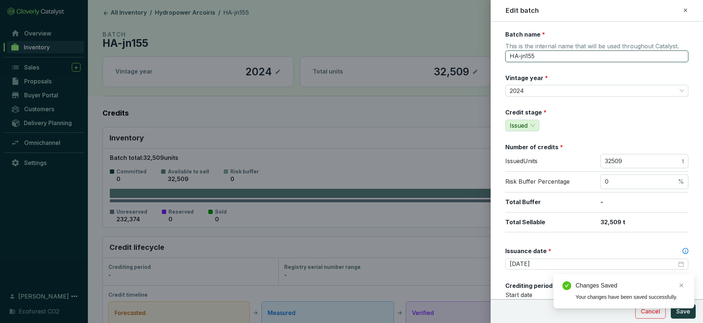
click at [547, 56] on input "HA-jn155" at bounding box center [596, 56] width 183 height 12
type input "1th Issuance / Arcoiris"
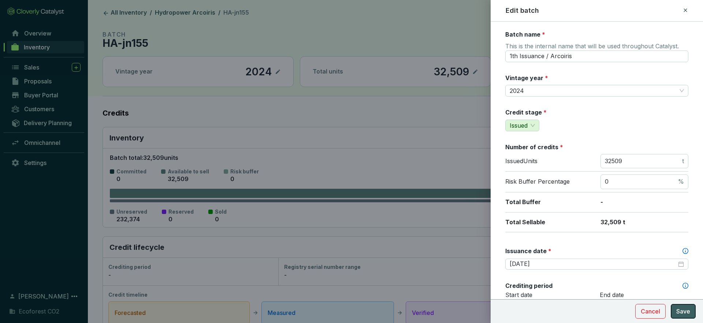
click at [689, 311] on span "Save" at bounding box center [683, 311] width 14 height 9
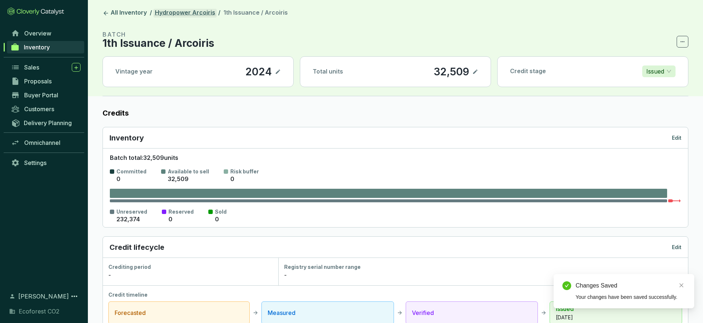
click at [173, 12] on link "Hydropower Arcoiris" at bounding box center [184, 13] width 63 height 9
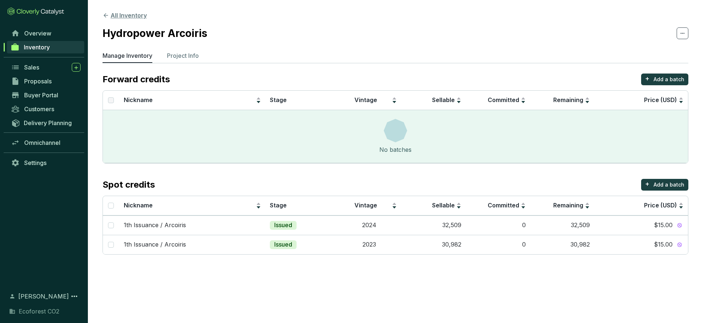
click at [126, 15] on button "All Inventory" at bounding box center [124, 15] width 44 height 9
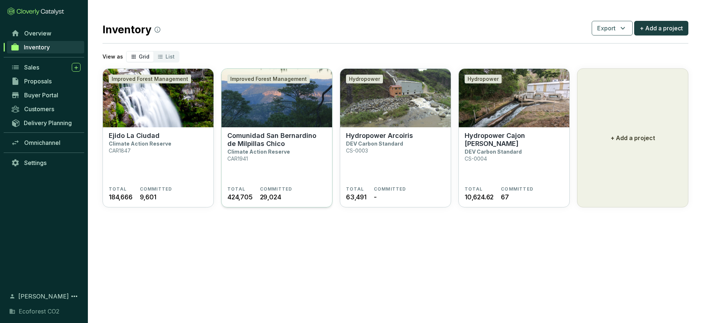
click at [302, 187] on section "TOTAL 424,705 COMMITTED 29,024" at bounding box center [276, 194] width 99 height 16
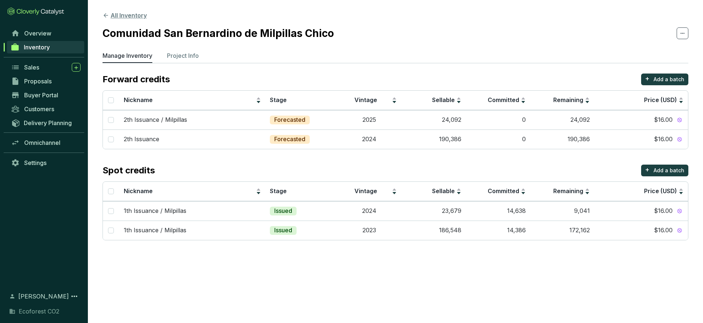
click at [104, 15] on icon at bounding box center [105, 15] width 7 height 7
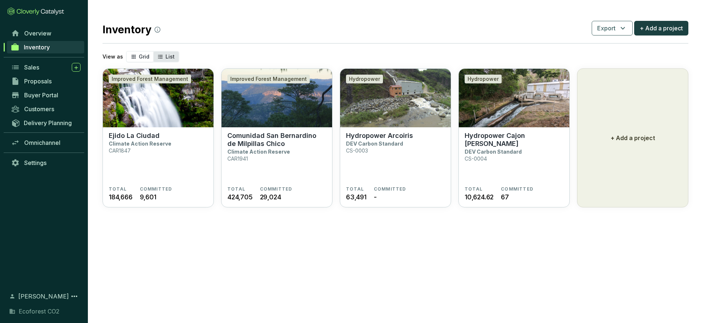
click at [162, 57] on div "List" at bounding box center [165, 57] width 25 height 10
click at [153, 52] on input "List" at bounding box center [153, 52] width 0 height 0
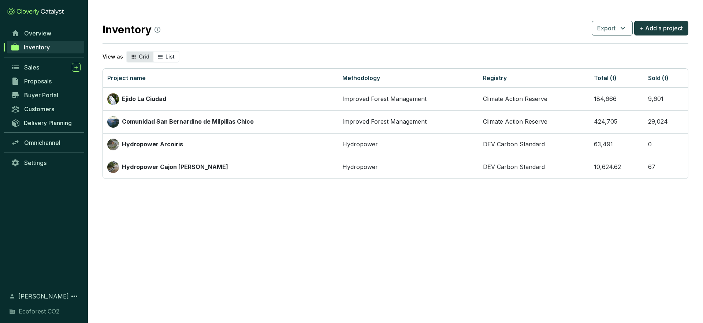
click at [140, 56] on span "Grid" at bounding box center [144, 56] width 11 height 6
click at [127, 52] on input "Grid" at bounding box center [127, 52] width 0 height 0
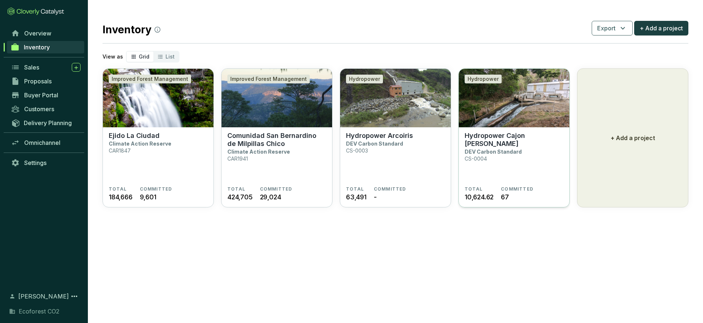
click at [504, 177] on section "Hydropower Cajon [PERSON_NAME] DEV Carbon Standard CS-0004" at bounding box center [513, 159] width 99 height 55
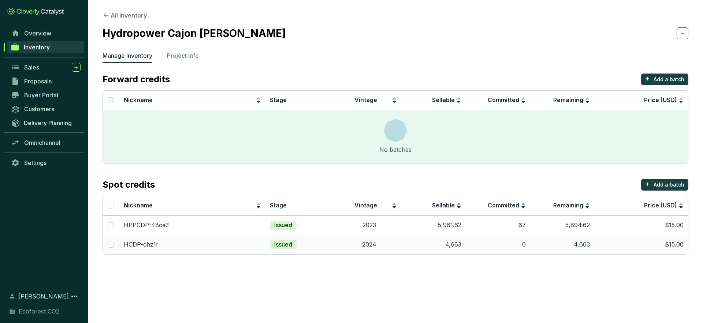
click at [444, 250] on td "4,663" at bounding box center [433, 244] width 64 height 19
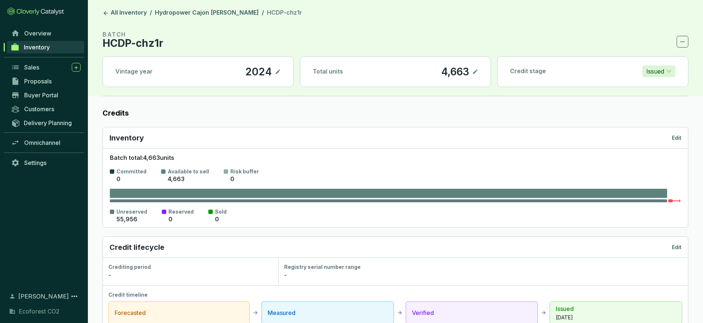
click at [678, 246] on p "Edit" at bounding box center [676, 247] width 10 height 7
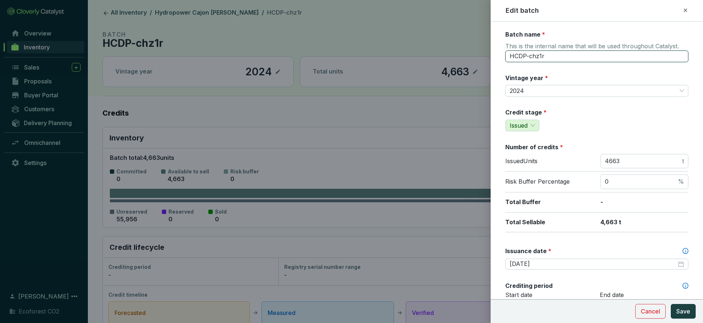
click at [547, 57] on input "HCDP-chz1r" at bounding box center [596, 56] width 183 height 12
type input "1th Issuance / Cajon [PERSON_NAME]"
drag, startPoint x: 623, startPoint y: 165, endPoint x: 603, endPoint y: 165, distance: 20.5
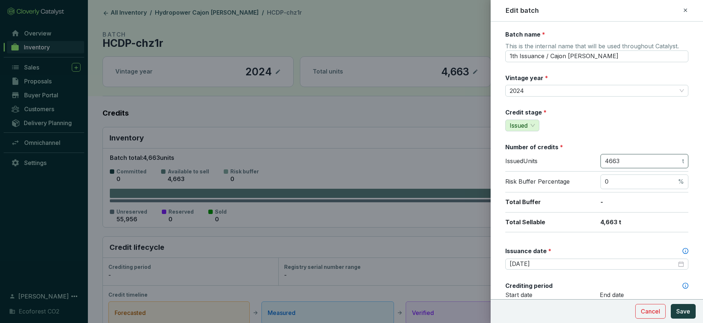
click at [602, 165] on span "4663 t" at bounding box center [644, 161] width 88 height 15
click at [617, 165] on span "4663 t" at bounding box center [644, 161] width 88 height 15
click at [620, 161] on input "4663" at bounding box center [642, 161] width 76 height 8
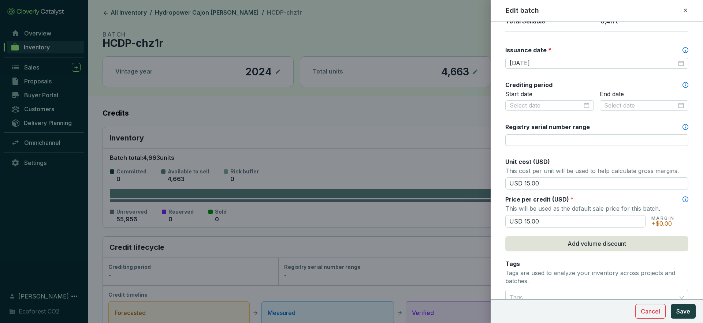
scroll to position [204, 0]
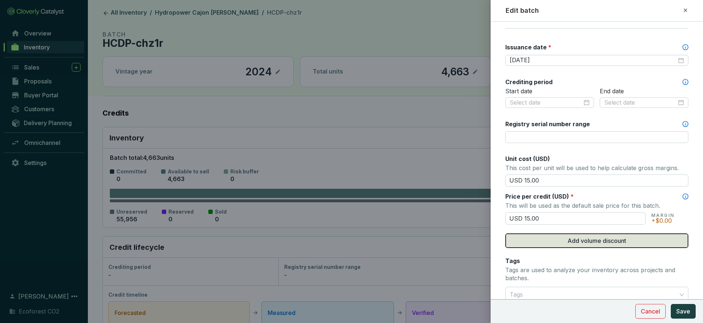
type input "6411"
click at [621, 244] on span "Add volume discount" at bounding box center [596, 240] width 59 height 9
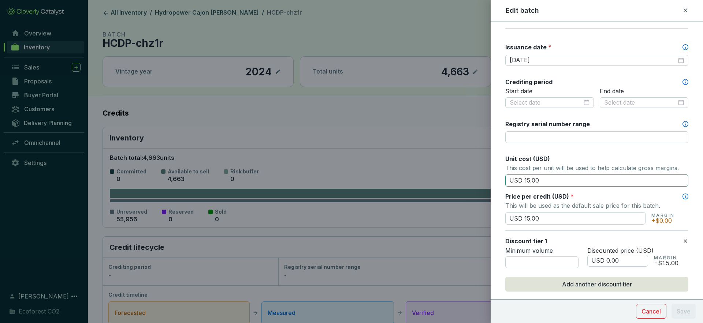
click at [529, 180] on input "USD 15.00" at bounding box center [596, 181] width 183 height 12
type input "USD 0.00"
click at [563, 260] on input "number" at bounding box center [541, 263] width 73 height 12
type input "4000"
click at [609, 260] on input "USD 0.00" at bounding box center [617, 261] width 61 height 12
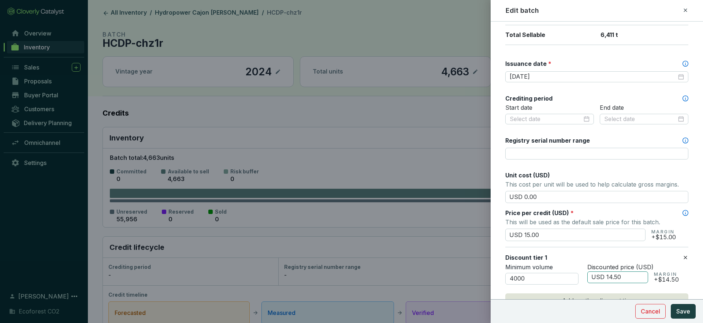
scroll to position [417, 0]
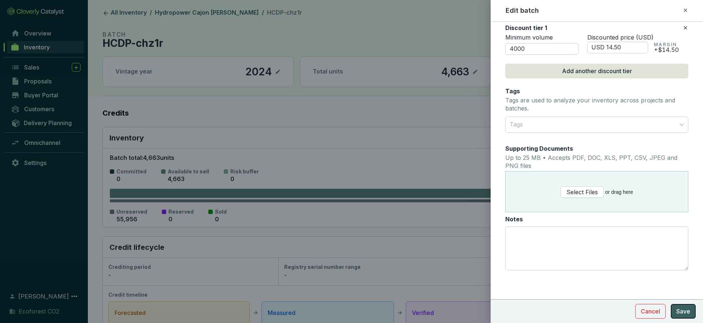
type input "USD 14.50"
click at [677, 309] on span "Save" at bounding box center [683, 311] width 14 height 9
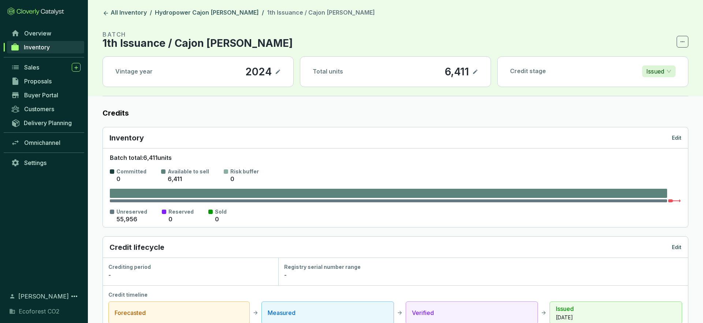
scroll to position [6, 0]
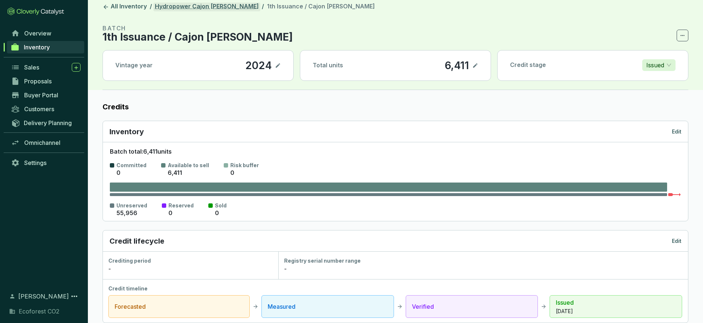
click at [208, 5] on link "Hydropower Cajon [PERSON_NAME]" at bounding box center [206, 7] width 107 height 9
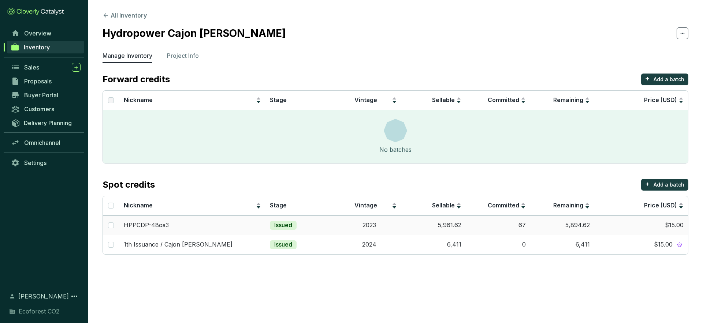
click at [582, 231] on td "5,894.62" at bounding box center [562, 225] width 64 height 19
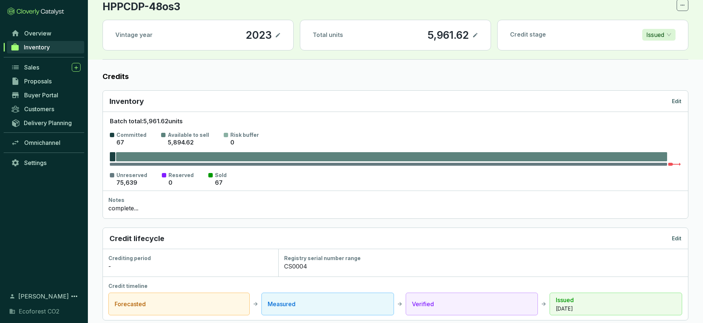
scroll to position [66, 0]
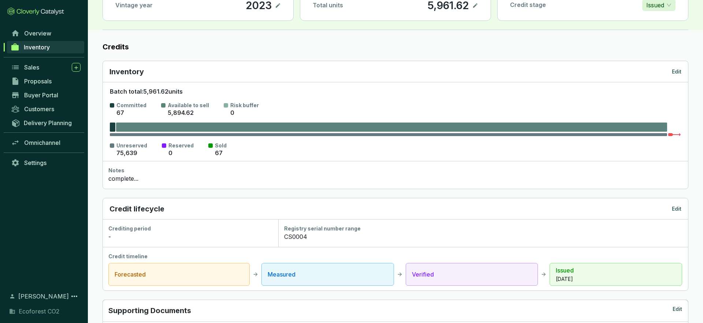
click at [674, 209] on p "Edit" at bounding box center [676, 208] width 10 height 7
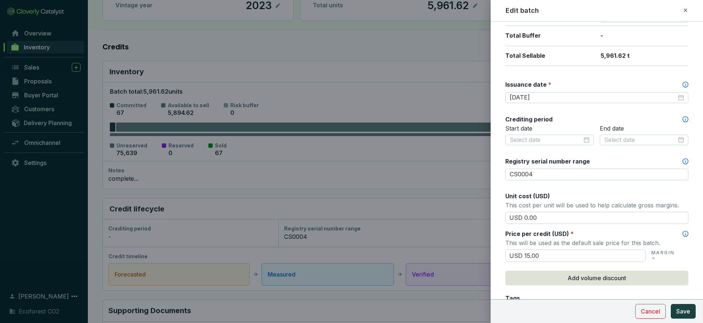
scroll to position [172, 0]
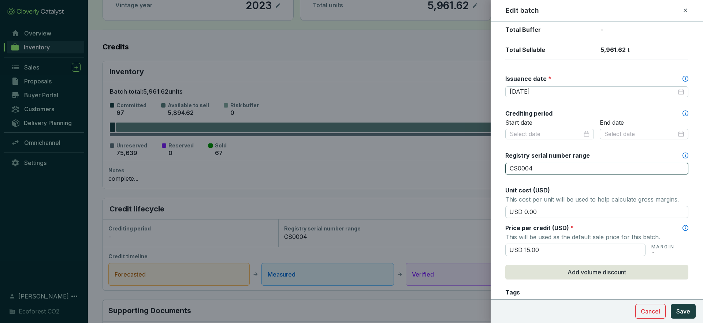
drag, startPoint x: 542, startPoint y: 168, endPoint x: 494, endPoint y: 169, distance: 47.6
click at [494, 169] on form "Batch name * This is the internal name that will be used throughout Catalyst. H…" at bounding box center [596, 187] width 212 height 658
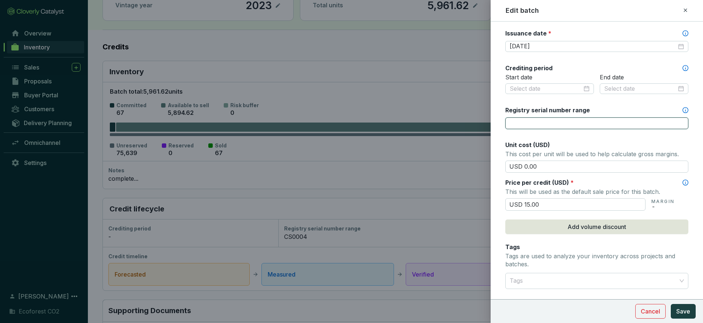
scroll to position [220, 0]
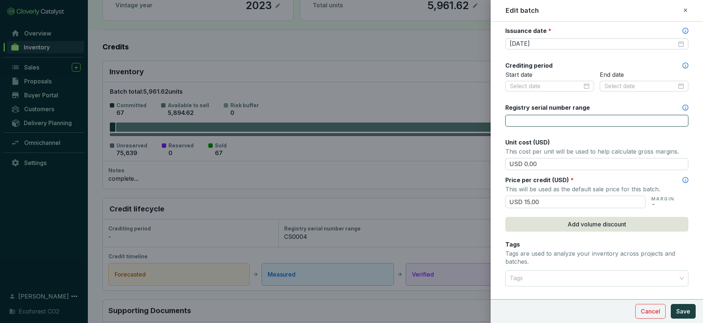
type input "CS0004"
click at [570, 138] on div "Unit cost (USD)" at bounding box center [596, 142] width 183 height 8
click at [553, 227] on button "Add volume discount" at bounding box center [596, 224] width 183 height 15
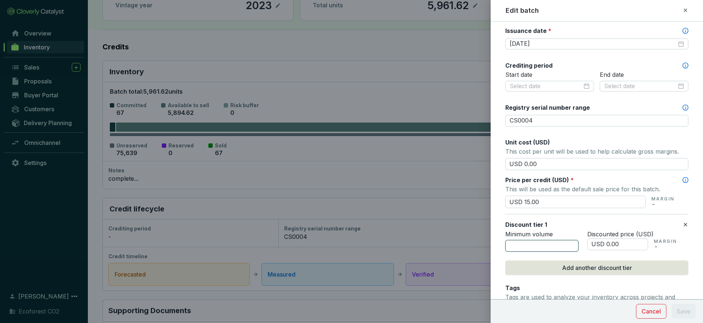
click at [542, 245] on input "number" at bounding box center [541, 246] width 73 height 12
click at [686, 227] on icon at bounding box center [685, 224] width 6 height 9
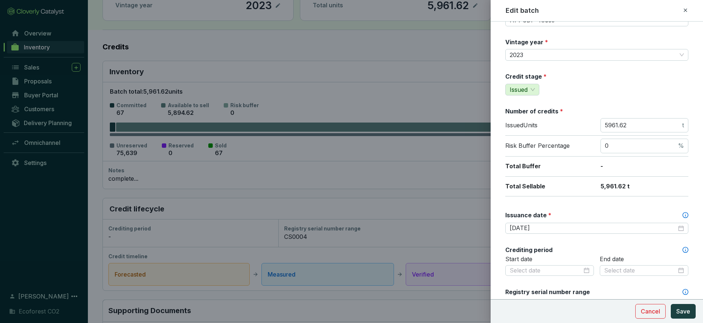
scroll to position [33, 0]
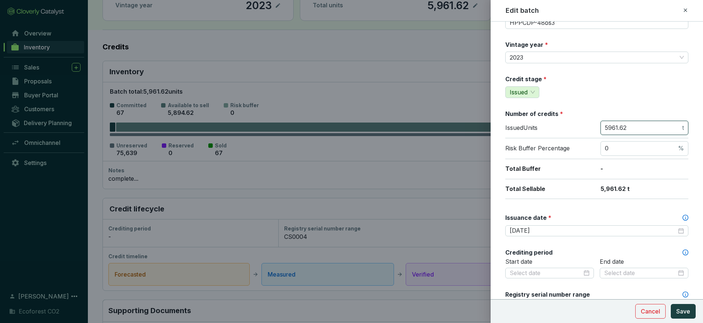
drag, startPoint x: 626, startPoint y: 124, endPoint x: 579, endPoint y: 123, distance: 46.8
click at [579, 124] on div "Issued Units 5961.62 t" at bounding box center [596, 130] width 183 height 18
drag, startPoint x: 630, startPoint y: 130, endPoint x: 507, endPoint y: 130, distance: 123.3
click at [507, 130] on div "Issued Units 5961.62 t" at bounding box center [596, 130] width 183 height 18
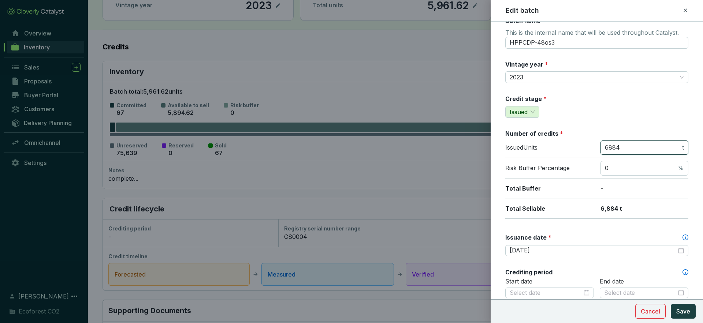
scroll to position [0, 0]
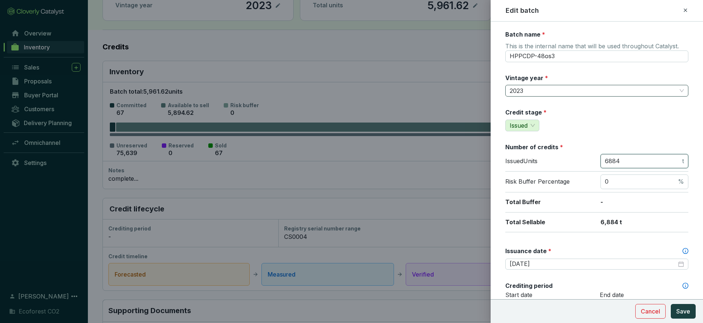
click at [539, 92] on span "2023" at bounding box center [596, 90] width 174 height 11
type input "6884"
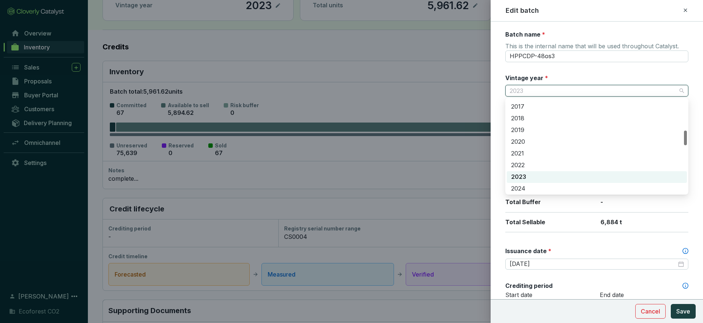
scroll to position [199, 0]
click at [520, 187] on div "2024" at bounding box center [596, 187] width 171 height 8
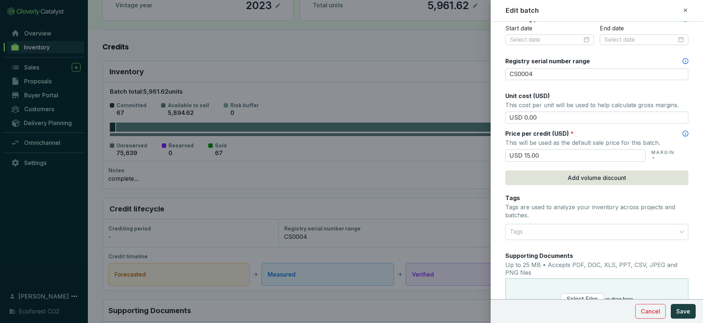
scroll to position [268, 0]
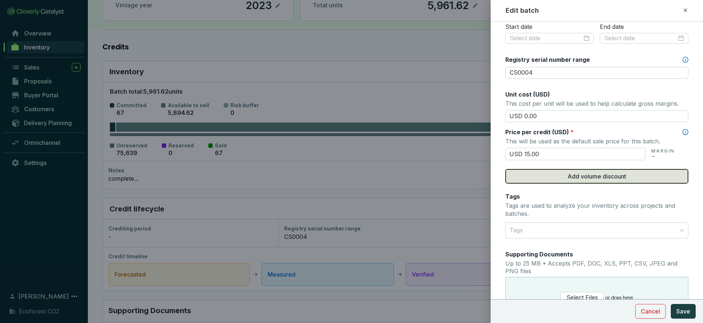
click at [592, 178] on span "Add volume discount" at bounding box center [596, 176] width 59 height 9
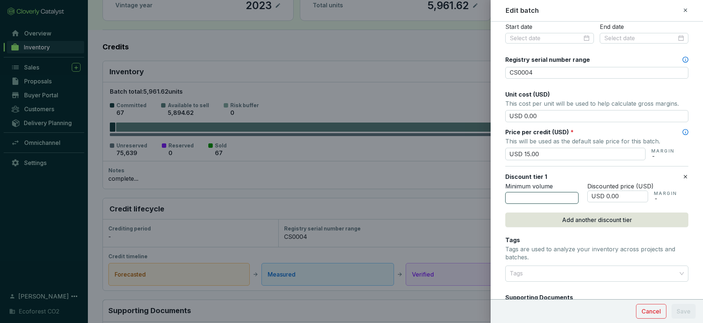
click at [556, 198] on input "number" at bounding box center [541, 198] width 73 height 12
type input "4000"
click at [607, 197] on input "USD 0.00" at bounding box center [617, 197] width 61 height 12
click at [619, 197] on input "USD 14.00" at bounding box center [617, 197] width 61 height 12
type input "USD 14.50"
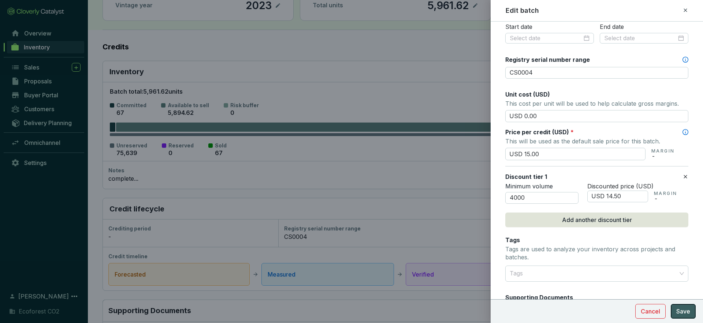
click at [685, 315] on span "Save" at bounding box center [683, 311] width 14 height 9
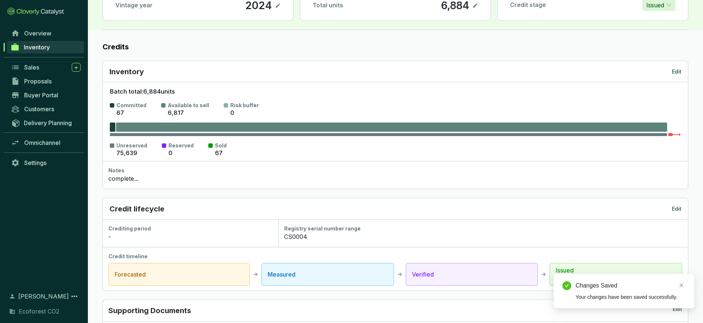
scroll to position [0, 0]
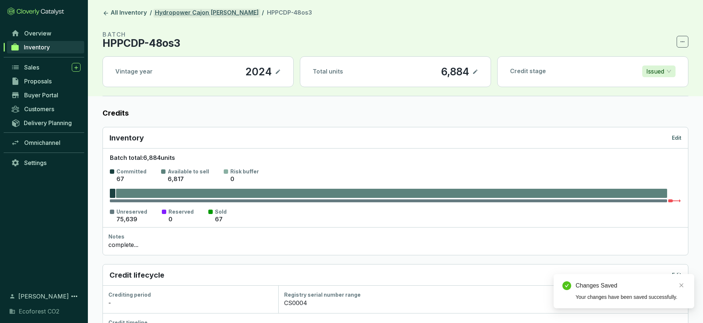
click at [193, 13] on link "Hydropower Cajon [PERSON_NAME]" at bounding box center [206, 13] width 107 height 9
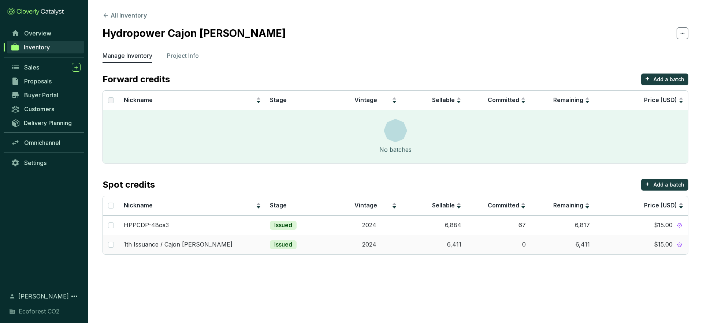
click at [368, 244] on td "2024" at bounding box center [369, 244] width 64 height 19
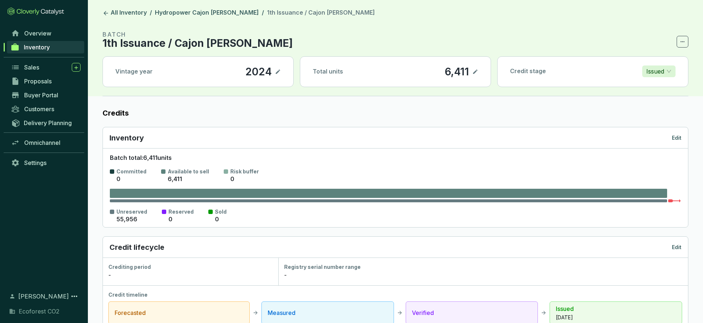
click at [676, 247] on p "Edit" at bounding box center [676, 247] width 10 height 7
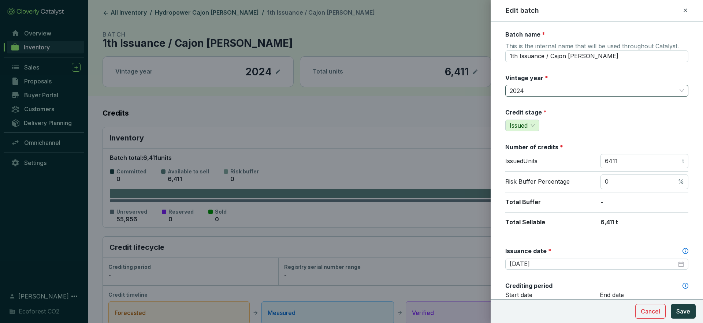
click at [544, 91] on span "2024" at bounding box center [596, 90] width 174 height 11
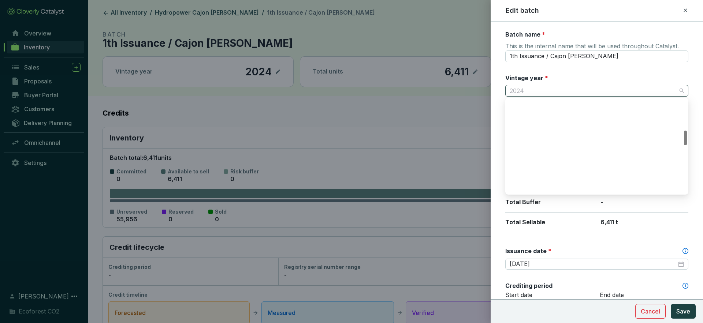
scroll to position [199, 0]
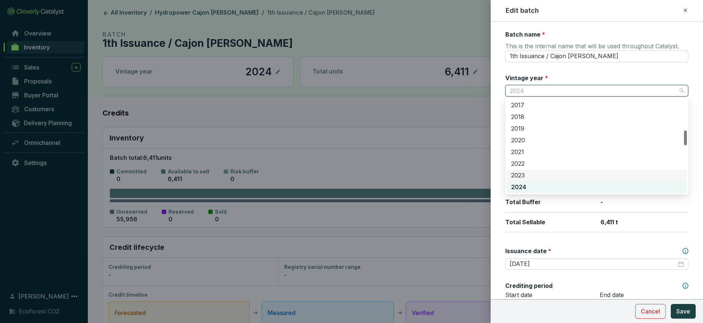
click at [532, 178] on div "2023" at bounding box center [596, 176] width 171 height 8
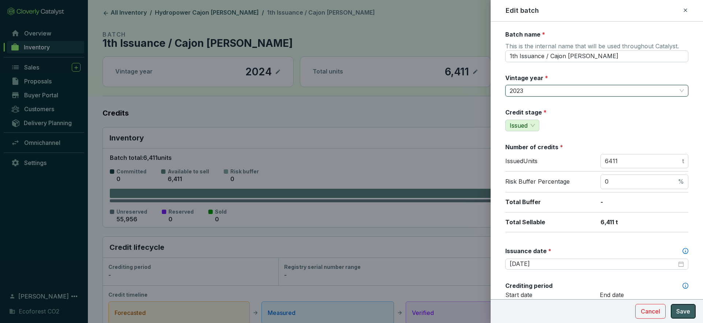
click at [682, 309] on span "Save" at bounding box center [683, 311] width 14 height 9
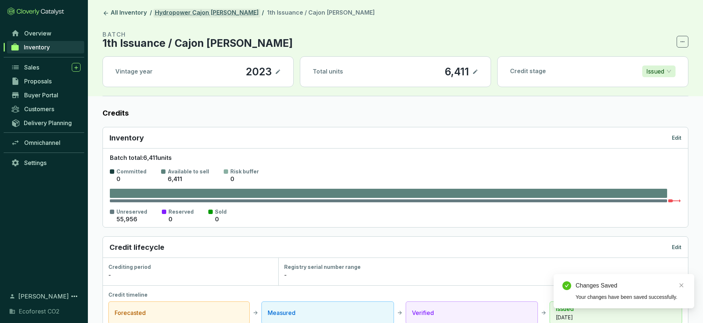
click at [191, 11] on link "Hydropower Cajon [PERSON_NAME]" at bounding box center [206, 13] width 107 height 9
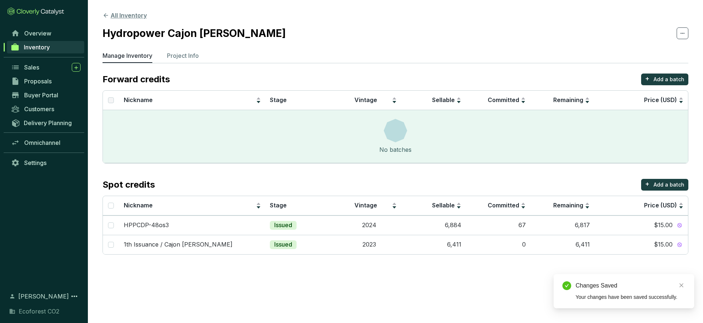
click at [116, 14] on button "All Inventory" at bounding box center [124, 15] width 44 height 9
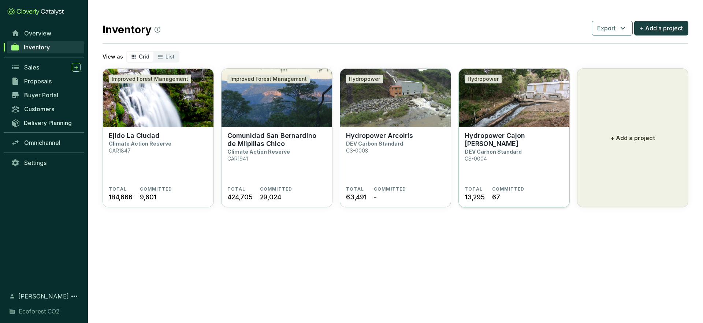
click at [473, 163] on section "Hydropower Cajon de Peña DEV Carbon Standard CS-0004" at bounding box center [513, 159] width 99 height 55
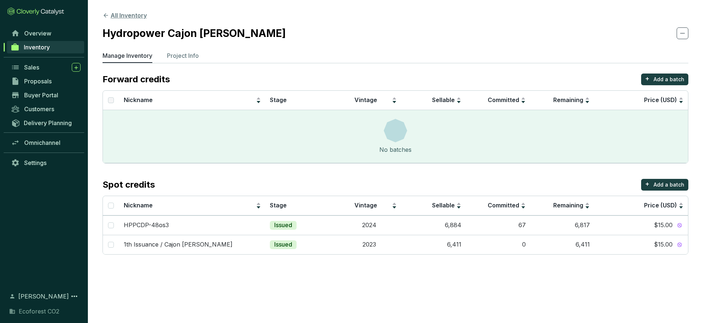
click at [109, 16] on button "All Inventory" at bounding box center [124, 15] width 44 height 9
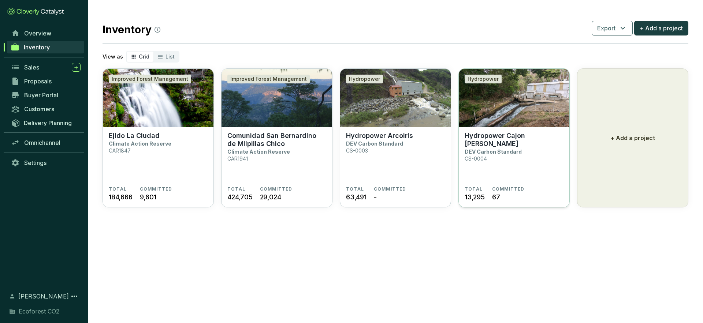
click at [501, 149] on p "DEV Carbon Standard" at bounding box center [492, 152] width 57 height 6
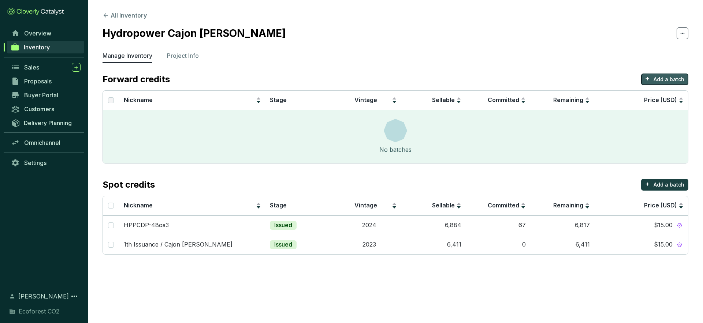
click at [682, 80] on p "Add a batch" at bounding box center [668, 79] width 31 height 7
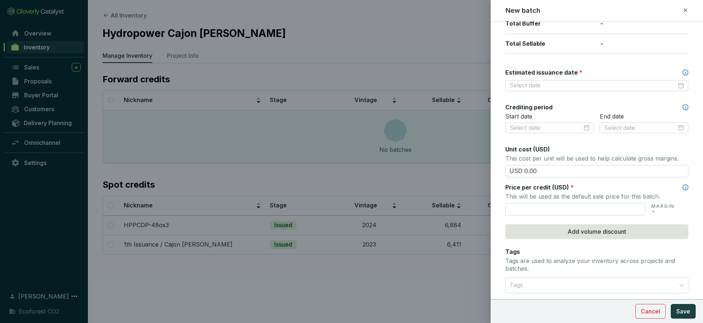
scroll to position [179, 0]
click at [526, 206] on input "text" at bounding box center [575, 208] width 140 height 12
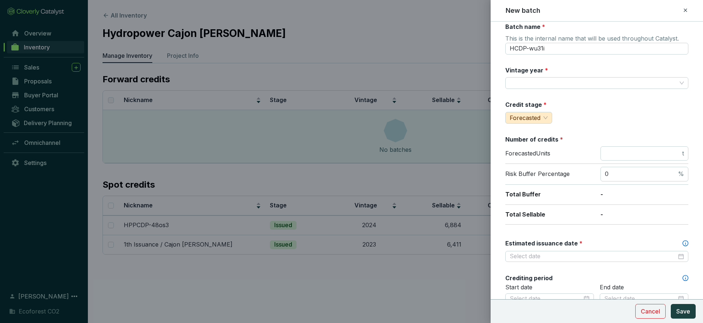
scroll to position [0, 0]
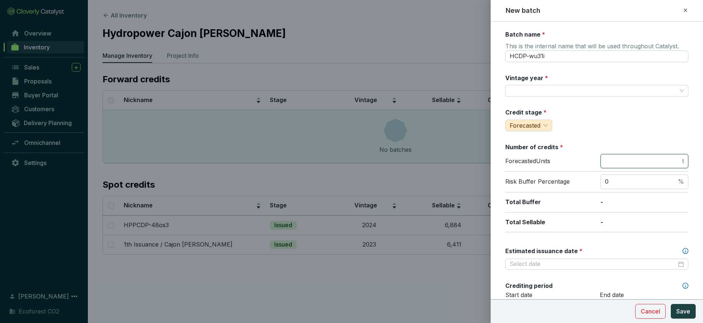
type input "USD 15.00"
click at [617, 162] on input "number" at bounding box center [642, 161] width 76 height 8
type input "2216"
click at [584, 92] on input "Vintage year *" at bounding box center [592, 90] width 167 height 11
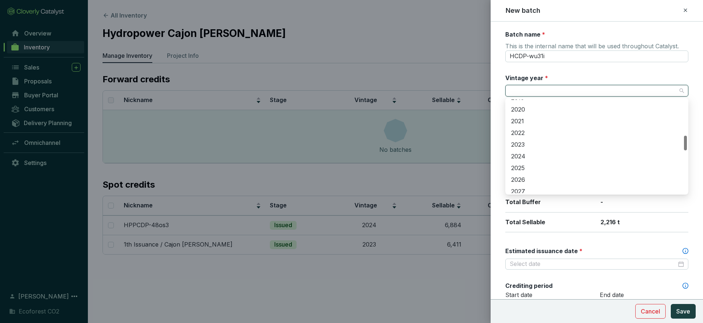
scroll to position [232, 0]
click at [521, 166] on div "2025" at bounding box center [596, 166] width 171 height 8
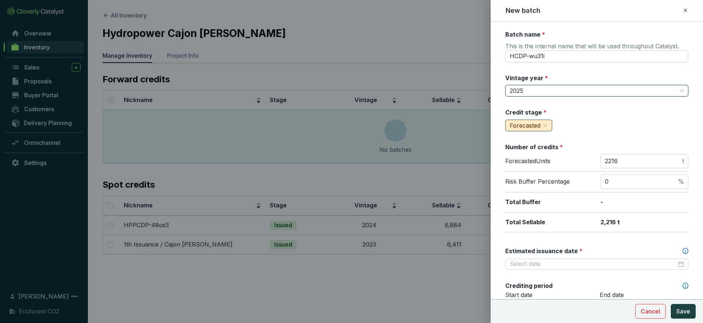
click at [544, 127] on span "Forecasted" at bounding box center [528, 125] width 38 height 11
click at [523, 163] on span "Verified" at bounding box center [521, 163] width 20 height 7
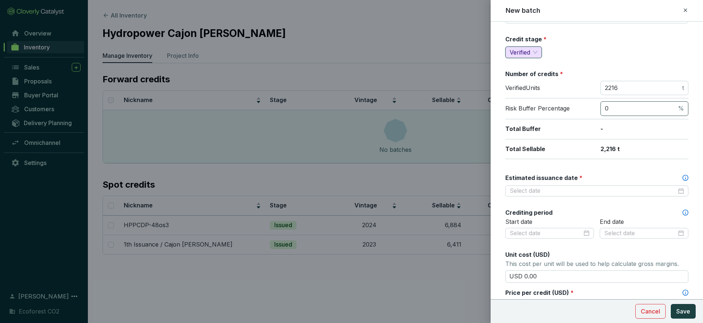
scroll to position [76, 0]
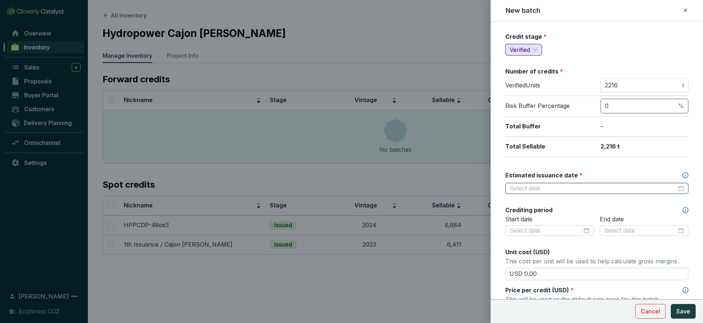
click at [601, 185] on input "Estimated issuance date *" at bounding box center [592, 188] width 167 height 8
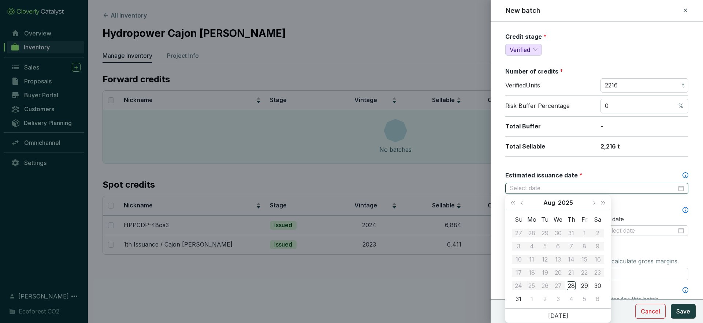
type input "[DATE]"
click at [593, 199] on button "Next month (PageDown)" at bounding box center [594, 202] width 10 height 15
type input "[DATE]"
click at [559, 248] on div "10" at bounding box center [557, 246] width 9 height 9
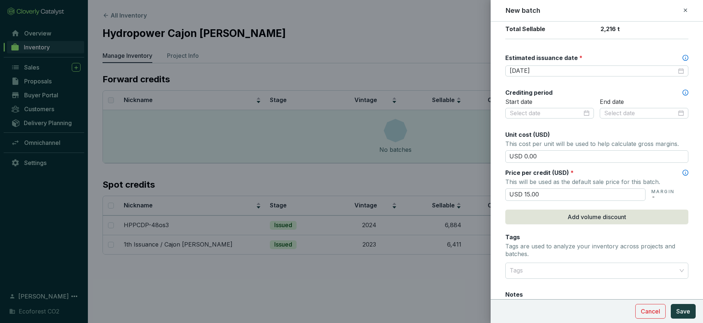
scroll to position [195, 0]
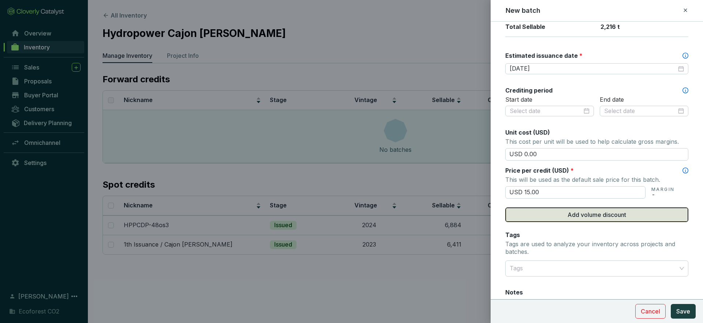
click at [585, 214] on span "Add volume discount" at bounding box center [596, 214] width 59 height 9
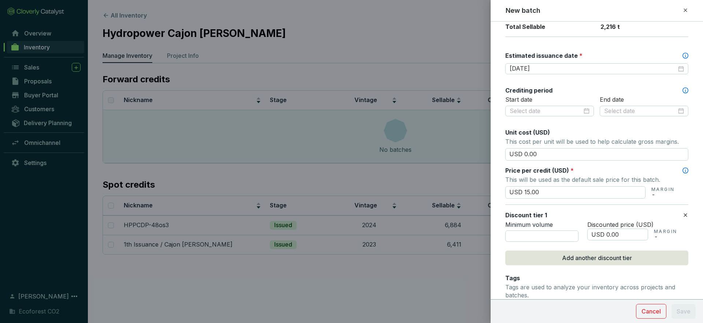
click at [686, 214] on icon at bounding box center [685, 215] width 6 height 9
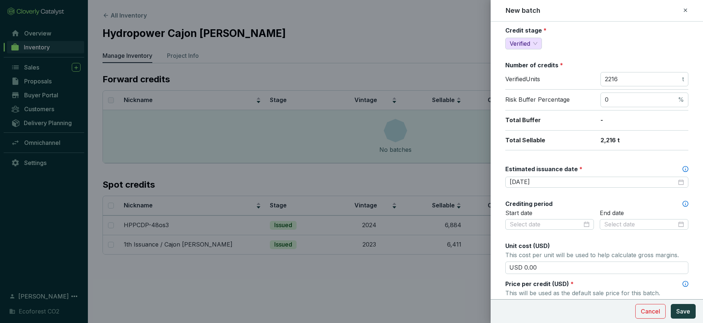
scroll to position [68, 0]
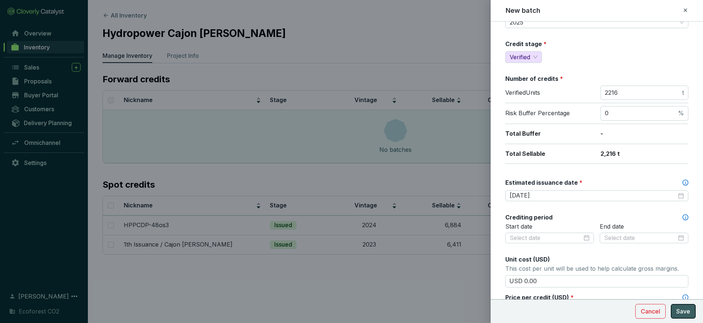
click at [684, 310] on span "Save" at bounding box center [683, 311] width 14 height 9
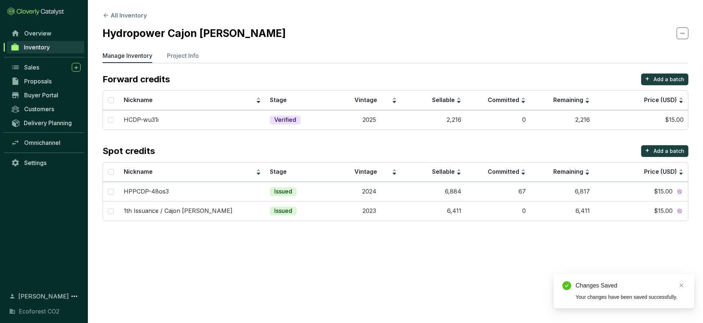
click at [128, 21] on section "All Inventory Hydropower Cajon de Peña Manage Inventory Project Info Forward cr…" at bounding box center [395, 118] width 615 height 236
click at [124, 13] on button "All Inventory" at bounding box center [124, 15] width 44 height 9
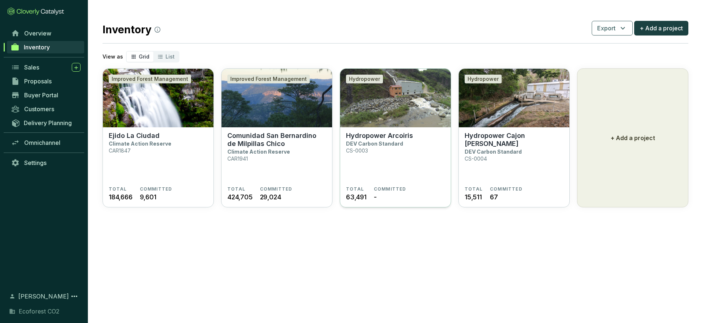
click at [397, 173] on section "Hydropower Arcoiris DEV Carbon Standard CS-0003" at bounding box center [395, 159] width 99 height 55
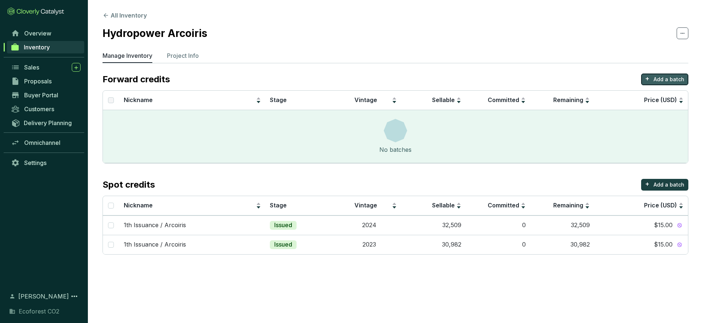
click at [656, 79] on p "Add a batch" at bounding box center [668, 79] width 31 height 7
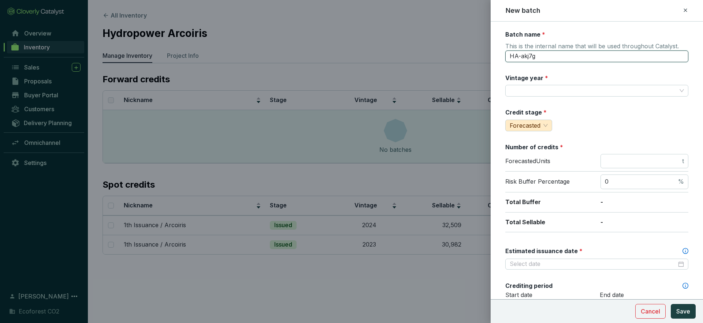
click at [558, 58] on input "HA-akj7g" at bounding box center [596, 56] width 183 height 12
click at [545, 85] on div at bounding box center [596, 91] width 183 height 12
type input "2th Issuance / Arcoiris"
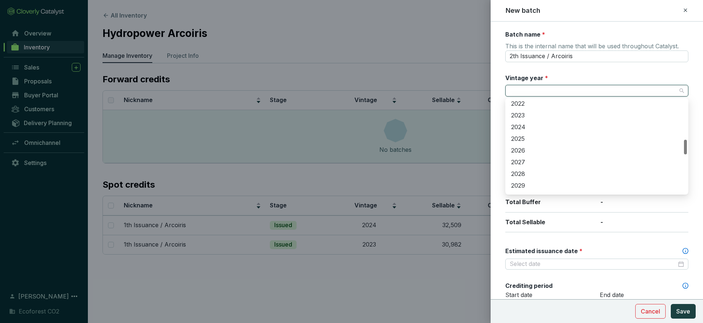
scroll to position [261, 0]
click at [523, 137] on div "2025" at bounding box center [596, 138] width 171 height 8
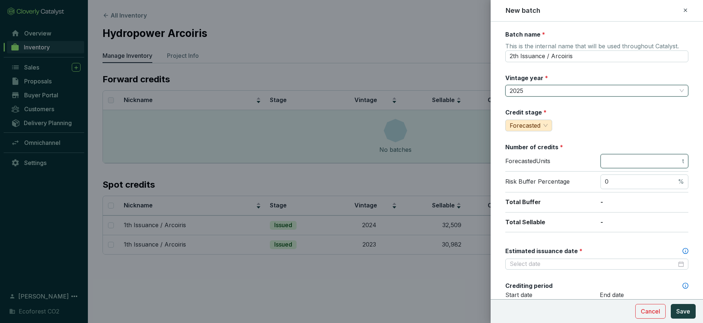
click at [626, 159] on input "number" at bounding box center [642, 161] width 76 height 8
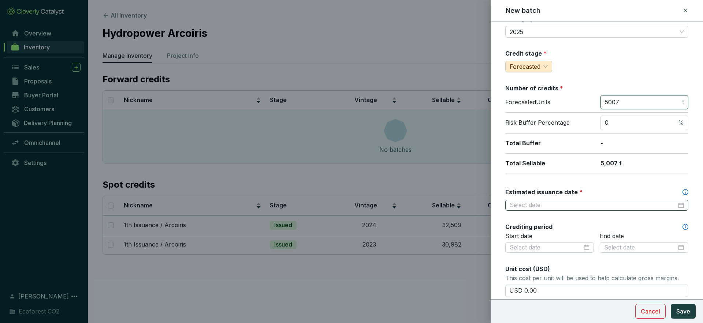
type input "5007"
click at [614, 206] on input "Estimated issuance date *" at bounding box center [592, 205] width 167 height 8
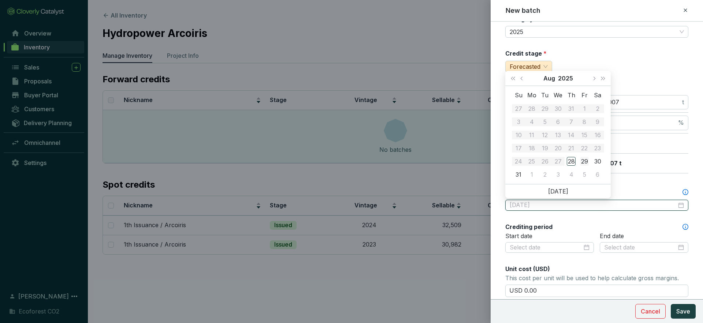
type input "[DATE]"
click at [593, 73] on button "Next month (PageDown)" at bounding box center [594, 78] width 10 height 15
click at [593, 74] on button "Next month (PageDown)" at bounding box center [594, 78] width 10 height 15
type input "[DATE]"
click at [521, 78] on span "Previous month (PageUp)" at bounding box center [522, 78] width 4 height 4
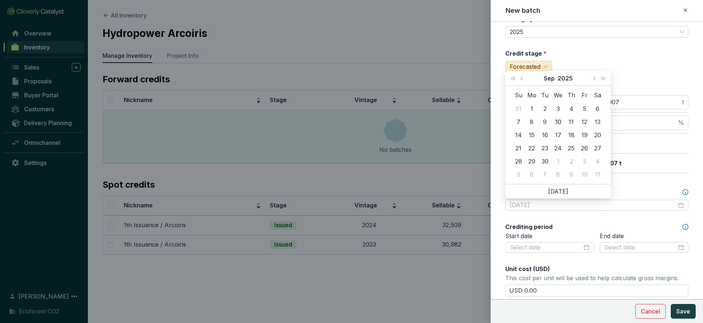
type input "[DATE]"
click at [557, 121] on div "10" at bounding box center [557, 121] width 9 height 9
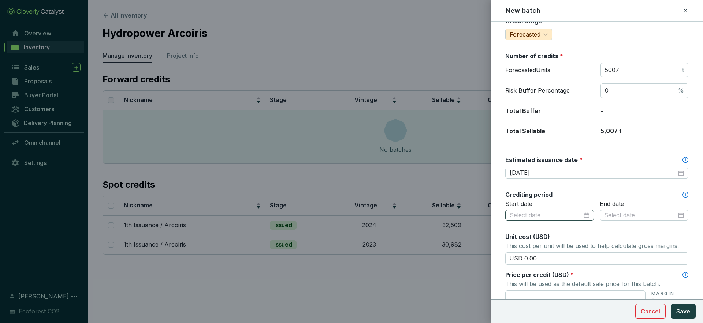
scroll to position [115, 0]
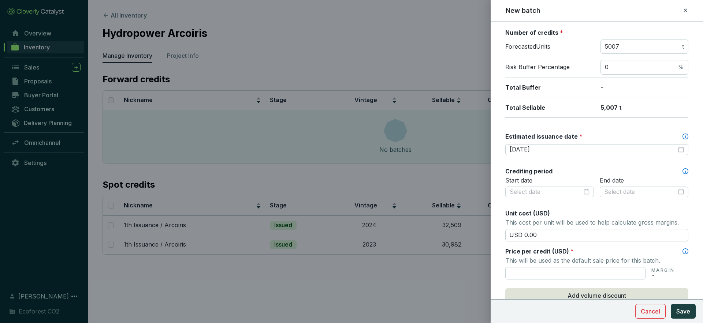
click at [556, 266] on section "MARGIN -" at bounding box center [596, 273] width 183 height 14
click at [549, 275] on input "text" at bounding box center [575, 273] width 140 height 12
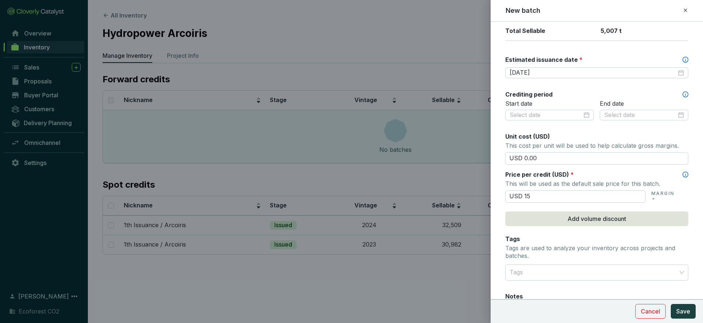
scroll to position [269, 0]
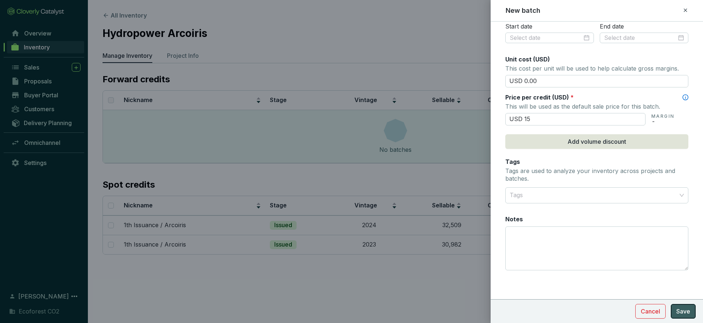
type input "USD 15.00"
click at [677, 314] on span "Save" at bounding box center [683, 311] width 14 height 9
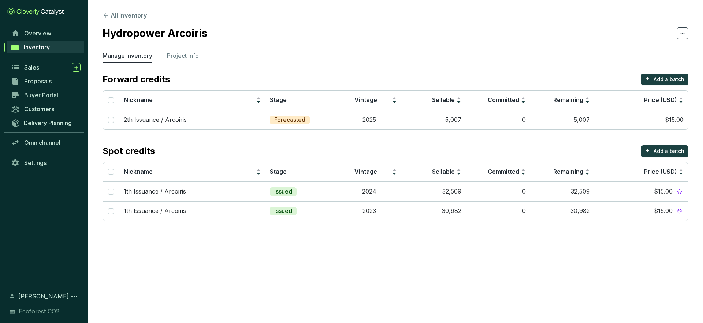
click at [106, 14] on icon at bounding box center [106, 15] width 4 height 4
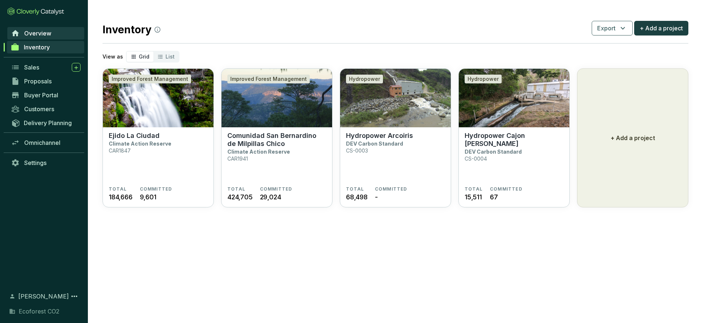
click at [46, 36] on span "Overview" at bounding box center [37, 33] width 27 height 7
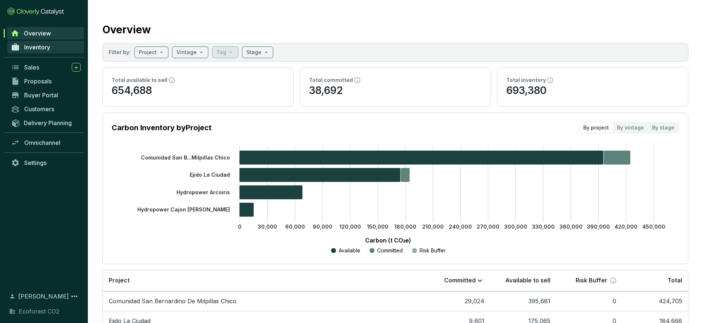
click at [55, 47] on link "Inventory" at bounding box center [45, 47] width 77 height 12
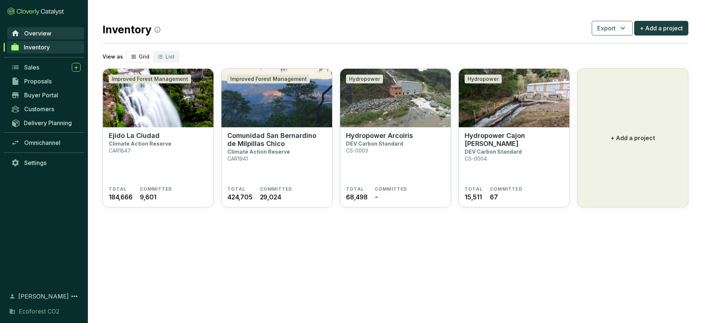
click at [44, 37] on link "Overview" at bounding box center [45, 33] width 77 height 12
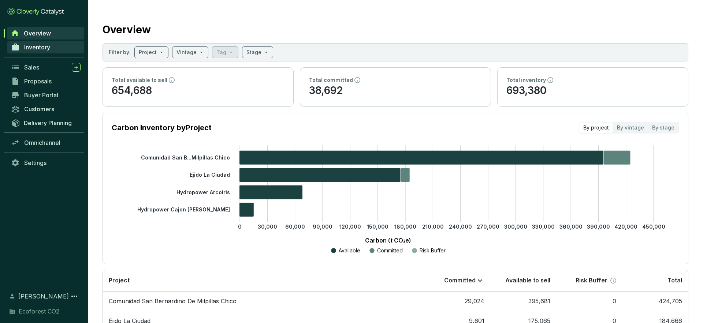
click at [52, 49] on link "Inventory" at bounding box center [45, 47] width 77 height 12
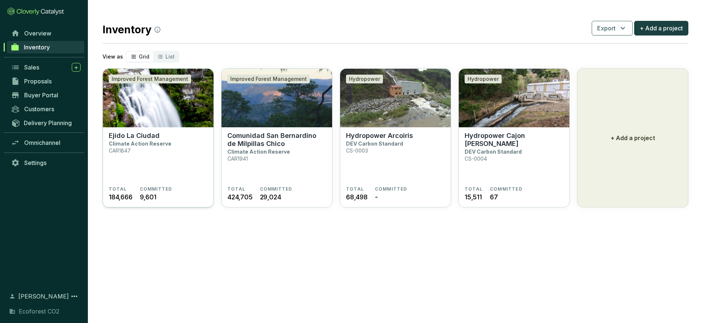
click at [156, 161] on section "Ejido La Ciudad Climate Action Reserve CAR1847" at bounding box center [158, 159] width 99 height 55
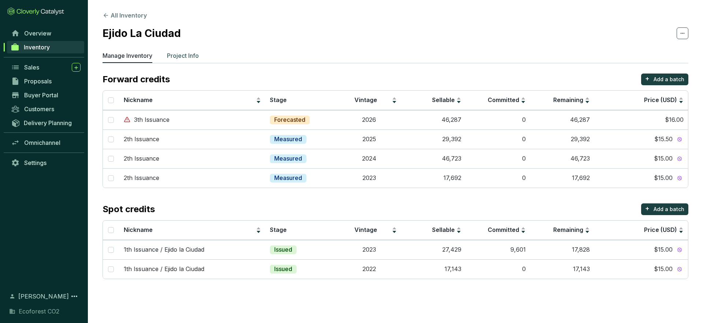
click at [190, 61] on li "Project Info" at bounding box center [183, 57] width 32 height 12
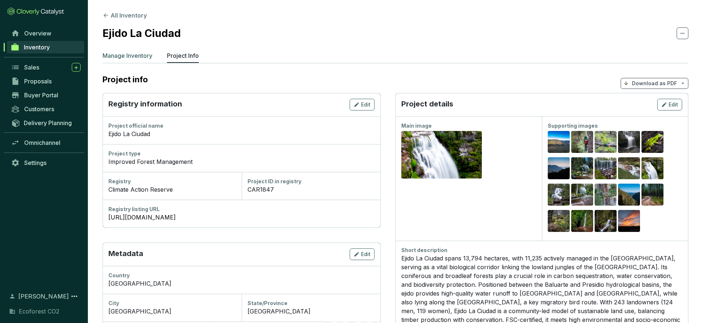
click at [143, 58] on p "Manage Inventory" at bounding box center [127, 55] width 50 height 9
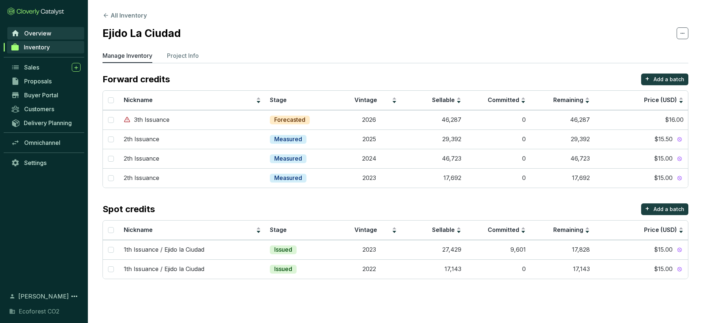
click at [42, 37] on span "Overview" at bounding box center [37, 33] width 27 height 7
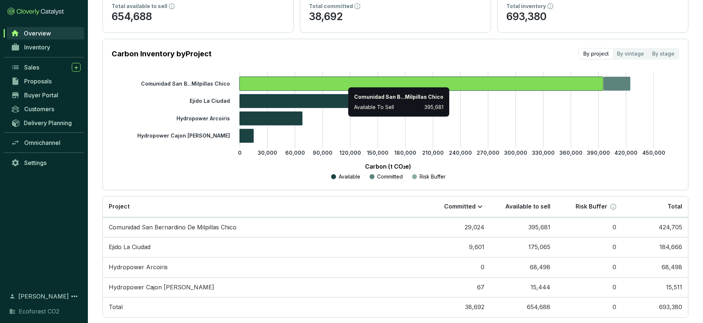
scroll to position [87, 0]
